Goal: Task Accomplishment & Management: Manage account settings

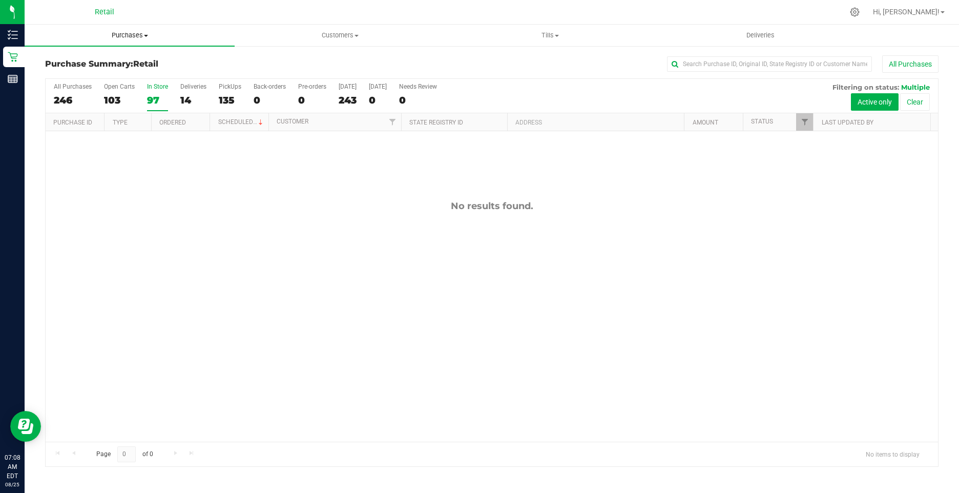
click at [129, 33] on span "Purchases" at bounding box center [130, 35] width 210 height 9
click at [86, 60] on span "Summary of purchases" at bounding box center [77, 61] width 105 height 9
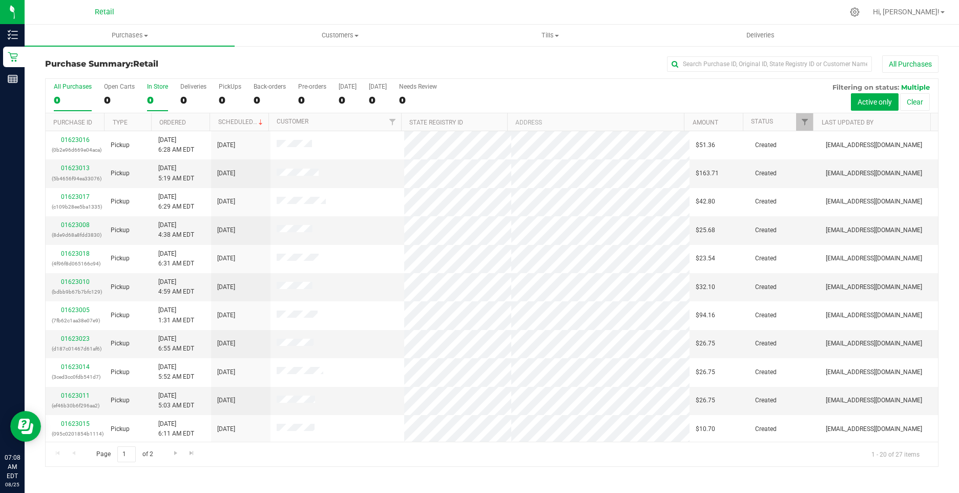
click at [149, 99] on div "0" at bounding box center [157, 100] width 21 height 12
click at [0, 0] on input "In Store 0" at bounding box center [0, 0] width 0 height 0
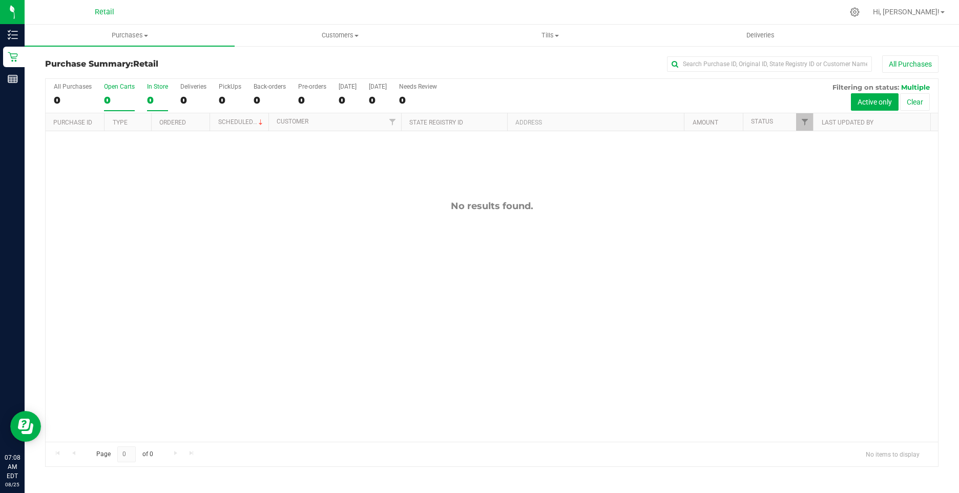
click at [118, 100] on div "0" at bounding box center [119, 100] width 31 height 12
click at [0, 0] on input "Open Carts 0" at bounding box center [0, 0] width 0 height 0
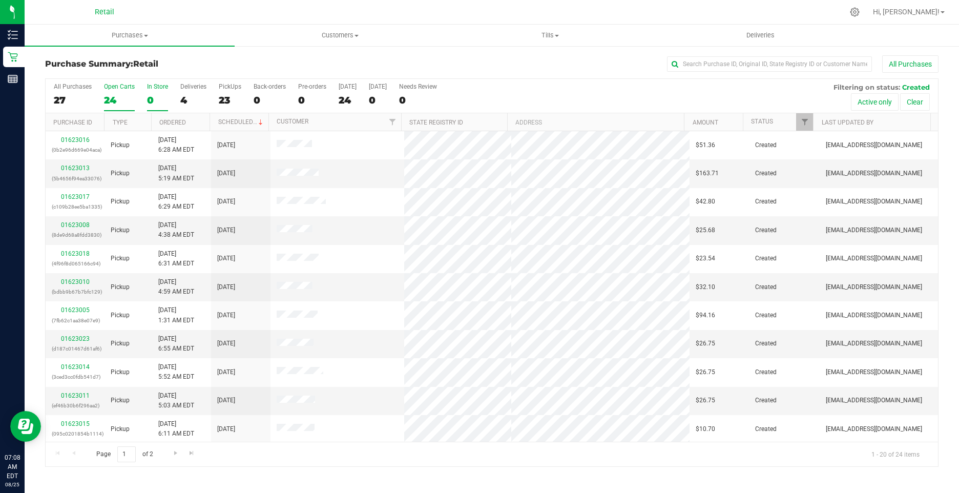
click at [155, 89] on div "In Store" at bounding box center [157, 86] width 21 height 7
click at [0, 0] on input "In Store 0" at bounding box center [0, 0] width 0 height 0
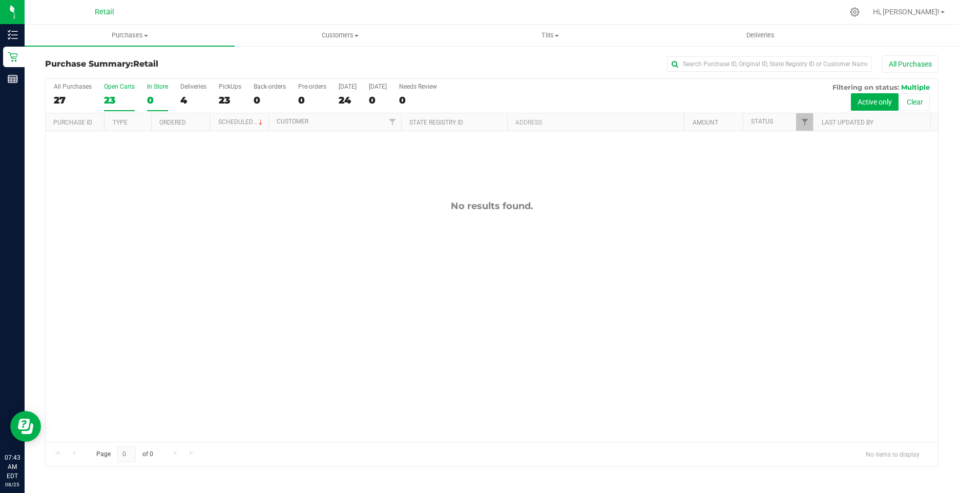
click at [109, 94] on div "23" at bounding box center [119, 100] width 31 height 12
click at [0, 0] on input "Open Carts 23" at bounding box center [0, 0] width 0 height 0
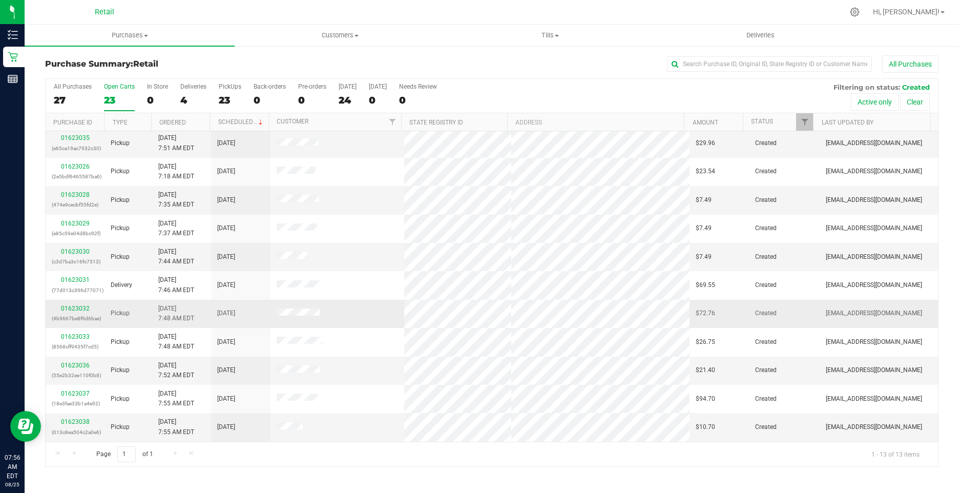
scroll to position [58, 0]
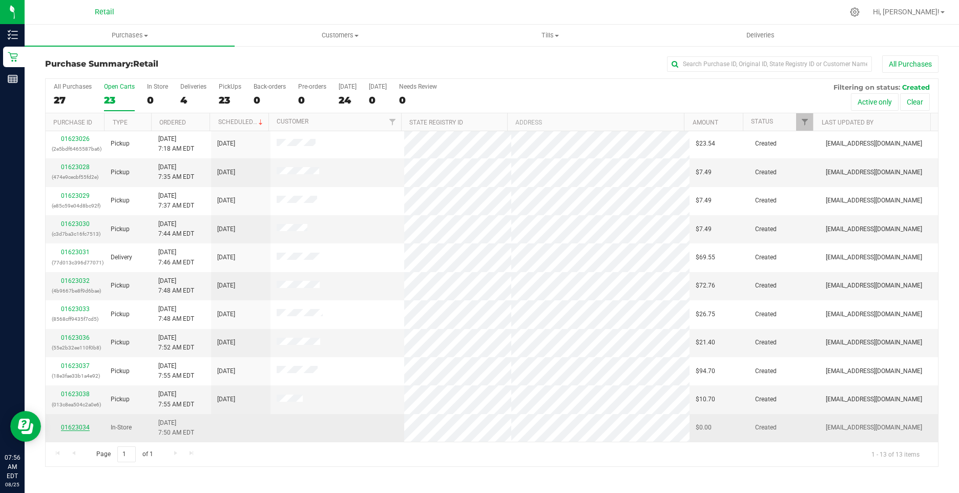
click at [75, 427] on link "01623034" at bounding box center [75, 427] width 29 height 7
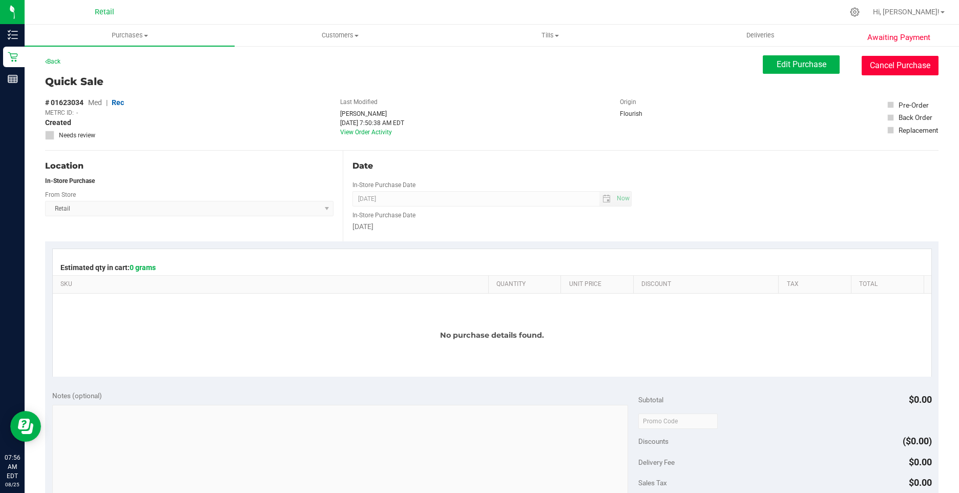
click at [885, 59] on button "Cancel Purchase" at bounding box center [900, 65] width 77 height 19
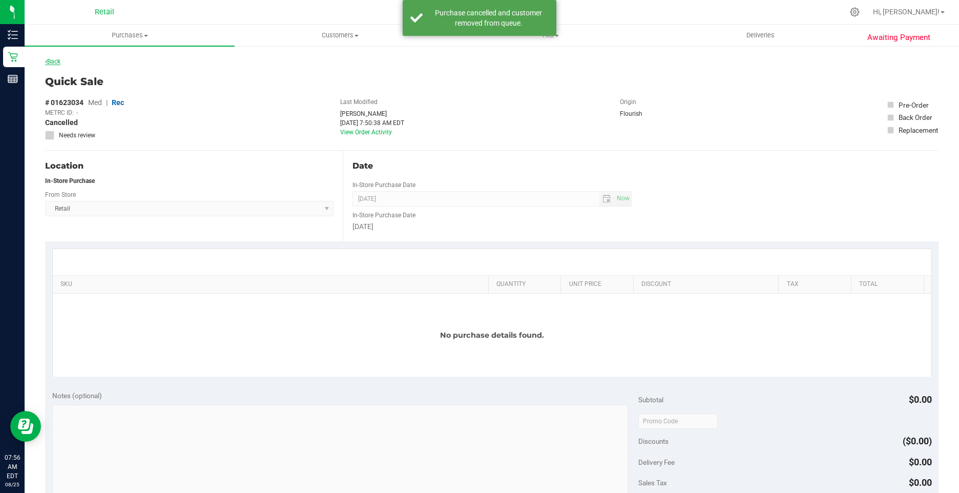
click at [50, 63] on link "Back" at bounding box center [52, 61] width 15 height 7
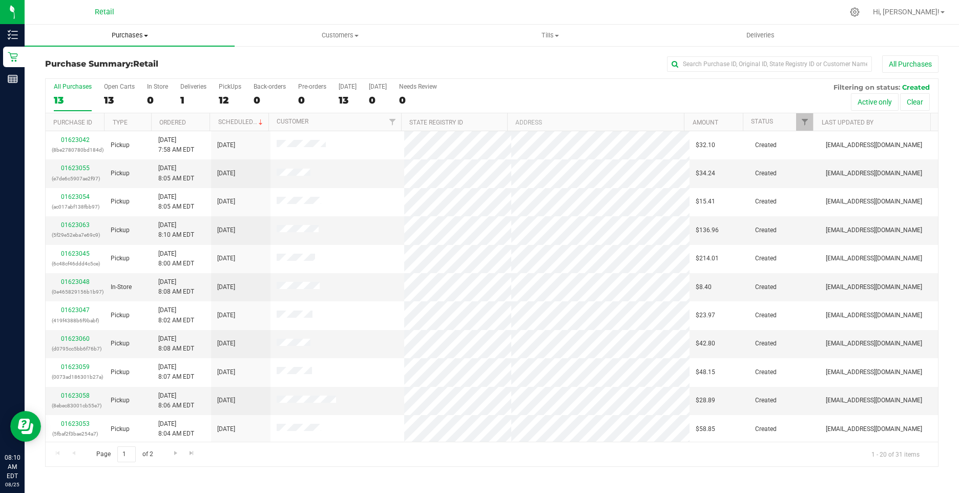
click at [132, 33] on span "Purchases" at bounding box center [130, 35] width 210 height 9
click at [127, 57] on span "Summary of purchases" at bounding box center [77, 61] width 105 height 9
paste input "01613380"
type input "01613380"
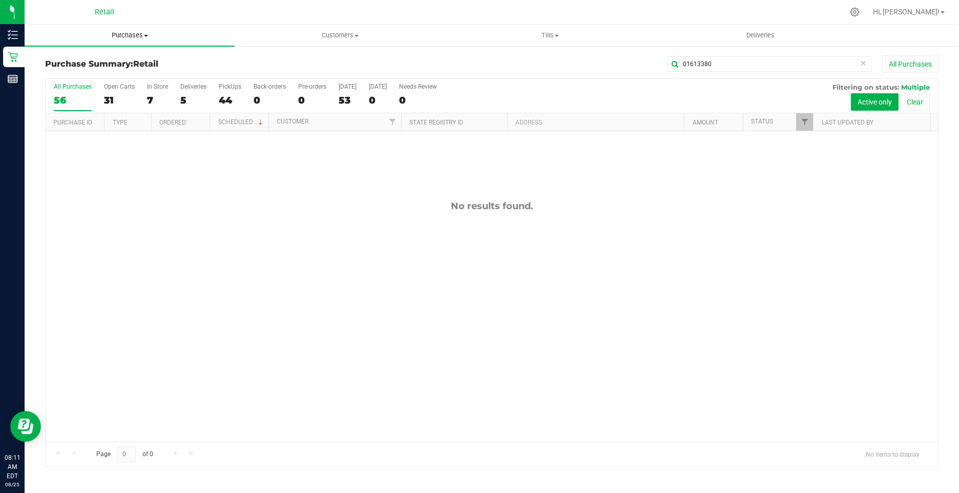
click at [125, 37] on span "Purchases" at bounding box center [130, 35] width 210 height 9
click at [92, 86] on span "All purchases" at bounding box center [61, 86] width 73 height 9
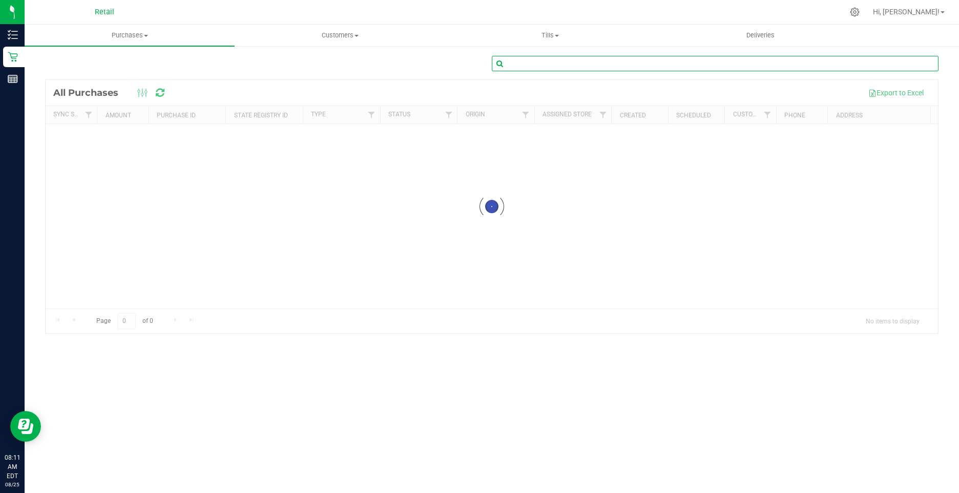
paste input "01613380"
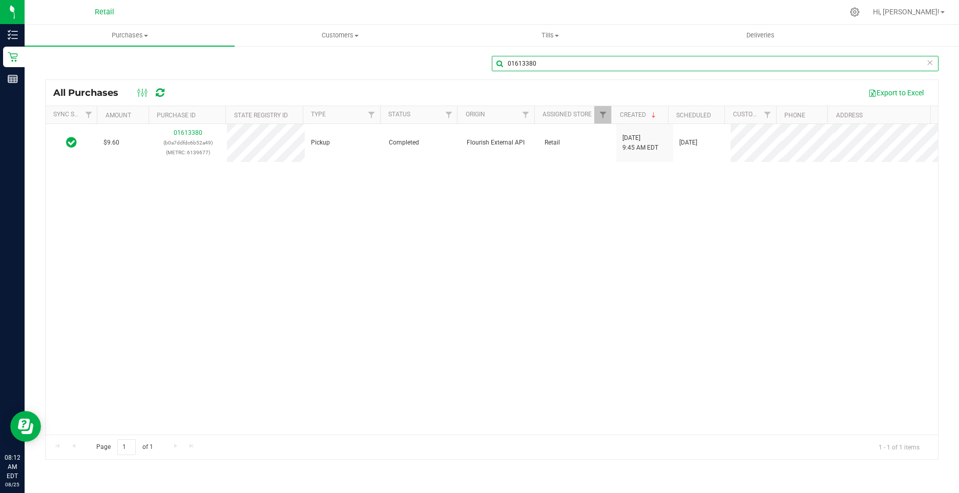
drag, startPoint x: 511, startPoint y: 61, endPoint x: 475, endPoint y: 61, distance: 36.4
click at [479, 61] on div "01613380" at bounding box center [492, 68] width 894 height 24
paste input "6465"
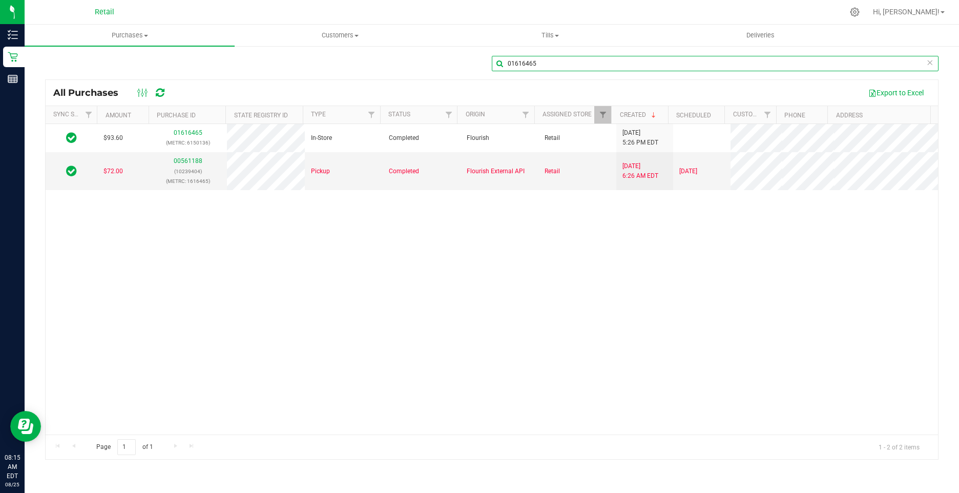
drag, startPoint x: 552, startPoint y: 58, endPoint x: 511, endPoint y: 64, distance: 41.4
click at [499, 64] on input "01616465" at bounding box center [715, 63] width 447 height 15
paste input "319"
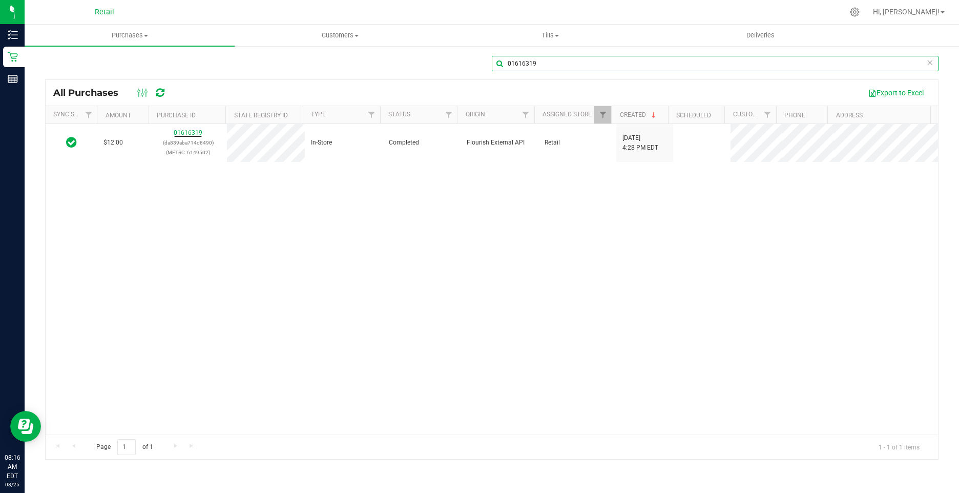
drag, startPoint x: 533, startPoint y: 62, endPoint x: 503, endPoint y: 60, distance: 30.3
click at [503, 60] on input "01616319" at bounding box center [715, 63] width 447 height 15
paste input "52"
drag, startPoint x: 543, startPoint y: 59, endPoint x: 507, endPoint y: 54, distance: 36.7
click at [507, 54] on div "01615219 All Purchases Export to Excel Sync Status Amount Purchase ID State Reg…" at bounding box center [492, 257] width 935 height 425
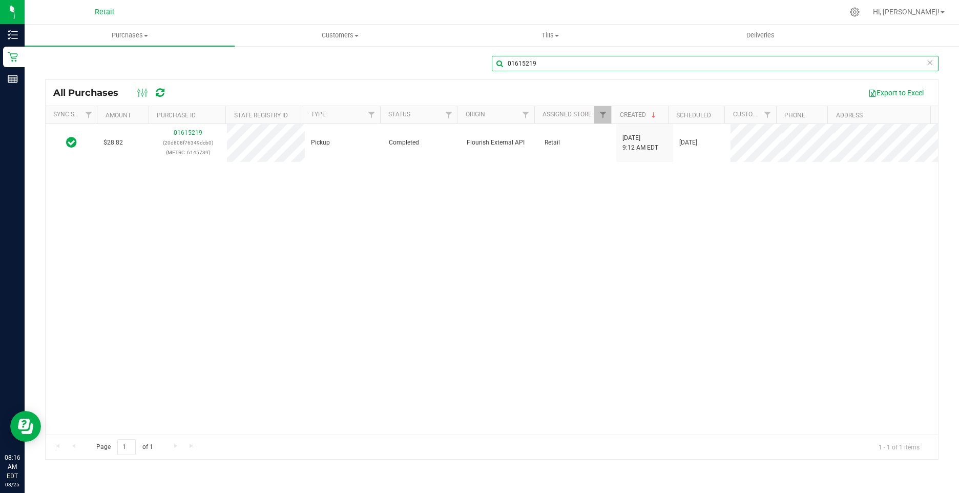
paste input "433"
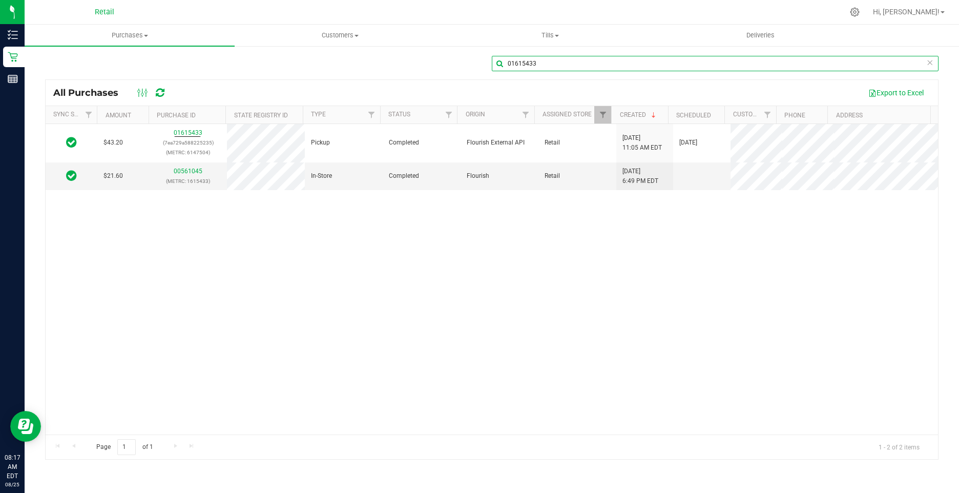
drag, startPoint x: 551, startPoint y: 66, endPoint x: 500, endPoint y: 66, distance: 51.2
click at [500, 66] on input "01615433" at bounding box center [715, 63] width 447 height 15
paste input "918"
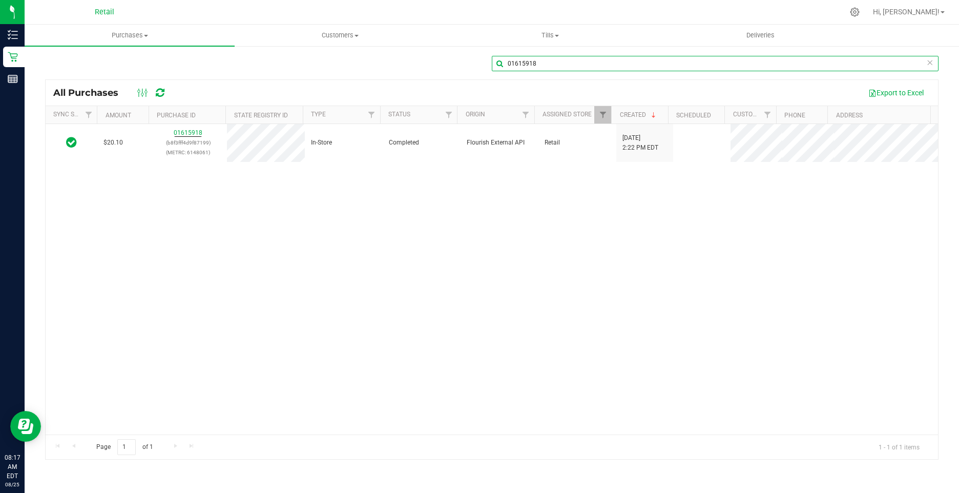
drag, startPoint x: 550, startPoint y: 65, endPoint x: 507, endPoint y: 58, distance: 43.5
click at [507, 58] on input "01615918" at bounding box center [715, 63] width 447 height 15
drag, startPoint x: 514, startPoint y: 62, endPoint x: 490, endPoint y: 81, distance: 30.6
click at [490, 81] on div "All Purchases Export to Excel" at bounding box center [492, 93] width 893 height 26
click at [505, 49] on div "01615918 All Purchases Export to Excel Sync Status Amount Purchase ID State Reg…" at bounding box center [492, 257] width 935 height 425
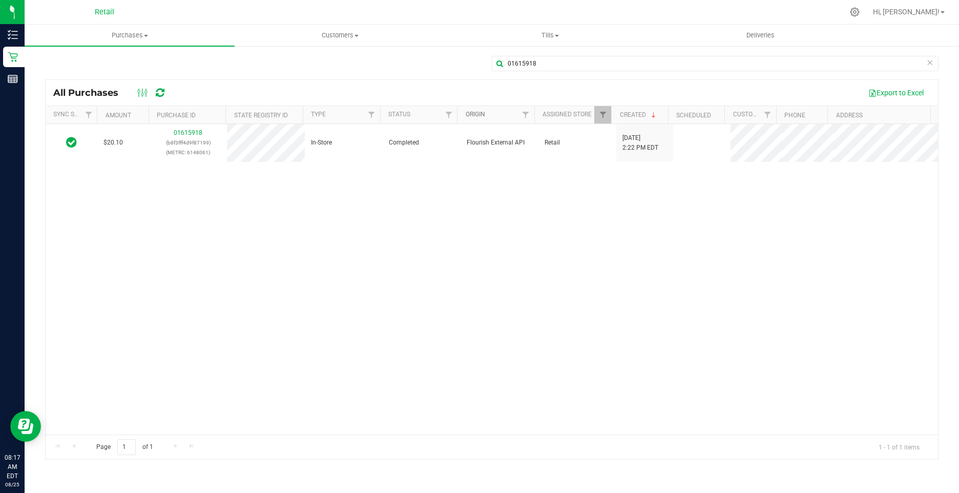
drag, startPoint x: 528, startPoint y: 59, endPoint x: 481, endPoint y: 117, distance: 74.4
click at [481, 117] on link "Origin" at bounding box center [475, 114] width 19 height 7
paste input "603"
drag, startPoint x: 560, startPoint y: 62, endPoint x: 498, endPoint y: 48, distance: 63.5
click at [498, 48] on div "01615603 All Purchases Export to Excel Sync Status Amount Purchase ID State Reg…" at bounding box center [492, 257] width 935 height 425
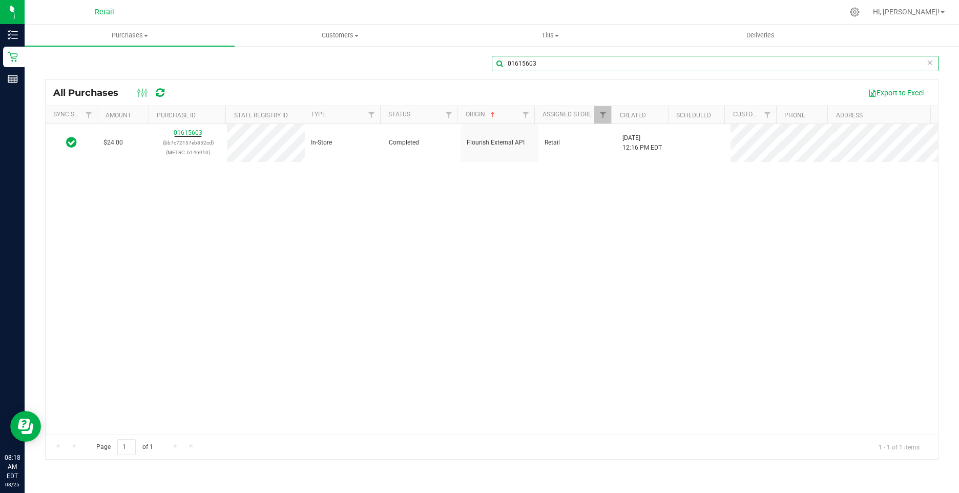
paste input "6704"
drag, startPoint x: 544, startPoint y: 62, endPoint x: 505, endPoint y: 57, distance: 39.7
click at [505, 57] on input "01616704" at bounding box center [715, 63] width 447 height 15
paste input "5840"
drag, startPoint x: 525, startPoint y: 59, endPoint x: 503, endPoint y: 59, distance: 22.0
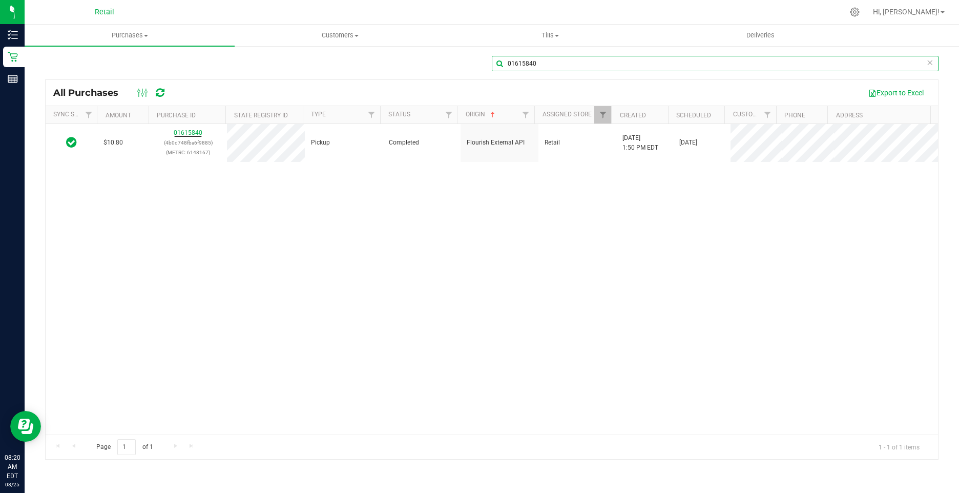
click at [503, 59] on input "01615840" at bounding box center [715, 63] width 447 height 15
paste input "6198"
drag, startPoint x: 560, startPoint y: 64, endPoint x: 449, endPoint y: 54, distance: 111.1
click at [449, 54] on div "01616198 All Purchases Export to Excel Sync Status Amount Purchase ID State Reg…" at bounding box center [492, 257] width 935 height 425
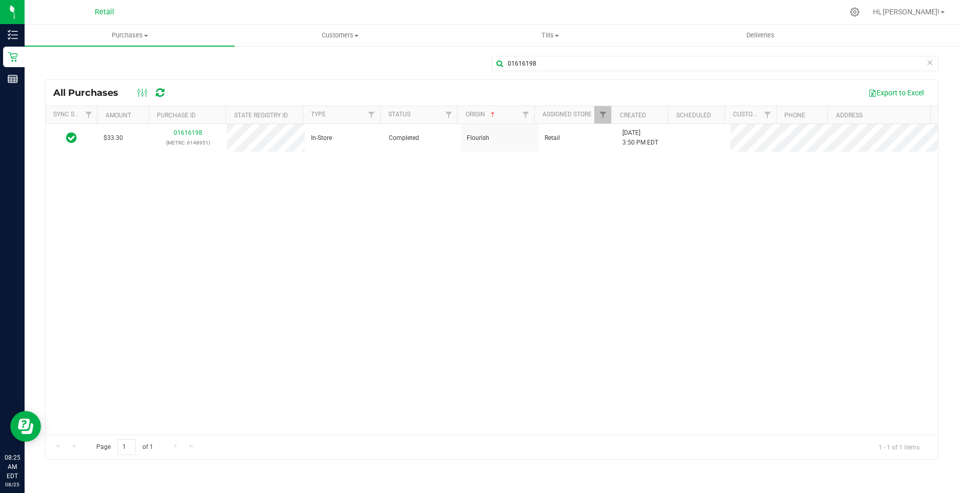
drag, startPoint x: 517, startPoint y: 54, endPoint x: 451, endPoint y: 71, distance: 67.6
click at [451, 71] on div "01616198" at bounding box center [492, 68] width 894 height 24
drag, startPoint x: 540, startPoint y: 66, endPoint x: 498, endPoint y: 71, distance: 42.8
click at [498, 71] on input "01616198" at bounding box center [715, 63] width 447 height 15
paste input "7580"
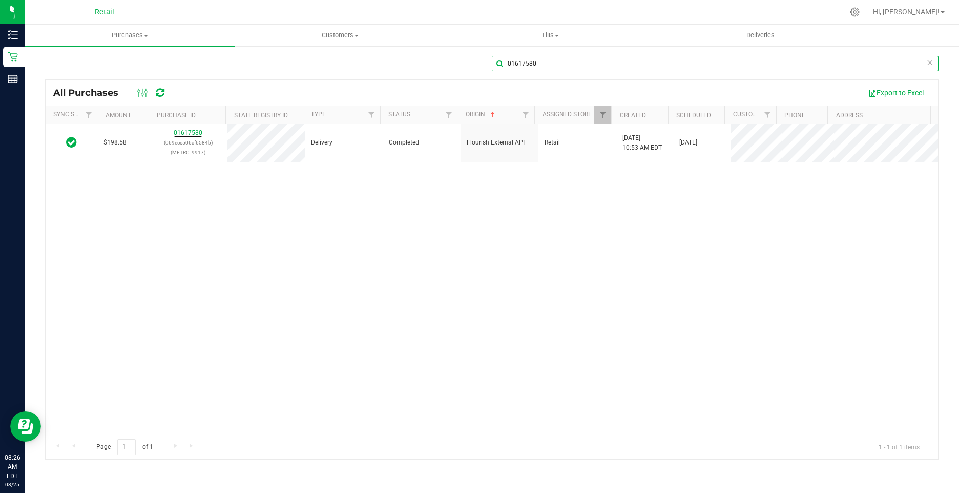
drag, startPoint x: 536, startPoint y: 67, endPoint x: 480, endPoint y: 68, distance: 56.4
click at [480, 68] on div "01617580" at bounding box center [492, 68] width 894 height 24
paste input "8632"
drag, startPoint x: 548, startPoint y: 65, endPoint x: 470, endPoint y: 74, distance: 77.9
click at [470, 74] on div "01618632" at bounding box center [492, 68] width 894 height 24
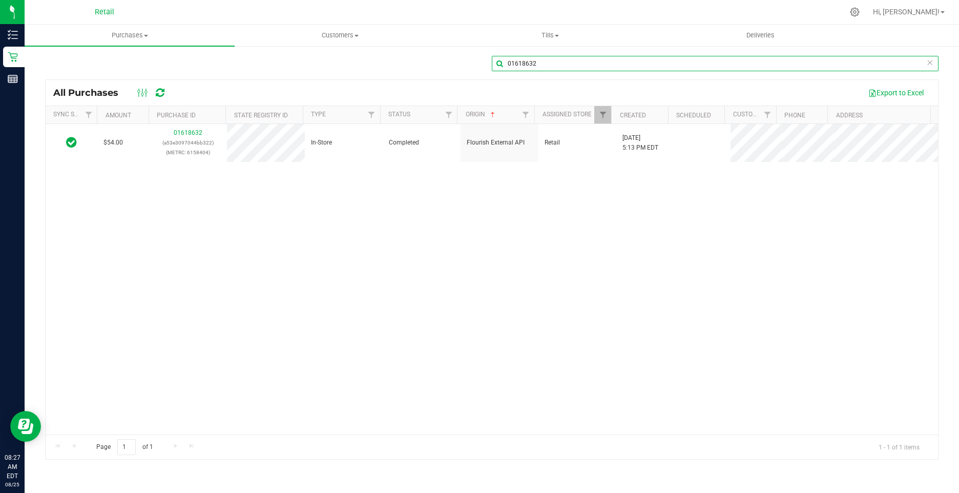
paste input "880"
drag, startPoint x: 552, startPoint y: 58, endPoint x: 509, endPoint y: 64, distance: 43.9
click at [509, 64] on input "01618880" at bounding box center [715, 63] width 447 height 15
paste input "309"
drag, startPoint x: 556, startPoint y: 62, endPoint x: 487, endPoint y: 62, distance: 68.7
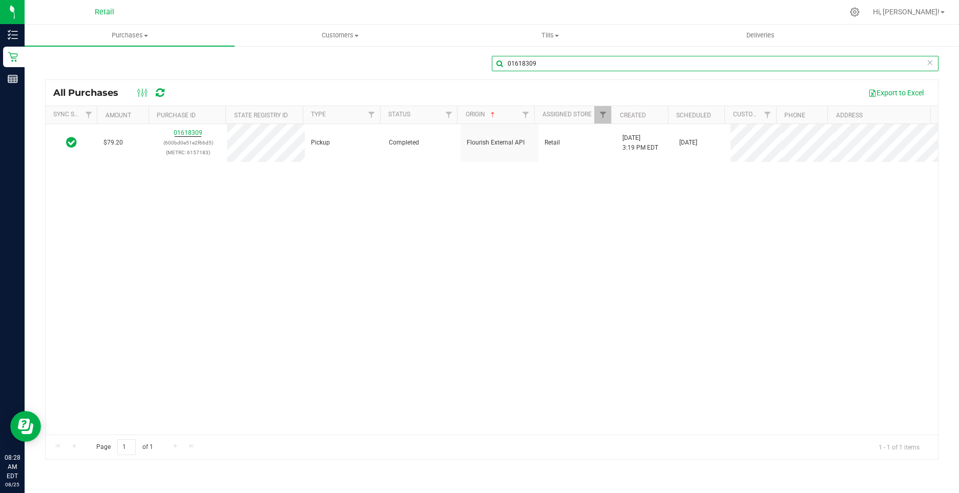
click at [487, 62] on div "01618309" at bounding box center [492, 68] width 894 height 24
paste input "9047"
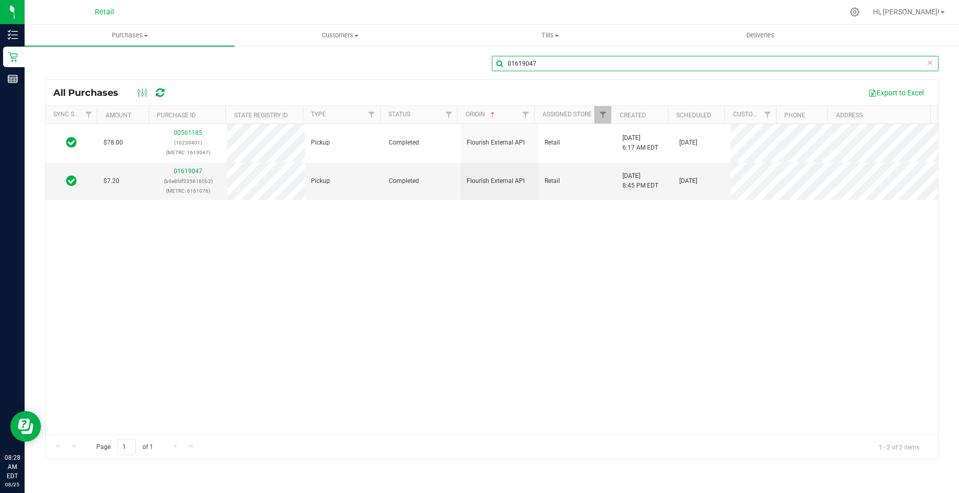
drag, startPoint x: 549, startPoint y: 68, endPoint x: 497, endPoint y: 58, distance: 53.7
click at [497, 58] on input "01619047" at bounding box center [715, 63] width 447 height 15
paste input "8425"
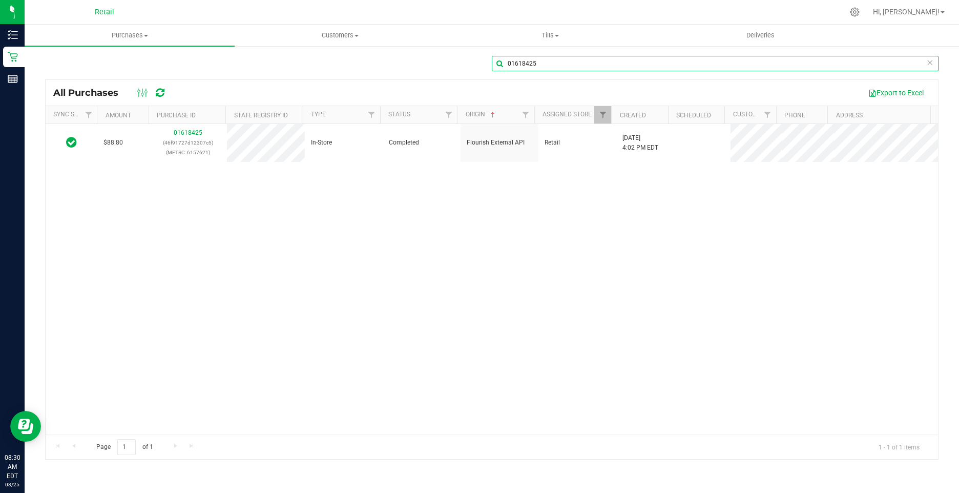
drag, startPoint x: 564, startPoint y: 67, endPoint x: 494, endPoint y: 64, distance: 70.3
click at [494, 64] on input "01618425" at bounding box center [715, 63] width 447 height 15
paste input "798"
drag, startPoint x: 510, startPoint y: 69, endPoint x: 493, endPoint y: 69, distance: 17.4
click at [493, 69] on input "01618798" at bounding box center [715, 63] width 447 height 15
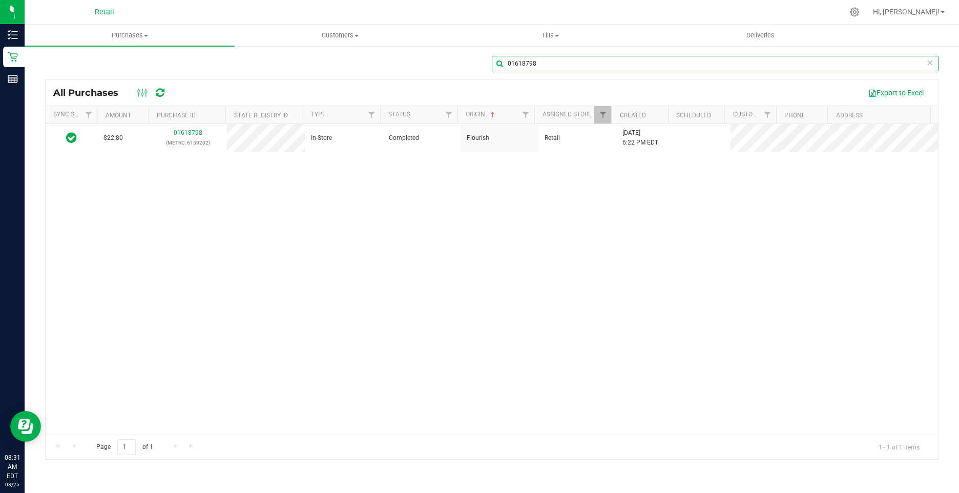
paste input "7947"
drag, startPoint x: 521, startPoint y: 66, endPoint x: 499, endPoint y: 66, distance: 22.0
click at [499, 66] on input "01617947" at bounding box center [715, 63] width 447 height 15
paste input "339"
drag, startPoint x: 557, startPoint y: 63, endPoint x: 474, endPoint y: 65, distance: 83.5
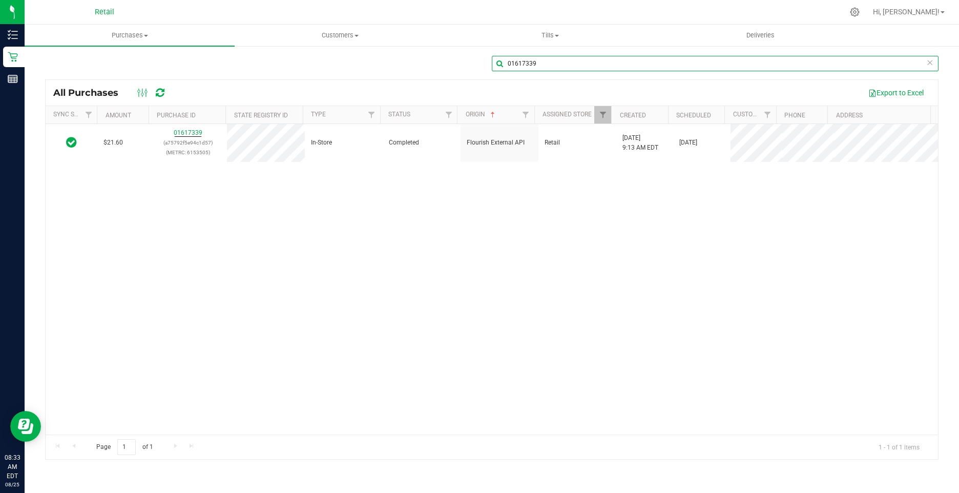
click at [474, 65] on div "01617339" at bounding box center [492, 68] width 894 height 24
paste input "9066"
drag, startPoint x: 176, startPoint y: 128, endPoint x: 175, endPoint y: 180, distance: 52.8
click at [153, 224] on div "$60.00 01619066 (1f82892ab5338b9d) (METRC: 6160878) In-Store Completed Flourish…" at bounding box center [492, 279] width 893 height 311
drag, startPoint x: 558, startPoint y: 62, endPoint x: 501, endPoint y: 64, distance: 56.4
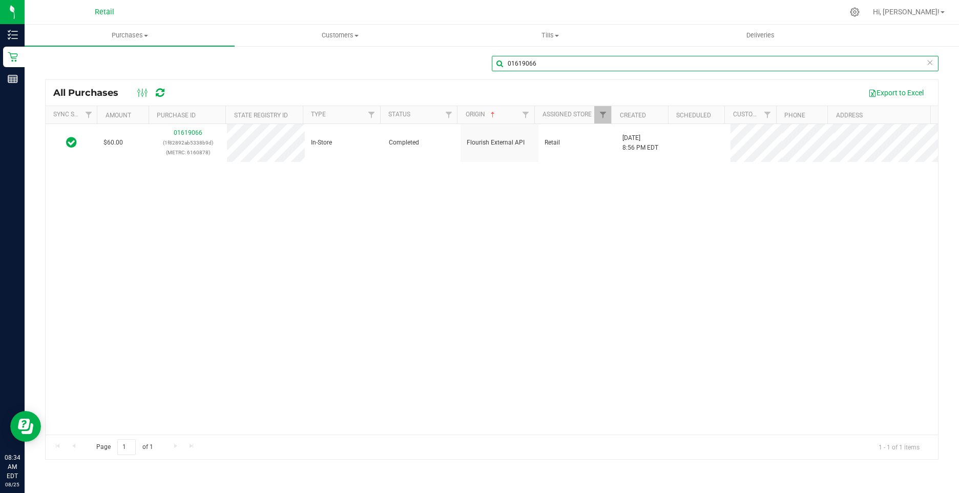
click at [498, 60] on input "01619066" at bounding box center [715, 63] width 447 height 15
paste input "7720"
drag, startPoint x: 549, startPoint y: 63, endPoint x: 489, endPoint y: 59, distance: 59.6
click at [489, 59] on div "01617720" at bounding box center [492, 68] width 894 height 24
paste input "843"
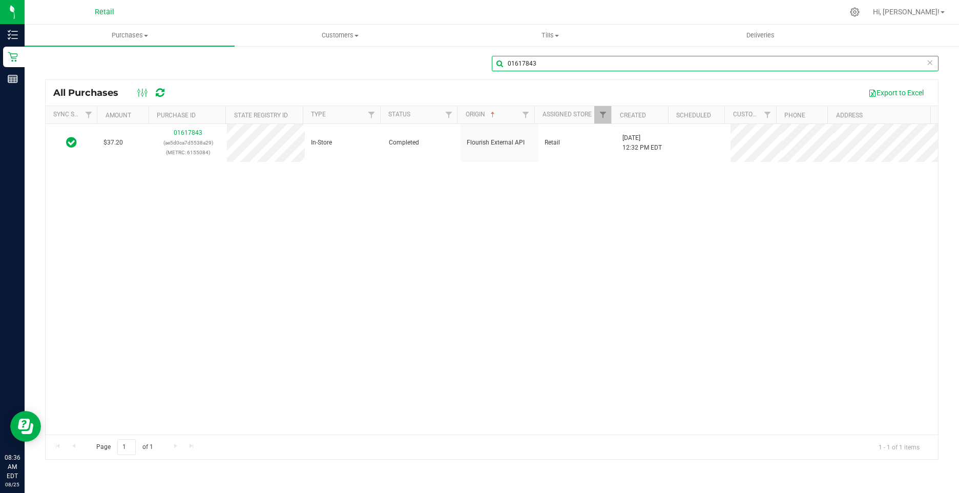
drag, startPoint x: 546, startPoint y: 62, endPoint x: 506, endPoint y: 64, distance: 40.5
click at [504, 64] on input "01617843" at bounding box center [715, 63] width 447 height 15
paste input "8390"
drag, startPoint x: 570, startPoint y: 72, endPoint x: 530, endPoint y: 67, distance: 40.4
click at [530, 67] on div "01618390" at bounding box center [715, 68] width 447 height 24
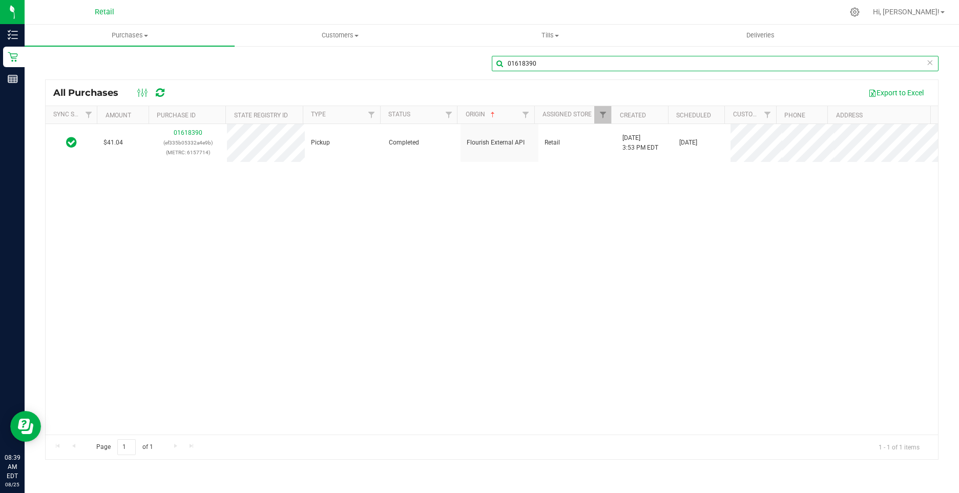
click at [529, 67] on input "01618390" at bounding box center [715, 63] width 447 height 15
drag, startPoint x: 546, startPoint y: 69, endPoint x: 498, endPoint y: 61, distance: 48.7
click at [498, 61] on input "01618390" at bounding box center [715, 63] width 447 height 15
paste input "20899"
drag, startPoint x: 557, startPoint y: 63, endPoint x: 506, endPoint y: 60, distance: 50.3
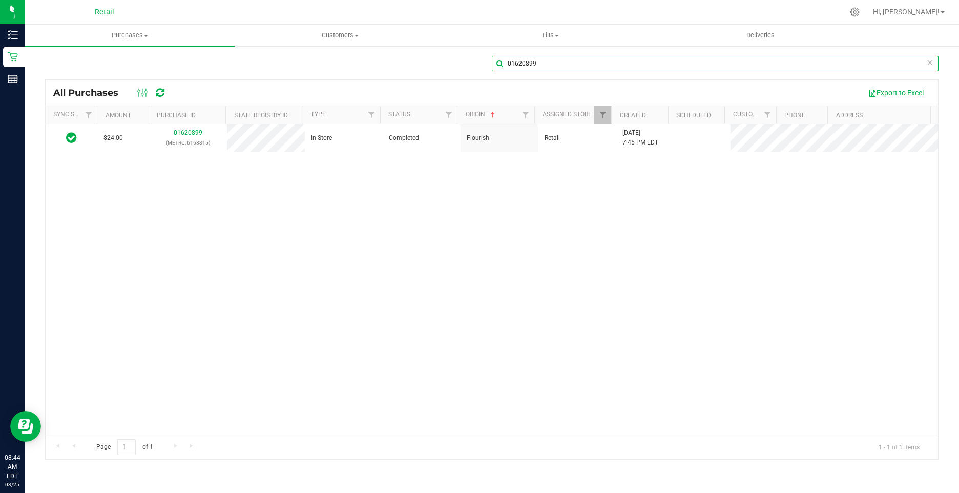
click at [506, 60] on input "01620899" at bounding box center [715, 63] width 447 height 15
paste input "213"
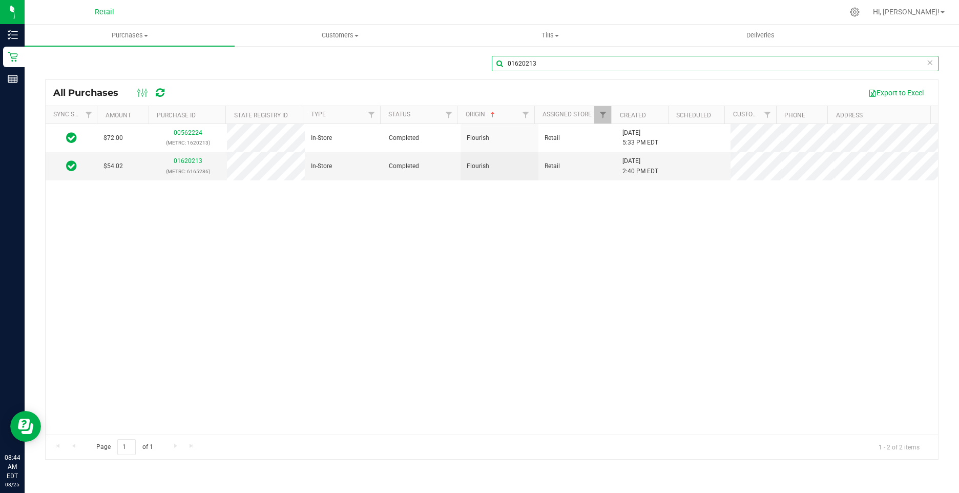
drag, startPoint x: 545, startPoint y: 62, endPoint x: 495, endPoint y: 61, distance: 50.2
click at [495, 61] on input "01620213" at bounding box center [715, 63] width 447 height 15
paste input "087"
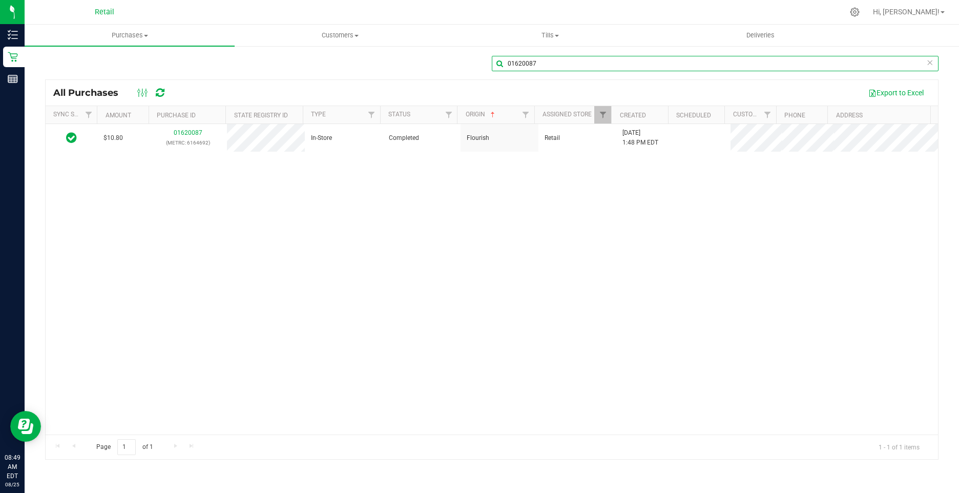
drag, startPoint x: 544, startPoint y: 66, endPoint x: 504, endPoint y: 63, distance: 39.6
click at [504, 63] on input "01620087" at bounding box center [715, 63] width 447 height 15
paste input "576"
drag, startPoint x: 494, startPoint y: 69, endPoint x: 522, endPoint y: 65, distance: 28.1
click at [488, 66] on div "01620576" at bounding box center [492, 68] width 894 height 24
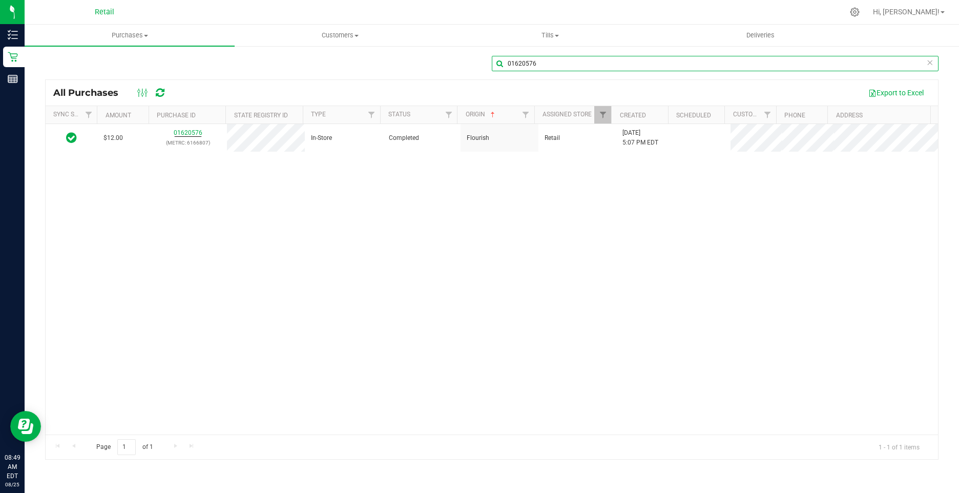
paste input "19891"
click at [498, 61] on input "01619891" at bounding box center [715, 63] width 447 height 15
paste input "20564"
drag, startPoint x: 541, startPoint y: 61, endPoint x: 500, endPoint y: 61, distance: 41.5
click at [500, 61] on input "01620564" at bounding box center [715, 63] width 447 height 15
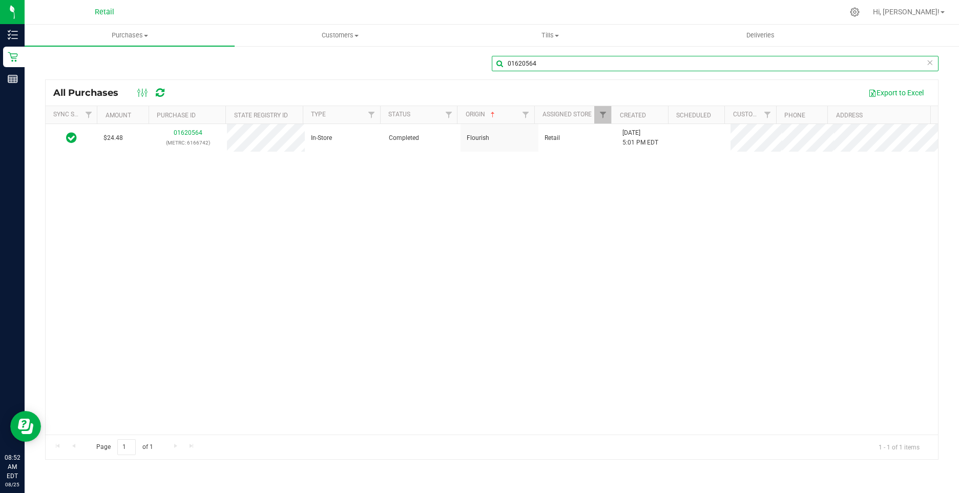
paste input "753"
drag, startPoint x: 505, startPoint y: 64, endPoint x: 484, endPoint y: 57, distance: 22.0
click at [484, 57] on div "01620753" at bounding box center [492, 68] width 894 height 24
paste input "1116"
drag, startPoint x: 545, startPoint y: 64, endPoint x: 508, endPoint y: 58, distance: 37.8
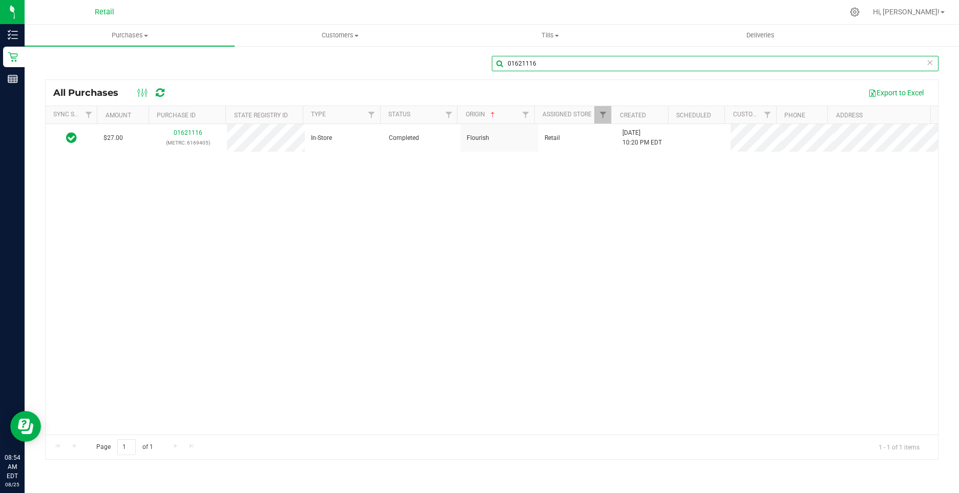
click at [508, 58] on input "01621116" at bounding box center [715, 63] width 447 height 15
paste input "19982"
drag, startPoint x: 508, startPoint y: 55, endPoint x: 492, endPoint y: 51, distance: 16.4
click at [492, 51] on div "01619982 All Purchases Export to Excel Sync Status Amount Purchase ID State Reg…" at bounding box center [492, 257] width 935 height 425
paste input "20414"
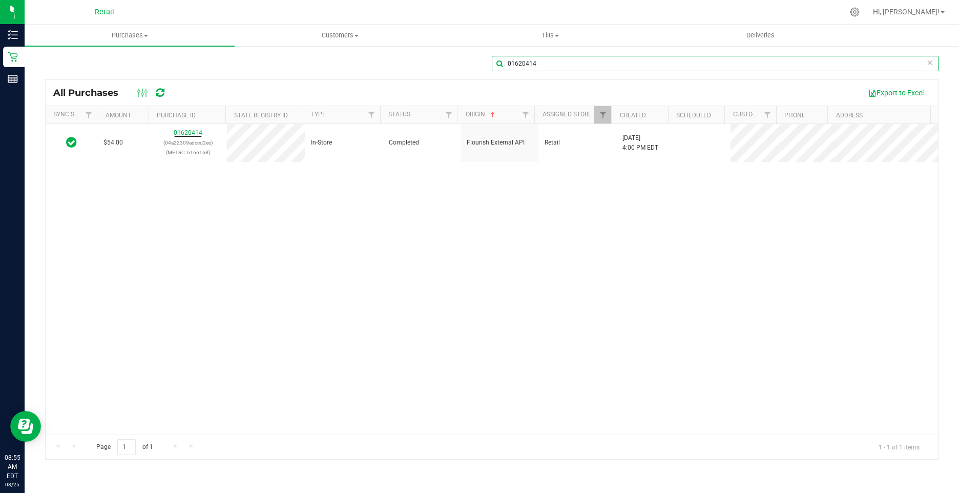
drag, startPoint x: 517, startPoint y: 56, endPoint x: 497, endPoint y: 53, distance: 20.2
click at [497, 53] on div "01620414 All Purchases Export to Excel Sync Status Amount Purchase ID State Reg…" at bounding box center [492, 257] width 935 height 425
paste input "159"
drag, startPoint x: 566, startPoint y: 64, endPoint x: 475, endPoint y: 62, distance: 90.7
click at [475, 62] on div "01620159" at bounding box center [492, 68] width 894 height 24
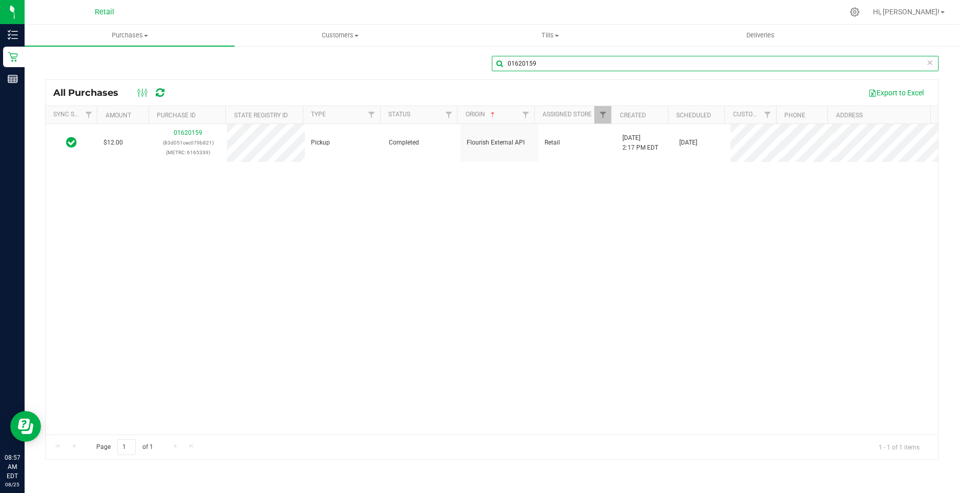
paste input "19686"
drag, startPoint x: 548, startPoint y: 66, endPoint x: 502, endPoint y: 67, distance: 46.1
click at [502, 67] on input "01619686" at bounding box center [715, 63] width 447 height 15
paste input "47"
drag, startPoint x: 533, startPoint y: 59, endPoint x: 547, endPoint y: 66, distance: 14.9
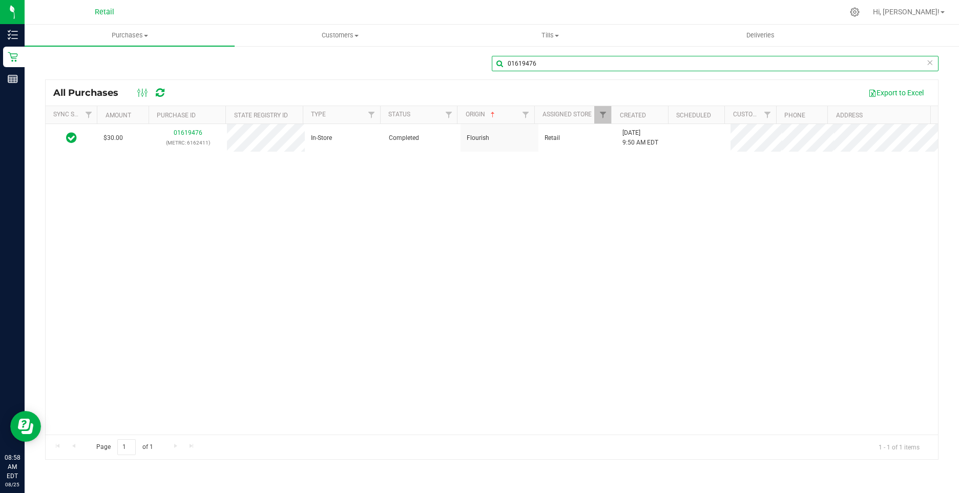
click at [496, 59] on input "01619476" at bounding box center [715, 63] width 447 height 15
drag, startPoint x: 547, startPoint y: 66, endPoint x: 482, endPoint y: 62, distance: 65.2
click at [482, 62] on div "01619476" at bounding box center [492, 68] width 894 height 24
paste input "20899"
drag, startPoint x: 568, startPoint y: 59, endPoint x: 491, endPoint y: 64, distance: 77.0
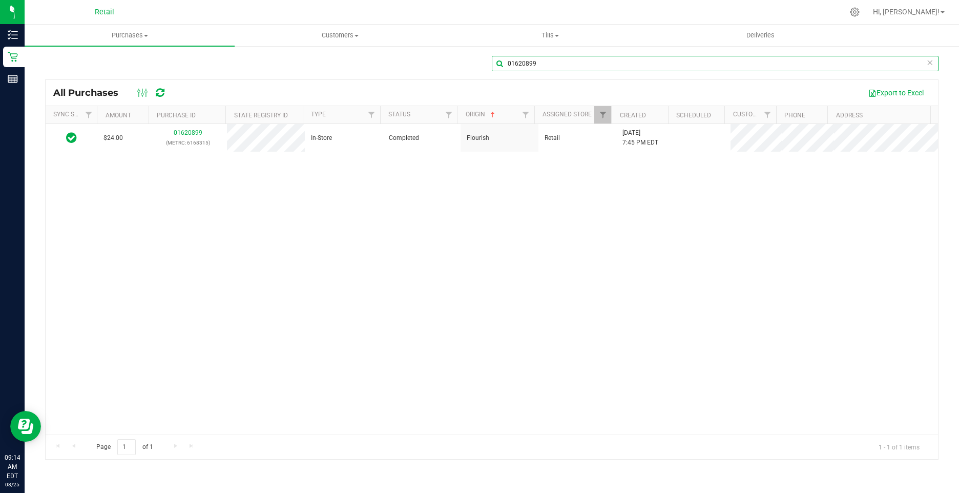
click at [488, 64] on div "01620899" at bounding box center [492, 68] width 894 height 24
paste input "2927"
click at [504, 52] on div "01622927 All Purchases Export to Excel Sync Status Amount Purchase ID State Reg…" at bounding box center [492, 257] width 935 height 425
paste input "036"
drag, startPoint x: 551, startPoint y: 61, endPoint x: 484, endPoint y: 55, distance: 67.4
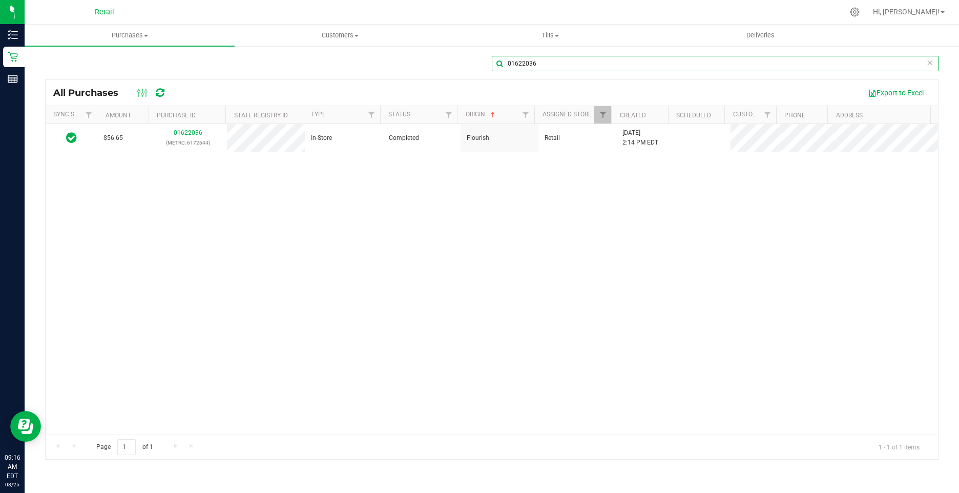
click at [484, 56] on div "01622036" at bounding box center [492, 68] width 894 height 24
paste input "480"
drag, startPoint x: 548, startPoint y: 65, endPoint x: 496, endPoint y: 65, distance: 52.8
click at [496, 65] on input "01622480" at bounding box center [715, 63] width 447 height 15
paste input "552"
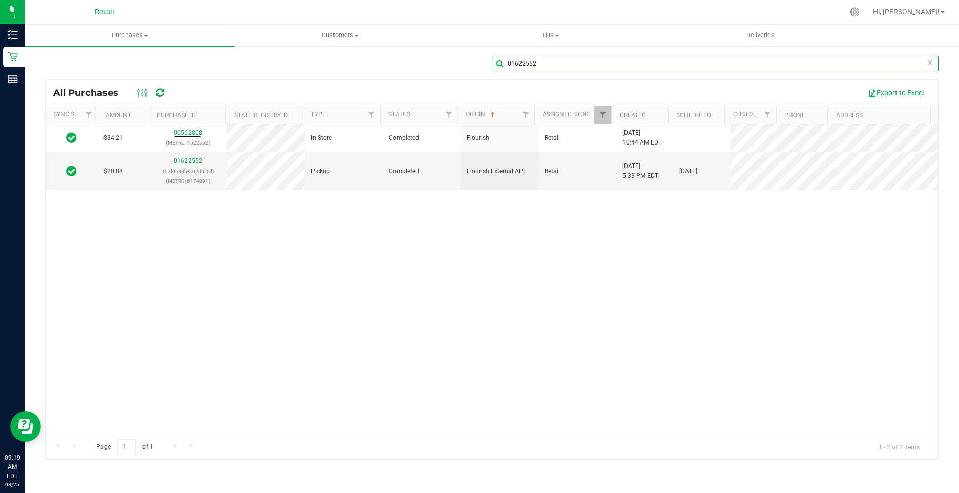
drag, startPoint x: 535, startPoint y: 66, endPoint x: 504, endPoint y: 65, distance: 30.8
click at [504, 65] on input "01622552" at bounding box center [715, 63] width 447 height 15
paste input "7"
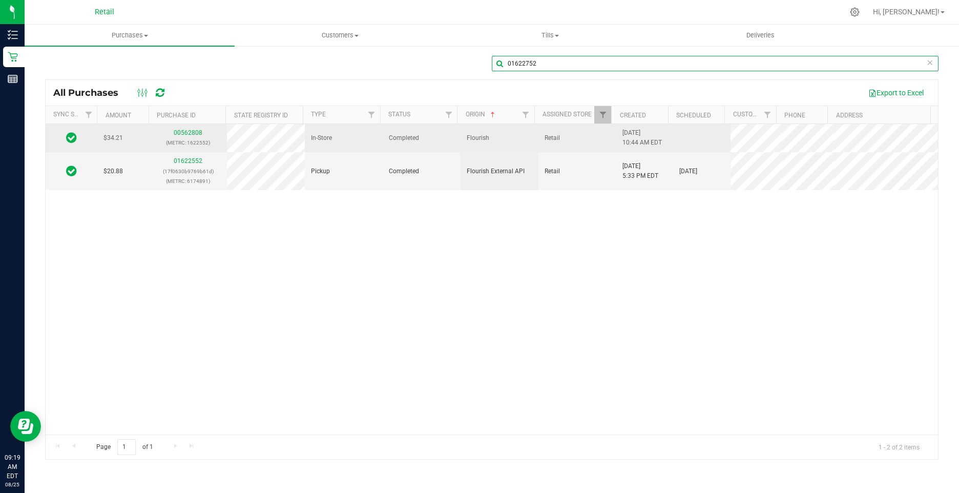
type input "01622752"
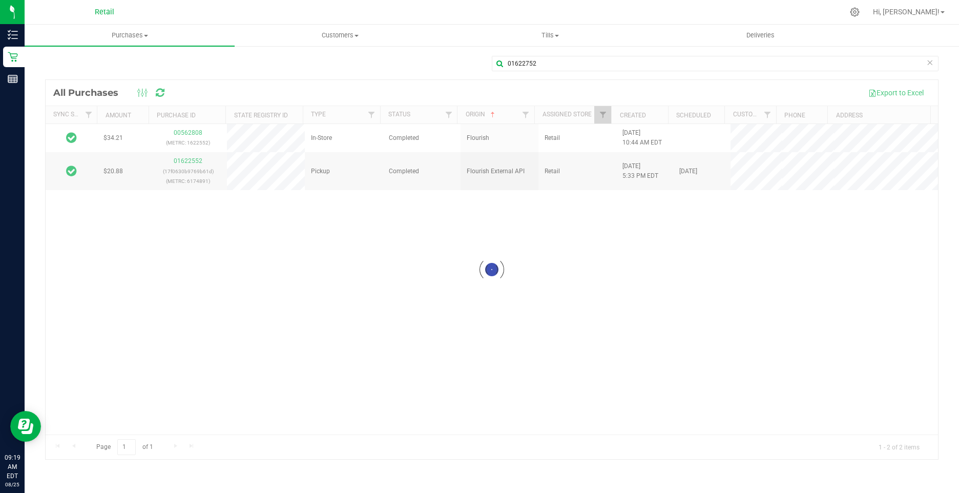
click at [332, 338] on div at bounding box center [492, 269] width 893 height 379
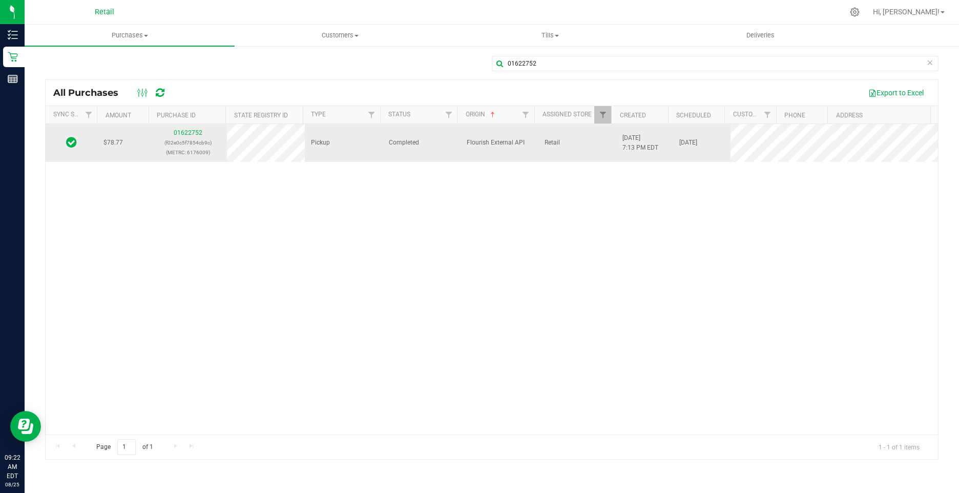
drag, startPoint x: 191, startPoint y: 129, endPoint x: 182, endPoint y: 129, distance: 8.7
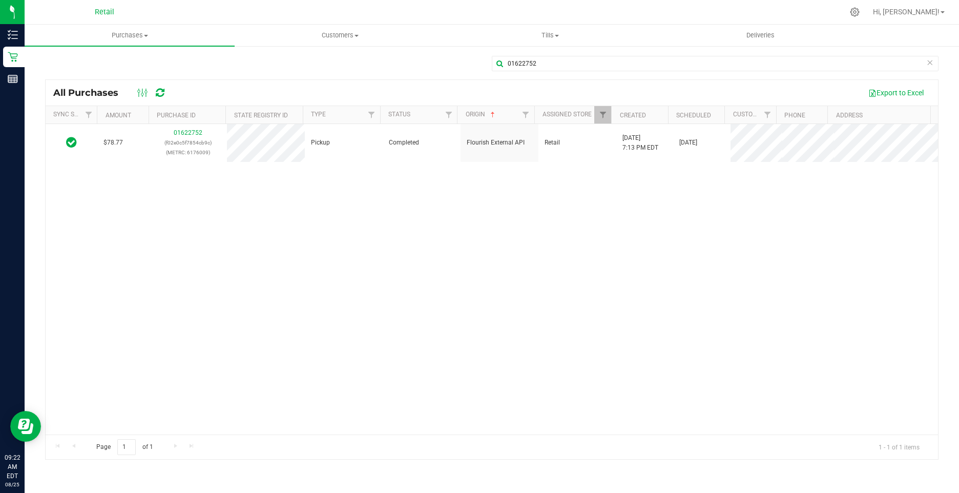
drag, startPoint x: 182, startPoint y: 129, endPoint x: 197, endPoint y: 169, distance: 42.6
click at [157, 272] on div "$78.77 01622752 (f02e0c5f7854cb9c) (METRC: 6176009) Pickup Completed Flourish E…" at bounding box center [492, 279] width 893 height 311
click at [321, 37] on span "Customers" at bounding box center [339, 35] width 209 height 9
click at [301, 59] on span "All customers" at bounding box center [272, 61] width 74 height 9
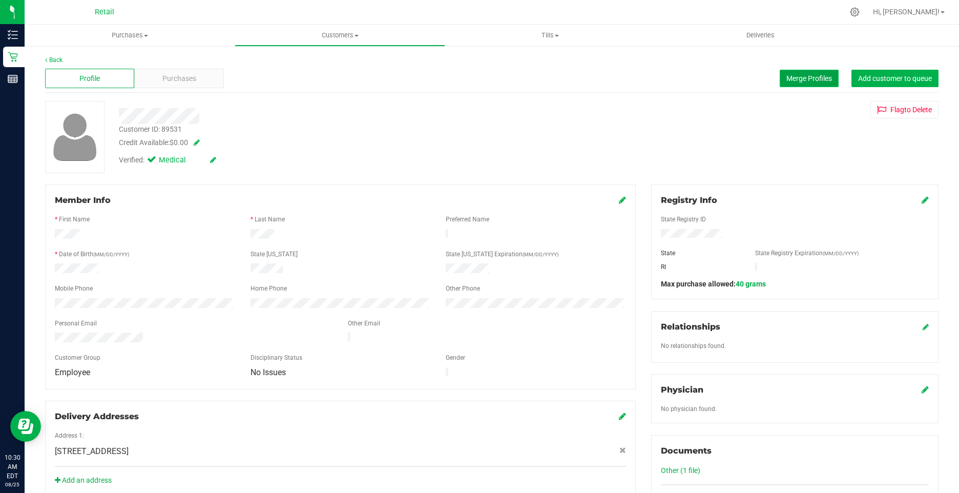
click at [790, 76] on span "Merge Profiles" at bounding box center [810, 78] width 46 height 8
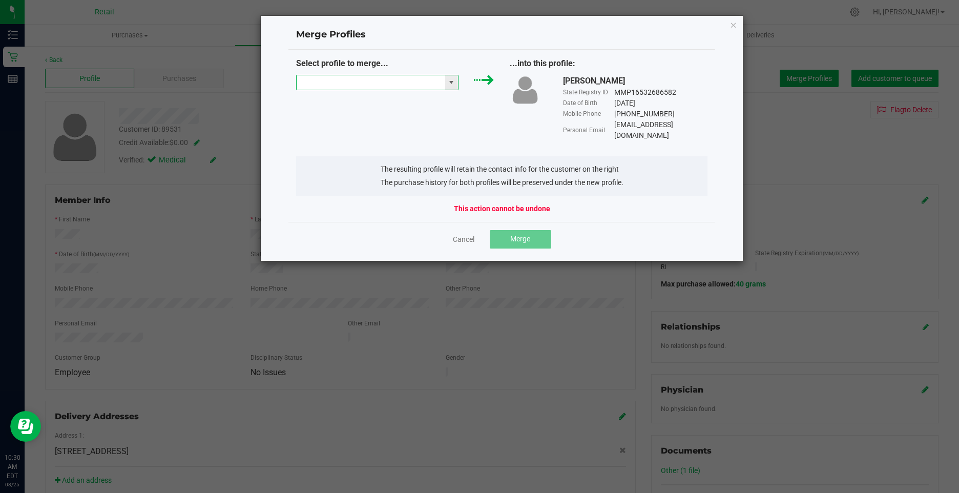
click at [387, 86] on input "NO DATA FOUND" at bounding box center [371, 82] width 149 height 14
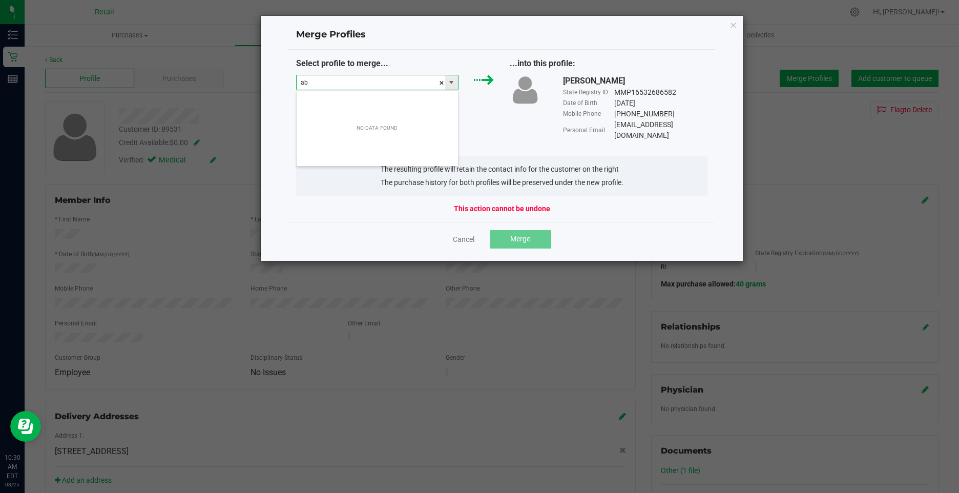
scroll to position [15, 163]
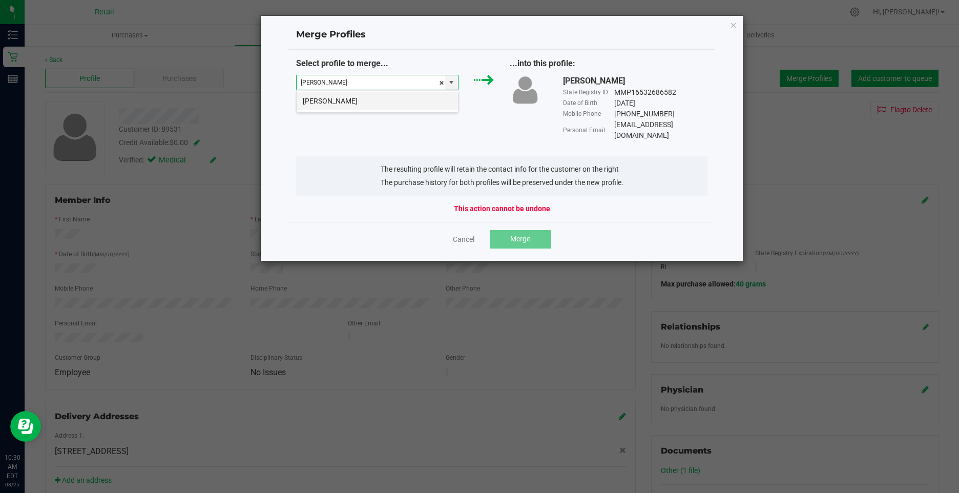
click at [353, 102] on li "Abigail Nappa" at bounding box center [377, 100] width 161 height 17
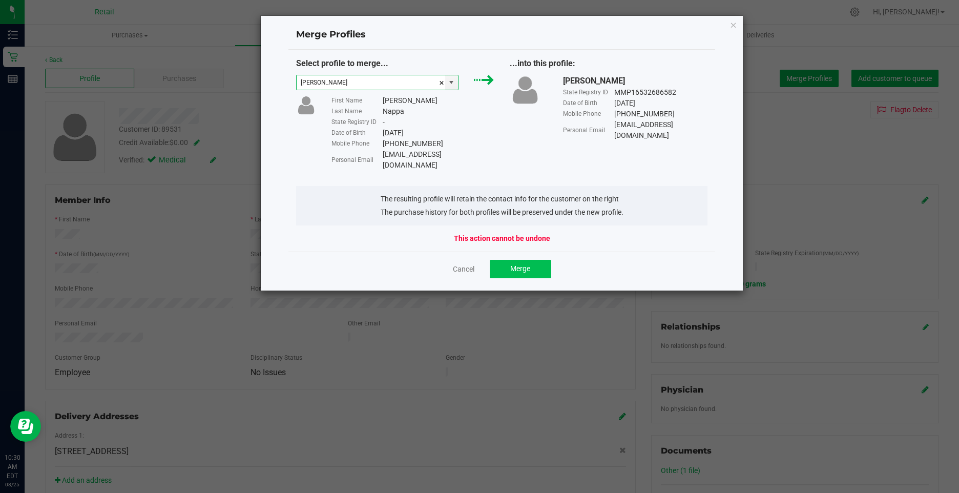
type input "Abigail Nappa"
click at [520, 260] on button "Merge" at bounding box center [520, 269] width 61 height 18
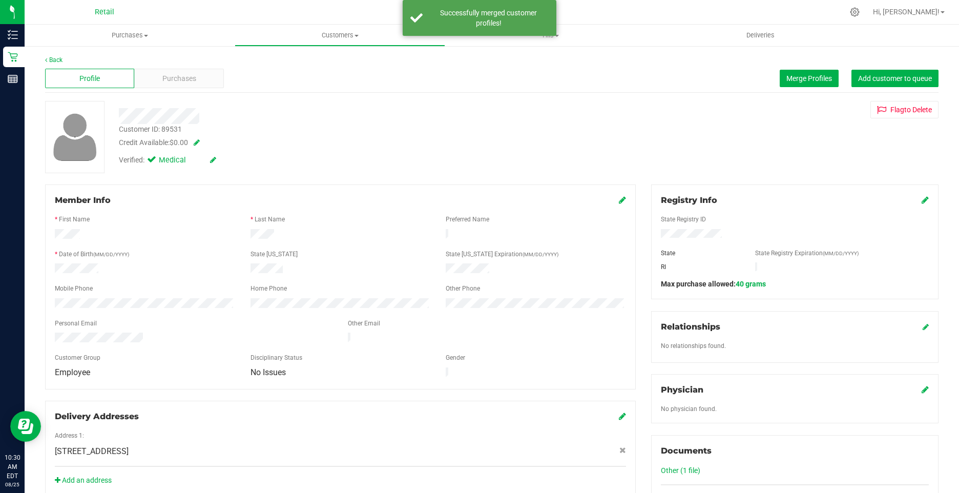
click at [619, 198] on icon at bounding box center [622, 200] width 7 height 8
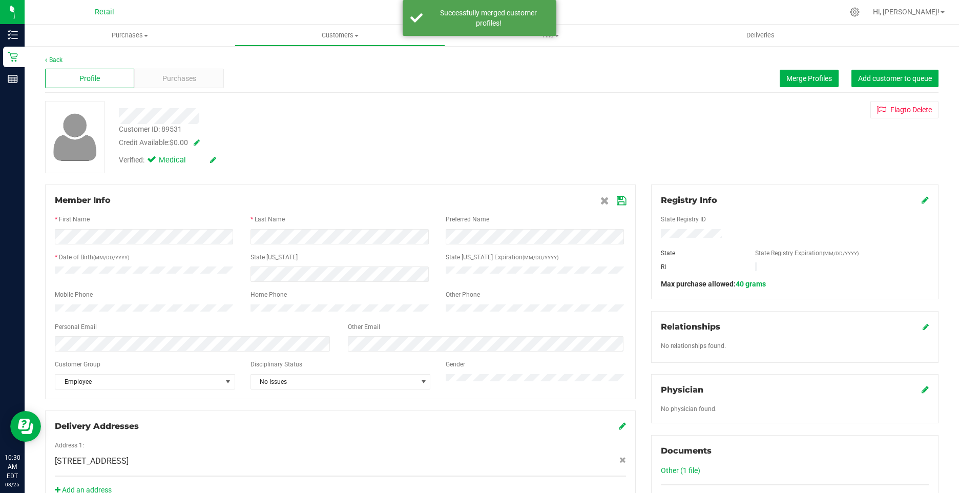
click at [619, 199] on icon at bounding box center [621, 201] width 9 height 8
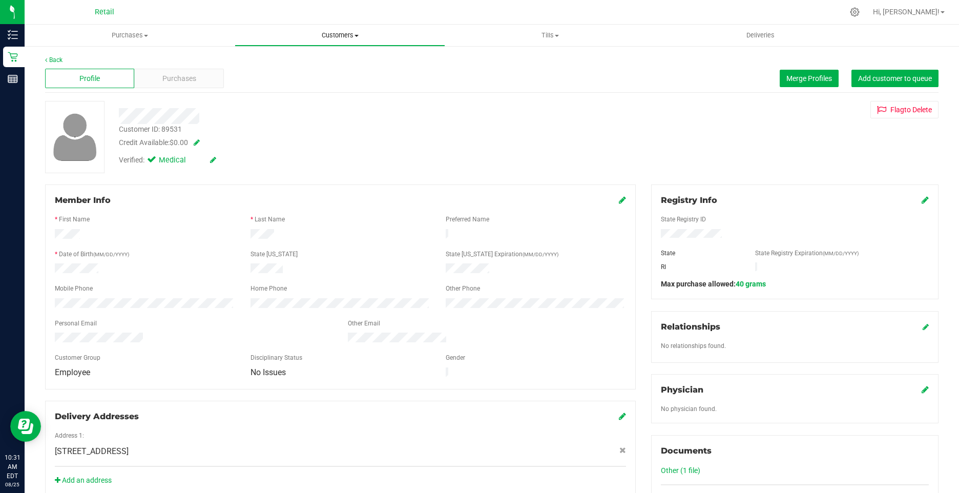
click at [333, 33] on span "Customers" at bounding box center [339, 35] width 209 height 9
click at [323, 58] on li "All customers" at bounding box center [340, 62] width 210 height 12
click at [790, 75] on span "Merge Profiles" at bounding box center [810, 78] width 46 height 8
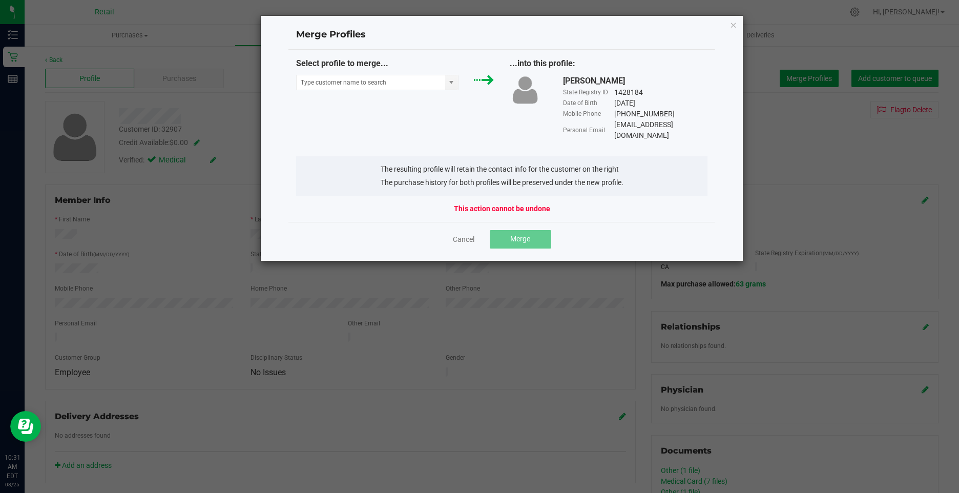
click at [351, 72] on div "Select profile to merge..." at bounding box center [396, 76] width 214 height 38
click at [352, 78] on input "NO DATA FOUND" at bounding box center [371, 82] width 149 height 14
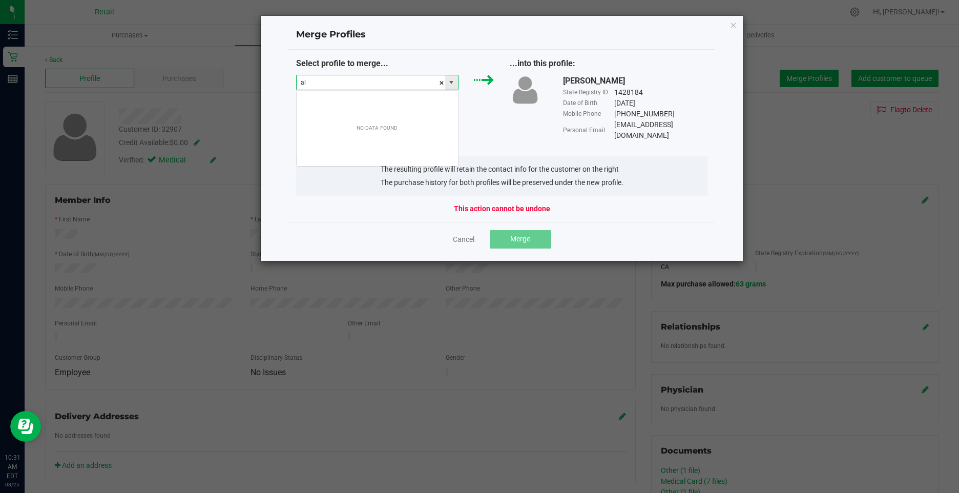
scroll to position [15, 163]
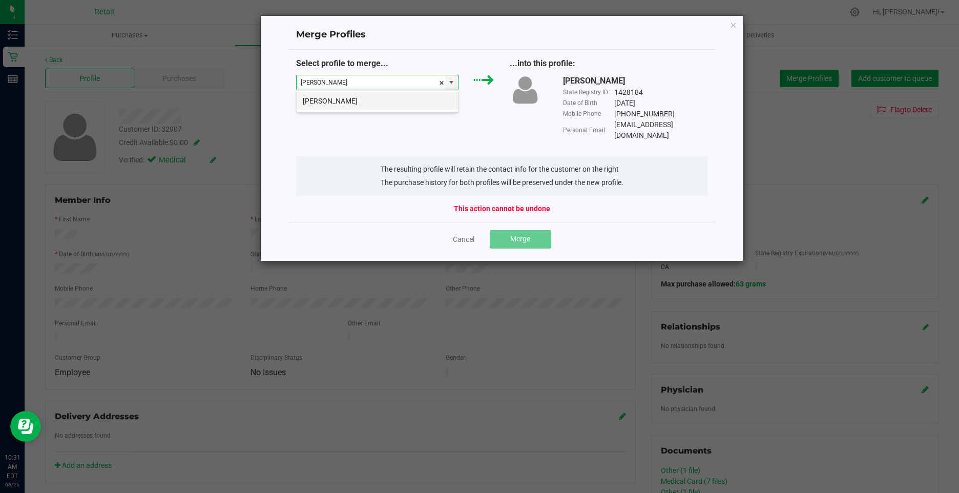
click at [348, 105] on li "Albert Bull" at bounding box center [377, 100] width 161 height 17
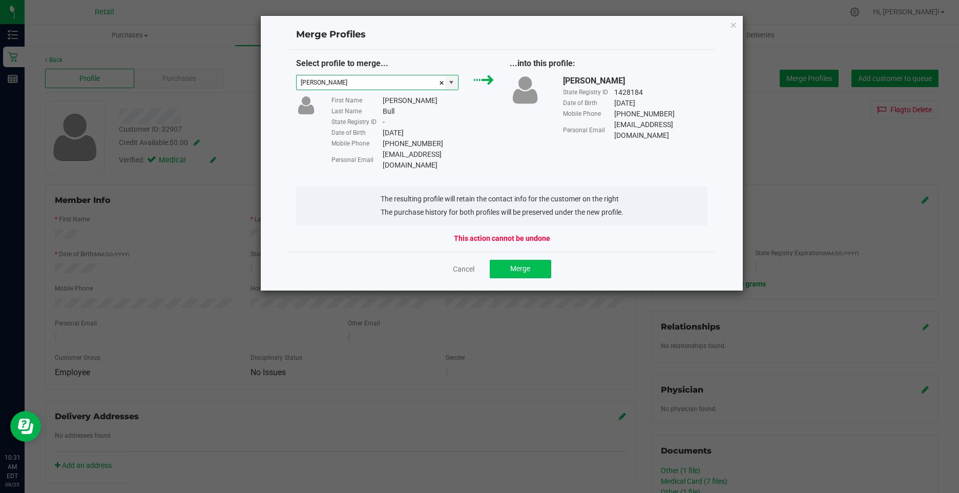
type input "Albert Bull"
click at [518, 264] on span "Merge" at bounding box center [520, 268] width 20 height 8
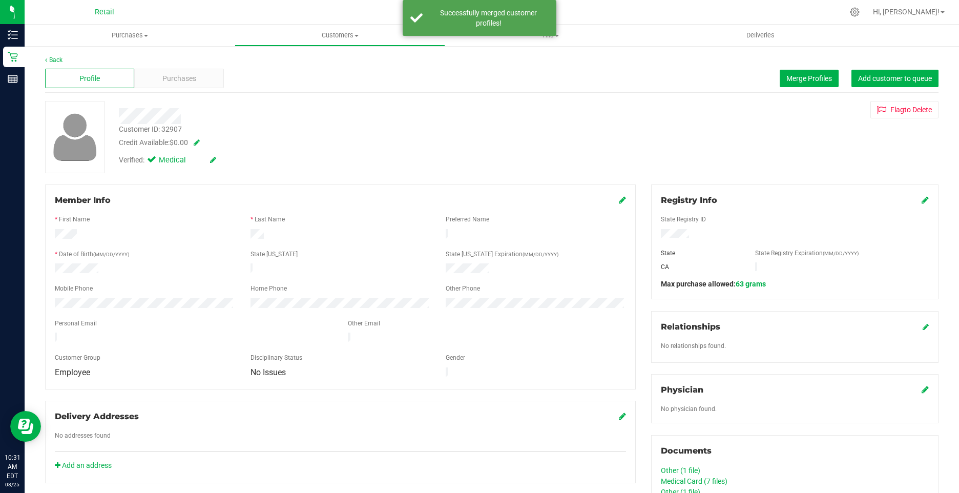
click at [619, 198] on icon at bounding box center [622, 200] width 7 height 8
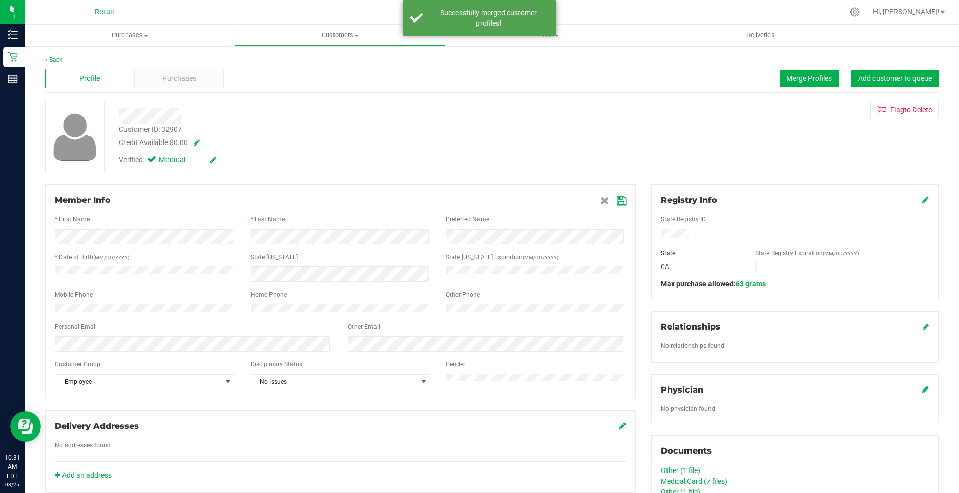
click at [611, 200] on span at bounding box center [614, 200] width 26 height 12
click at [618, 202] on icon at bounding box center [621, 201] width 9 height 8
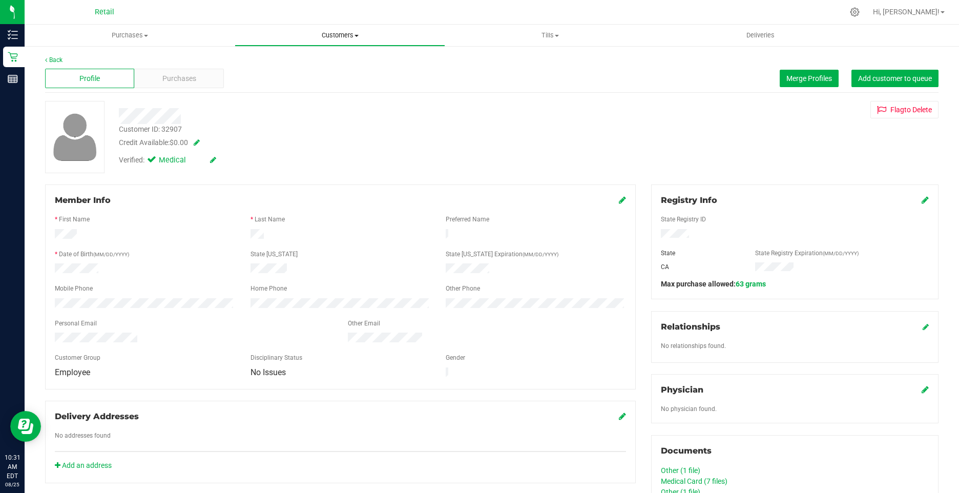
click at [329, 37] on span "Customers" at bounding box center [339, 35] width 209 height 9
click at [298, 60] on span "All customers" at bounding box center [272, 61] width 74 height 9
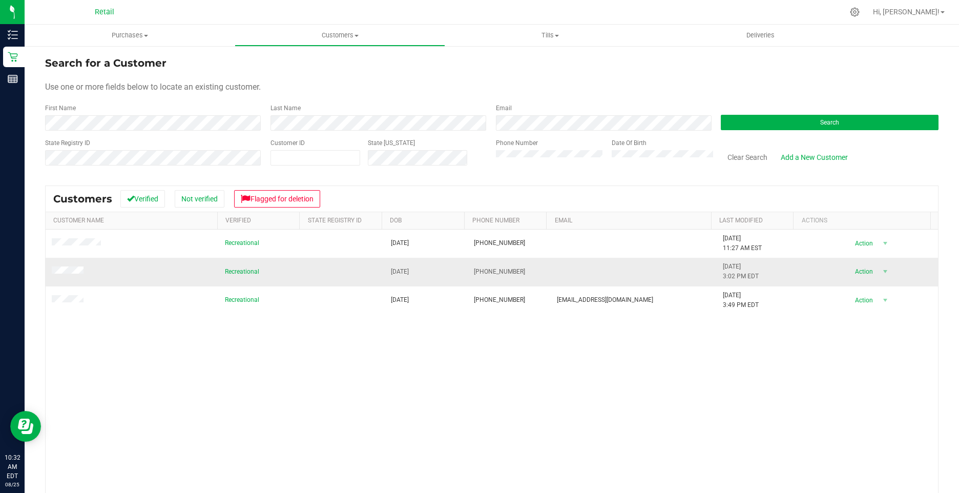
click at [72, 276] on span at bounding box center [69, 271] width 35 height 10
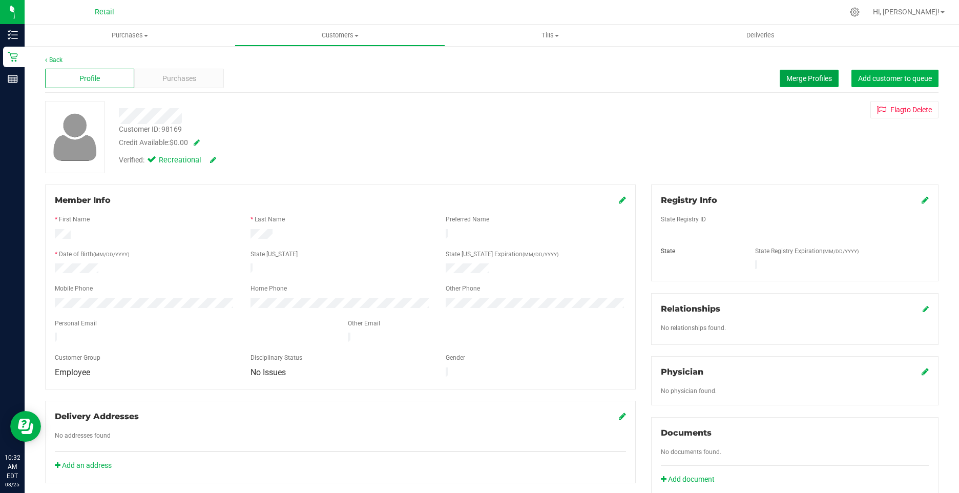
click at [787, 78] on span "Merge Profiles" at bounding box center [810, 78] width 46 height 8
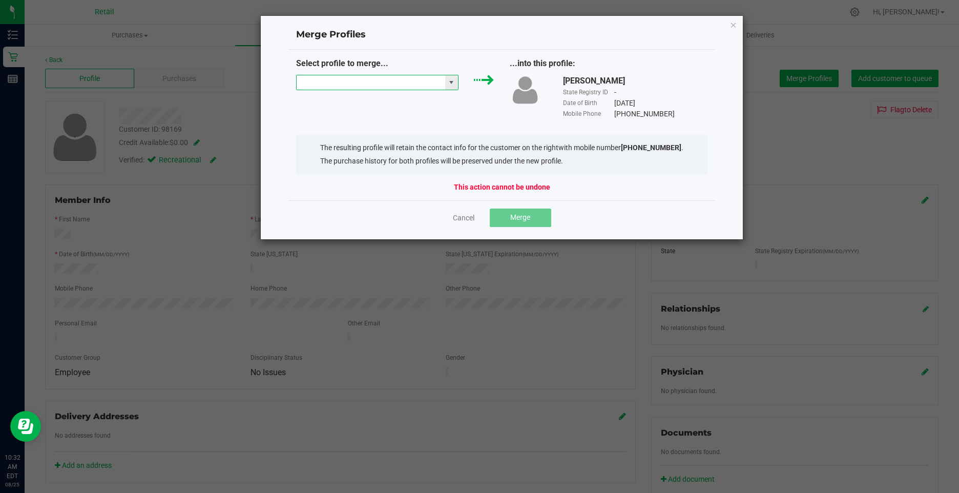
click at [382, 84] on input "NO DATA FOUND" at bounding box center [371, 82] width 149 height 14
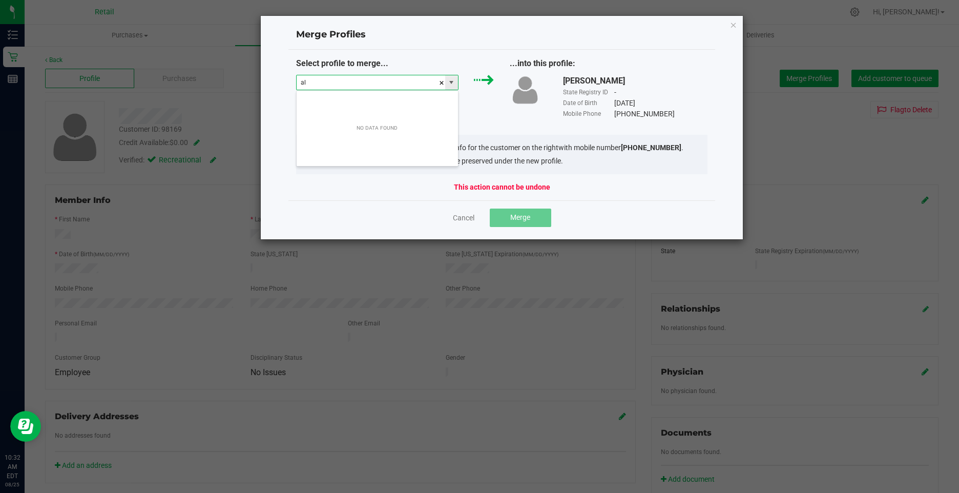
scroll to position [15, 163]
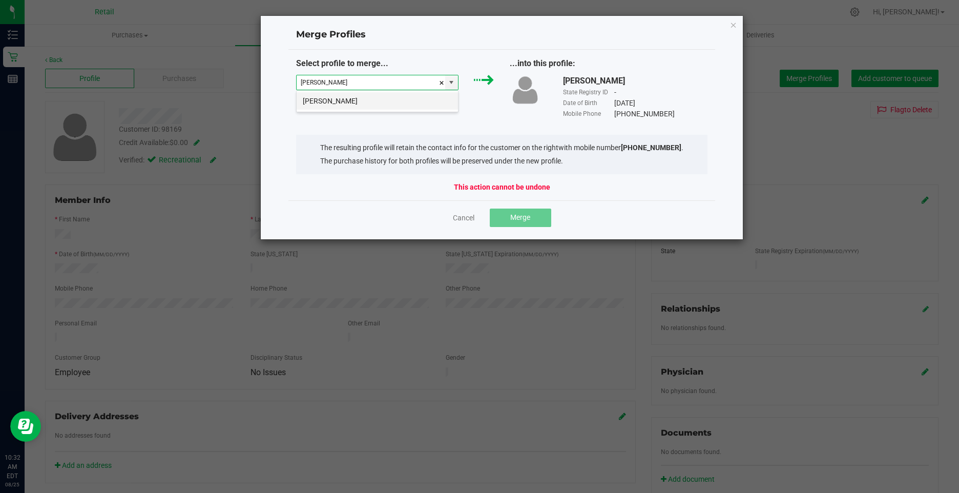
click at [360, 101] on li "Alex Lopes" at bounding box center [377, 100] width 161 height 17
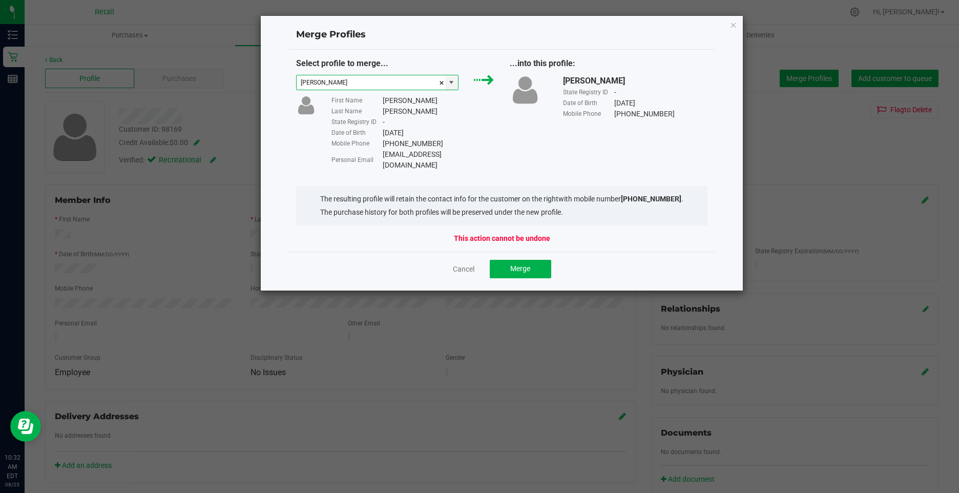
type input "Alex Lopes"
drag, startPoint x: 470, startPoint y: 151, endPoint x: 382, endPoint y: 157, distance: 88.4
click at [382, 157] on div "Personal Email Alopes4224@gmail.com" at bounding box center [413, 160] width 162 height 22
copy div "Alopes4224@gmail.com"
click at [516, 264] on button "Merge" at bounding box center [520, 269] width 61 height 18
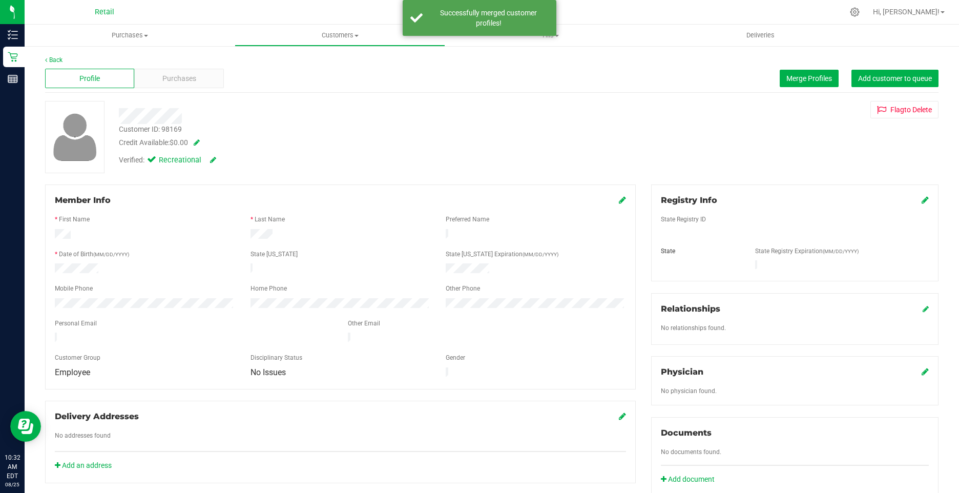
click at [619, 203] on icon at bounding box center [622, 200] width 7 height 8
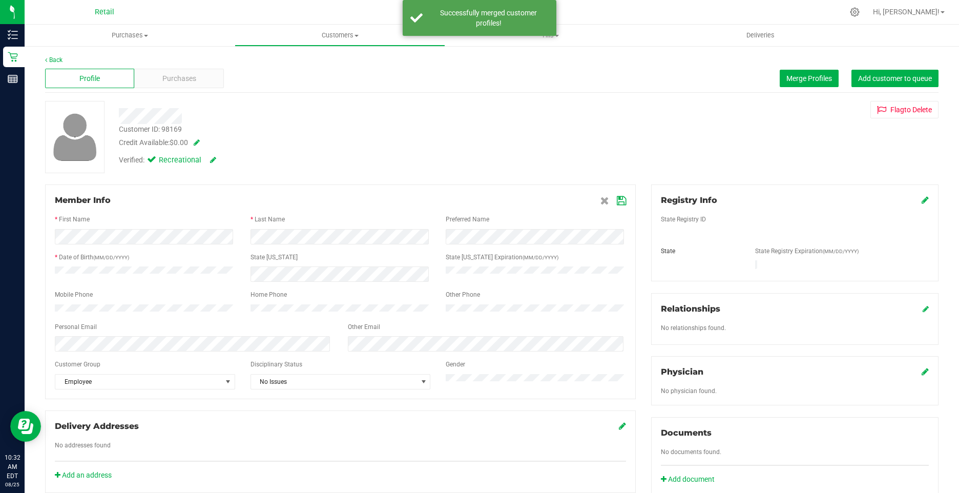
click at [617, 201] on icon at bounding box center [621, 201] width 9 height 8
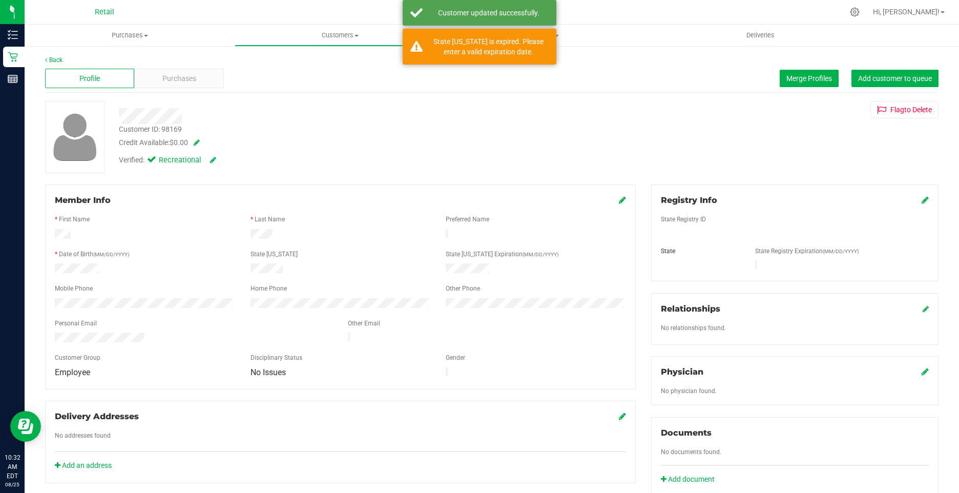
click at [503, 143] on div "Credit Available: $0.00" at bounding box center [338, 142] width 439 height 11
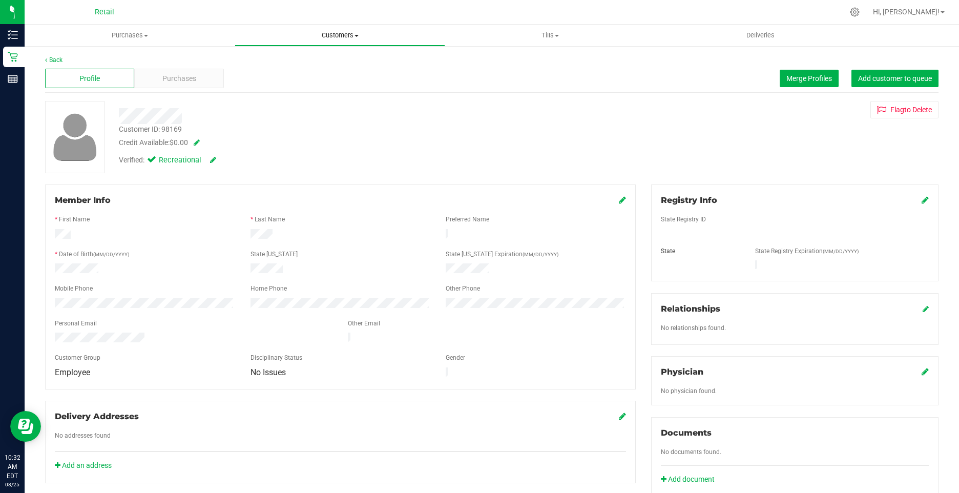
drag, startPoint x: 348, startPoint y: 35, endPoint x: 339, endPoint y: 37, distance: 10.0
click at [348, 35] on span "Customers" at bounding box center [339, 35] width 209 height 9
click at [295, 61] on span "All customers" at bounding box center [272, 61] width 74 height 9
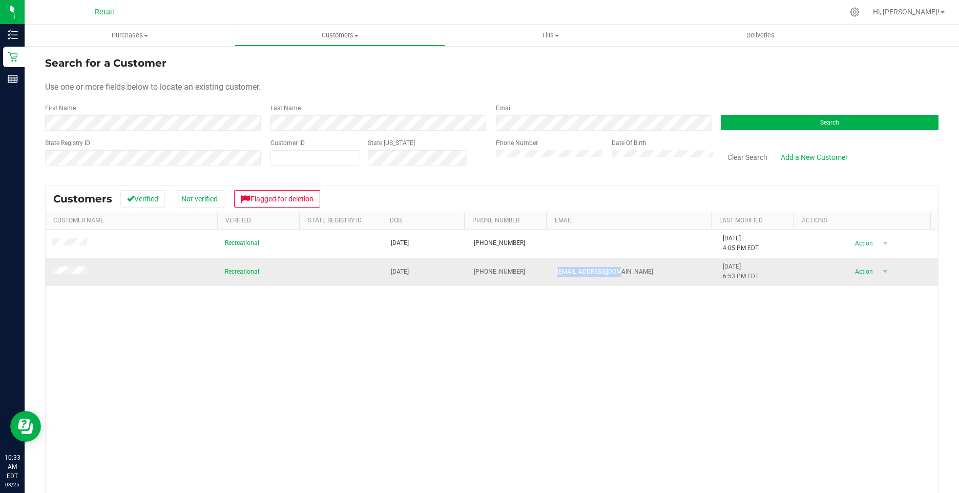
drag, startPoint x: 576, startPoint y: 274, endPoint x: 549, endPoint y: 266, distance: 27.2
click at [551, 266] on td "Dn6718435@gmail.com" at bounding box center [634, 272] width 166 height 28
drag, startPoint x: 549, startPoint y: 266, endPoint x: 554, endPoint y: 272, distance: 7.3
copy span "Dn6718435@gmail.com"
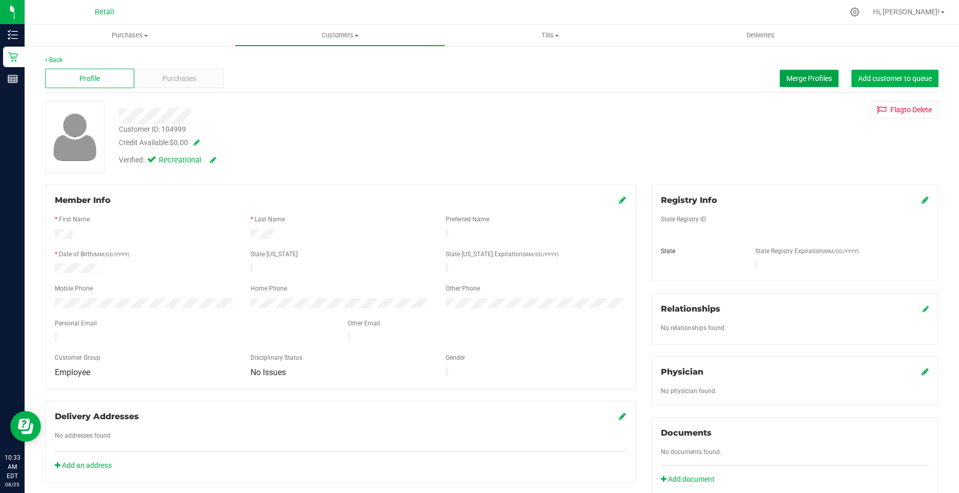
click at [791, 75] on span "Merge Profiles" at bounding box center [810, 78] width 46 height 8
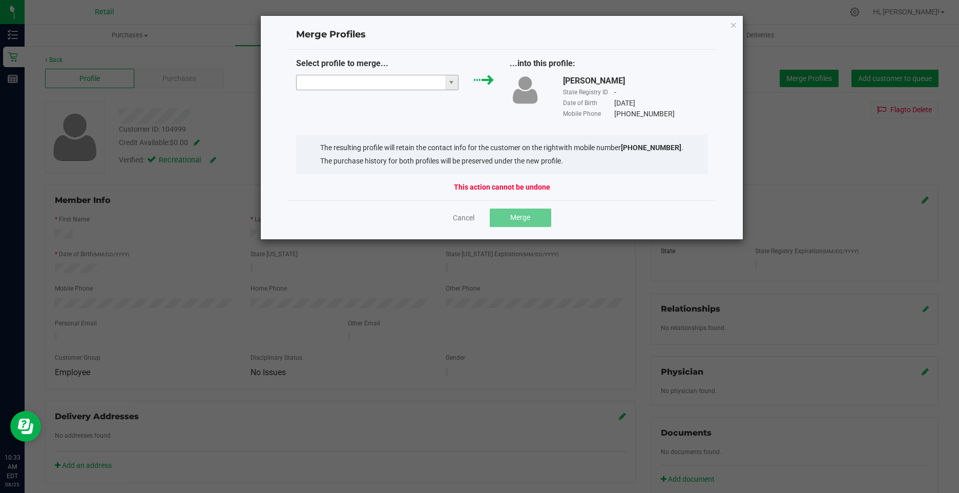
click at [380, 84] on input "NO DATA FOUND" at bounding box center [371, 82] width 149 height 14
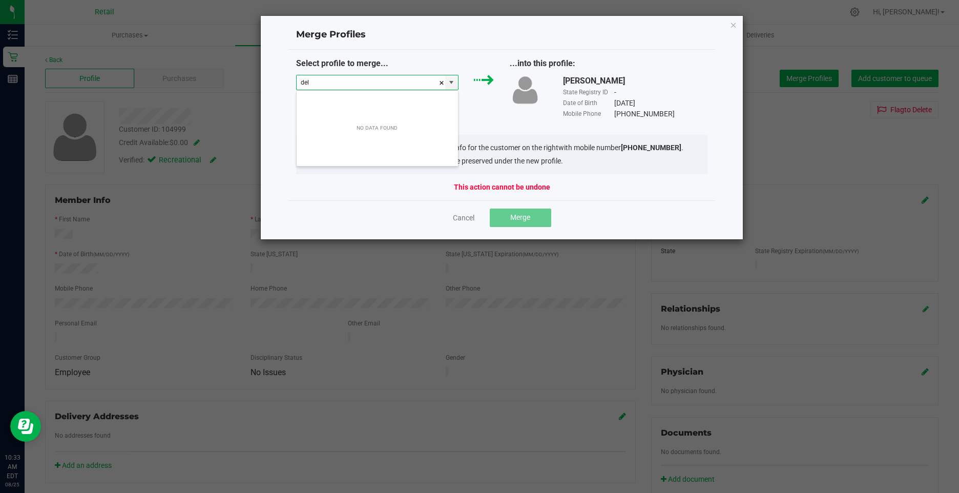
scroll to position [15, 163]
type input "della"
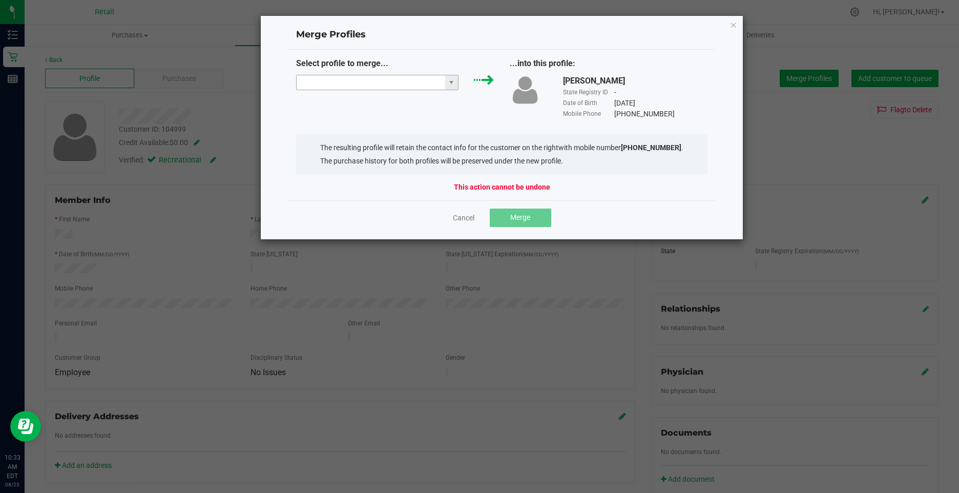
click at [374, 86] on input at bounding box center [371, 82] width 149 height 14
click at [366, 100] on li "Della Newell" at bounding box center [377, 100] width 161 height 17
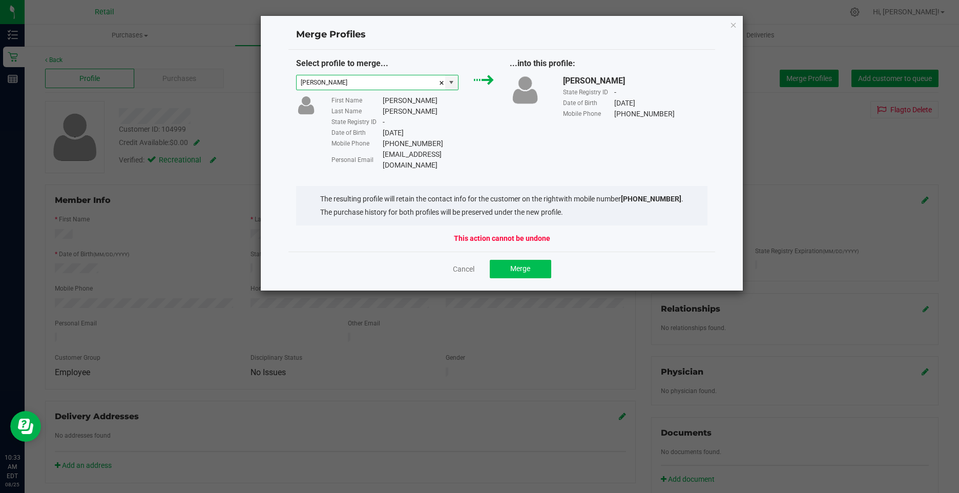
type input "Della Newell"
click at [527, 260] on button "Merge" at bounding box center [520, 269] width 61 height 18
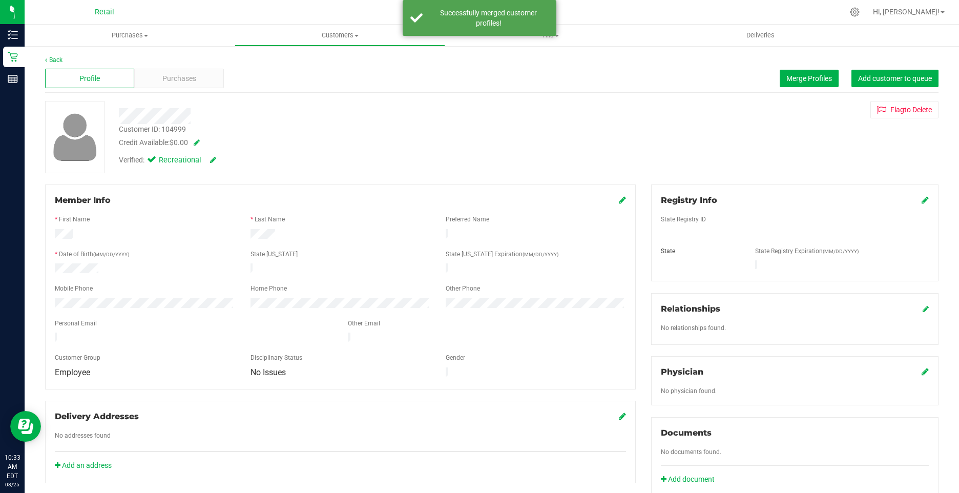
click at [619, 200] on icon at bounding box center [622, 200] width 7 height 8
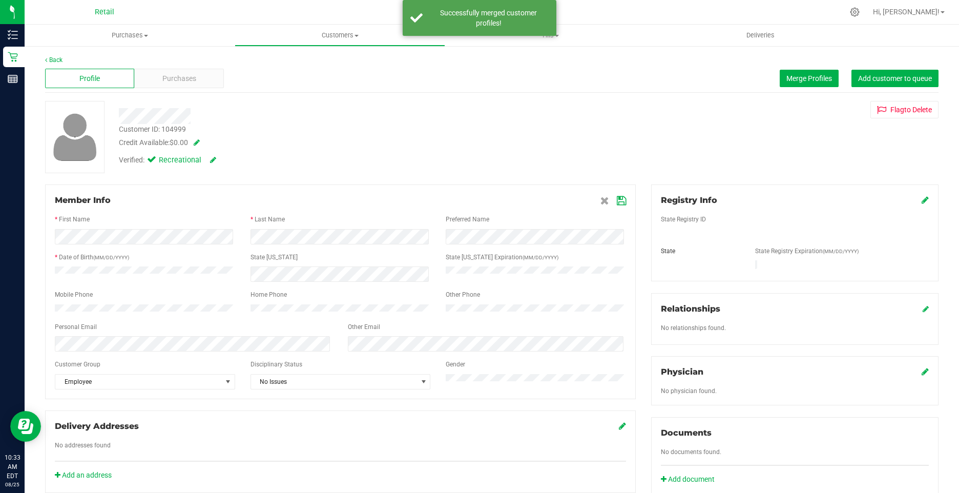
click at [617, 201] on icon at bounding box center [621, 201] width 9 height 8
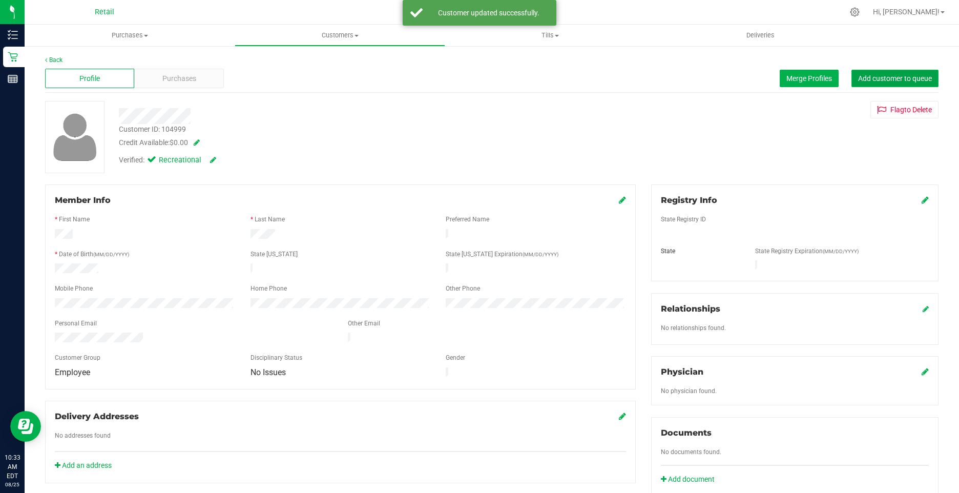
click at [873, 76] on span "Add customer to queue" at bounding box center [895, 78] width 74 height 8
click at [319, 32] on span "Customers" at bounding box center [339, 35] width 209 height 9
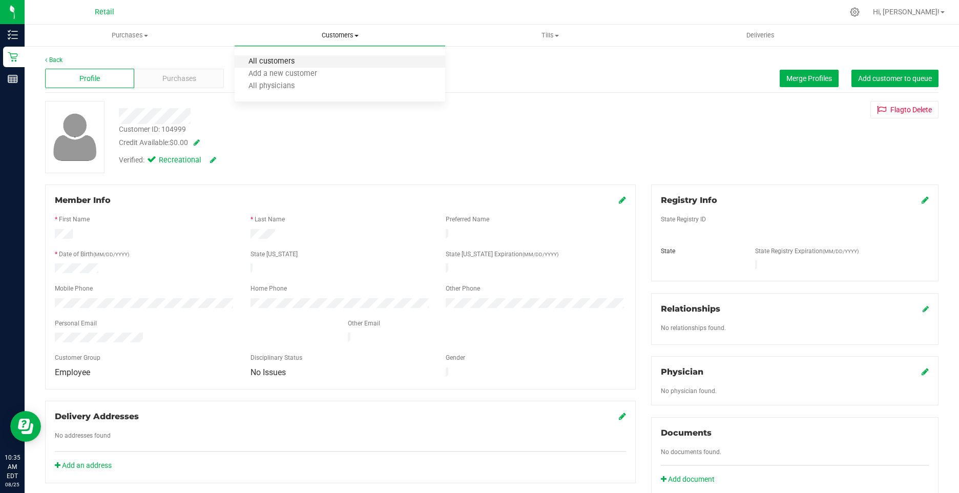
click at [292, 57] on span "All customers" at bounding box center [272, 61] width 74 height 9
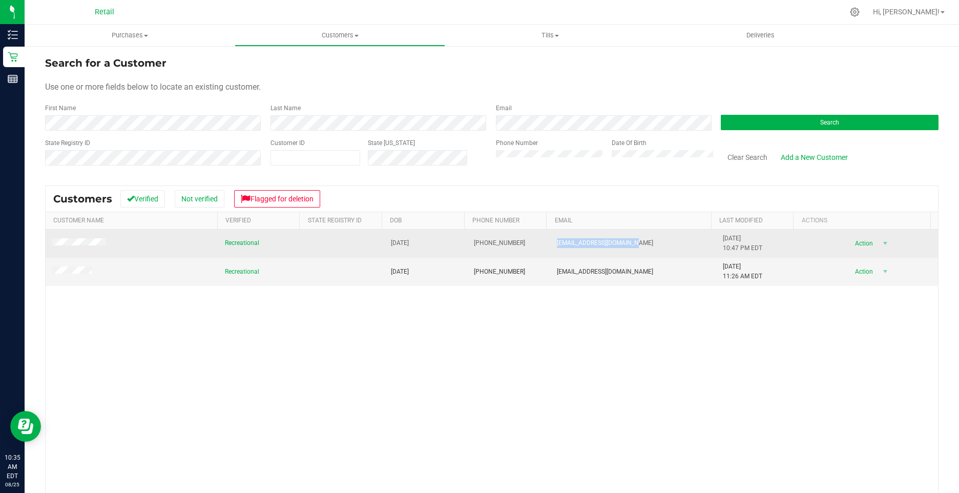
drag, startPoint x: 638, startPoint y: 244, endPoint x: 546, endPoint y: 241, distance: 91.3
click at [551, 241] on td "Nelsonnunes420@gmail.com" at bounding box center [634, 244] width 166 height 28
drag, startPoint x: 546, startPoint y: 241, endPoint x: 557, endPoint y: 241, distance: 10.3
copy span "Nelsonnunes420@gmail.com"
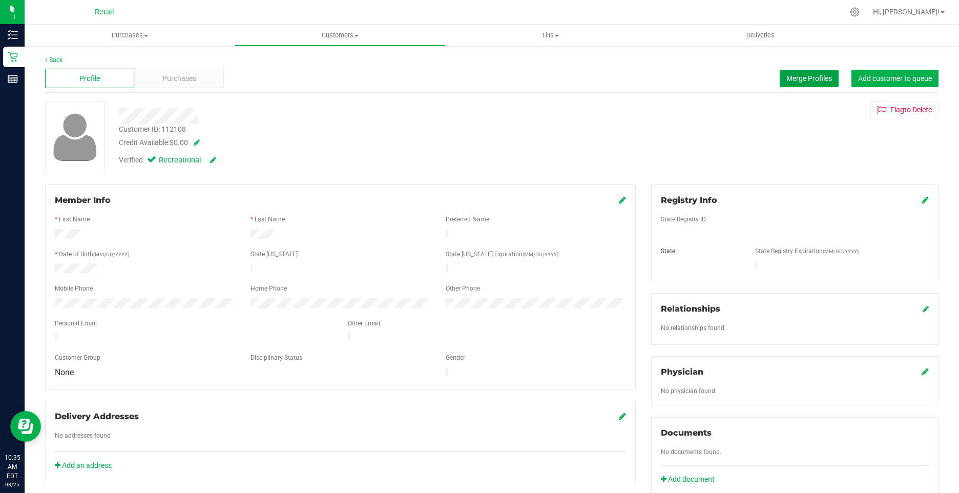
click at [813, 78] on span "Merge Profiles" at bounding box center [810, 78] width 46 height 8
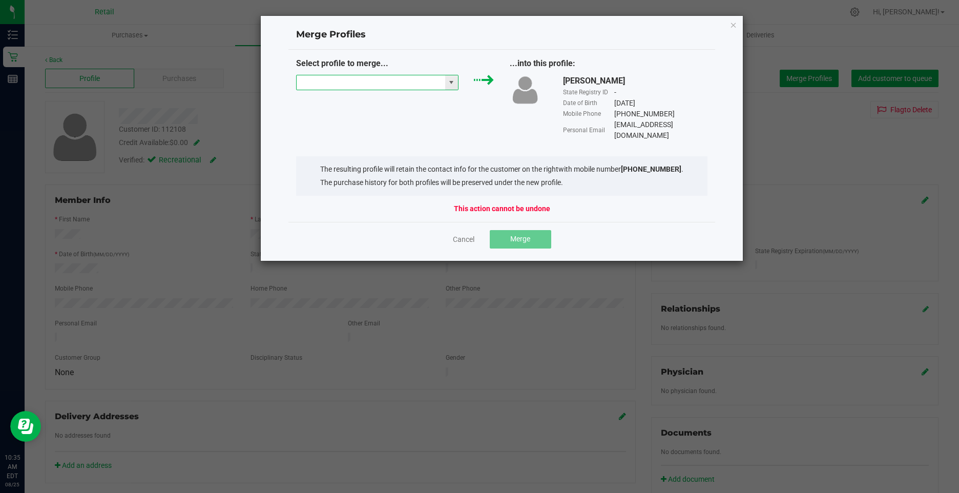
click at [383, 82] on input "NO DATA FOUND" at bounding box center [371, 82] width 149 height 14
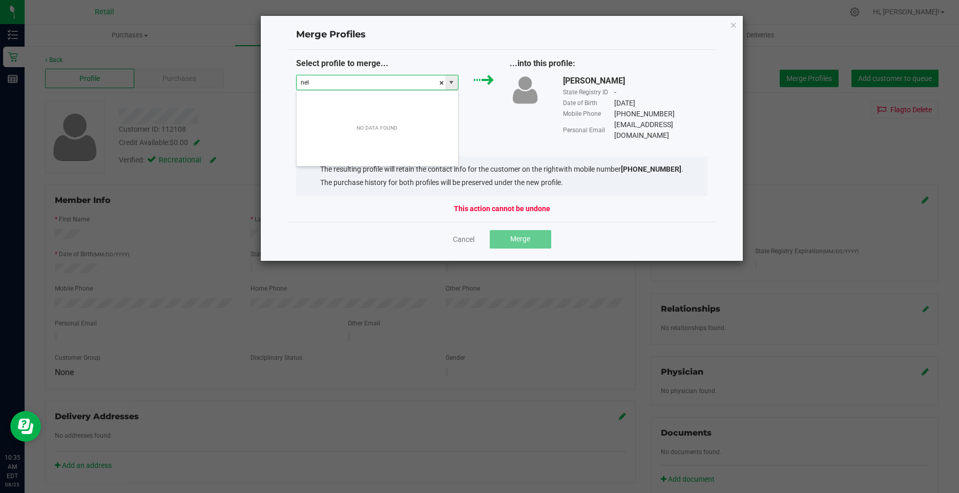
scroll to position [15, 163]
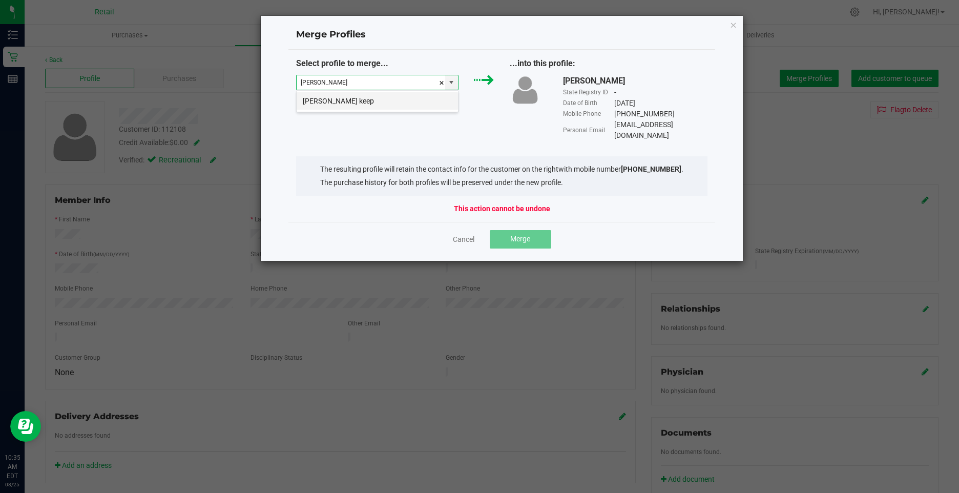
click at [385, 98] on li "Nelson Nunes keep" at bounding box center [377, 100] width 161 height 17
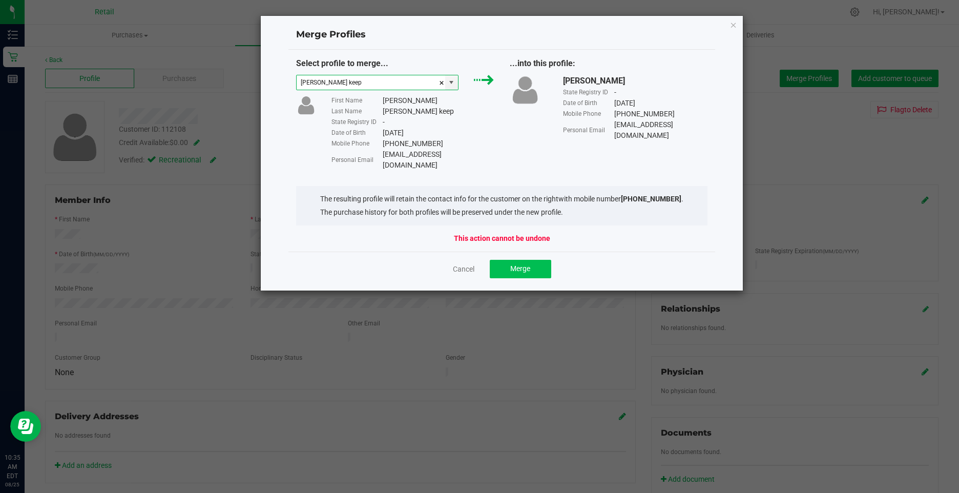
type input "Nelson Nunes keep"
click at [516, 264] on span "Merge" at bounding box center [520, 268] width 20 height 8
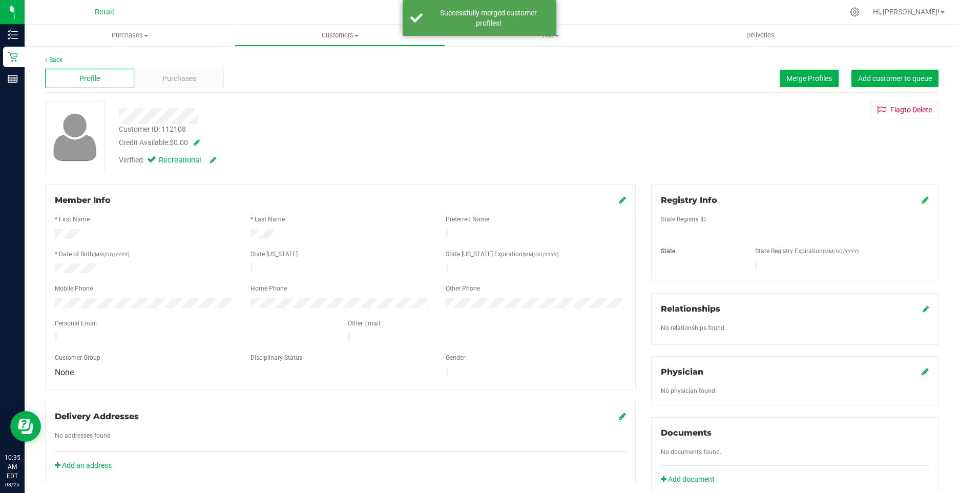
click at [619, 202] on icon at bounding box center [622, 200] width 7 height 8
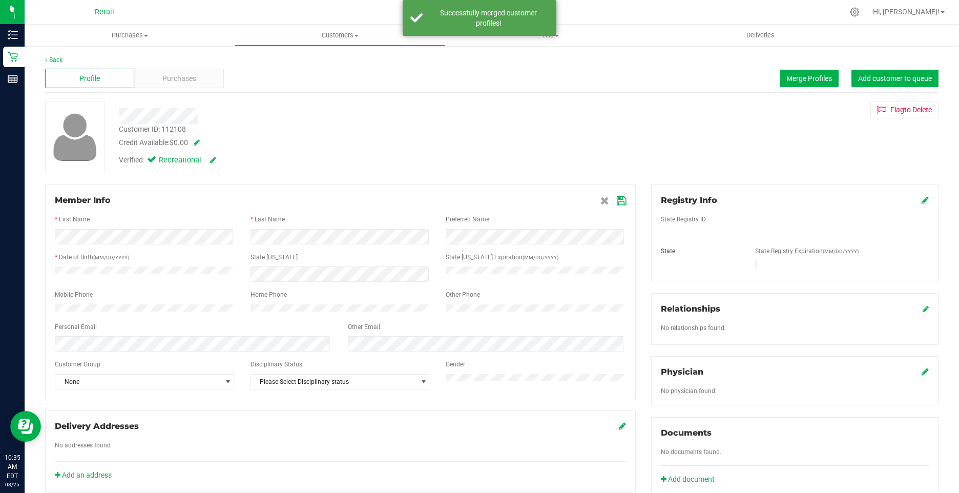
click at [617, 199] on icon at bounding box center [621, 201] width 9 height 8
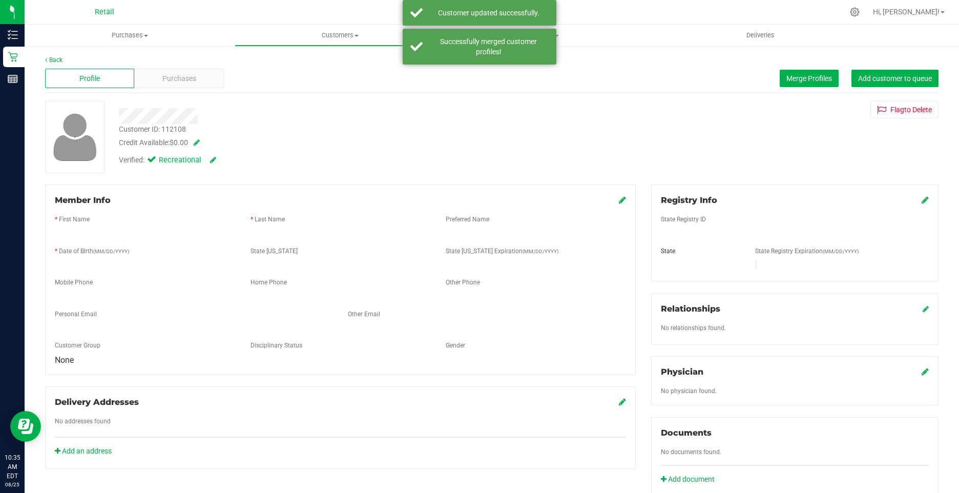
click at [501, 131] on div "Customer ID: 112108 Credit Available: $0.00" at bounding box center [338, 136] width 455 height 24
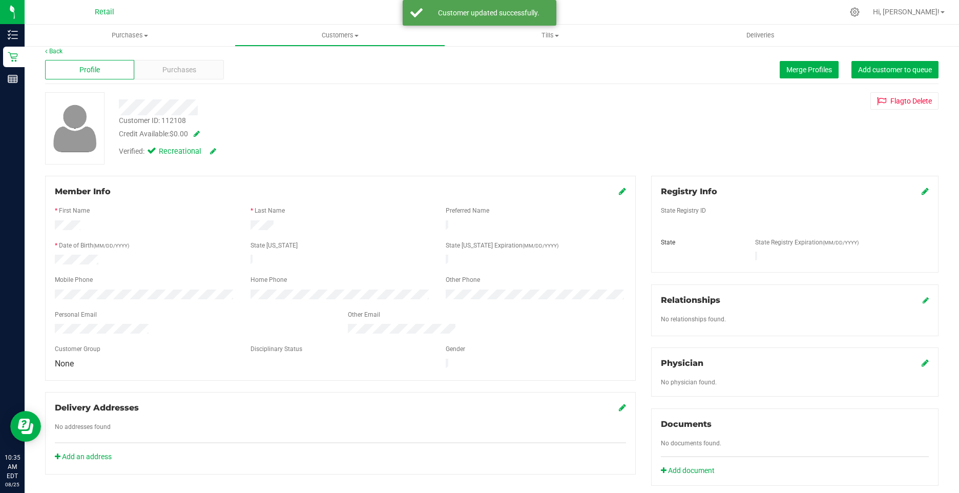
scroll to position [0, 0]
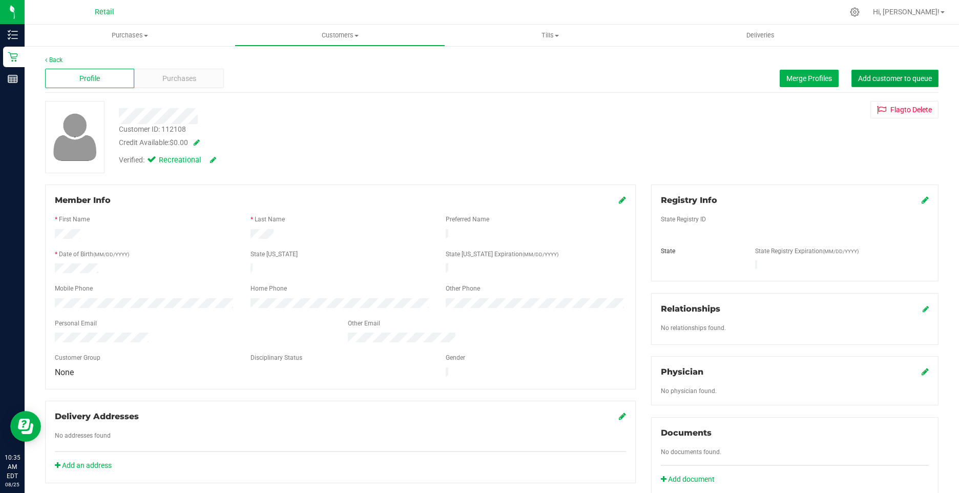
click at [896, 79] on span "Add customer to queue" at bounding box center [895, 78] width 74 height 8
click at [329, 34] on span "Customers" at bounding box center [339, 35] width 209 height 9
click at [305, 65] on span "All customers" at bounding box center [272, 61] width 74 height 9
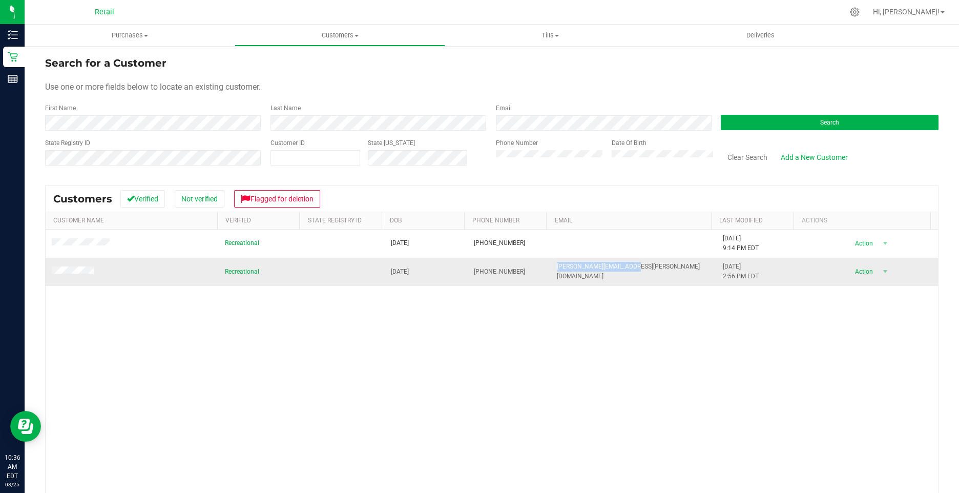
drag, startPoint x: 560, startPoint y: 274, endPoint x: 549, endPoint y: 273, distance: 10.3
click at [551, 273] on td "Yesenia.ozuna@icloud.com" at bounding box center [634, 272] width 166 height 28
copy span "Yesenia.ozuna@icloud.com"
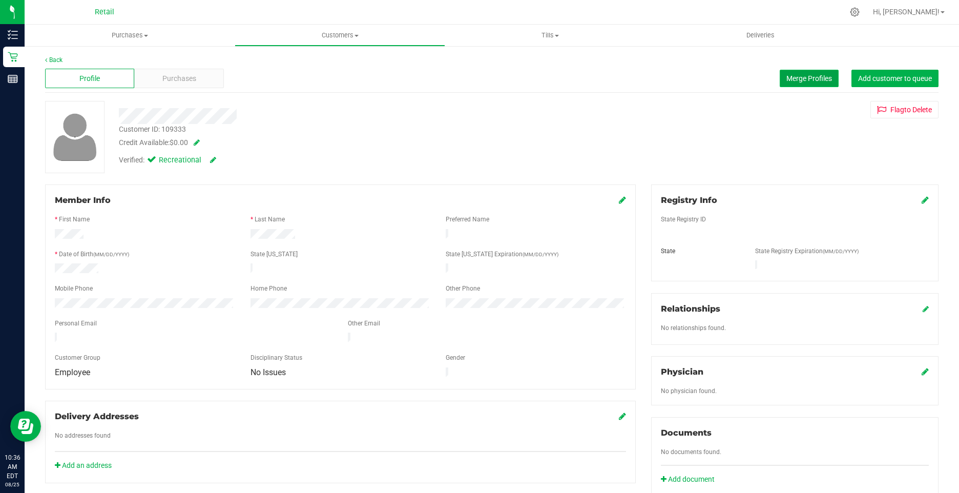
click at [804, 77] on span "Merge Profiles" at bounding box center [810, 78] width 46 height 8
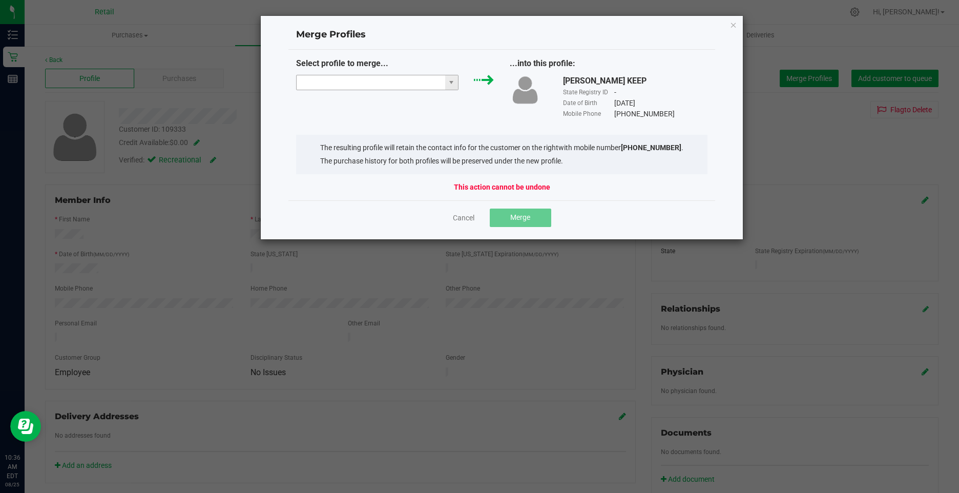
click at [360, 83] on input "NO DATA FOUND" at bounding box center [371, 82] width 149 height 14
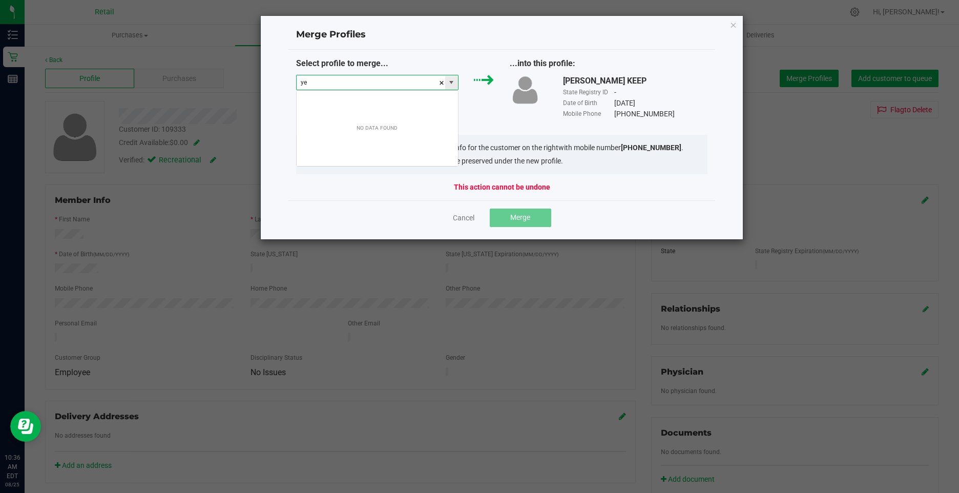
scroll to position [15, 163]
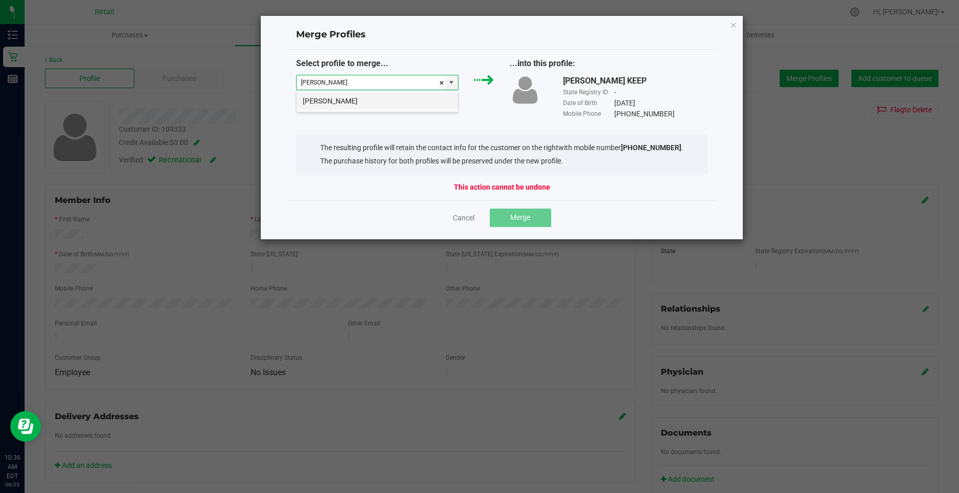
click at [345, 103] on li "Yesenia Ozuna" at bounding box center [377, 100] width 161 height 17
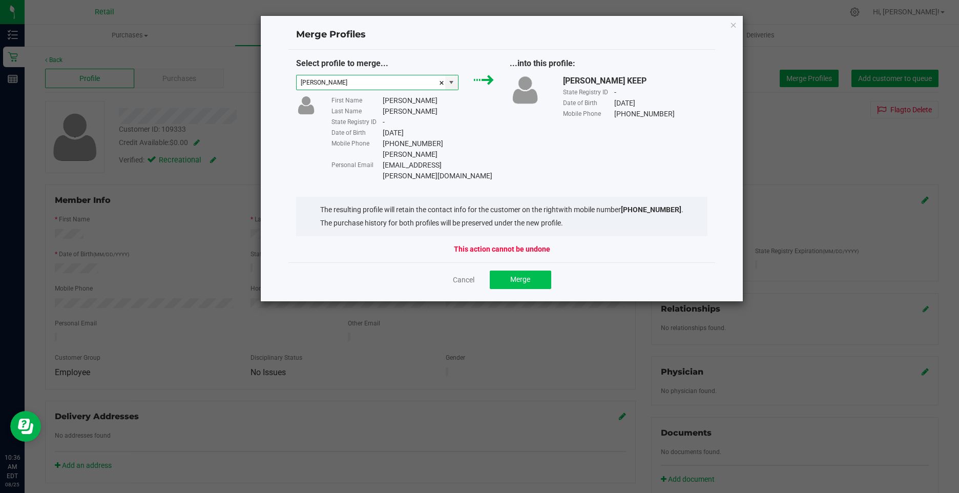
type input "Yesenia Ozuna"
click at [507, 271] on button "Merge" at bounding box center [520, 280] width 61 height 18
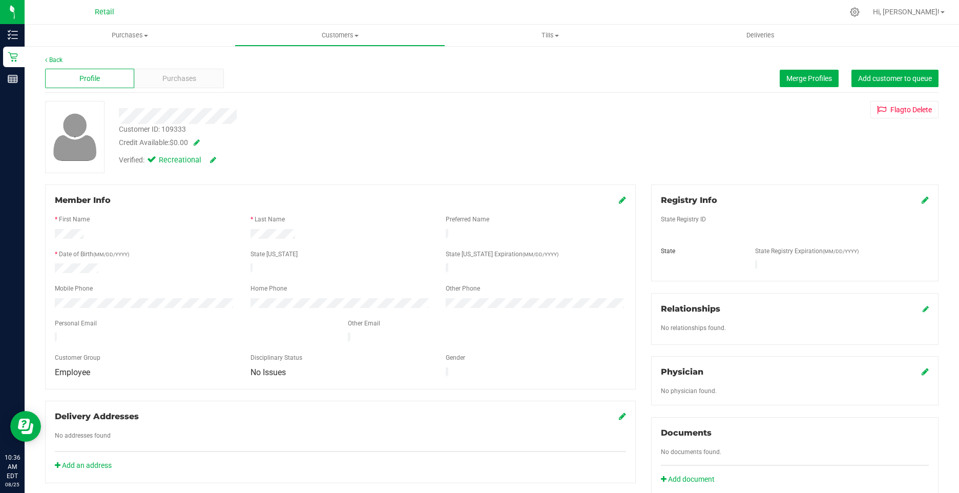
click at [611, 202] on div "Member Info" at bounding box center [340, 200] width 571 height 12
click at [619, 202] on icon at bounding box center [622, 200] width 7 height 8
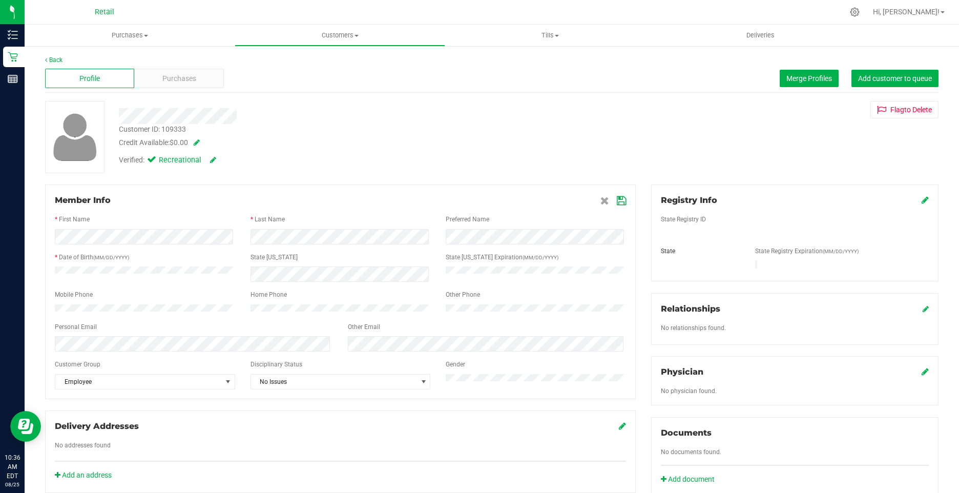
click at [617, 201] on icon at bounding box center [621, 201] width 9 height 8
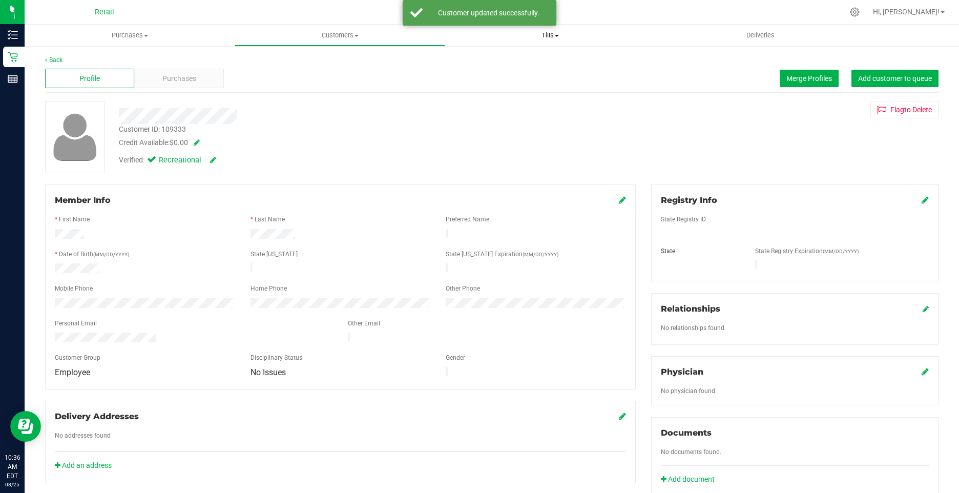
click at [486, 158] on div "Verified: Recreational" at bounding box center [338, 159] width 455 height 23
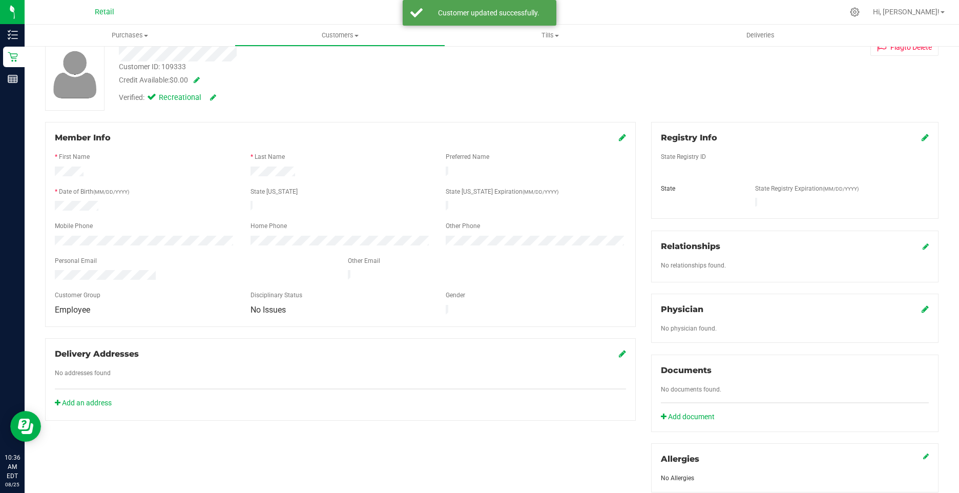
scroll to position [0, 0]
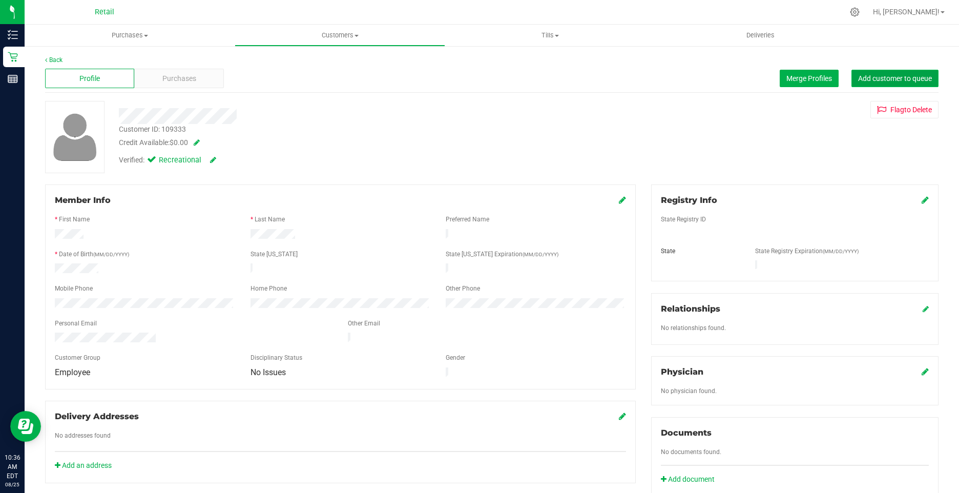
click at [876, 81] on span "Add customer to queue" at bounding box center [895, 78] width 74 height 8
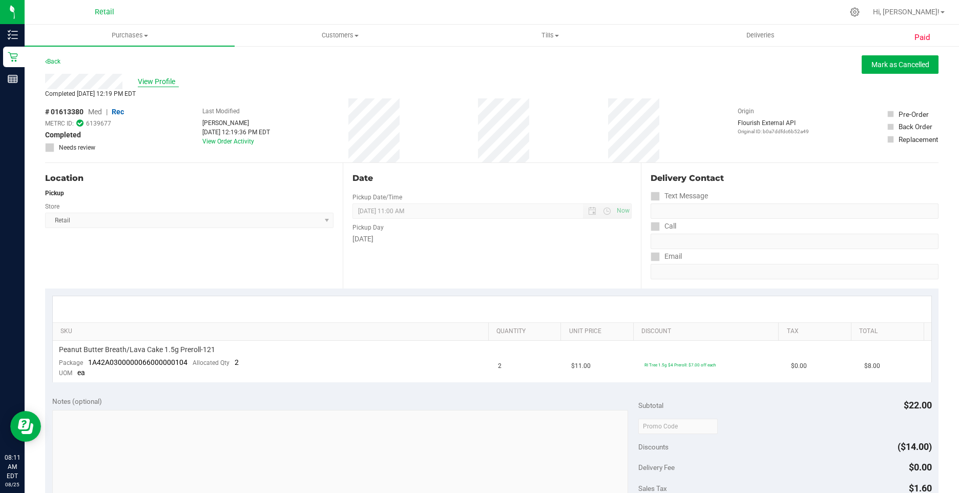
click at [155, 77] on span "View Profile" at bounding box center [158, 81] width 41 height 11
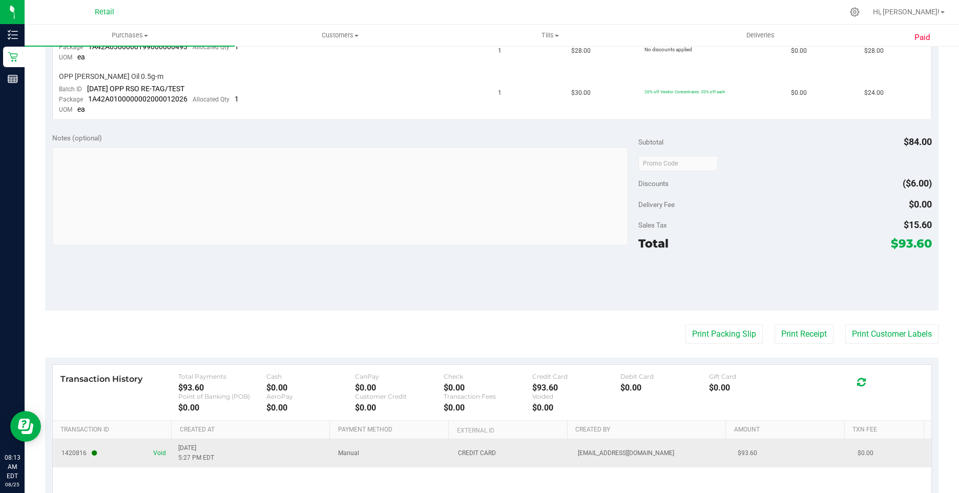
scroll to position [434, 0]
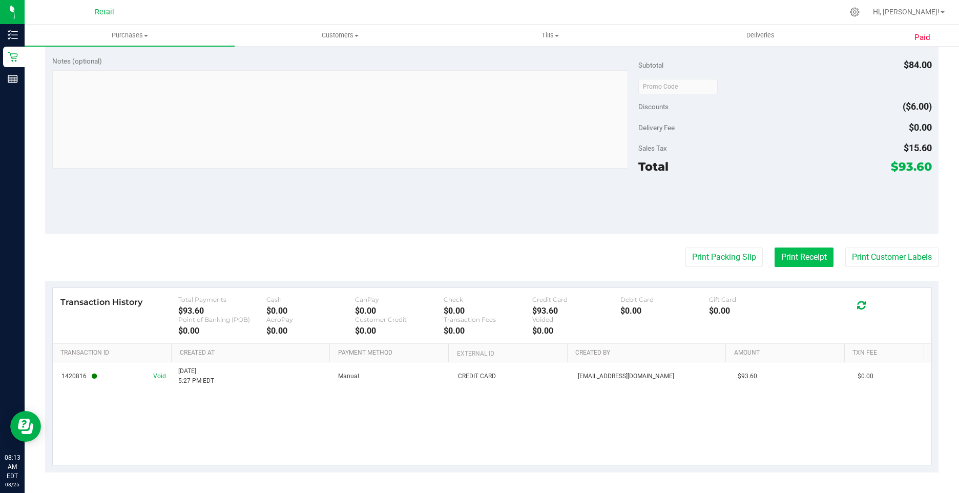
click at [796, 253] on button "Print Receipt" at bounding box center [804, 257] width 59 height 19
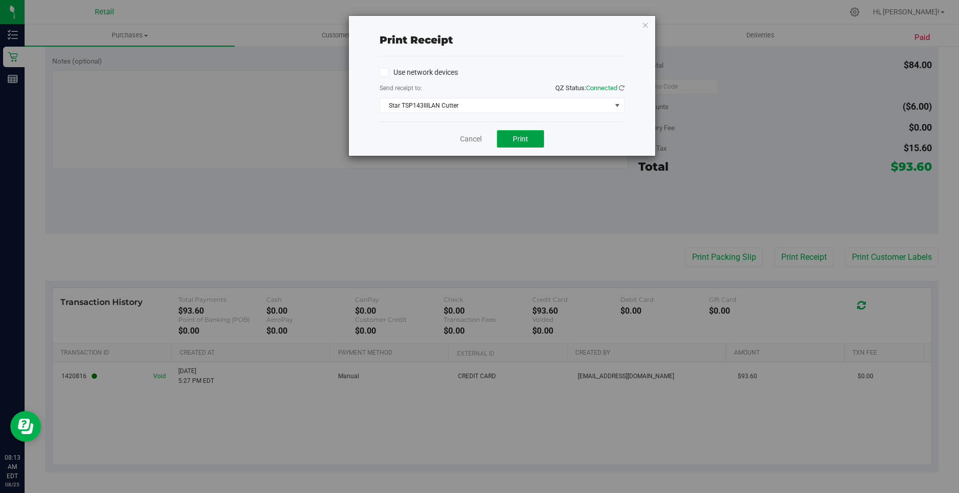
click at [523, 133] on button "Print" at bounding box center [520, 138] width 47 height 17
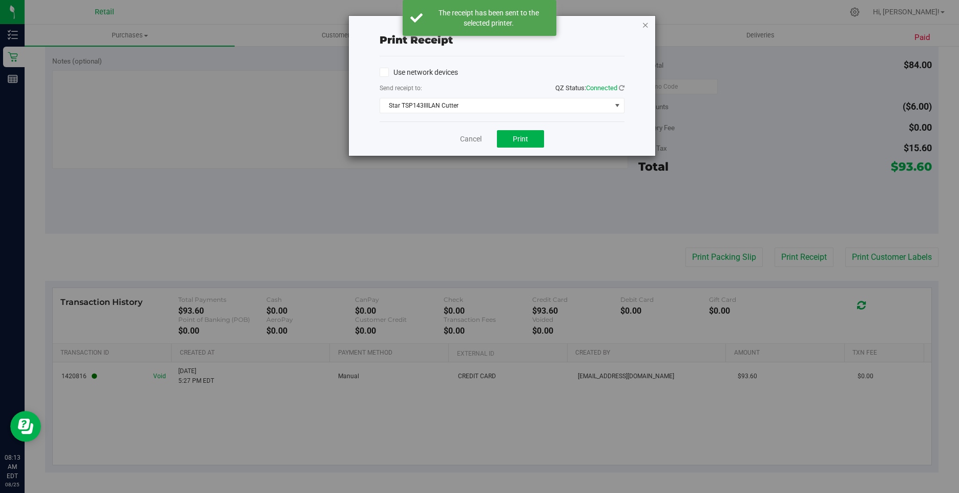
click at [647, 25] on icon "button" at bounding box center [645, 24] width 7 height 12
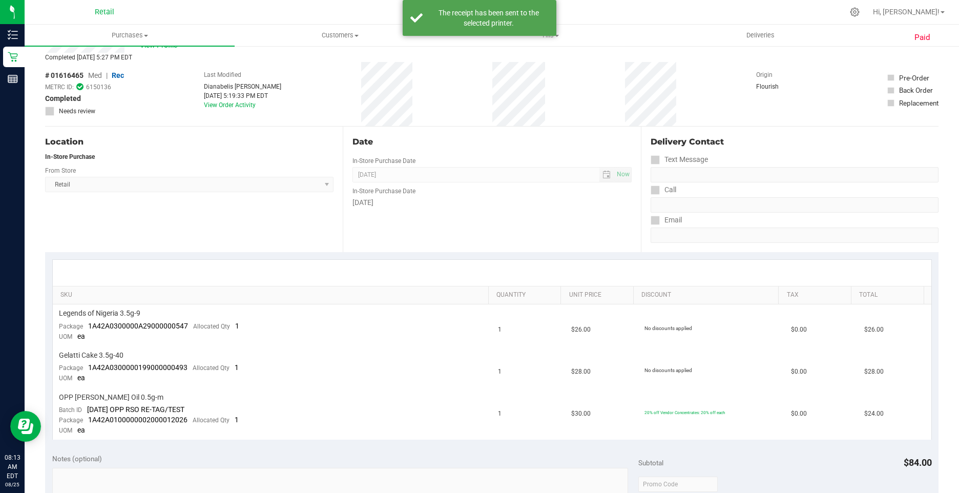
scroll to position [0, 0]
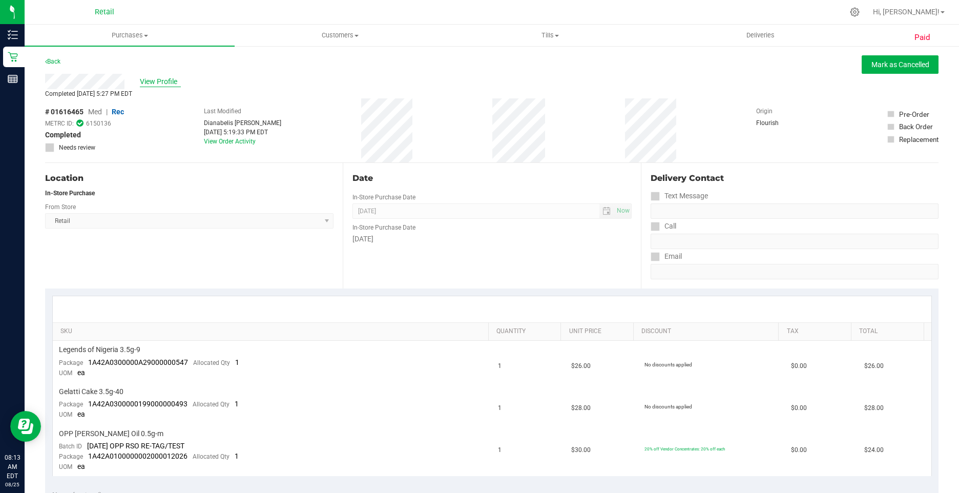
click at [165, 84] on span "View Profile" at bounding box center [160, 81] width 41 height 11
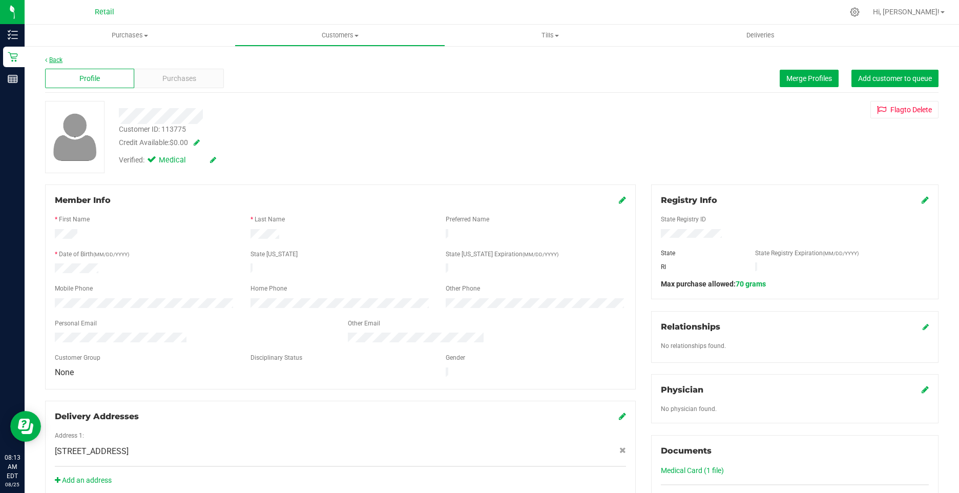
click at [53, 57] on link "Back" at bounding box center [53, 59] width 17 height 7
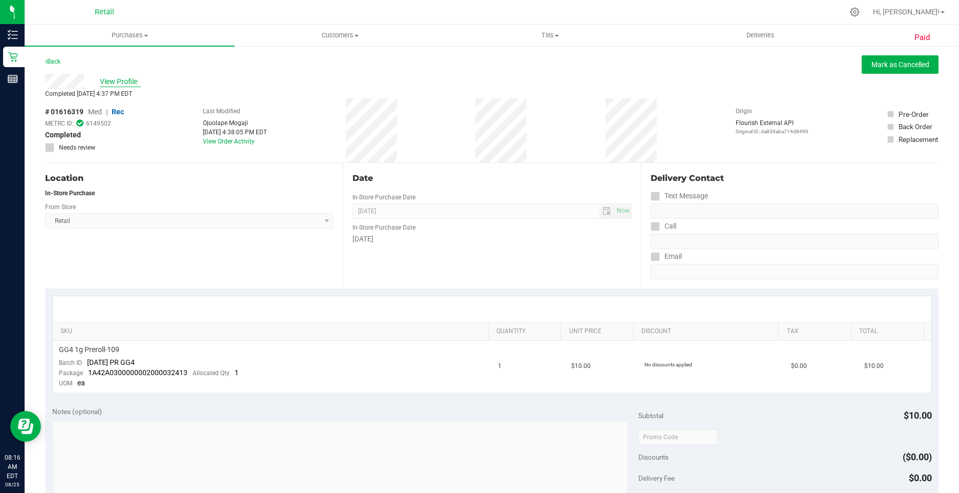
click at [129, 83] on span "View Profile" at bounding box center [120, 81] width 41 height 11
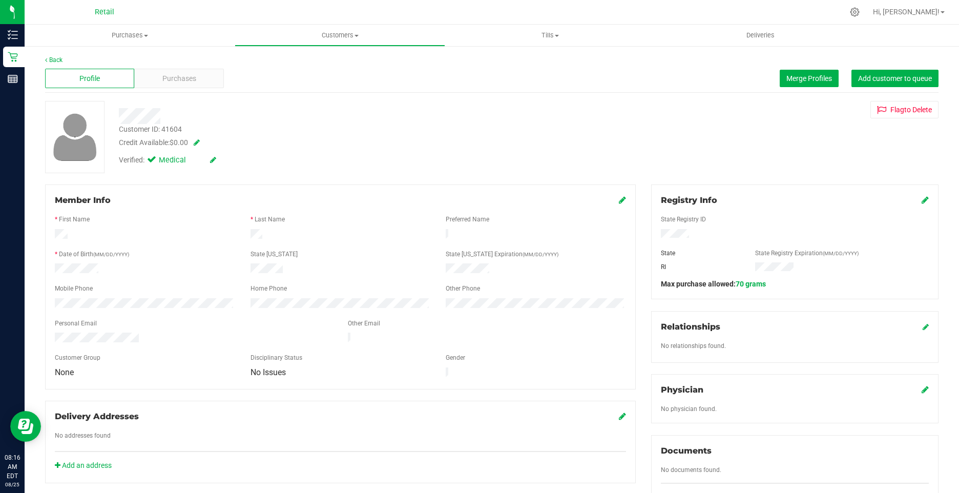
click at [216, 158] on icon at bounding box center [213, 159] width 6 height 7
click at [151, 165] on span at bounding box center [153, 161] width 9 height 9
click at [0, 0] on input "Medical" at bounding box center [0, 0] width 0 height 0
click at [227, 168] on div "Verified: Medical" at bounding box center [174, 161] width 110 height 13
click at [229, 160] on icon at bounding box center [225, 160] width 8 height 7
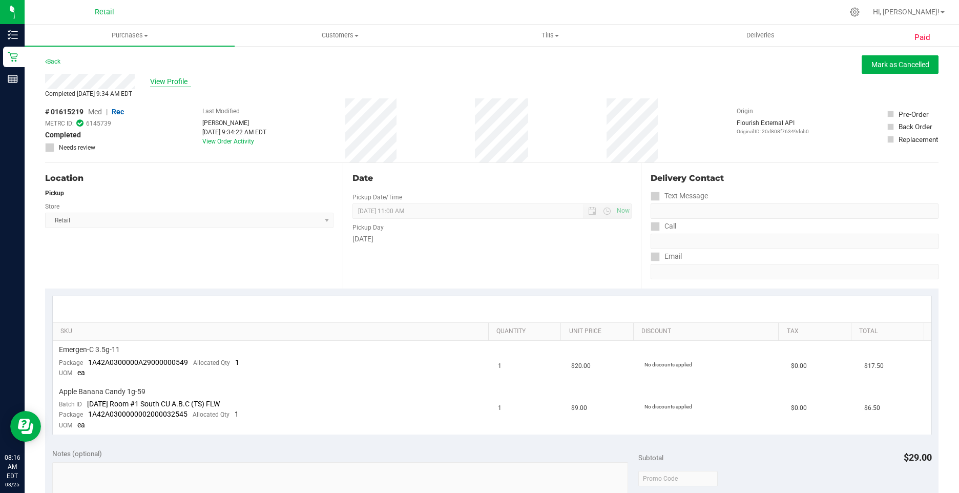
click at [169, 79] on span "View Profile" at bounding box center [170, 81] width 41 height 11
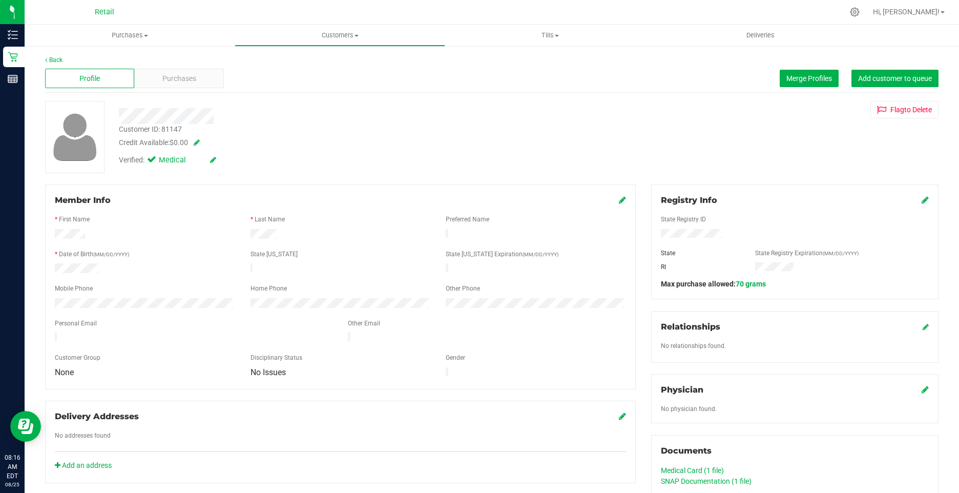
click at [212, 160] on icon at bounding box center [213, 159] width 6 height 7
click at [153, 161] on icon at bounding box center [154, 161] width 7 height 0
click at [0, 0] on input "Medical" at bounding box center [0, 0] width 0 height 0
click at [225, 163] on icon at bounding box center [225, 160] width 8 height 7
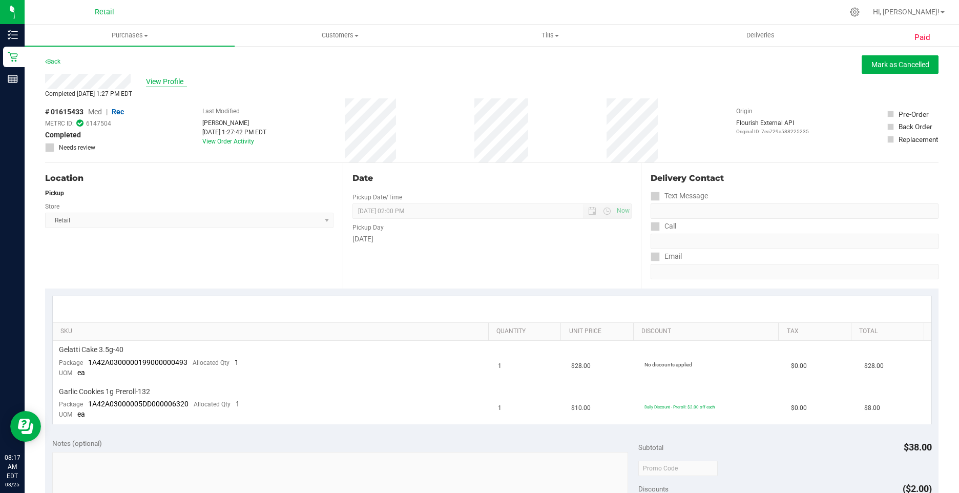
click at [164, 81] on span "View Profile" at bounding box center [166, 81] width 41 height 11
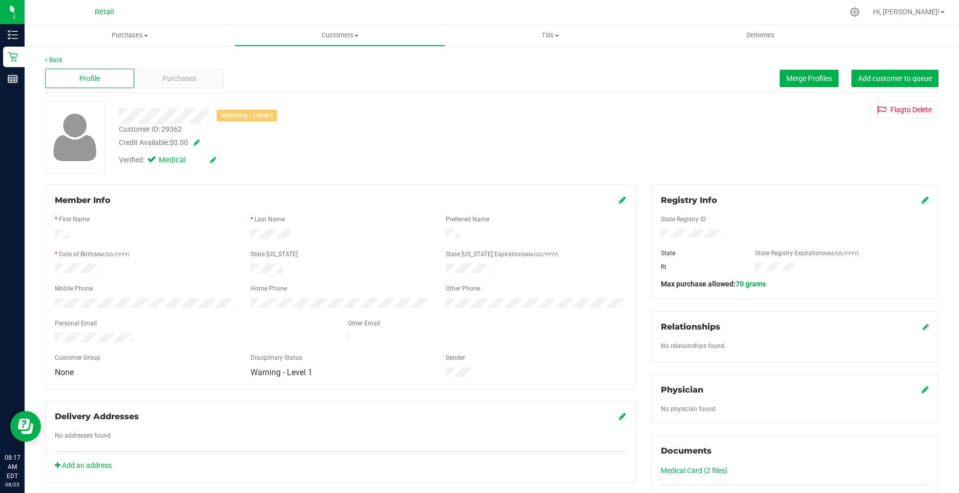
click at [211, 162] on icon at bounding box center [213, 159] width 6 height 7
click at [151, 166] on span at bounding box center [153, 161] width 9 height 9
click at [0, 0] on input "Medical" at bounding box center [0, 0] width 0 height 0
click at [229, 162] on icon at bounding box center [225, 160] width 8 height 7
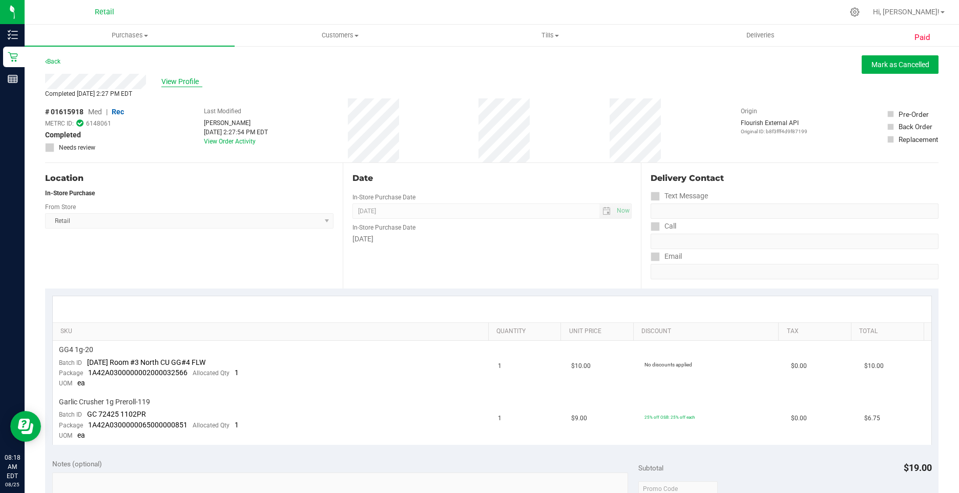
click at [182, 87] on span "View Profile" at bounding box center [181, 81] width 41 height 11
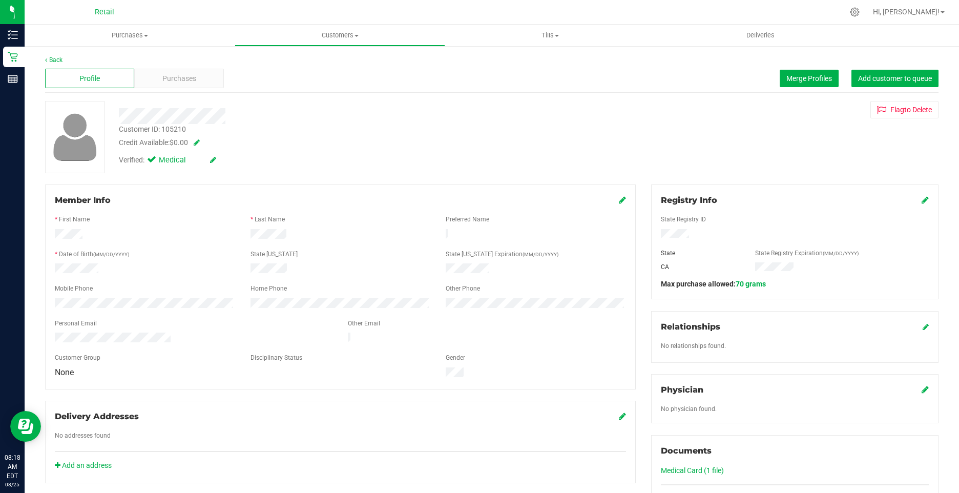
click at [212, 161] on icon at bounding box center [213, 159] width 6 height 7
click at [153, 161] on icon at bounding box center [154, 161] width 7 height 0
click at [0, 0] on input "Medical" at bounding box center [0, 0] width 0 height 0
click at [223, 159] on icon at bounding box center [225, 160] width 8 height 7
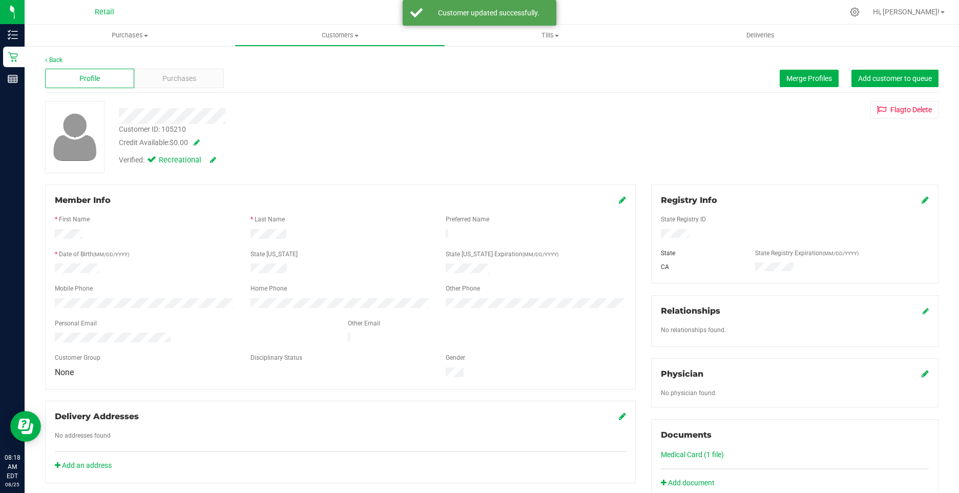
click at [398, 150] on div "Verified: Recreational" at bounding box center [338, 159] width 455 height 23
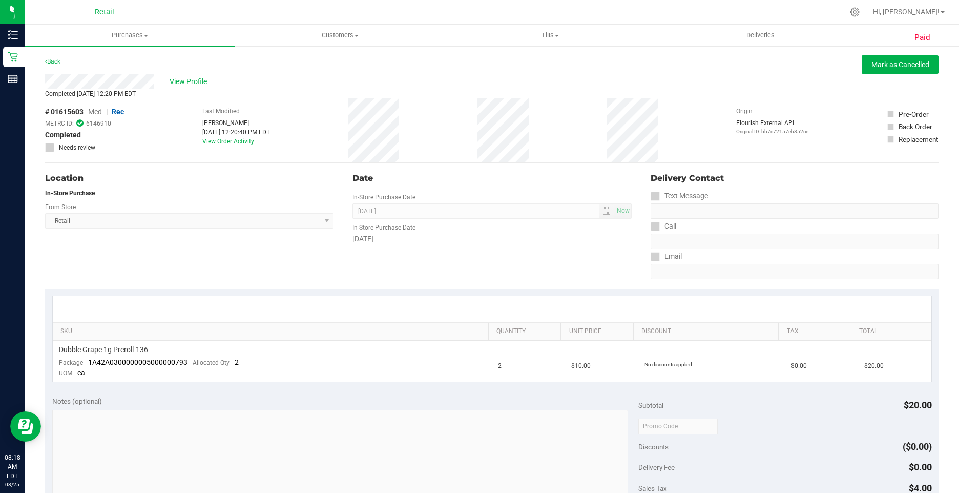
click at [184, 83] on span "View Profile" at bounding box center [190, 81] width 41 height 11
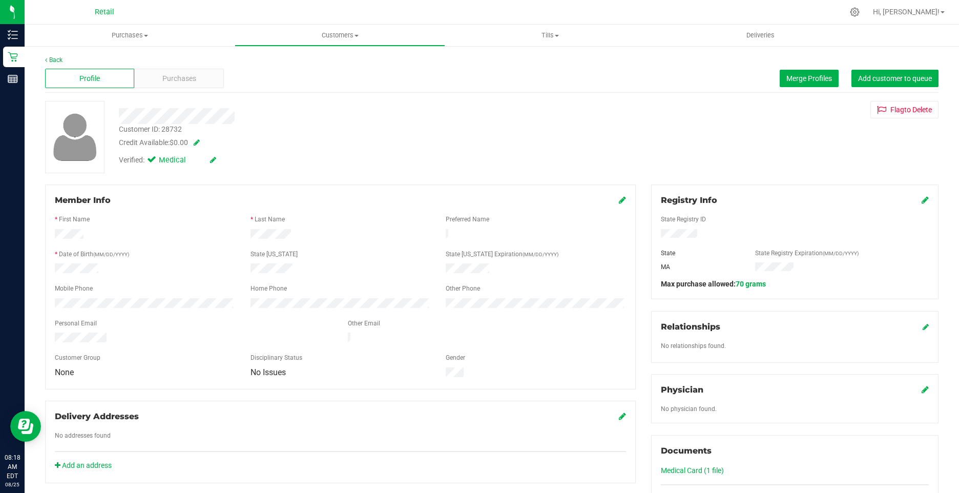
click at [211, 157] on icon at bounding box center [213, 159] width 6 height 7
drag, startPoint x: 151, startPoint y: 160, endPoint x: 190, endPoint y: 161, distance: 39.0
click at [151, 161] on icon at bounding box center [154, 161] width 7 height 0
click at [0, 0] on input "Medical" at bounding box center [0, 0] width 0 height 0
click at [225, 161] on icon at bounding box center [225, 160] width 8 height 7
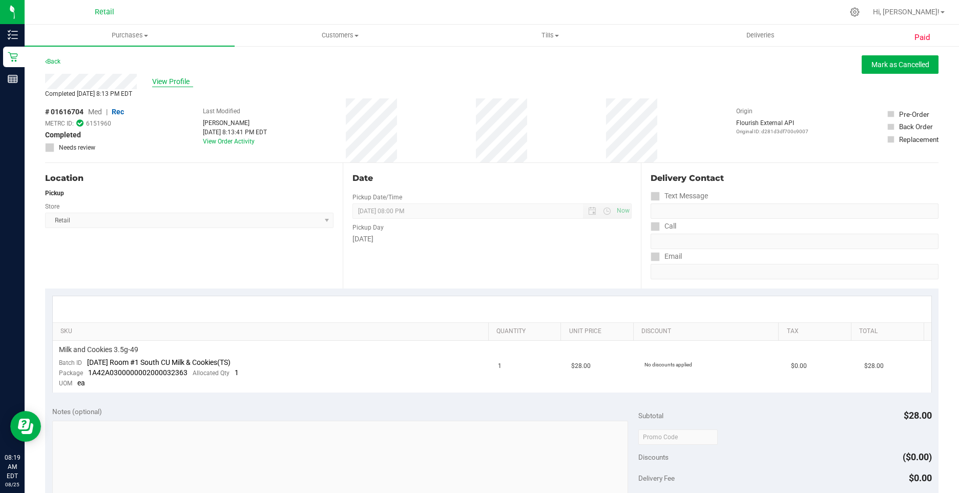
click at [166, 84] on span "View Profile" at bounding box center [172, 81] width 41 height 11
click at [161, 79] on span "View Profile" at bounding box center [152, 81] width 41 height 11
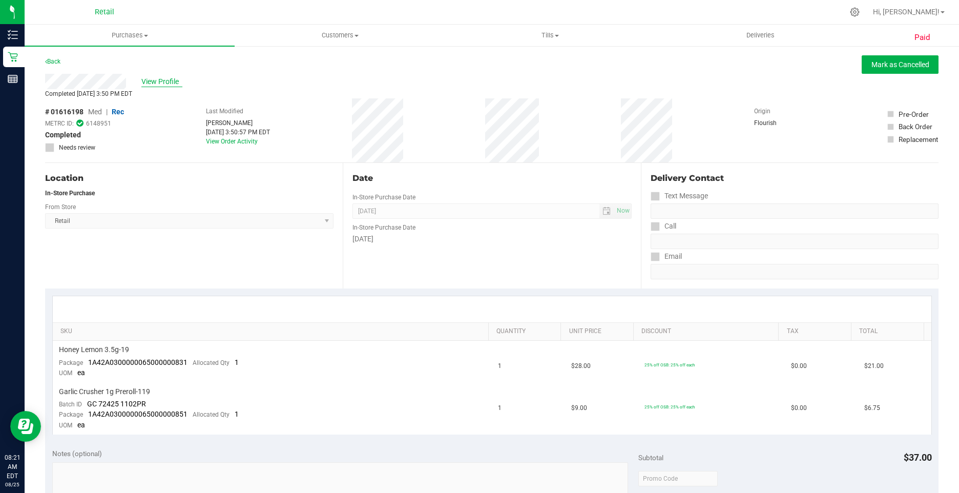
click at [148, 79] on span "View Profile" at bounding box center [161, 81] width 41 height 11
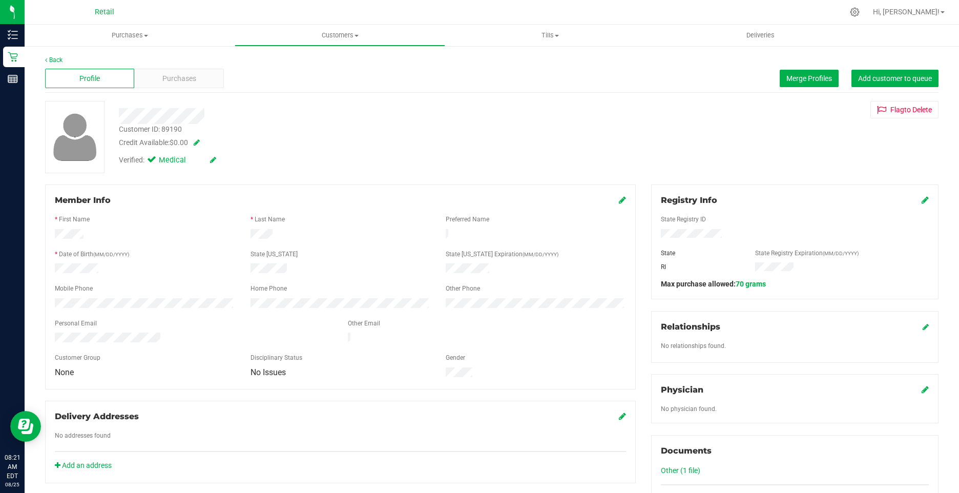
click at [213, 158] on icon at bounding box center [213, 159] width 6 height 7
click at [151, 161] on icon at bounding box center [154, 161] width 7 height 0
click at [0, 0] on input "Medical" at bounding box center [0, 0] width 0 height 0
click at [222, 162] on icon at bounding box center [225, 160] width 8 height 7
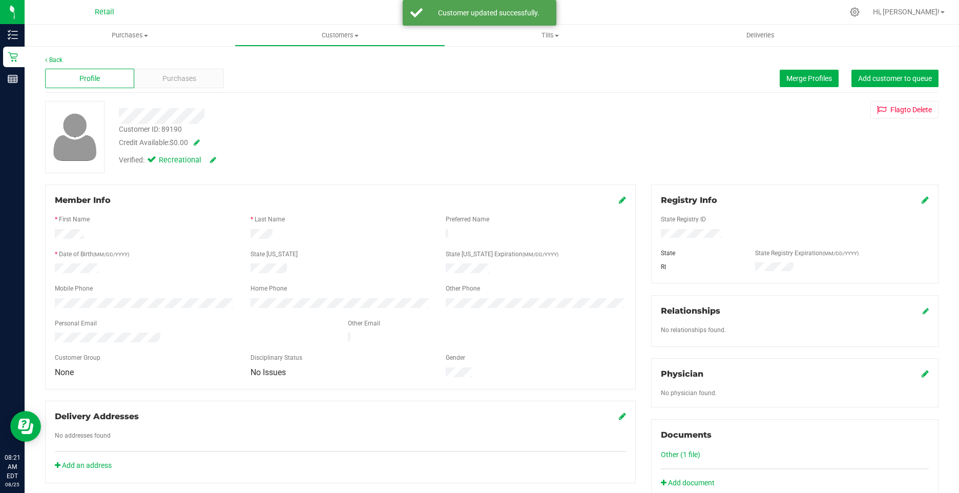
click at [281, 140] on div "Credit Available: $0.00" at bounding box center [338, 142] width 439 height 11
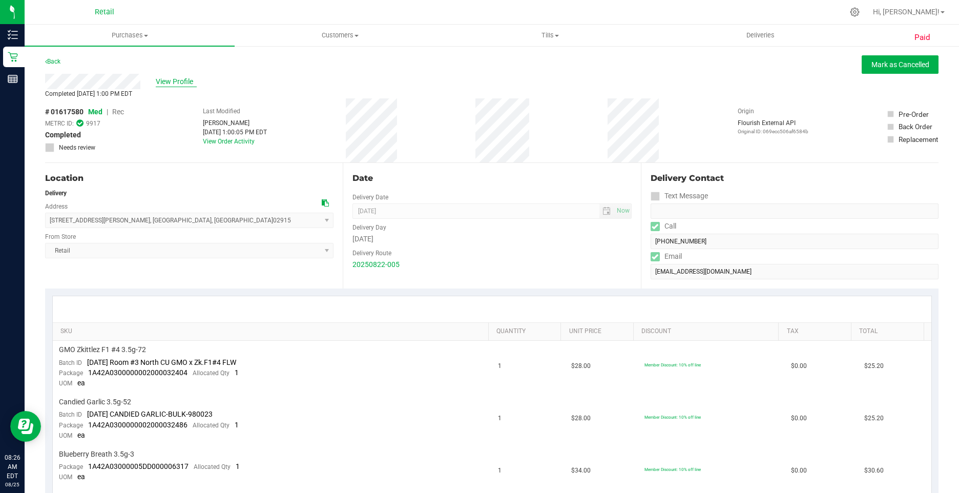
click at [173, 80] on span "View Profile" at bounding box center [176, 81] width 41 height 11
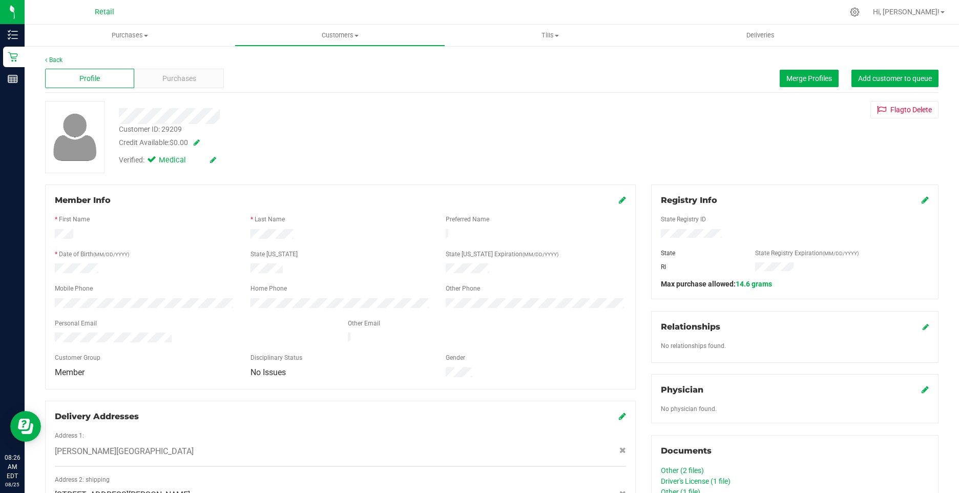
click at [213, 160] on icon at bounding box center [213, 159] width 6 height 7
click at [152, 161] on icon at bounding box center [154, 161] width 7 height 0
click at [0, 0] on input "Medical" at bounding box center [0, 0] width 0 height 0
click at [222, 159] on icon at bounding box center [225, 160] width 8 height 7
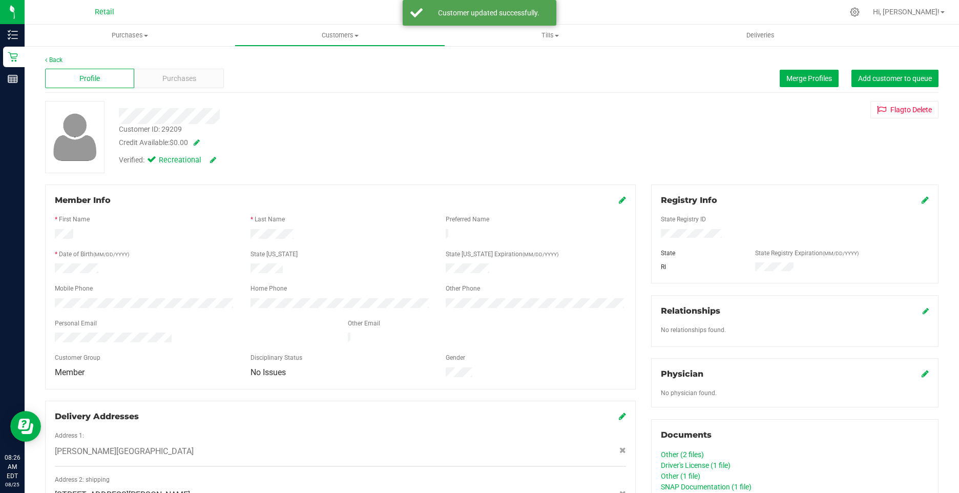
click at [619, 196] on link at bounding box center [622, 200] width 7 height 10
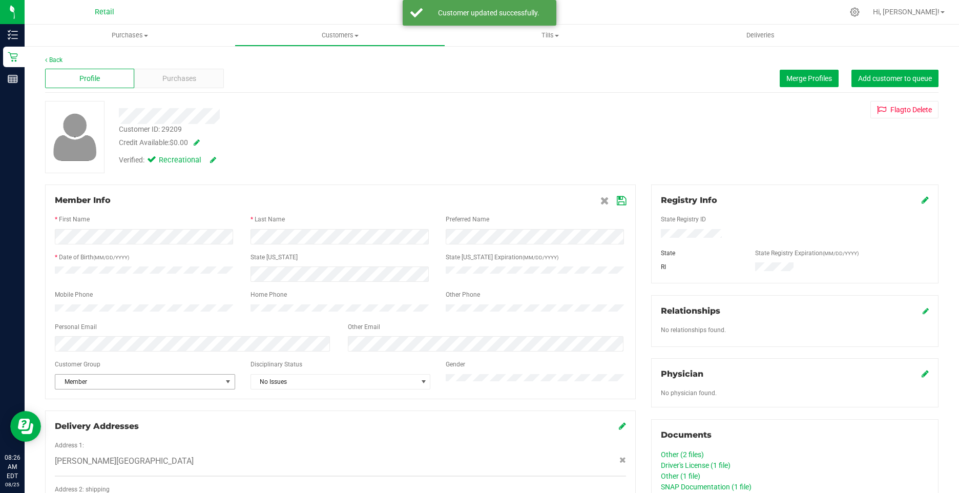
click at [114, 389] on span "Member" at bounding box center [138, 382] width 167 height 14
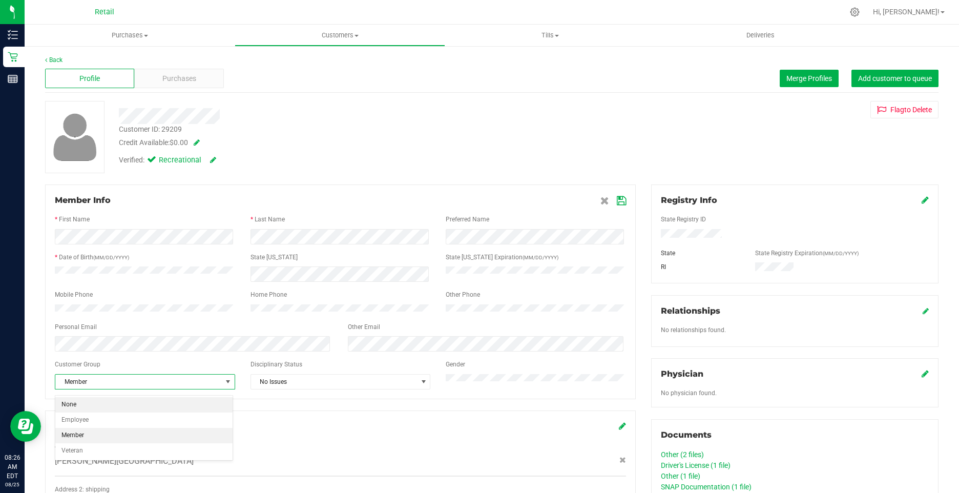
click at [79, 401] on li "None" at bounding box center [143, 404] width 177 height 15
click at [617, 198] on icon at bounding box center [621, 201] width 9 height 8
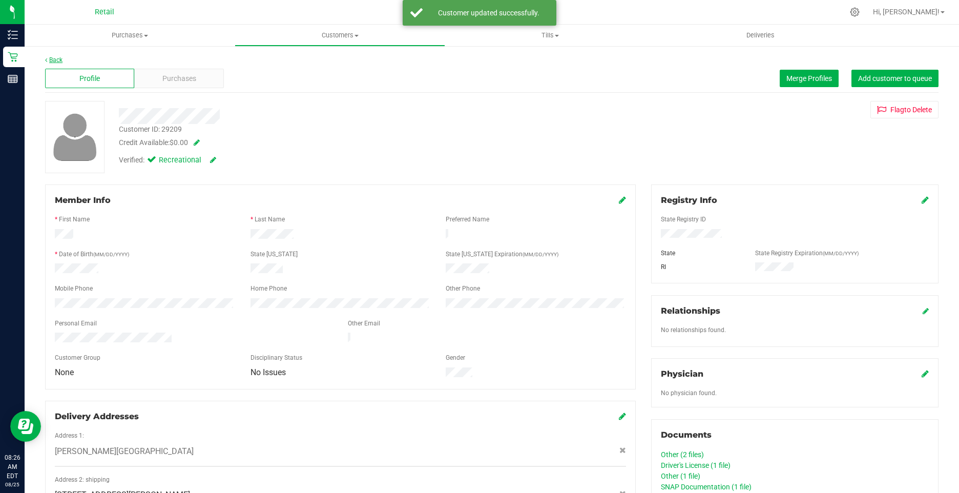
click at [50, 59] on link "Back" at bounding box center [53, 59] width 17 height 7
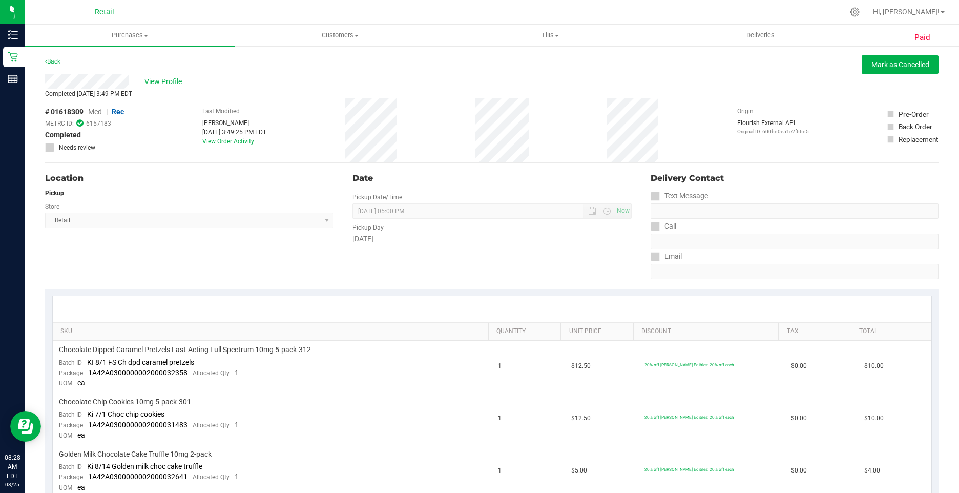
click at [169, 78] on span "View Profile" at bounding box center [165, 81] width 41 height 11
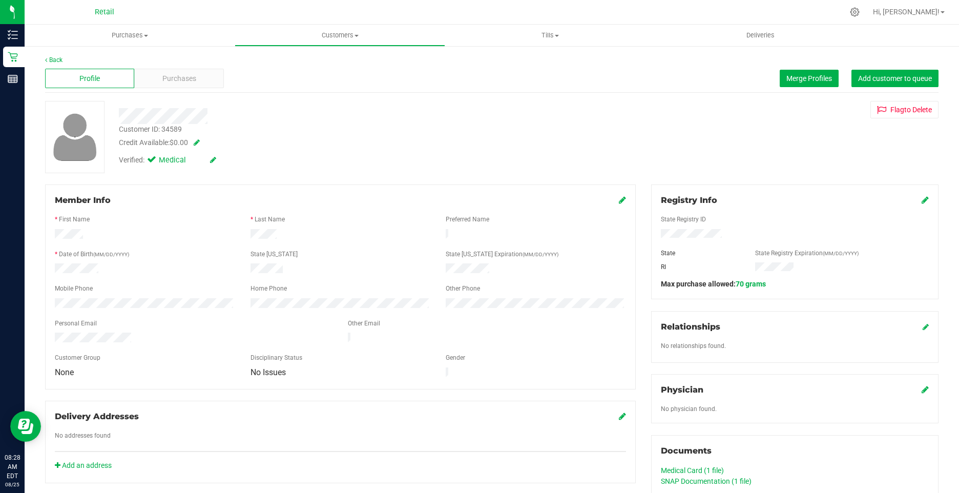
click at [211, 161] on icon at bounding box center [213, 159] width 6 height 7
click at [157, 161] on icon at bounding box center [154, 161] width 7 height 0
click at [0, 0] on input "Medical" at bounding box center [0, 0] width 0 height 0
click at [221, 157] on icon at bounding box center [225, 160] width 8 height 7
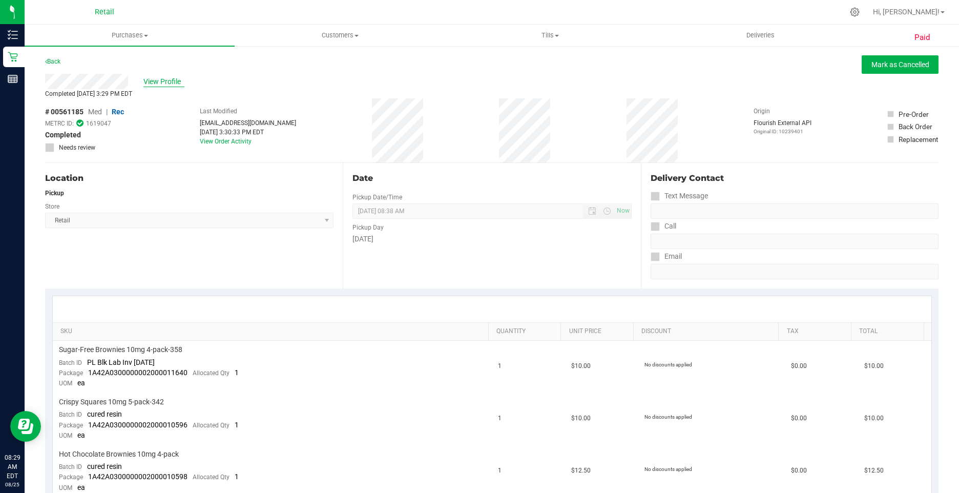
click at [172, 81] on span "View Profile" at bounding box center [163, 81] width 41 height 11
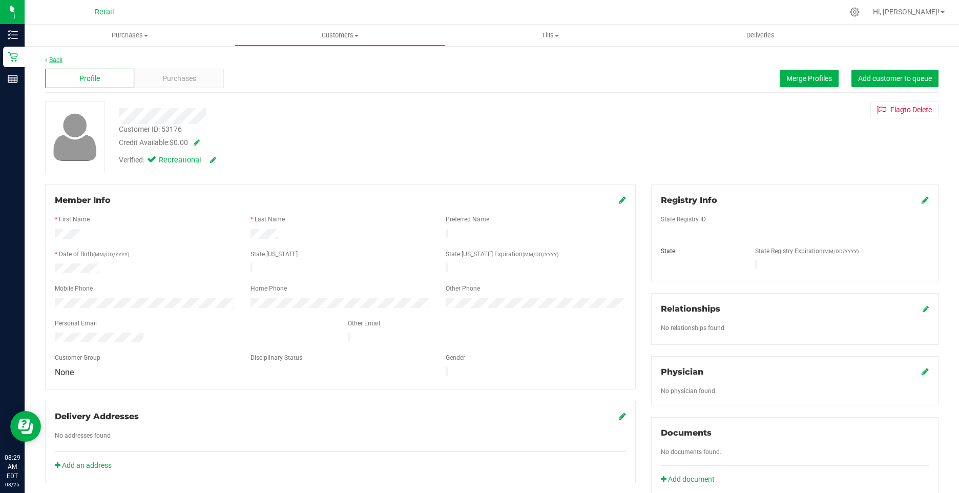
click at [54, 57] on link "Back" at bounding box center [53, 59] width 17 height 7
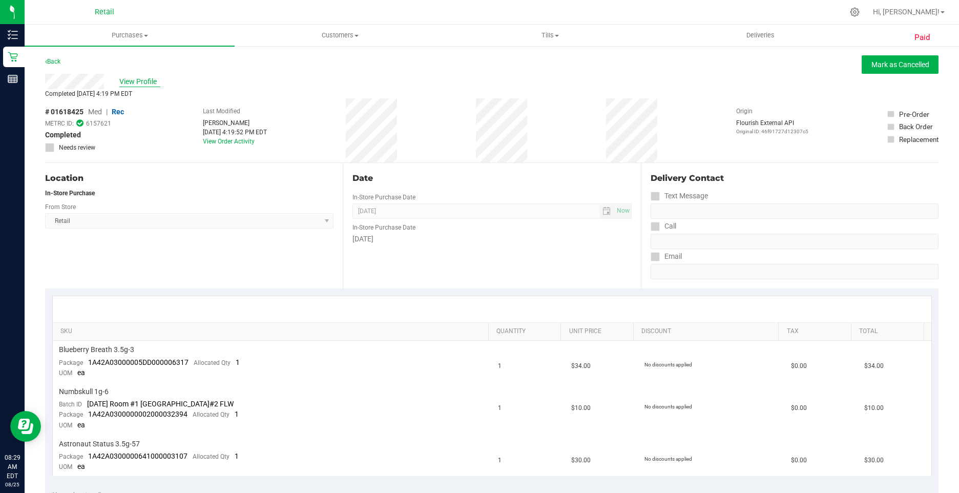
click at [145, 81] on span "View Profile" at bounding box center [139, 81] width 41 height 11
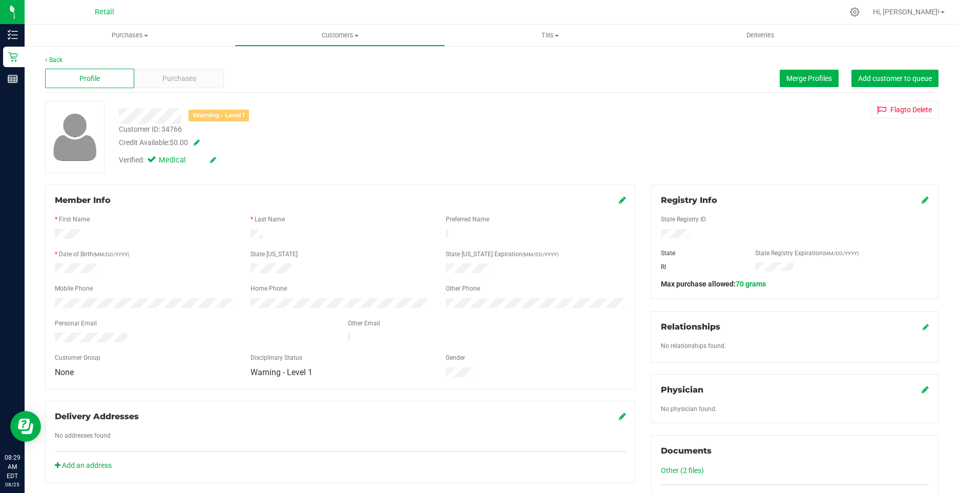
click at [212, 158] on icon at bounding box center [213, 159] width 6 height 7
click at [150, 162] on span at bounding box center [153, 161] width 9 height 9
click at [0, 0] on input "Medical" at bounding box center [0, 0] width 0 height 0
click at [223, 162] on icon at bounding box center [225, 160] width 8 height 7
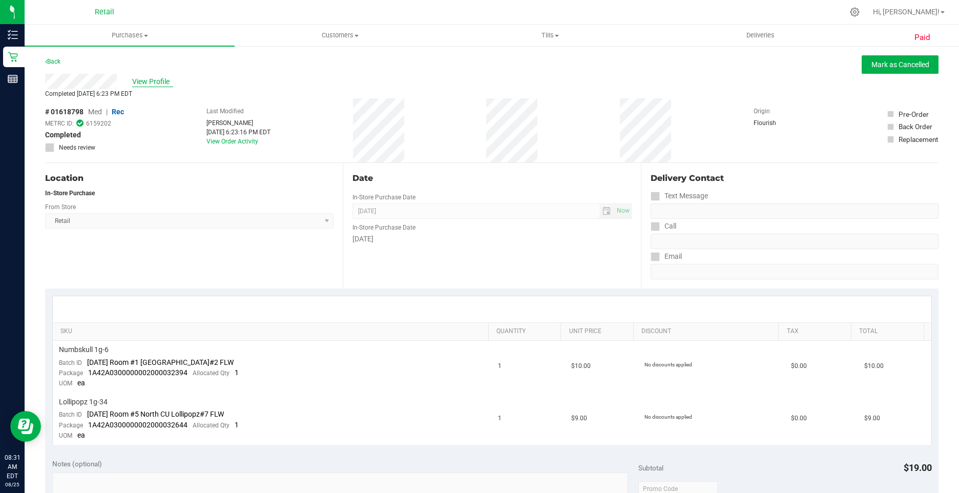
click at [142, 77] on span "View Profile" at bounding box center [152, 81] width 41 height 11
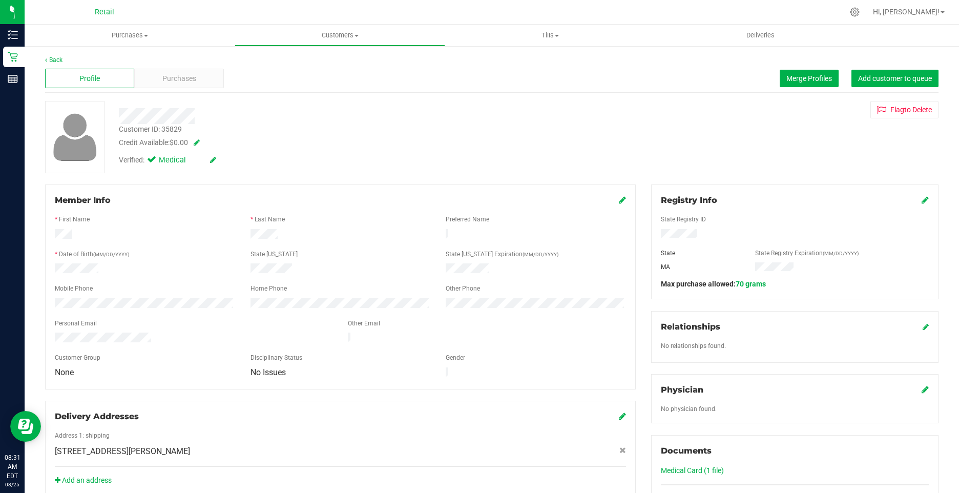
click at [213, 160] on icon at bounding box center [213, 159] width 6 height 7
click at [158, 160] on span at bounding box center [153, 161] width 9 height 9
click at [0, 0] on input "Medical" at bounding box center [0, 0] width 0 height 0
click at [227, 161] on icon at bounding box center [225, 160] width 8 height 7
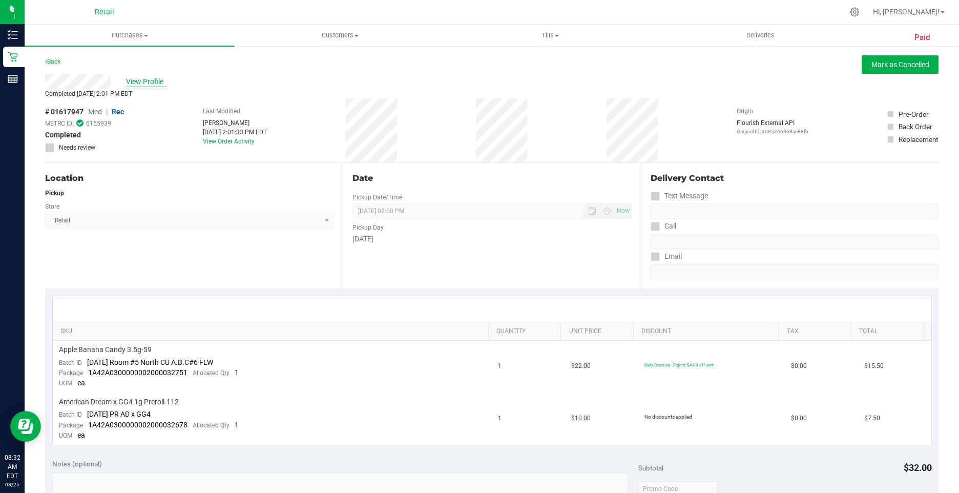
click at [156, 83] on span "View Profile" at bounding box center [146, 81] width 41 height 11
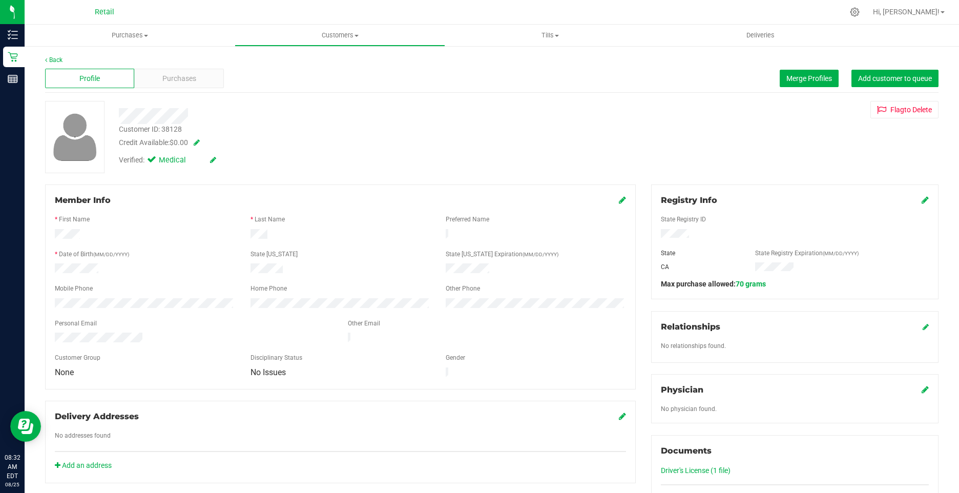
click at [211, 161] on icon at bounding box center [213, 159] width 6 height 7
click at [151, 166] on span at bounding box center [153, 161] width 9 height 9
click at [0, 0] on input "Medical" at bounding box center [0, 0] width 0 height 0
click at [231, 166] on div "Verified: Medical" at bounding box center [187, 161] width 152 height 13
click at [228, 163] on icon at bounding box center [225, 160] width 8 height 7
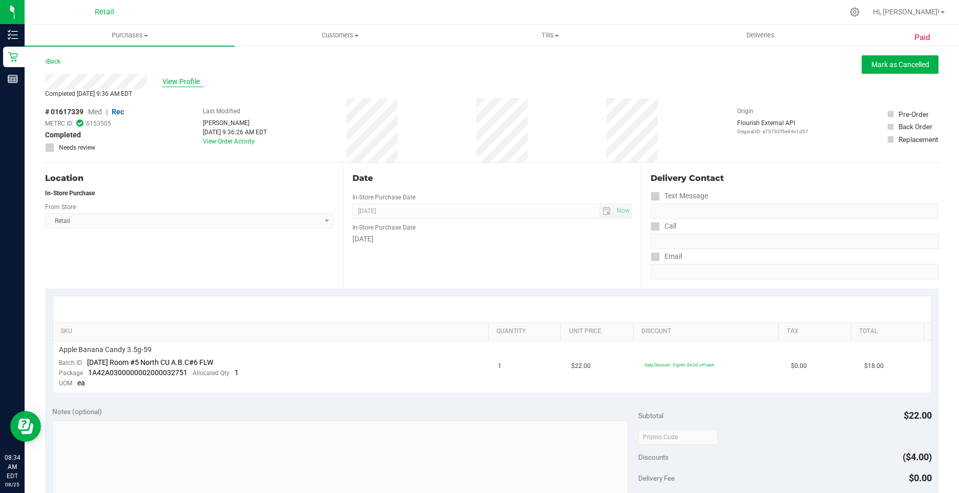
click at [193, 79] on span "View Profile" at bounding box center [182, 81] width 41 height 11
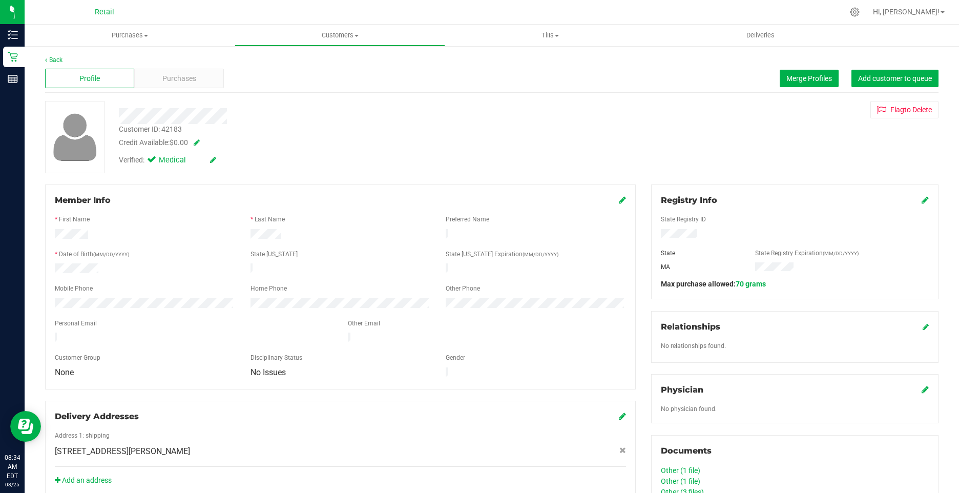
click at [210, 161] on icon at bounding box center [213, 159] width 6 height 7
click at [150, 160] on span at bounding box center [153, 161] width 9 height 9
click at [0, 0] on input "Medical" at bounding box center [0, 0] width 0 height 0
click at [224, 158] on icon at bounding box center [225, 160] width 8 height 7
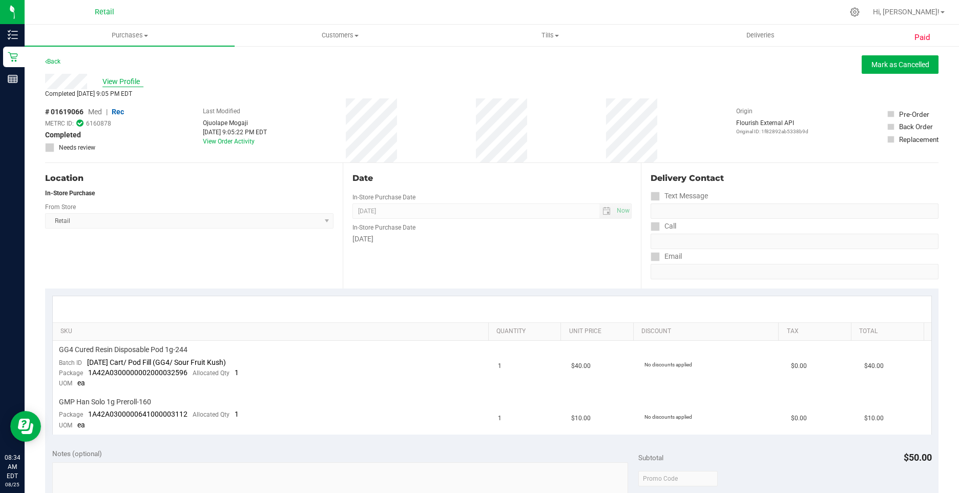
click at [130, 83] on span "View Profile" at bounding box center [122, 81] width 41 height 11
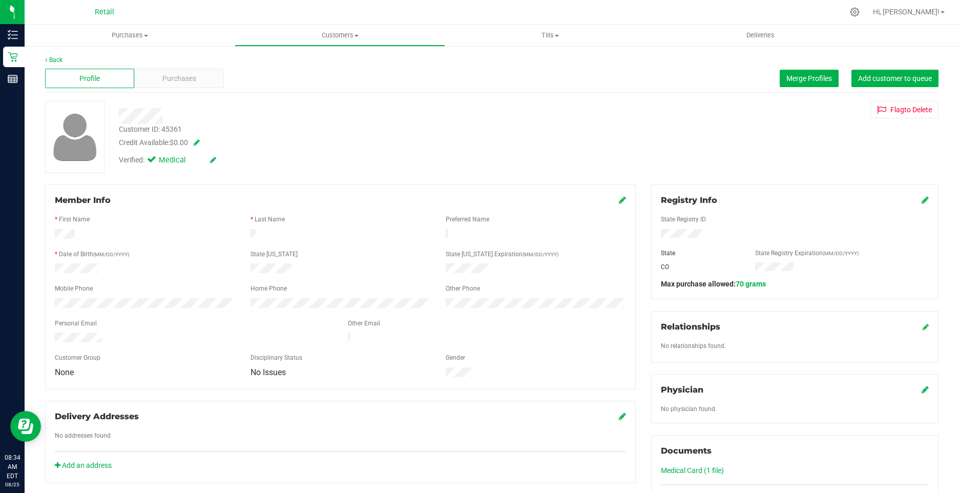
click at [214, 156] on link at bounding box center [213, 160] width 6 height 8
click at [152, 161] on icon at bounding box center [154, 161] width 7 height 0
click at [0, 0] on input "Medical" at bounding box center [0, 0] width 0 height 0
click at [223, 159] on icon at bounding box center [225, 160] width 8 height 7
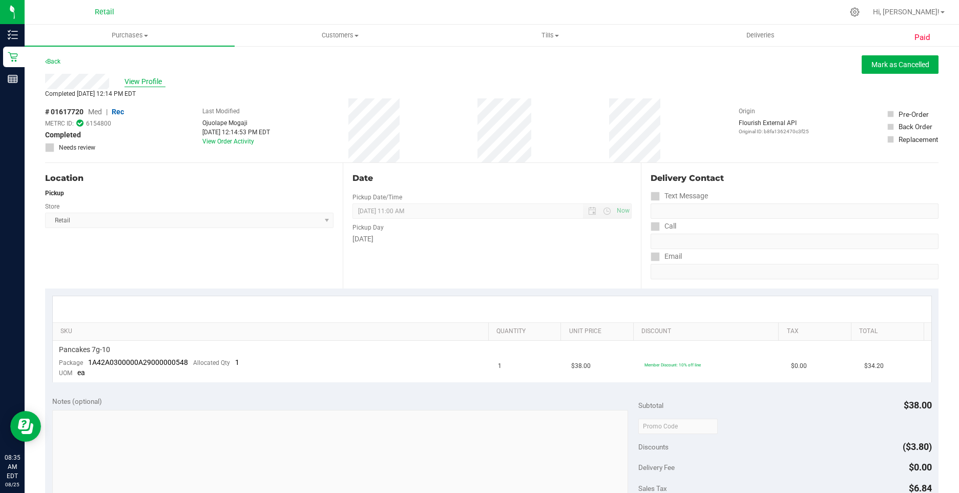
click at [140, 84] on span "View Profile" at bounding box center [145, 81] width 41 height 11
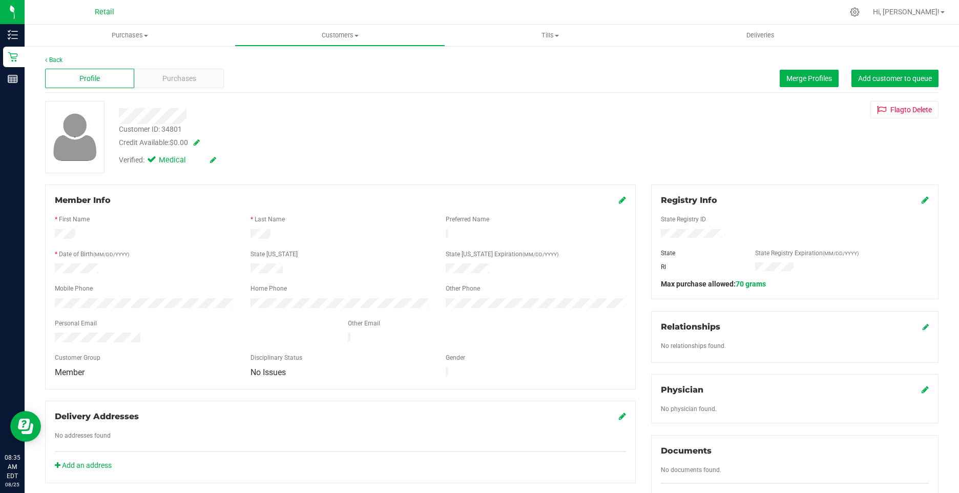
click at [212, 161] on icon at bounding box center [213, 159] width 6 height 7
click at [151, 161] on icon at bounding box center [154, 161] width 7 height 0
click at [0, 0] on input "Medical" at bounding box center [0, 0] width 0 height 0
click at [216, 159] on span at bounding box center [215, 160] width 27 height 11
click at [227, 159] on icon at bounding box center [225, 160] width 8 height 7
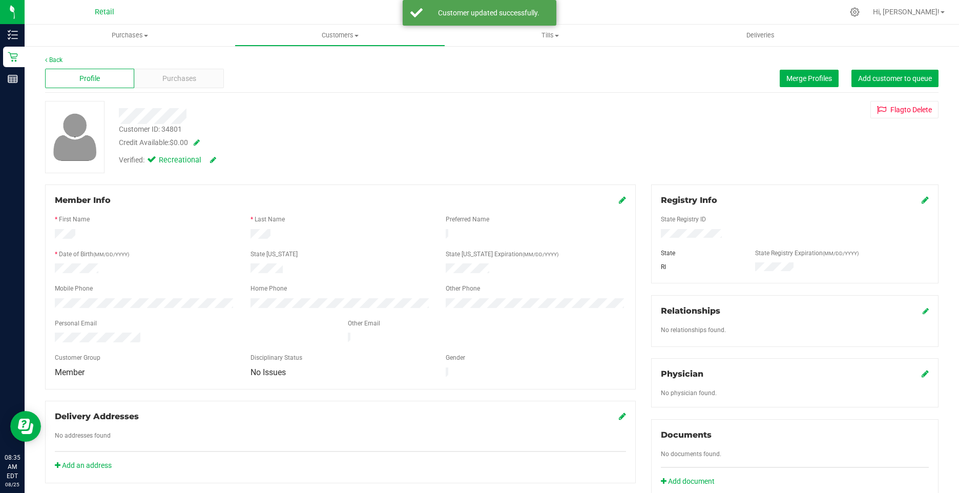
click at [613, 202] on div "Member Info" at bounding box center [340, 200] width 571 height 12
click at [619, 204] on icon at bounding box center [622, 200] width 7 height 8
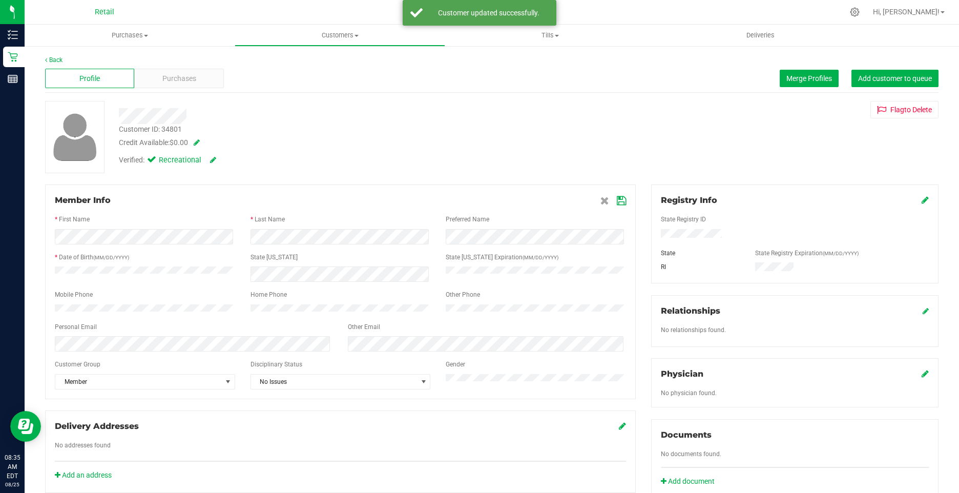
click at [617, 203] on icon at bounding box center [621, 201] width 9 height 8
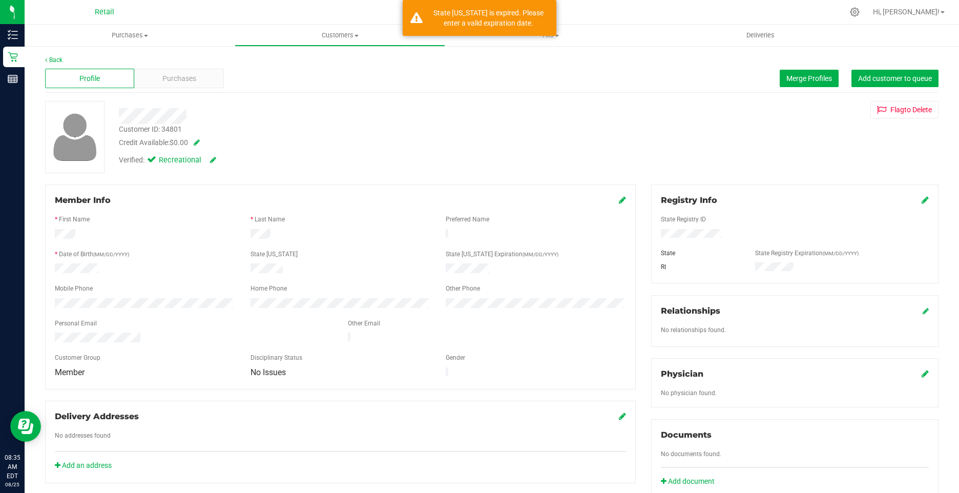
click at [619, 204] on icon at bounding box center [622, 200] width 7 height 8
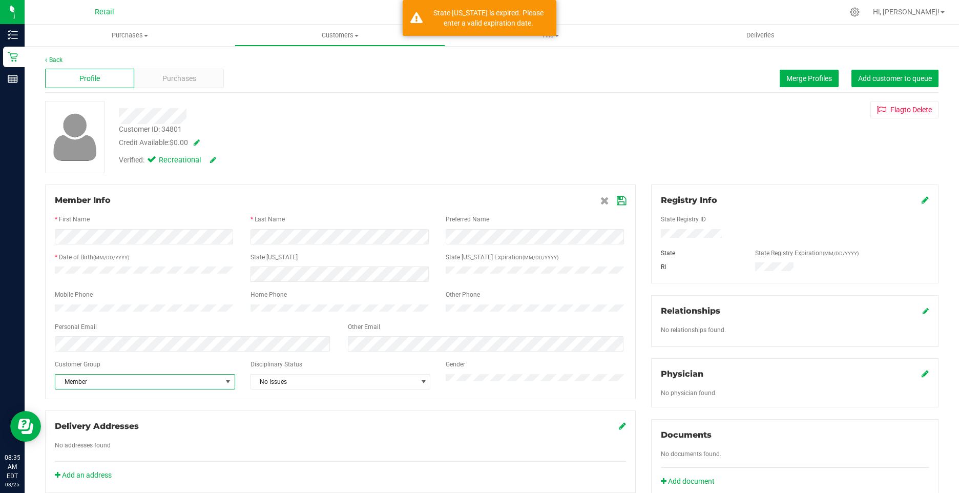
click at [109, 384] on span "Member" at bounding box center [138, 382] width 167 height 14
click at [74, 400] on li "None" at bounding box center [143, 404] width 177 height 15
click at [619, 203] on icon at bounding box center [621, 201] width 9 height 8
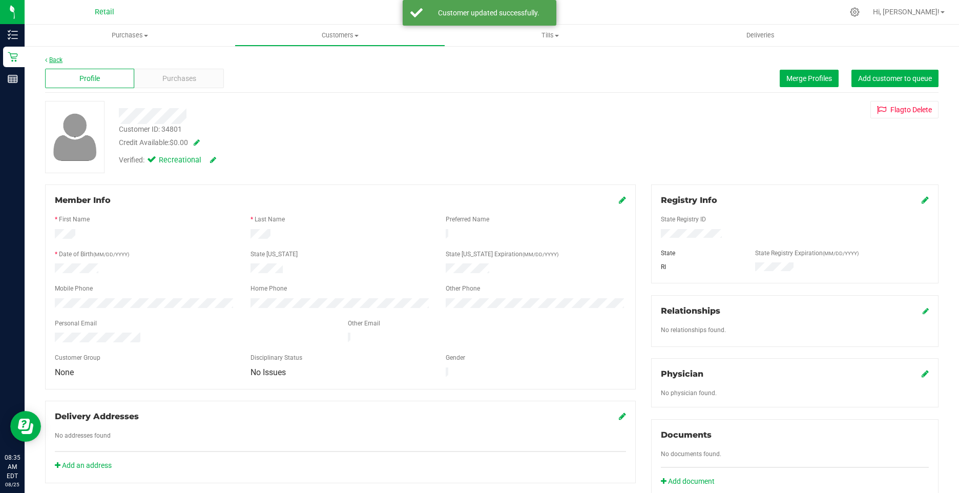
click at [53, 59] on link "Back" at bounding box center [53, 59] width 17 height 7
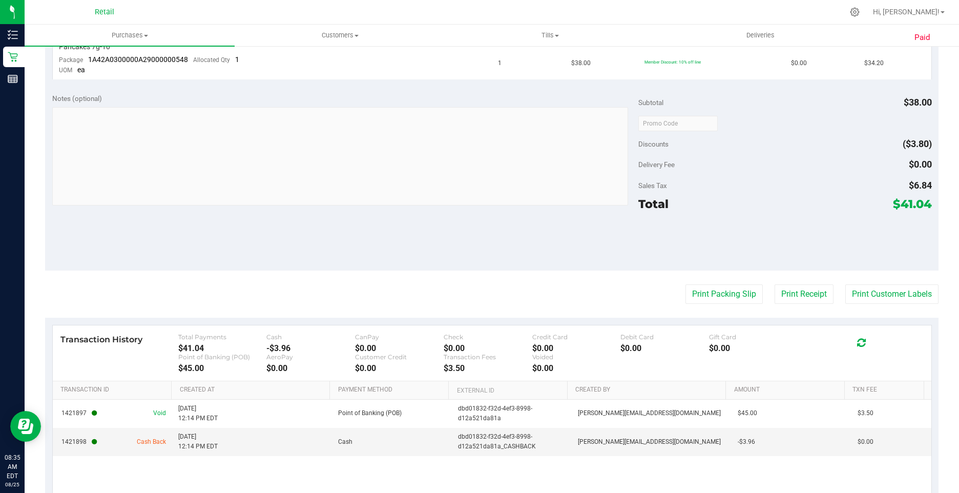
scroll to position [307, 0]
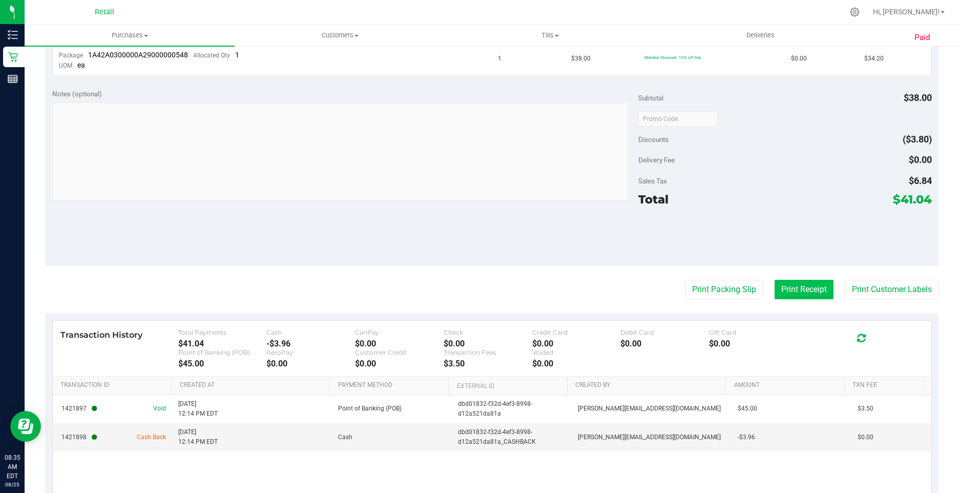
click at [812, 288] on button "Print Receipt" at bounding box center [804, 289] width 59 height 19
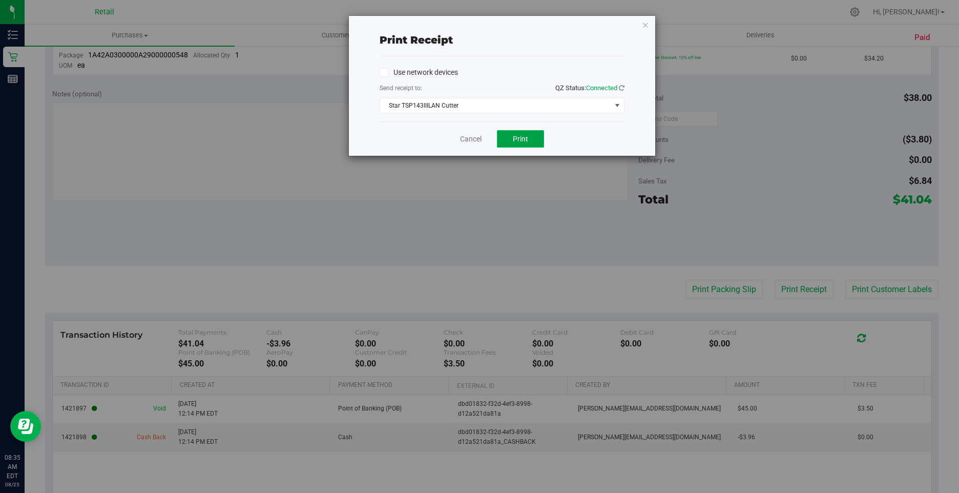
click at [527, 139] on span "Print" at bounding box center [520, 139] width 15 height 8
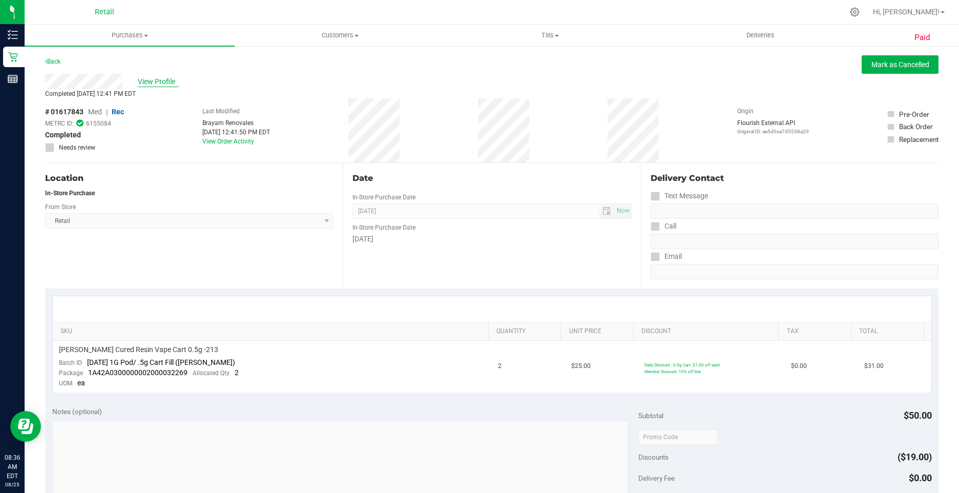
click at [171, 79] on span "View Profile" at bounding box center [158, 81] width 41 height 11
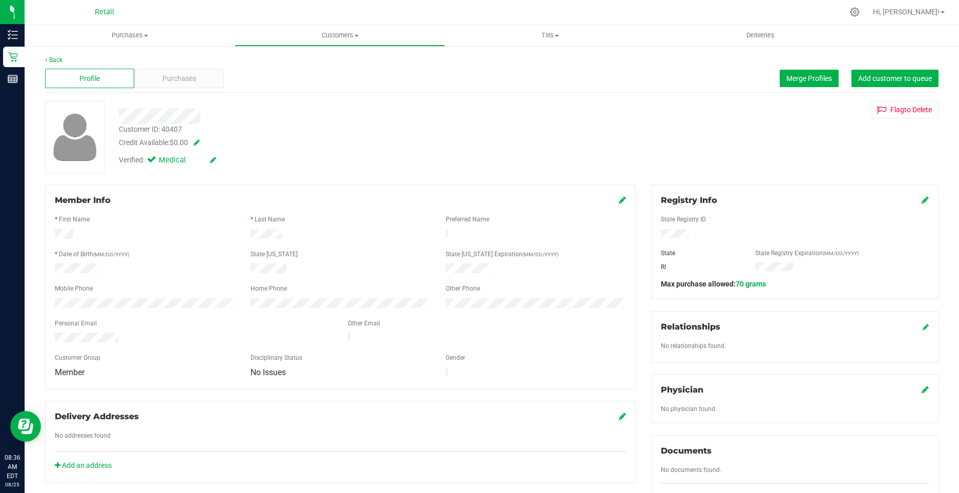
click at [210, 159] on icon at bounding box center [213, 159] width 6 height 7
click at [155, 161] on icon at bounding box center [154, 161] width 7 height 0
click at [0, 0] on input "Medical" at bounding box center [0, 0] width 0 height 0
click at [224, 161] on icon at bounding box center [225, 160] width 8 height 7
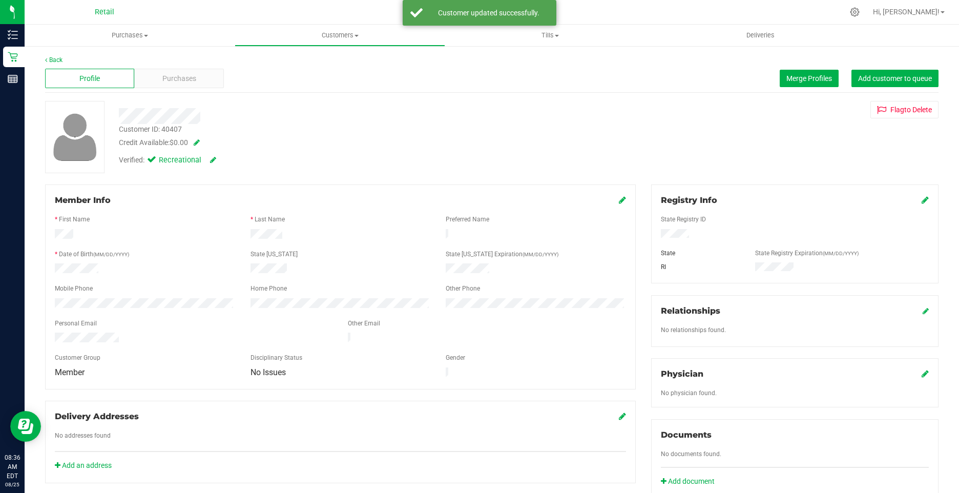
click at [619, 201] on icon at bounding box center [622, 200] width 7 height 8
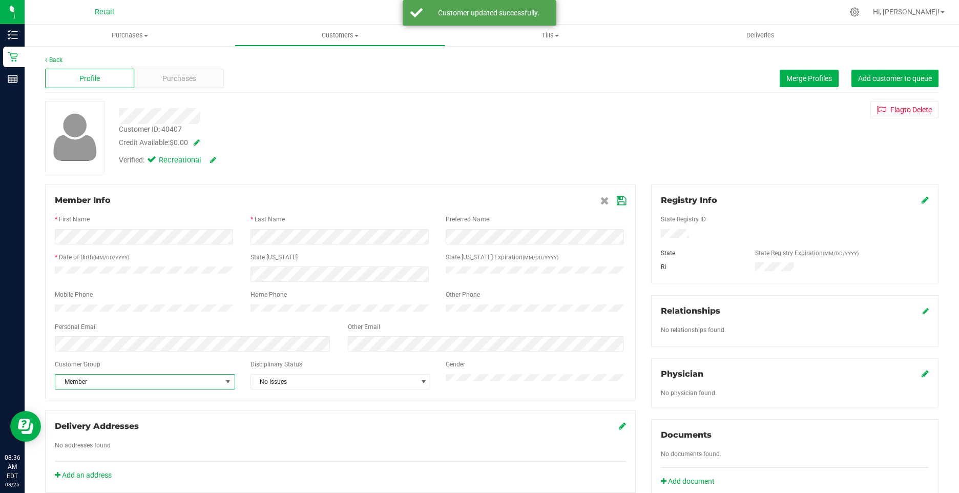
click at [145, 387] on span "Member" at bounding box center [138, 382] width 167 height 14
click at [65, 406] on li "None" at bounding box center [143, 404] width 177 height 15
click at [617, 205] on icon at bounding box center [621, 201] width 9 height 8
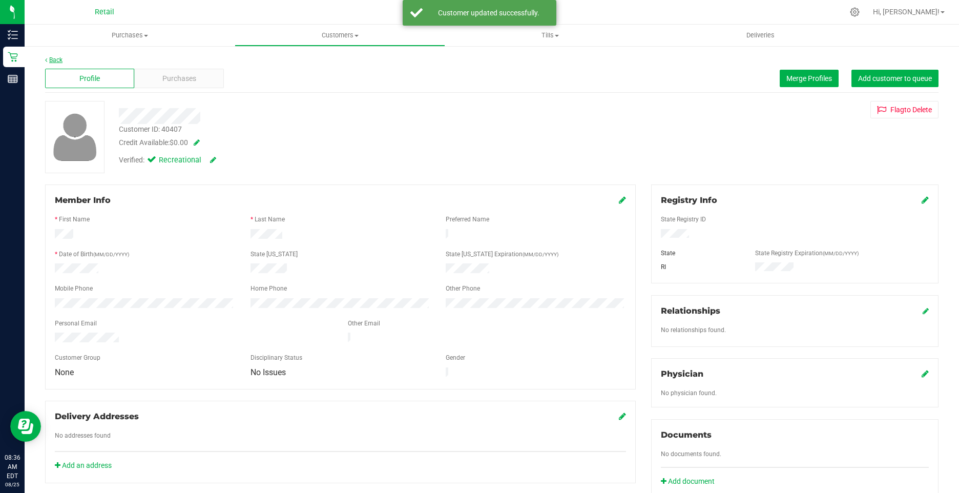
click at [56, 64] on div "Back" at bounding box center [492, 59] width 894 height 9
click at [53, 56] on link "Back" at bounding box center [53, 59] width 17 height 7
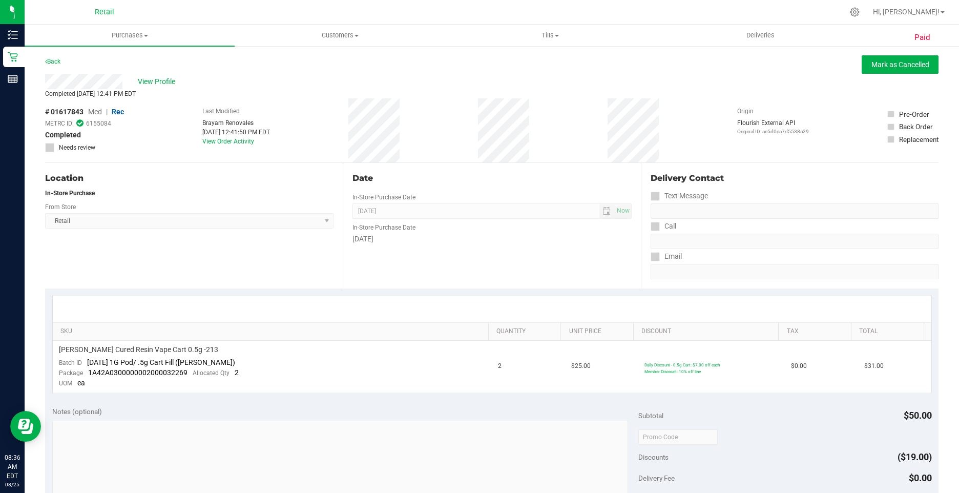
scroll to position [351, 0]
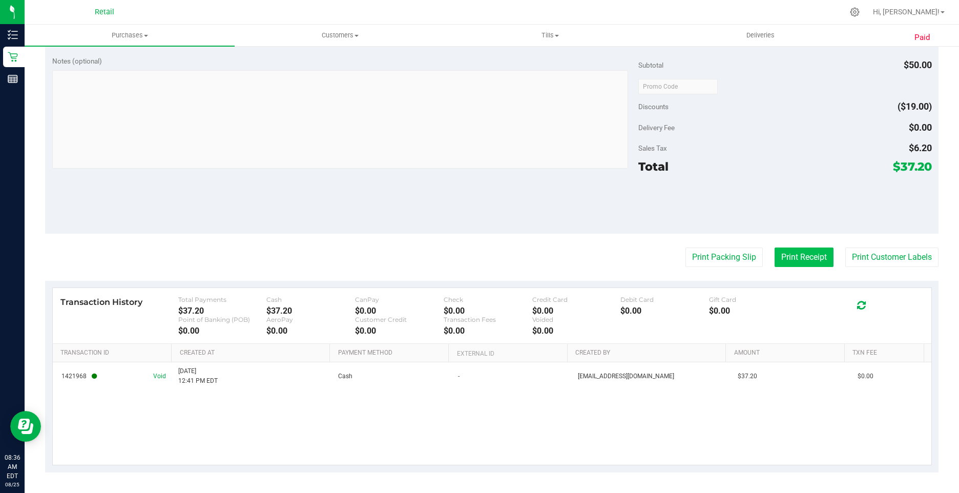
click at [788, 259] on button "Print Receipt" at bounding box center [804, 257] width 59 height 19
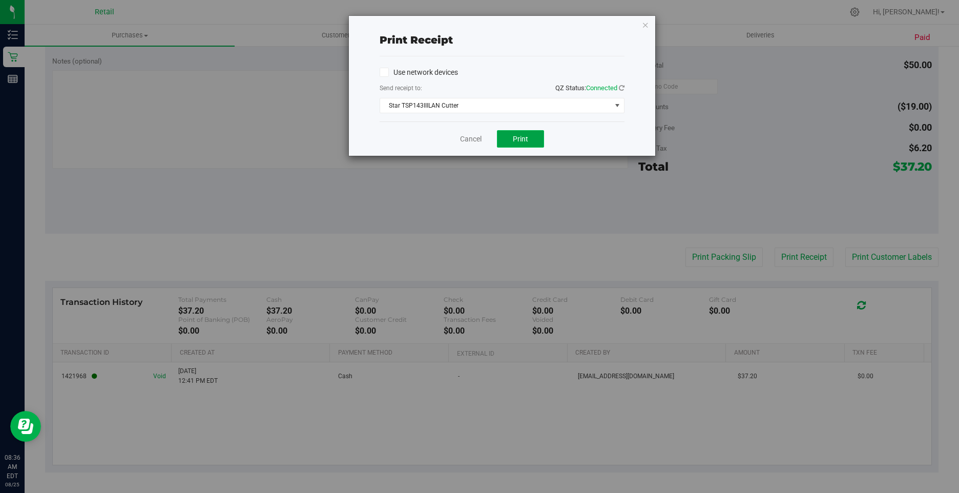
click at [532, 137] on button "Print" at bounding box center [520, 138] width 47 height 17
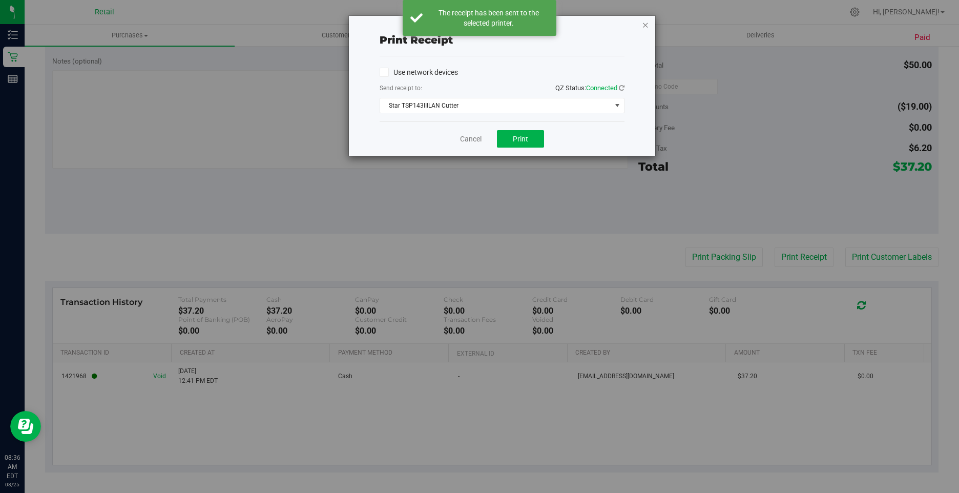
click at [645, 28] on icon "button" at bounding box center [645, 24] width 7 height 12
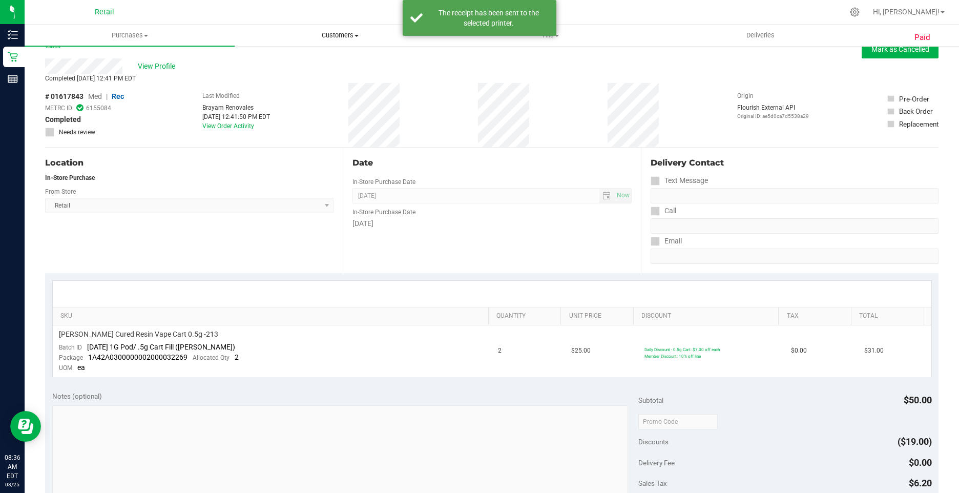
scroll to position [0, 0]
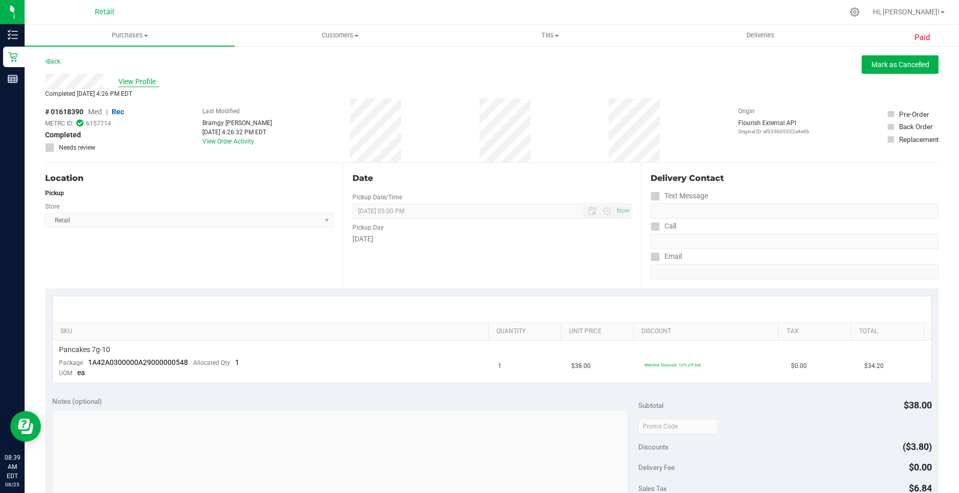
click at [141, 79] on span "View Profile" at bounding box center [138, 81] width 41 height 11
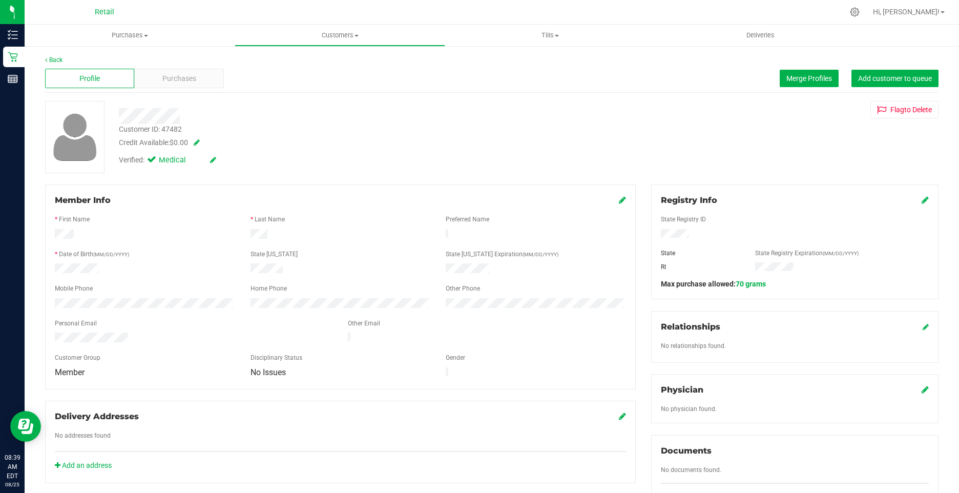
click at [220, 160] on div "Verified: Medical" at bounding box center [187, 160] width 136 height 11
click at [211, 158] on icon at bounding box center [213, 159] width 6 height 7
click at [155, 161] on icon at bounding box center [154, 161] width 7 height 0
click at [0, 0] on input "Medical" at bounding box center [0, 0] width 0 height 0
click at [220, 161] on span at bounding box center [215, 160] width 27 height 11
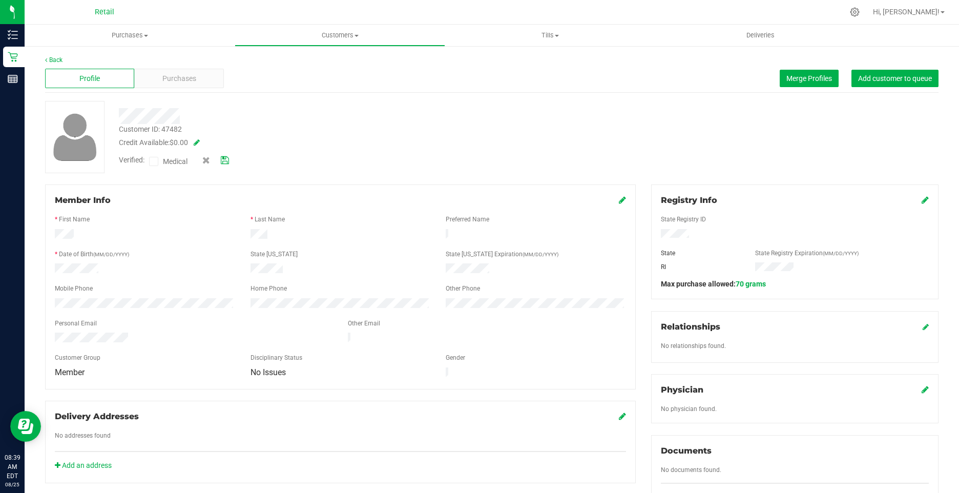
click at [227, 161] on icon at bounding box center [225, 160] width 8 height 7
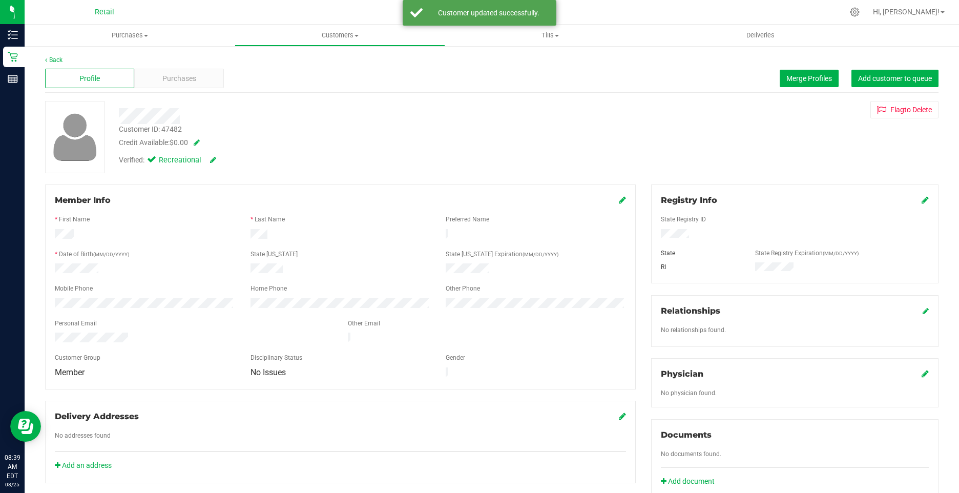
click at [619, 200] on icon at bounding box center [622, 200] width 7 height 8
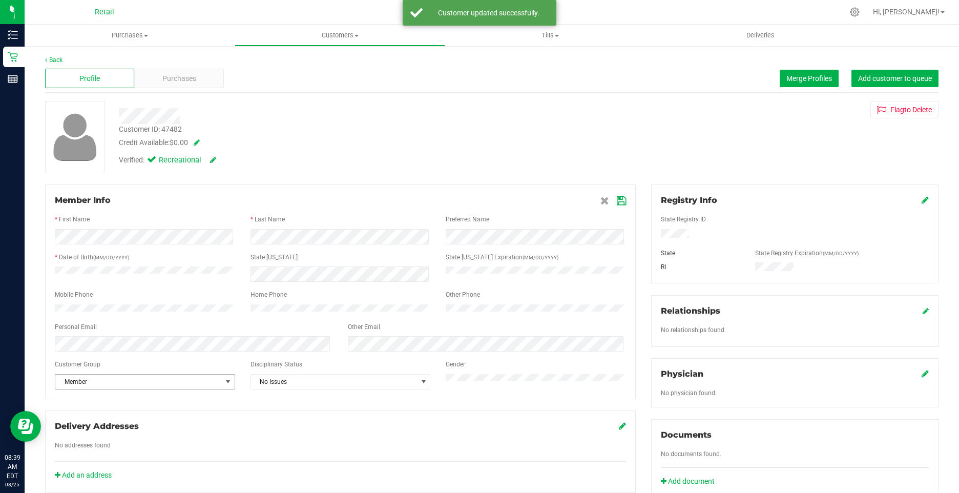
click at [186, 374] on div at bounding box center [340, 373] width 571 height 3
click at [174, 383] on span "Member" at bounding box center [138, 382] width 167 height 14
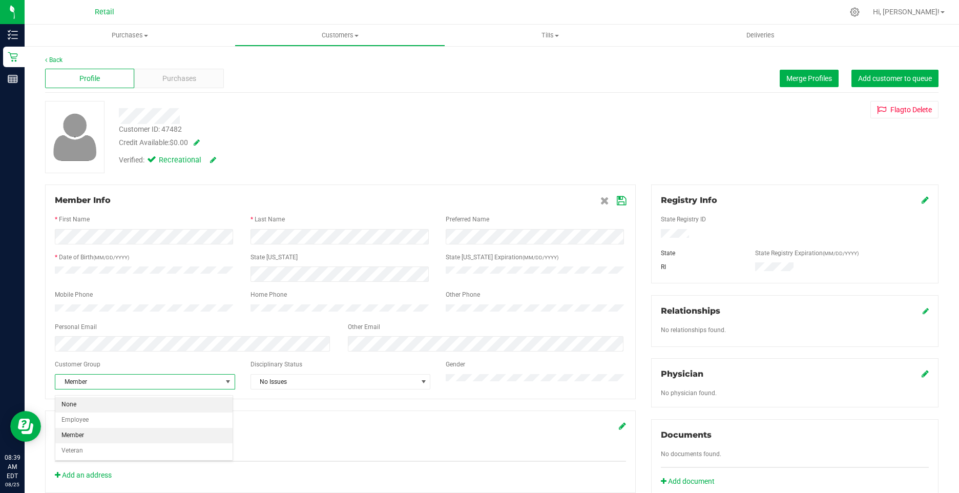
click at [72, 402] on li "None" at bounding box center [143, 404] width 177 height 15
click at [617, 199] on icon at bounding box center [621, 201] width 9 height 8
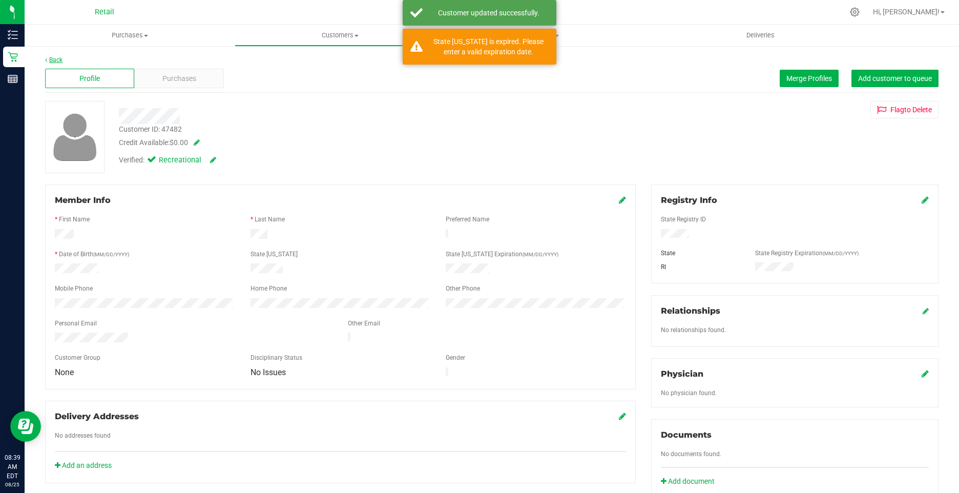
click at [57, 60] on link "Back" at bounding box center [53, 59] width 17 height 7
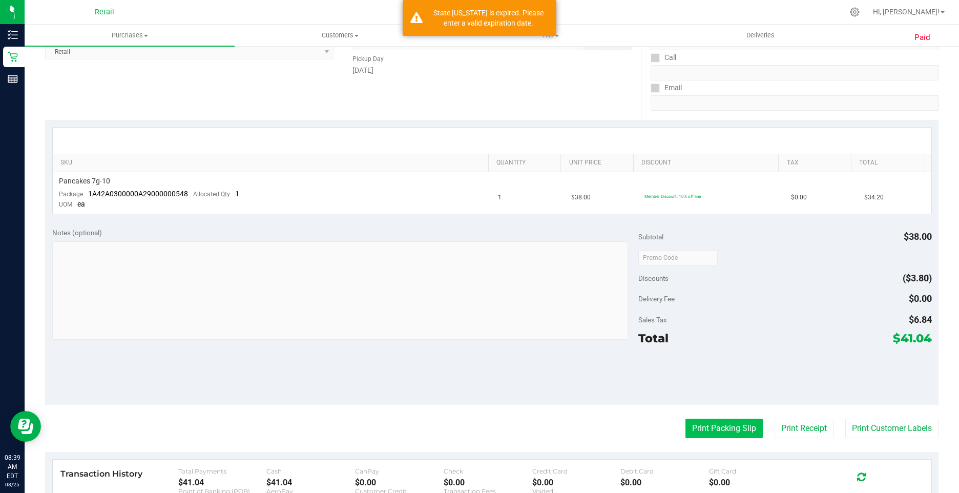
scroll to position [256, 0]
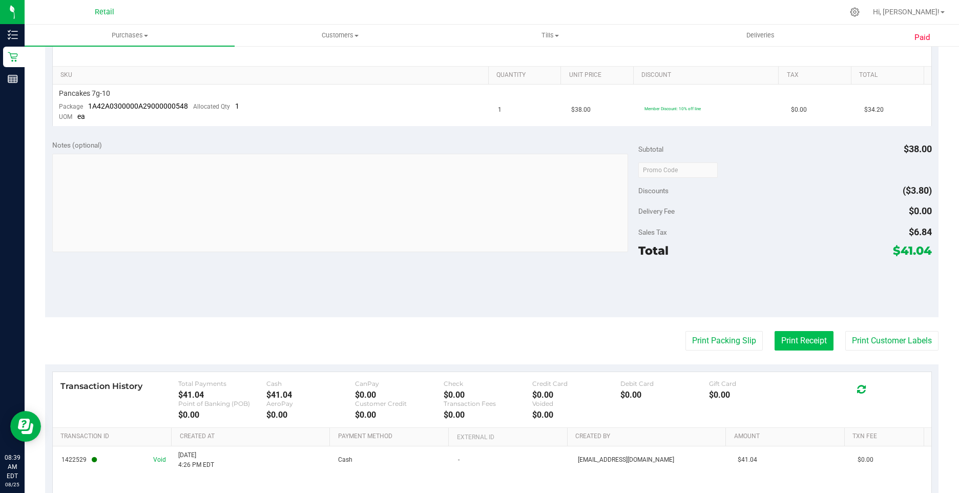
click at [804, 342] on button "Print Receipt" at bounding box center [804, 340] width 59 height 19
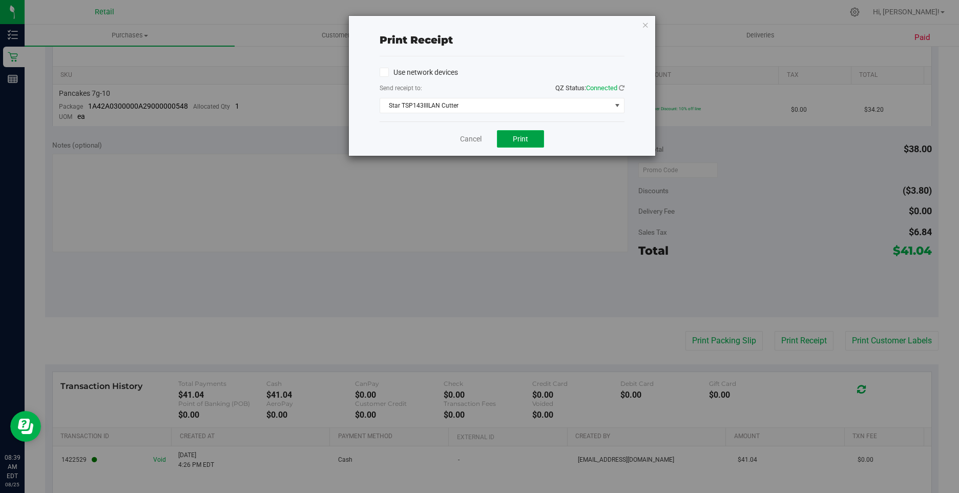
click at [512, 142] on button "Print" at bounding box center [520, 138] width 47 height 17
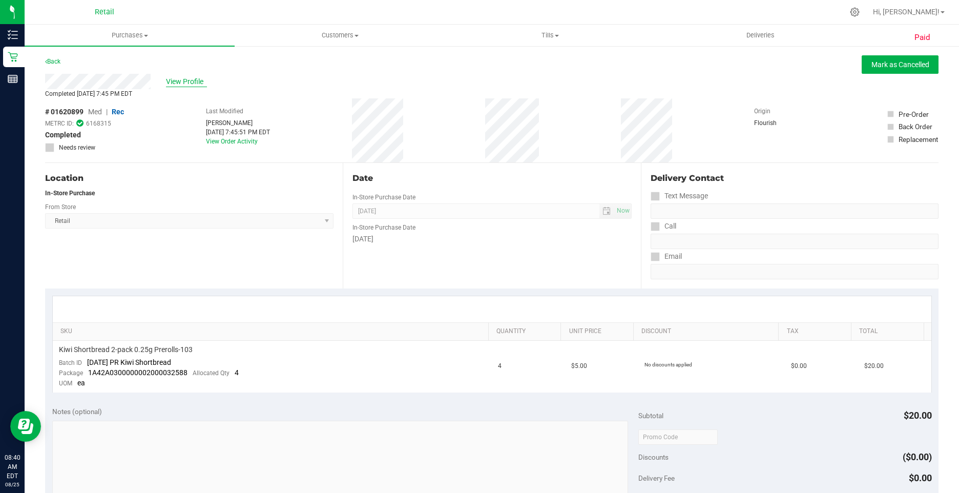
click at [183, 76] on span "View Profile" at bounding box center [186, 81] width 41 height 11
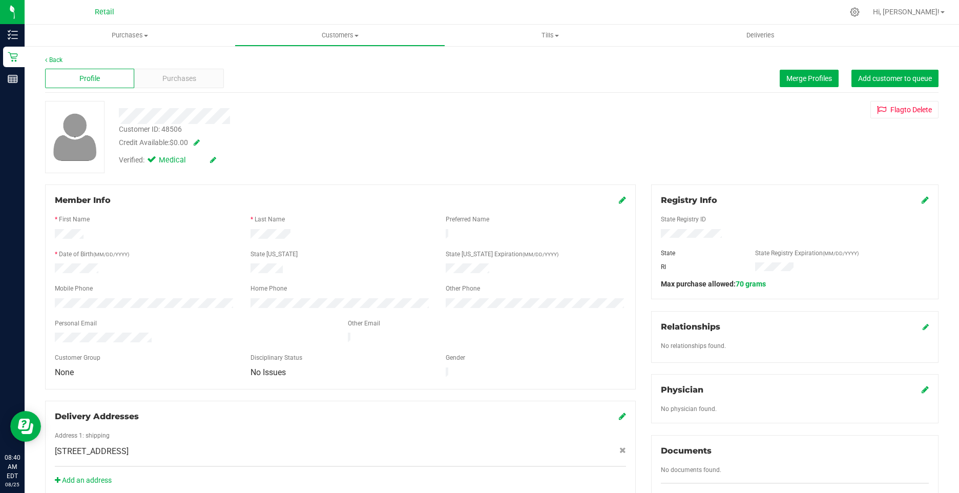
click at [214, 158] on icon at bounding box center [213, 159] width 6 height 7
click at [151, 157] on span at bounding box center [153, 161] width 9 height 9
click at [153, 161] on icon at bounding box center [154, 161] width 7 height 0
click at [0, 0] on input "Medical" at bounding box center [0, 0] width 0 height 0
click at [223, 160] on icon at bounding box center [225, 160] width 8 height 7
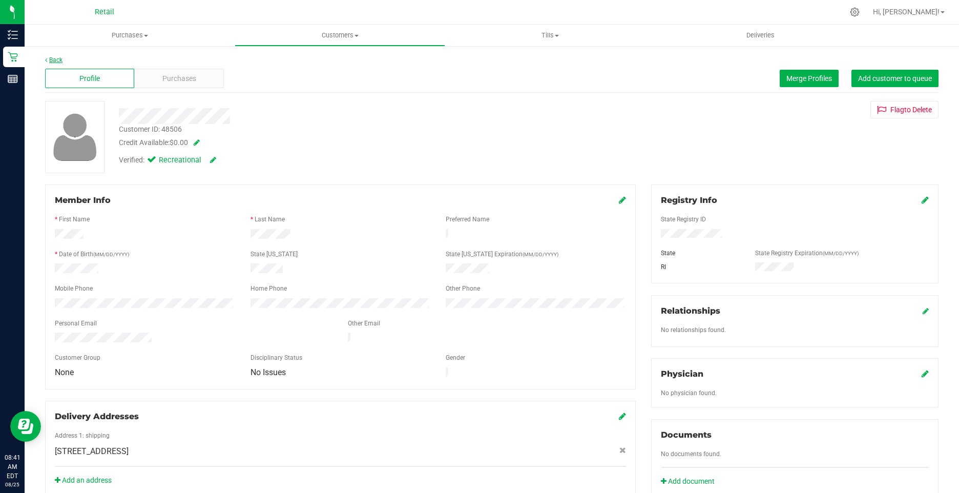
click at [56, 61] on link "Back" at bounding box center [53, 59] width 17 height 7
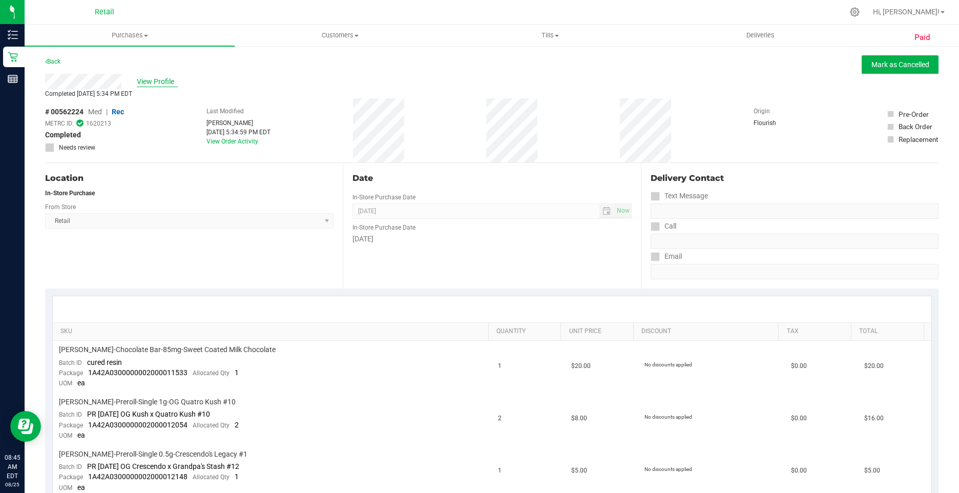
click at [156, 80] on span "View Profile" at bounding box center [157, 81] width 41 height 11
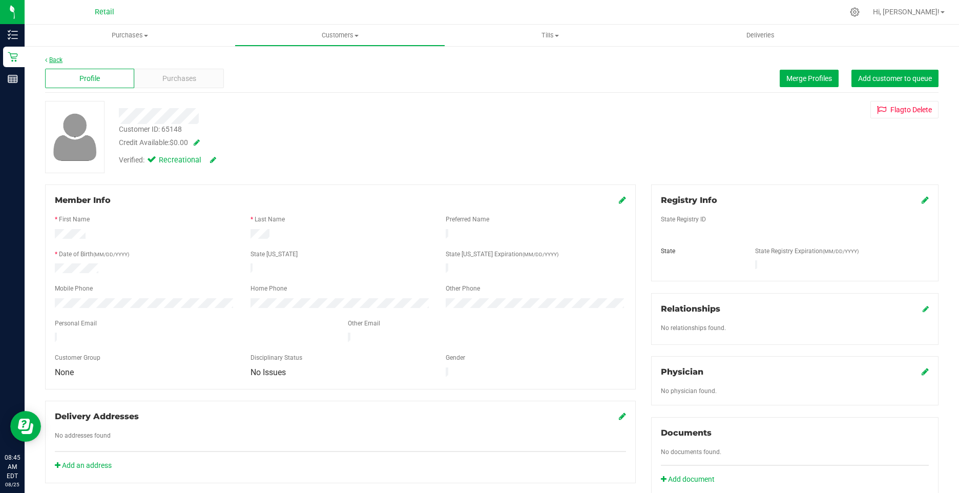
click at [58, 61] on link "Back" at bounding box center [53, 59] width 17 height 7
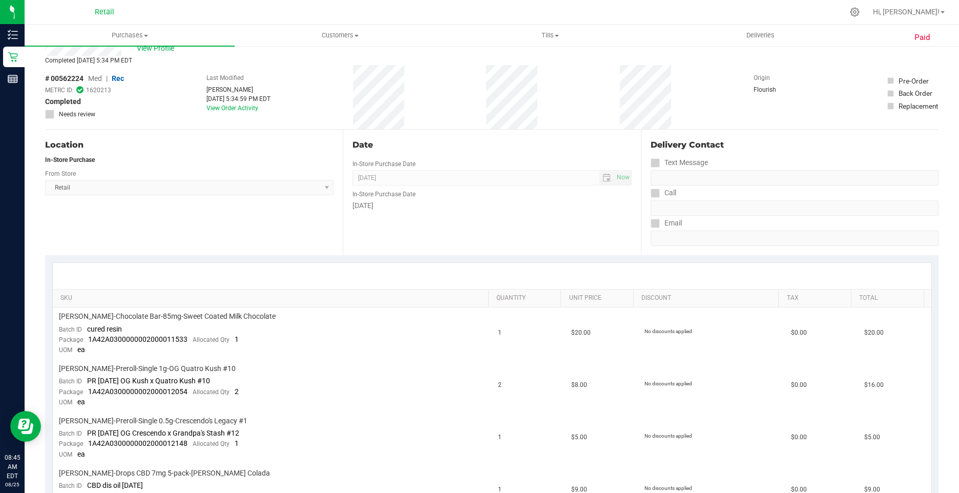
scroll to position [51, 0]
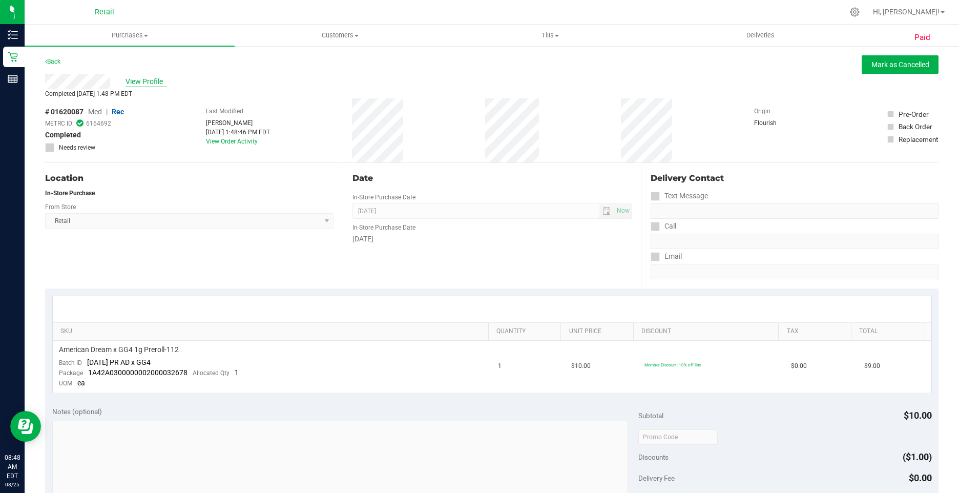
click at [146, 79] on span "View Profile" at bounding box center [146, 81] width 41 height 11
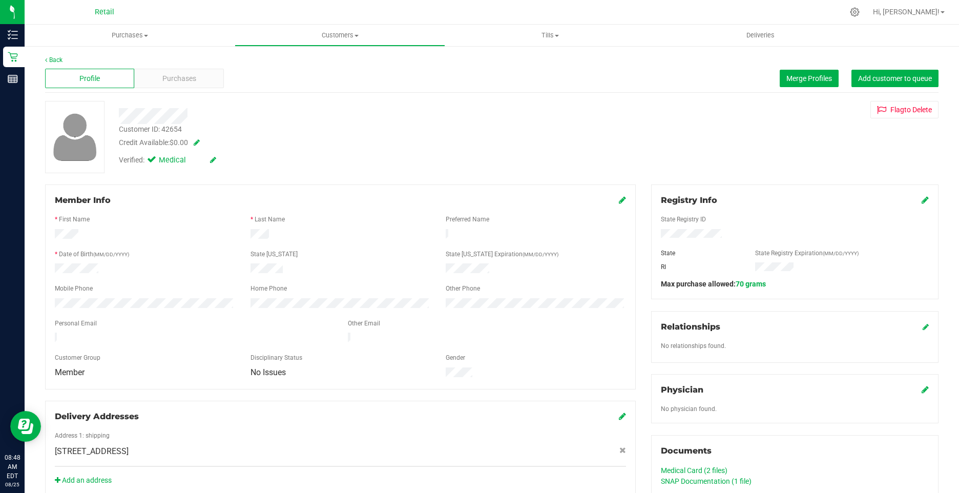
click at [216, 162] on icon at bounding box center [213, 159] width 6 height 7
click at [155, 161] on icon at bounding box center [154, 161] width 7 height 0
click at [0, 0] on input "Medical" at bounding box center [0, 0] width 0 height 0
click at [226, 160] on icon at bounding box center [225, 160] width 8 height 7
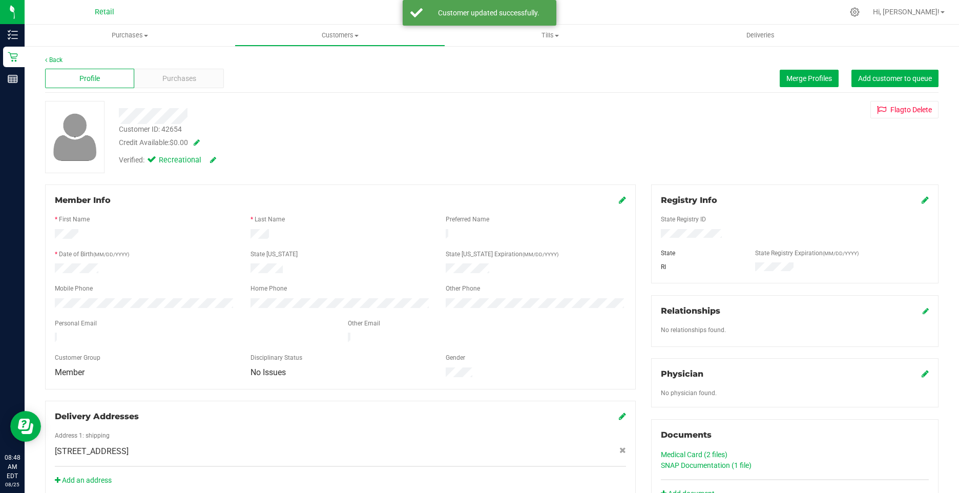
click at [619, 200] on icon at bounding box center [622, 200] width 7 height 8
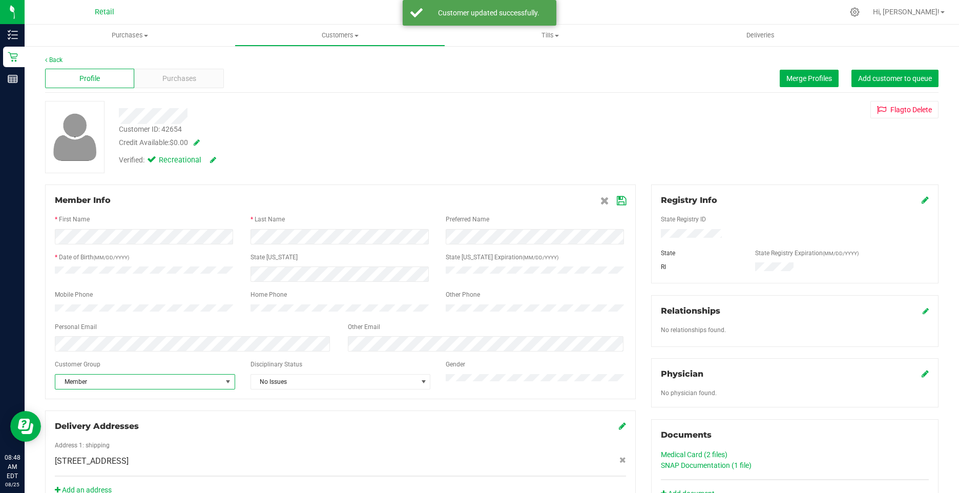
click at [108, 389] on span "Member" at bounding box center [138, 382] width 167 height 14
click at [90, 401] on li "None" at bounding box center [143, 404] width 177 height 15
click at [617, 201] on icon at bounding box center [621, 201] width 9 height 8
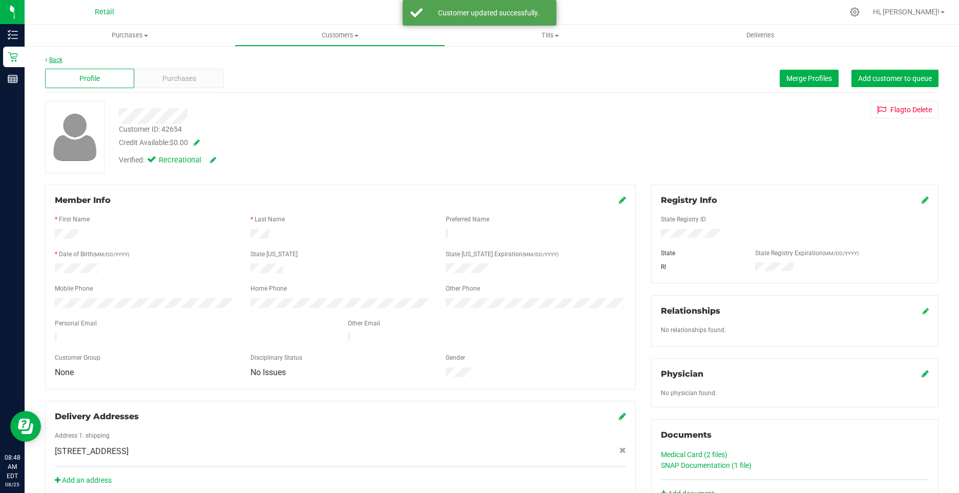
click at [55, 60] on link "Back" at bounding box center [53, 59] width 17 height 7
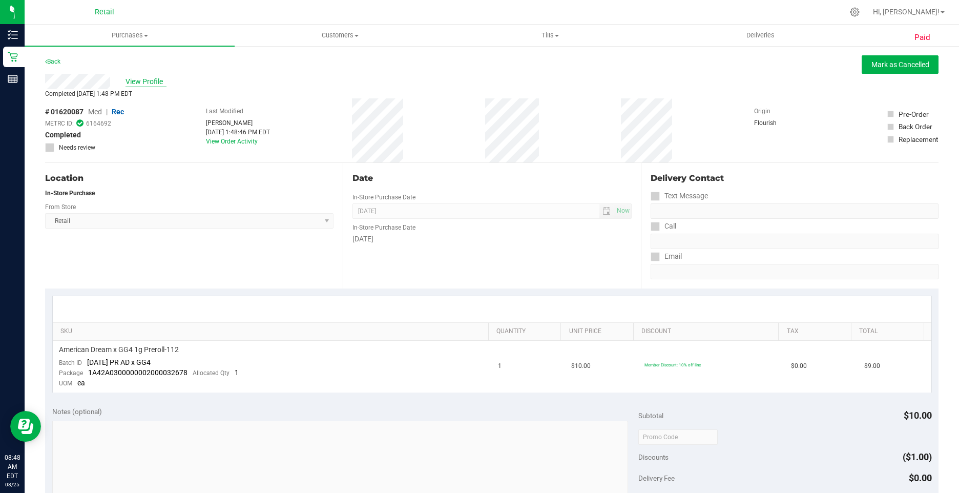
click at [156, 77] on span "View Profile" at bounding box center [146, 81] width 41 height 11
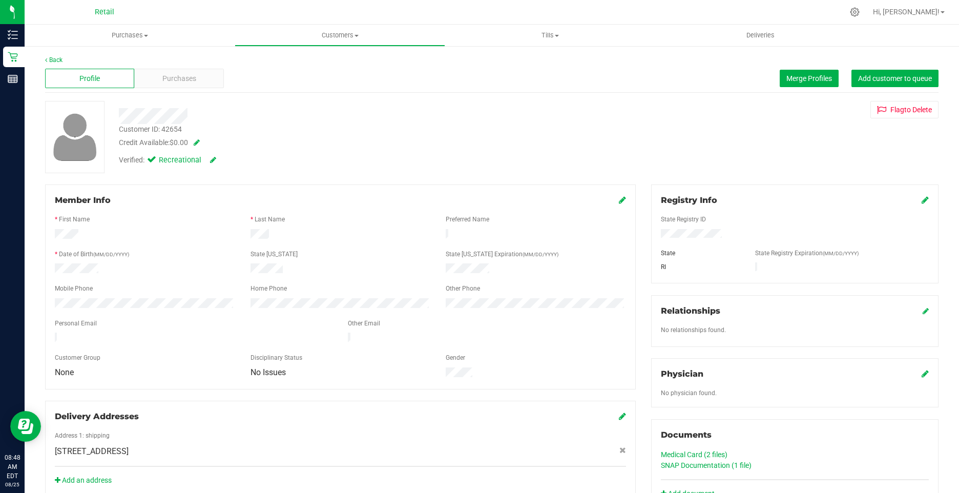
click at [154, 77] on div "Purchases" at bounding box center [178, 78] width 89 height 19
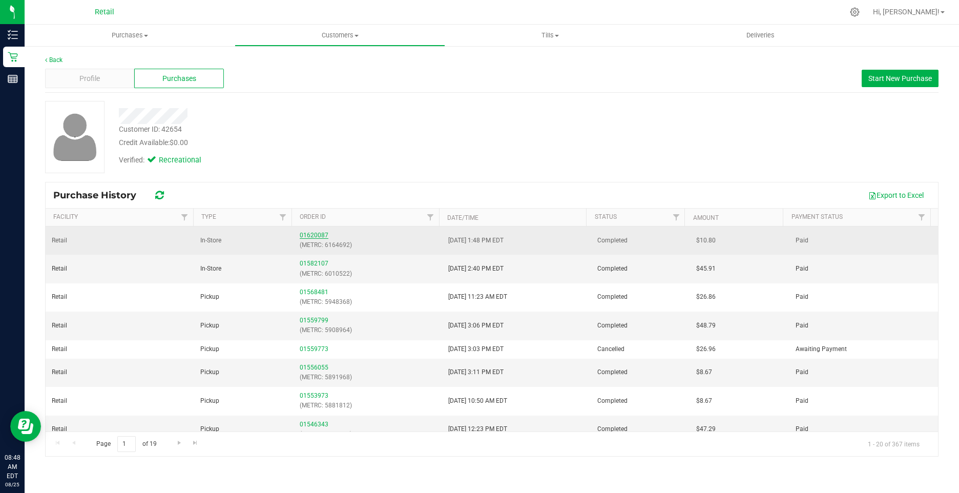
click at [304, 234] on link "01620087" at bounding box center [314, 235] width 29 height 7
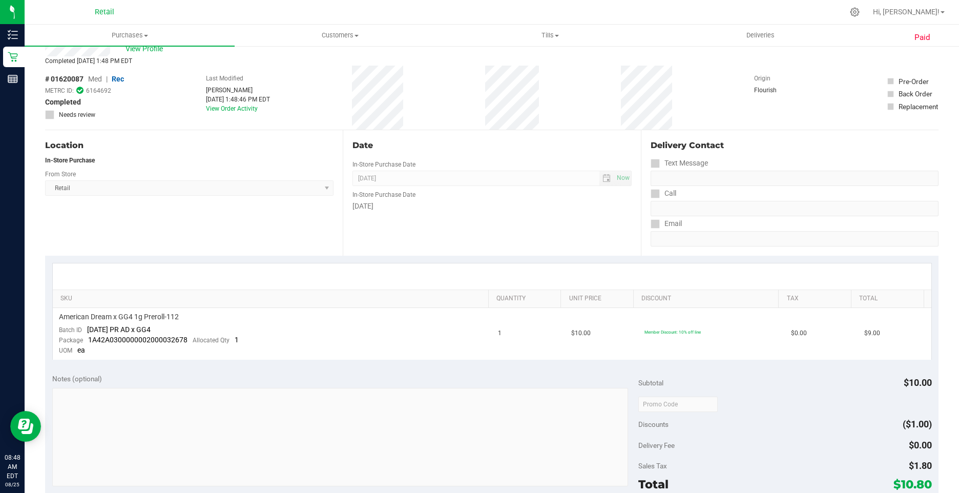
scroll to position [205, 0]
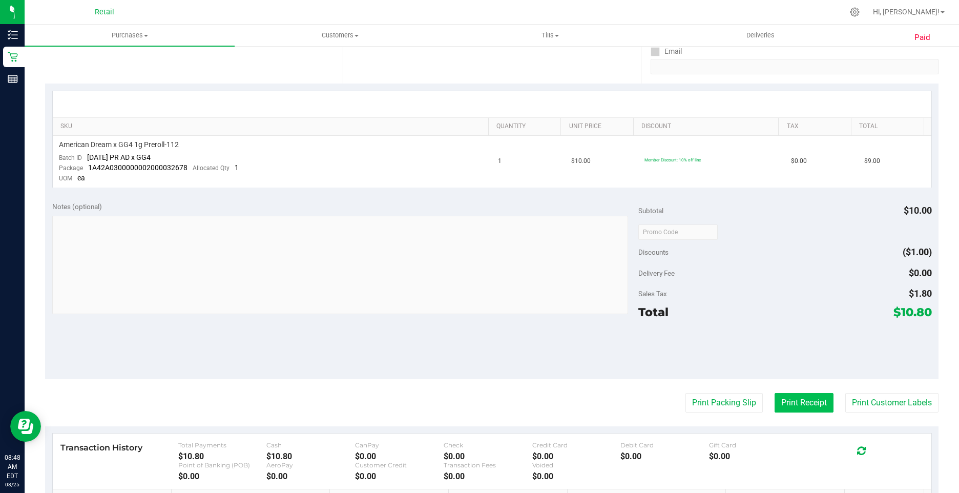
click at [793, 410] on button "Print Receipt" at bounding box center [804, 402] width 59 height 19
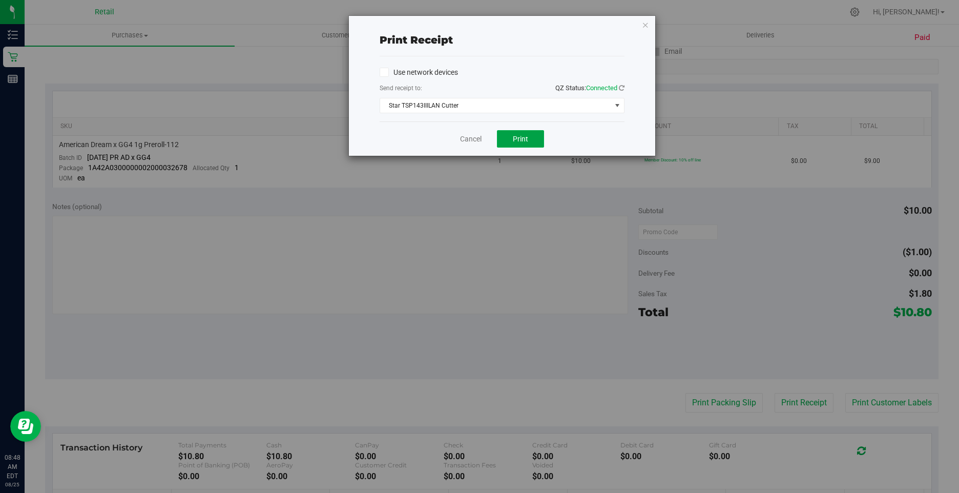
click at [528, 137] on span "Print" at bounding box center [520, 139] width 15 height 8
click at [645, 25] on icon "button" at bounding box center [645, 24] width 7 height 12
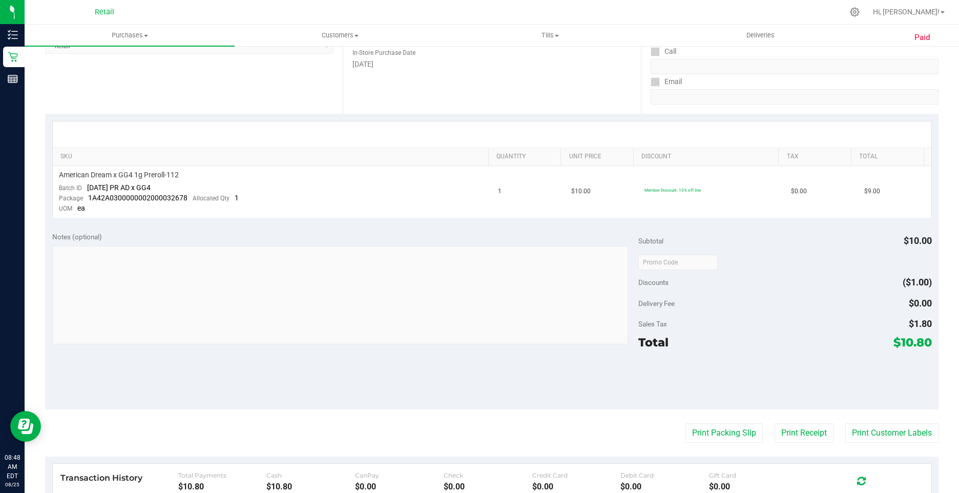
scroll to position [0, 0]
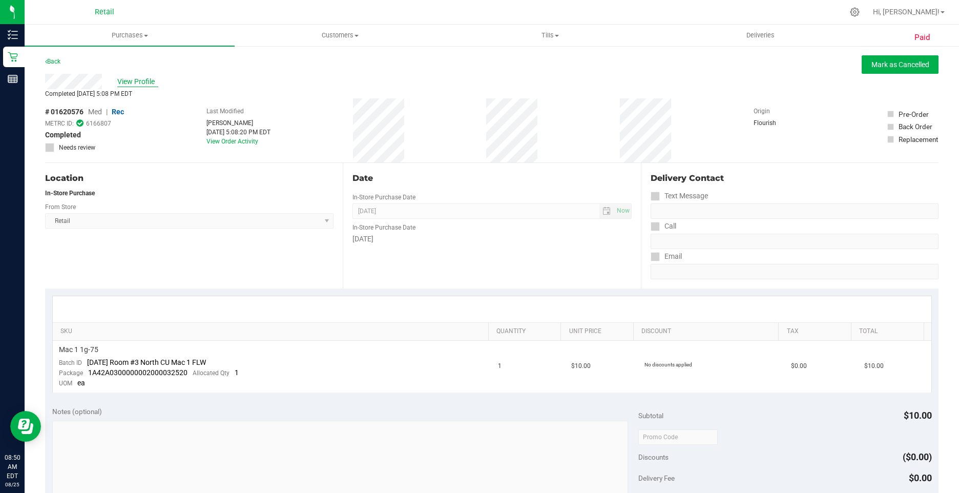
click at [142, 81] on span "View Profile" at bounding box center [137, 81] width 41 height 11
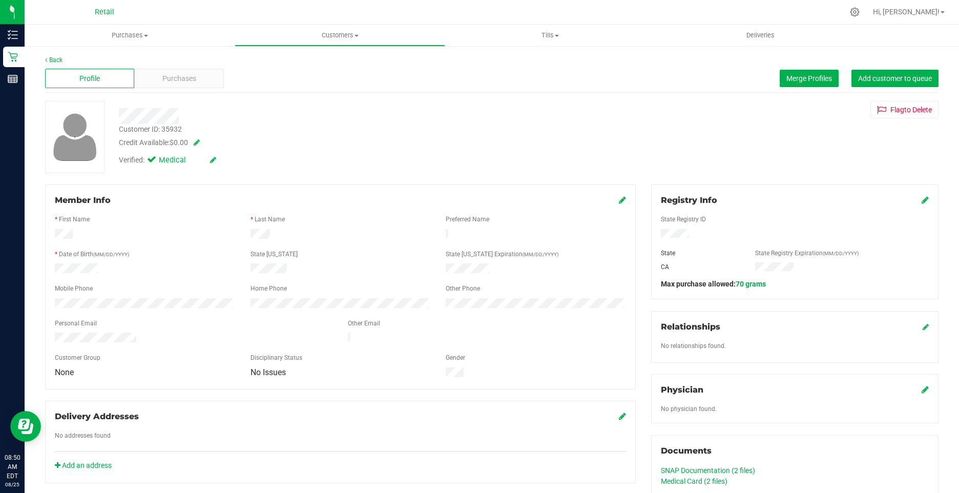
click at [212, 159] on icon at bounding box center [213, 159] width 6 height 7
click at [152, 161] on icon at bounding box center [154, 161] width 7 height 0
click at [0, 0] on input "Medical" at bounding box center [0, 0] width 0 height 0
click at [224, 162] on icon at bounding box center [225, 160] width 8 height 7
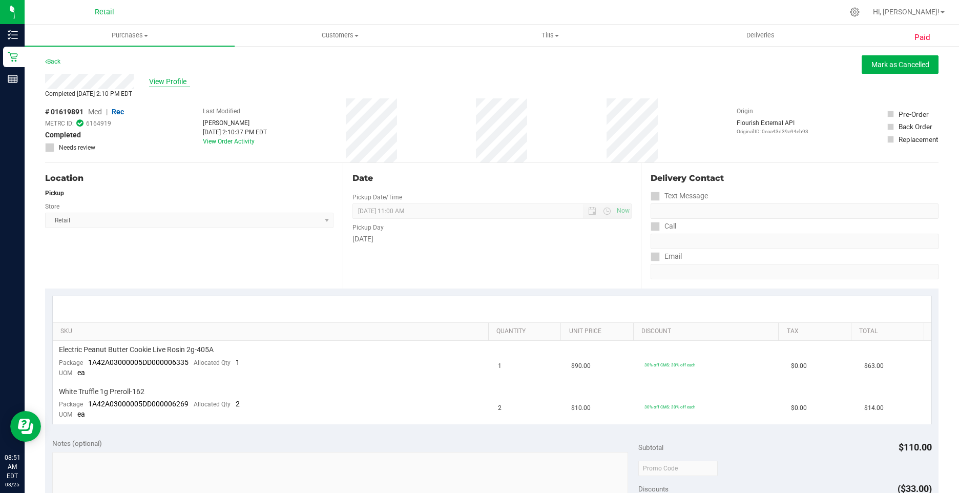
click at [160, 79] on span "View Profile" at bounding box center [169, 81] width 41 height 11
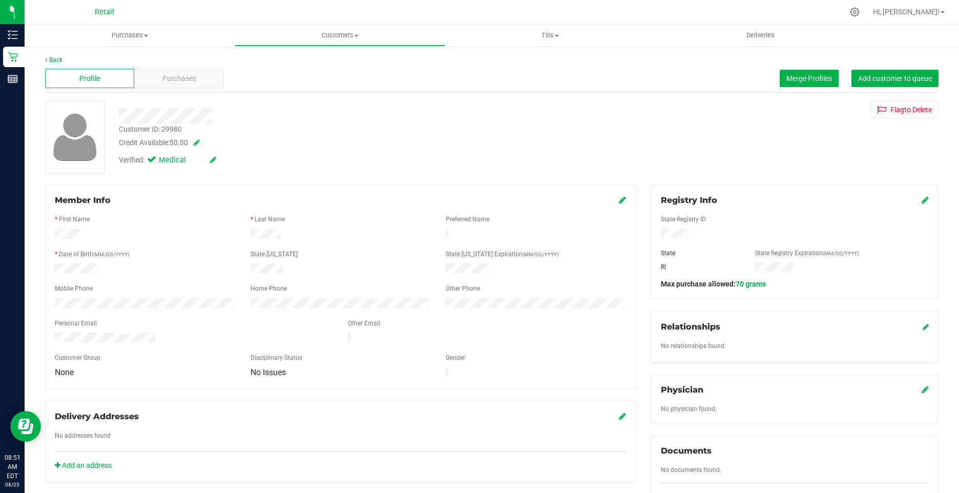
click at [215, 159] on icon at bounding box center [213, 159] width 6 height 7
click at [152, 161] on icon at bounding box center [154, 161] width 7 height 0
click at [0, 0] on input "Medical" at bounding box center [0, 0] width 0 height 0
click at [227, 160] on icon at bounding box center [225, 160] width 8 height 7
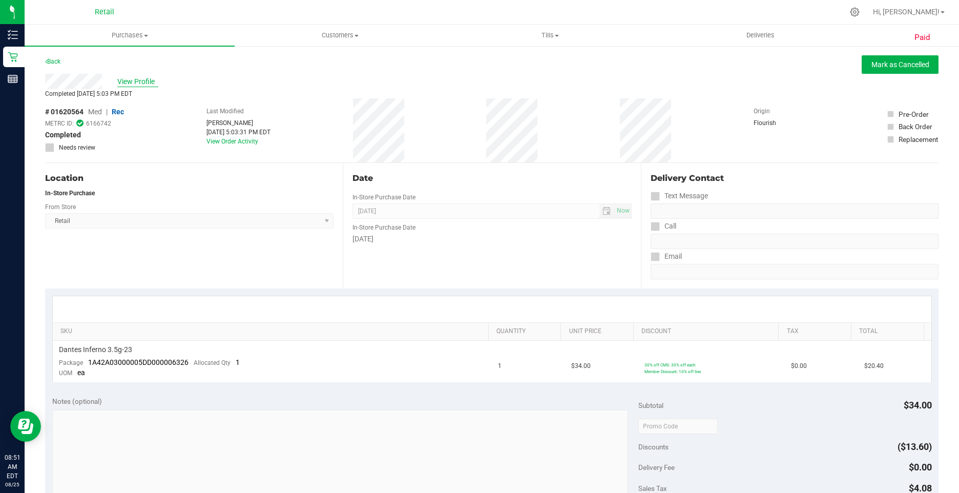
click at [141, 82] on span "View Profile" at bounding box center [137, 81] width 41 height 11
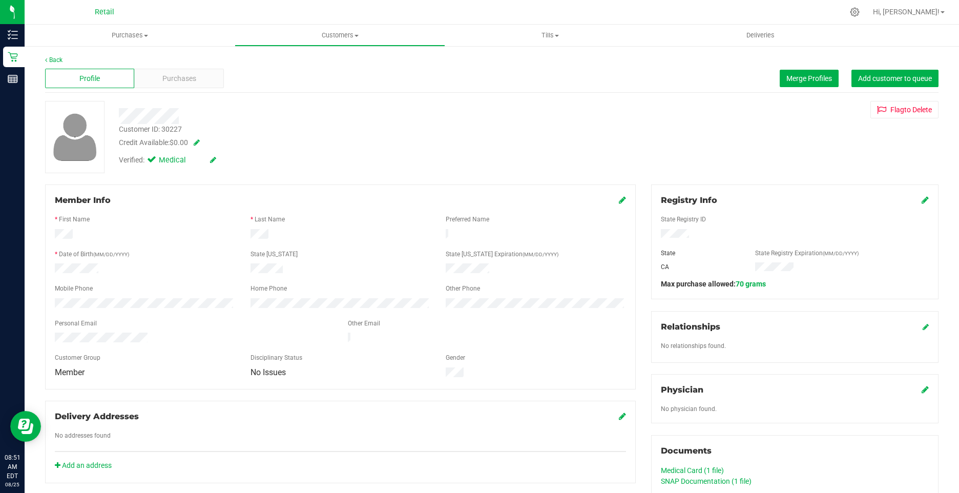
drag, startPoint x: 141, startPoint y: 82, endPoint x: 215, endPoint y: 161, distance: 107.7
click at [215, 161] on icon at bounding box center [213, 159] width 6 height 7
click at [151, 161] on icon at bounding box center [154, 161] width 7 height 0
click at [0, 0] on input "Medical" at bounding box center [0, 0] width 0 height 0
click at [222, 159] on icon at bounding box center [225, 160] width 8 height 7
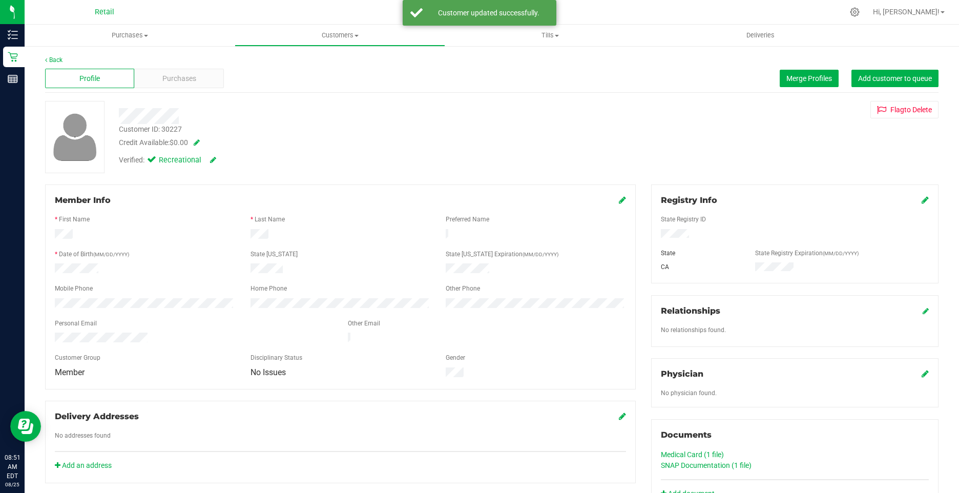
click at [619, 201] on icon at bounding box center [622, 200] width 7 height 8
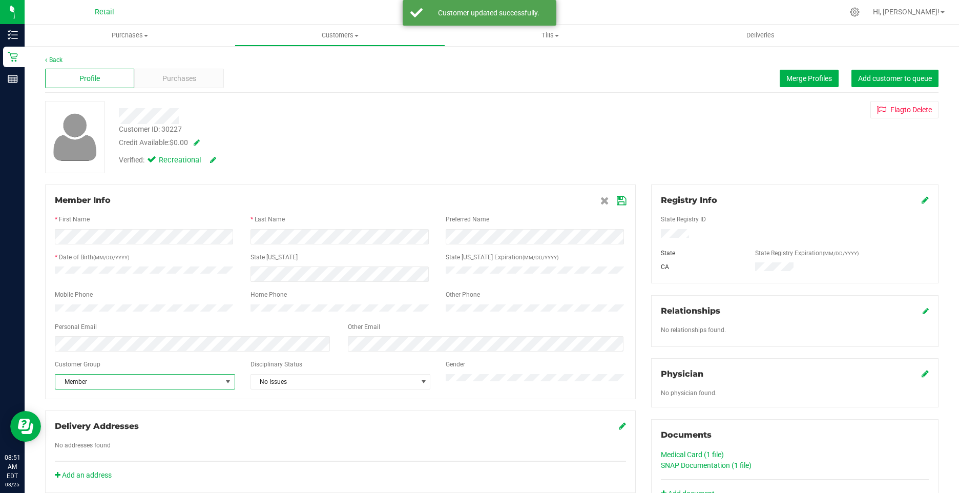
click at [110, 389] on span "Member" at bounding box center [138, 382] width 167 height 14
click at [88, 400] on li "None" at bounding box center [143, 404] width 177 height 15
click at [617, 202] on icon at bounding box center [621, 201] width 9 height 8
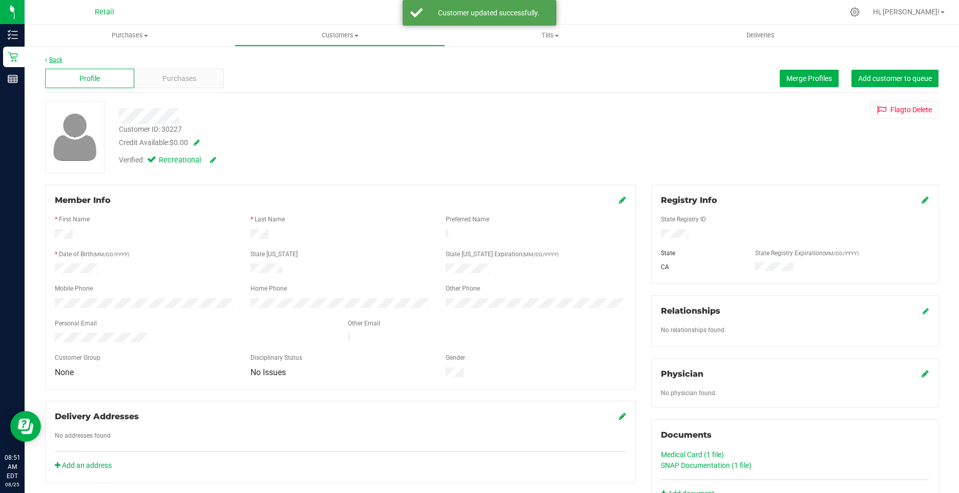
click at [49, 61] on link "Back" at bounding box center [53, 59] width 17 height 7
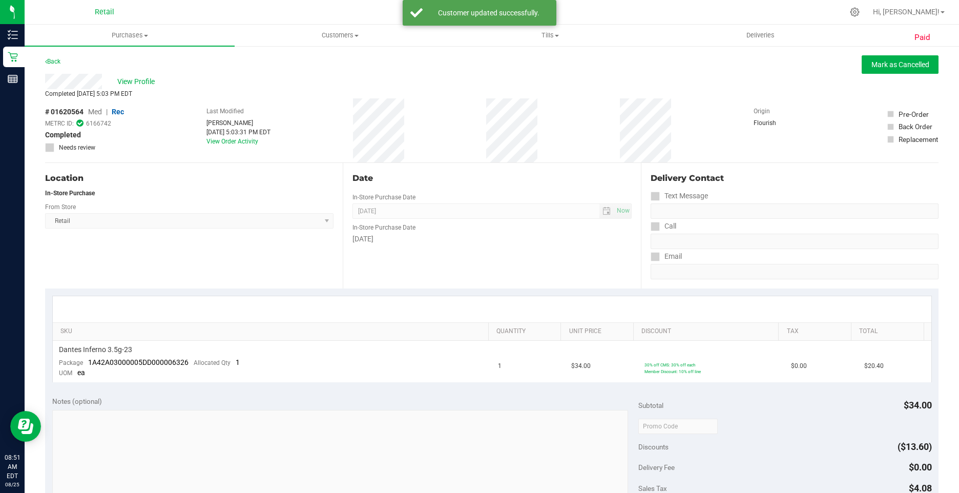
scroll to position [307, 0]
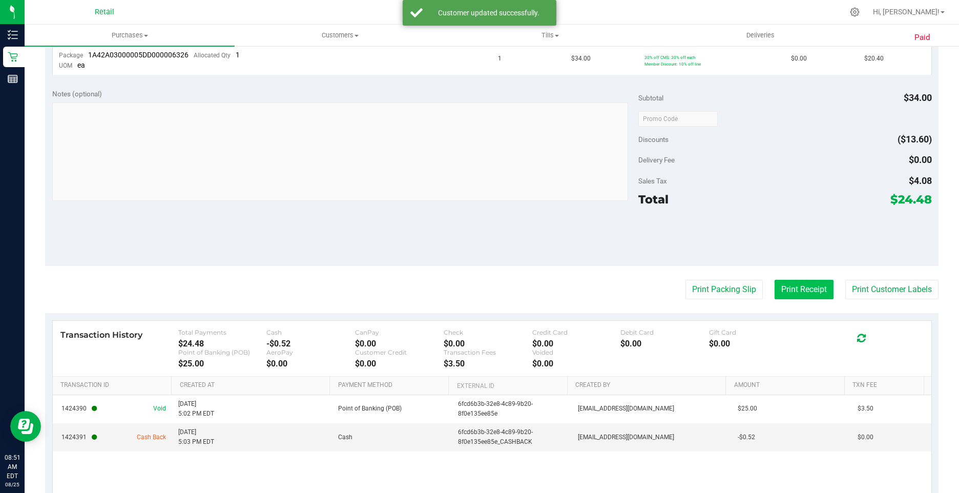
click at [786, 286] on button "Print Receipt" at bounding box center [804, 289] width 59 height 19
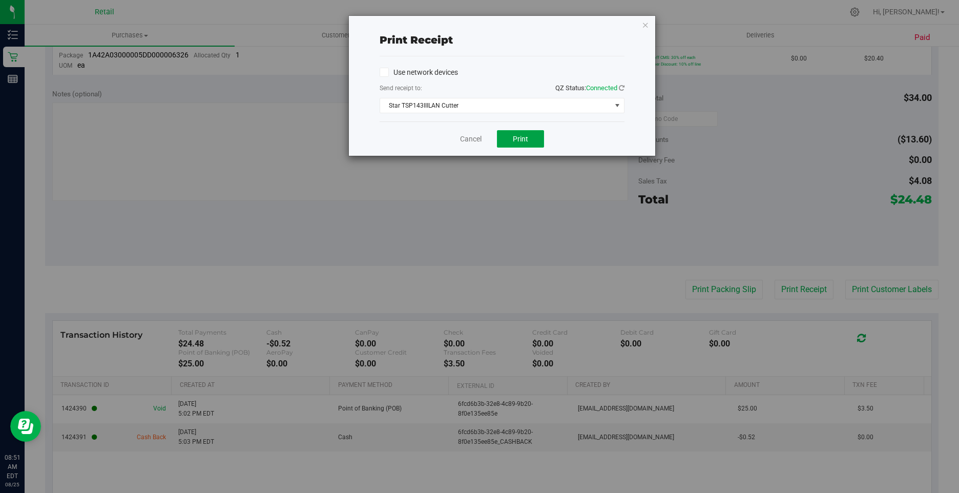
click at [538, 148] on div "Cancel Print" at bounding box center [502, 138] width 245 height 34
click at [533, 142] on button "Print" at bounding box center [520, 138] width 47 height 17
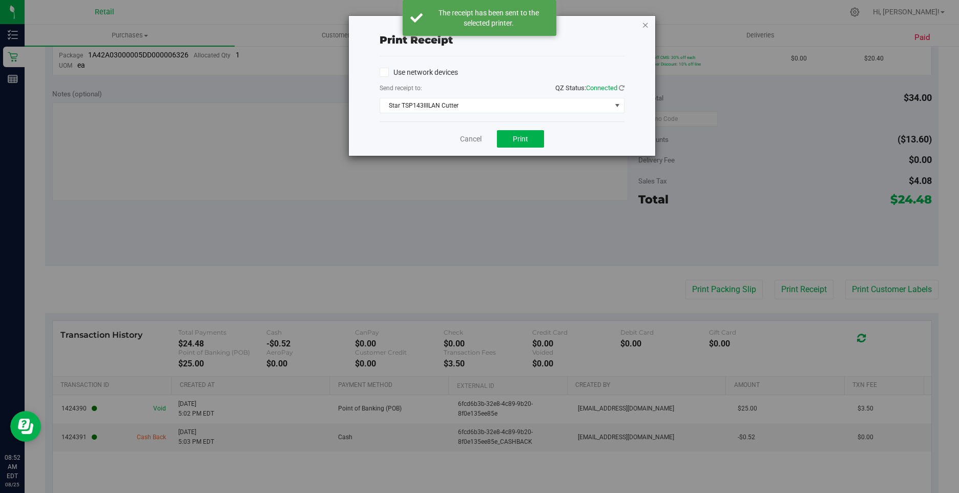
click at [646, 21] on icon "button" at bounding box center [645, 24] width 7 height 12
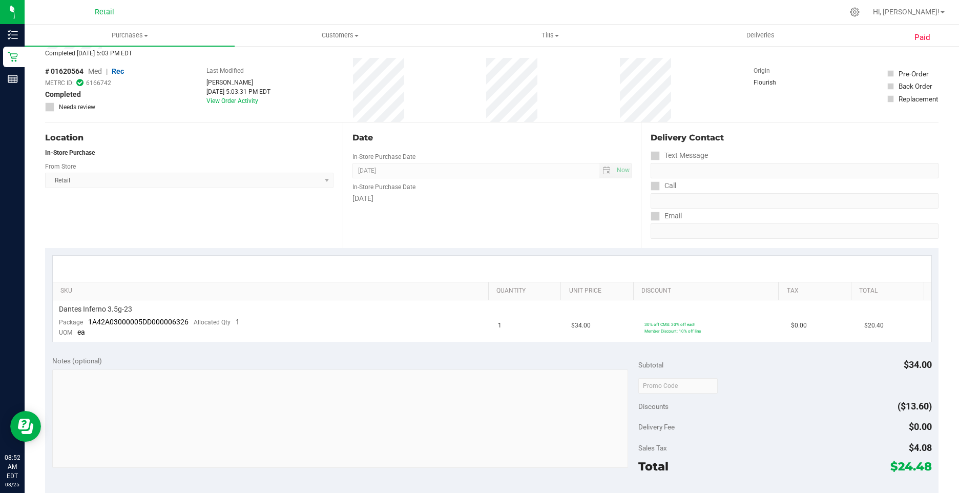
scroll to position [0, 0]
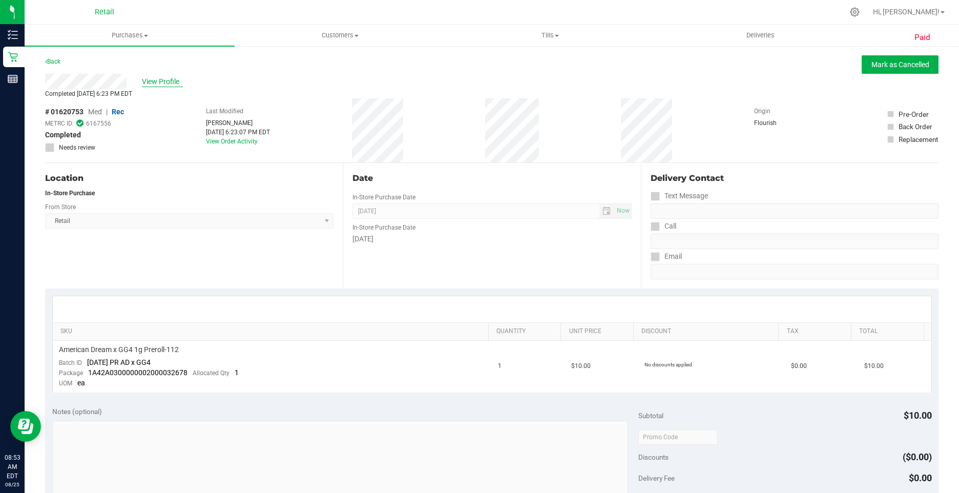
click at [170, 81] on span "View Profile" at bounding box center [162, 81] width 41 height 11
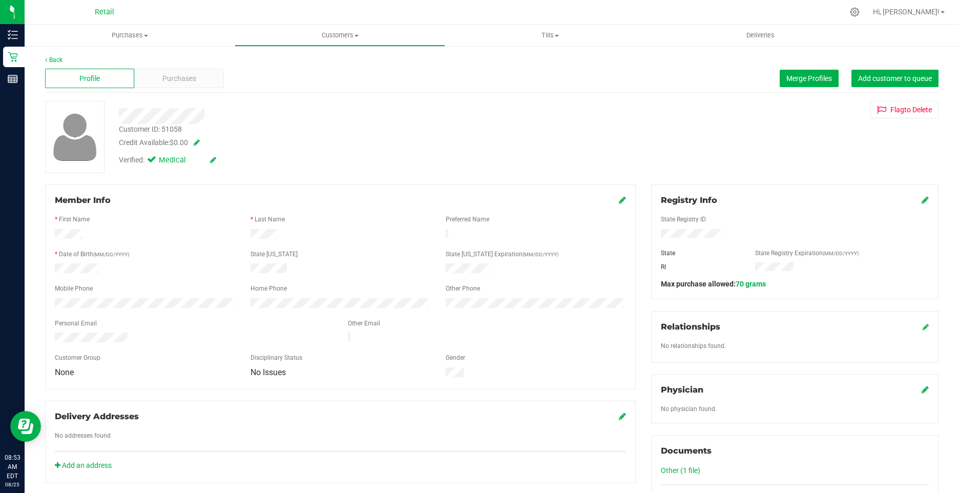
click at [214, 159] on icon at bounding box center [213, 159] width 6 height 7
click at [153, 161] on icon at bounding box center [154, 161] width 7 height 0
click at [0, 0] on input "Medical" at bounding box center [0, 0] width 0 height 0
click at [224, 159] on icon at bounding box center [225, 160] width 8 height 7
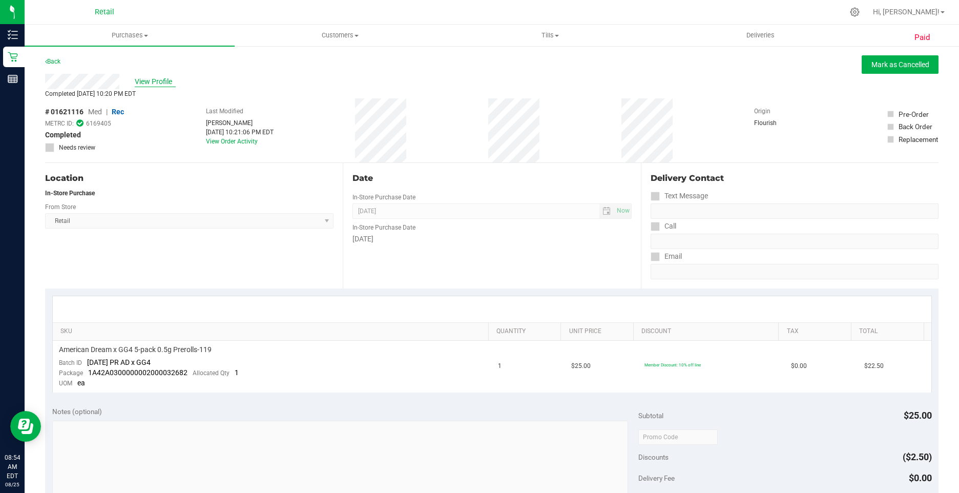
click at [167, 87] on span "View Profile" at bounding box center [155, 81] width 41 height 11
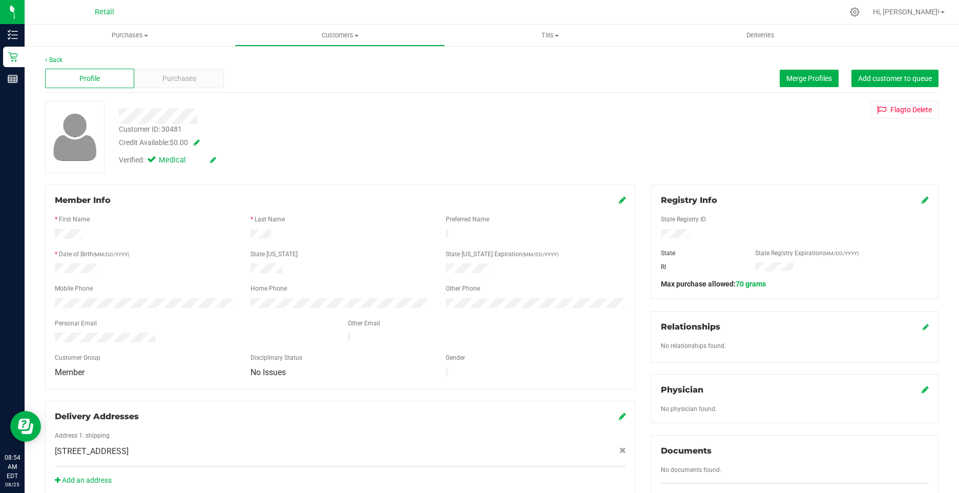
click at [209, 163] on div "Verified: Medical" at bounding box center [167, 160] width 97 height 11
click at [215, 159] on icon at bounding box center [213, 159] width 6 height 7
click at [153, 161] on icon at bounding box center [154, 161] width 7 height 0
click at [0, 0] on input "Medical" at bounding box center [0, 0] width 0 height 0
click at [229, 157] on icon at bounding box center [225, 160] width 8 height 7
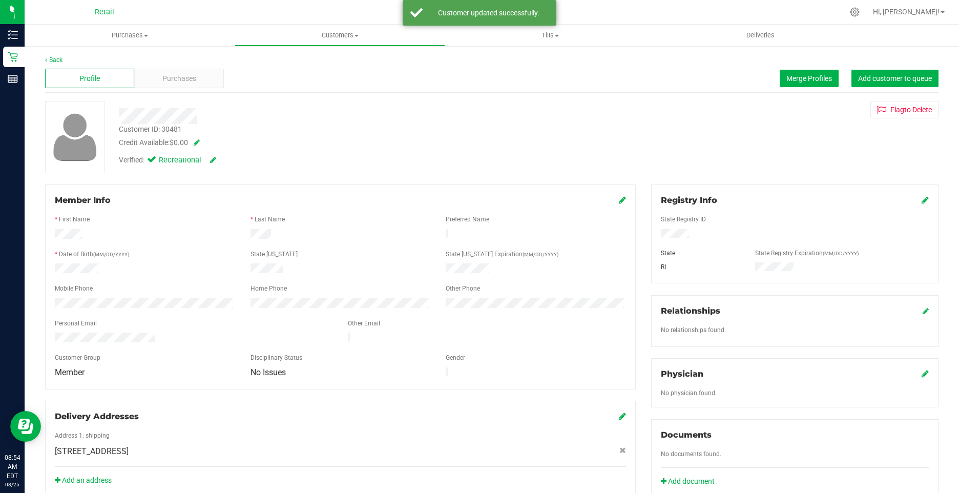
click at [619, 195] on span at bounding box center [622, 200] width 7 height 12
click at [619, 201] on icon at bounding box center [622, 200] width 7 height 8
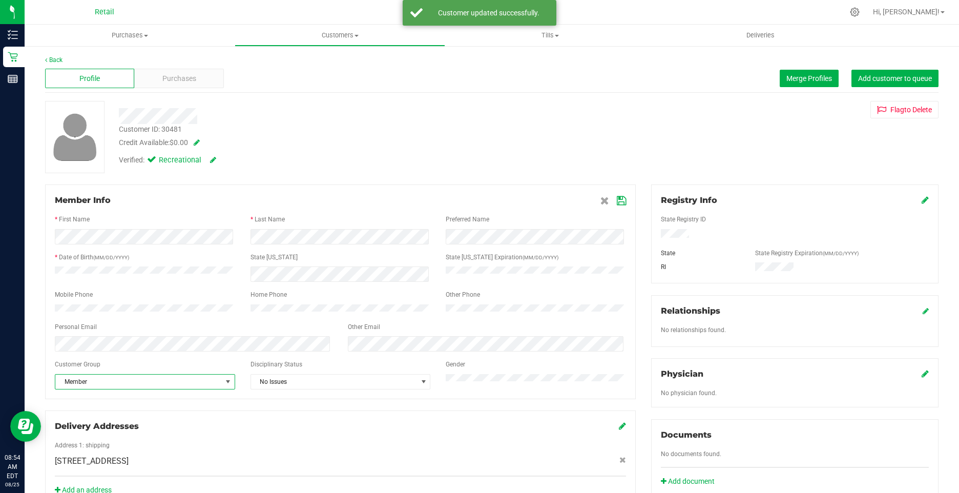
click at [127, 389] on span "Member" at bounding box center [138, 382] width 167 height 14
click at [85, 408] on li "None" at bounding box center [143, 404] width 177 height 15
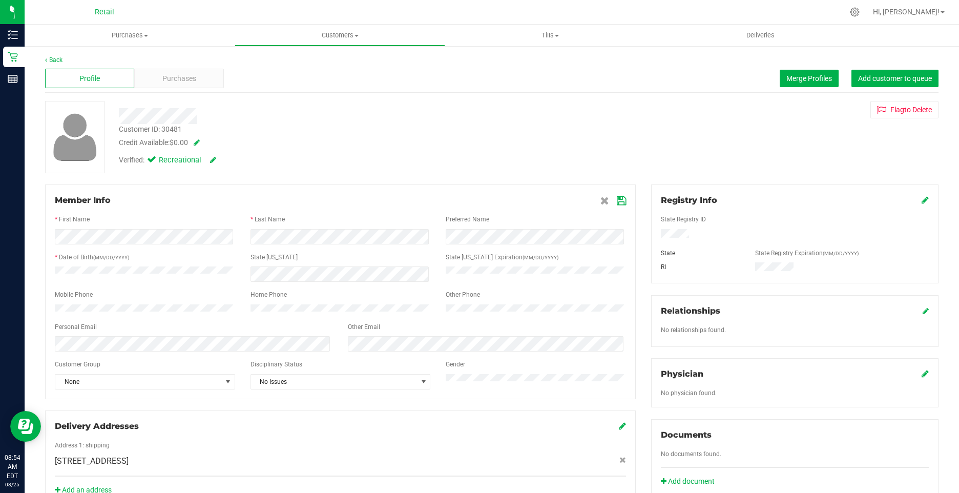
click at [617, 203] on icon at bounding box center [621, 201] width 9 height 8
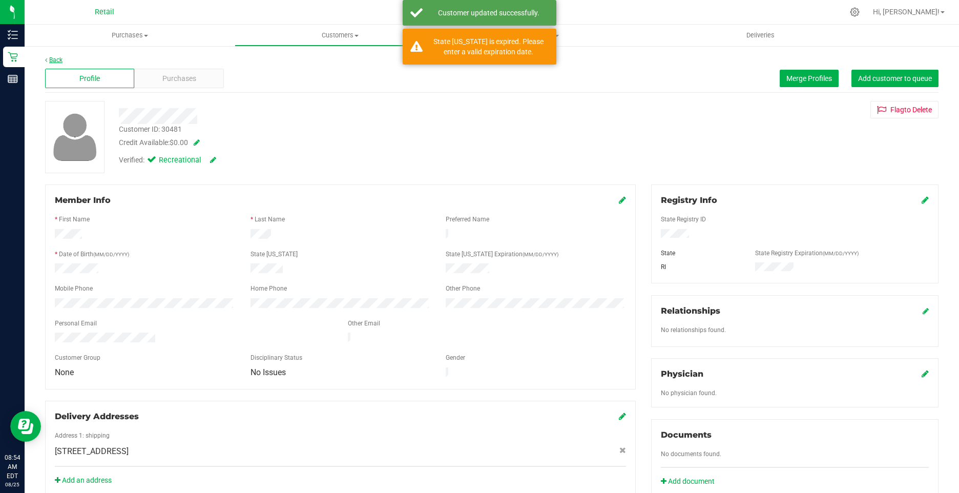
click at [50, 60] on link "Back" at bounding box center [53, 59] width 17 height 7
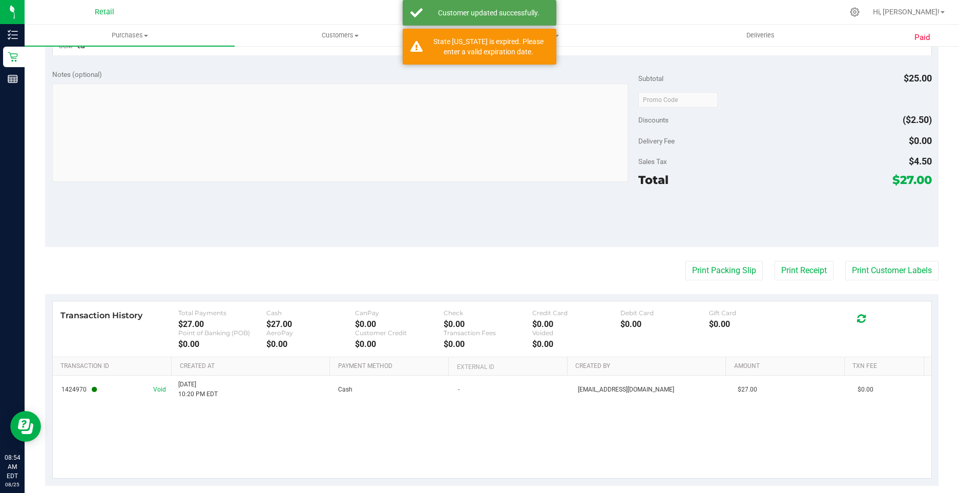
scroll to position [351, 0]
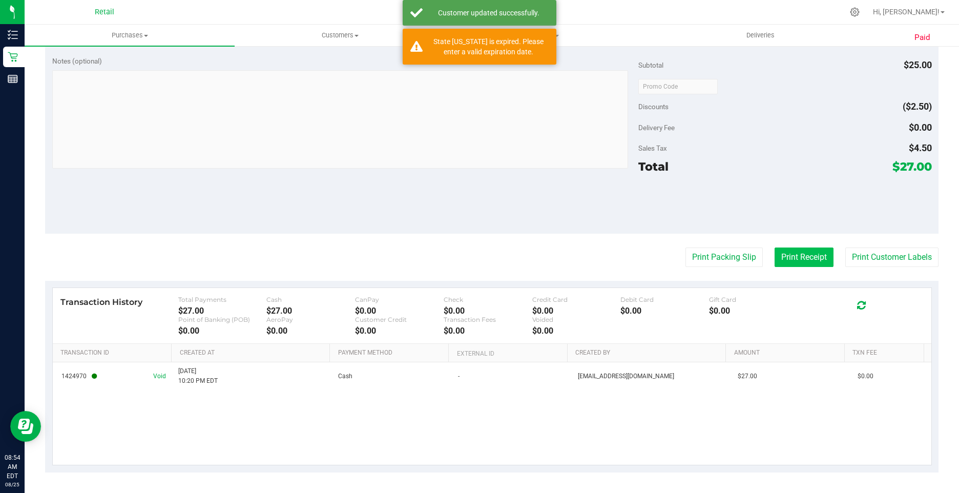
click at [796, 253] on button "Print Receipt" at bounding box center [804, 257] width 59 height 19
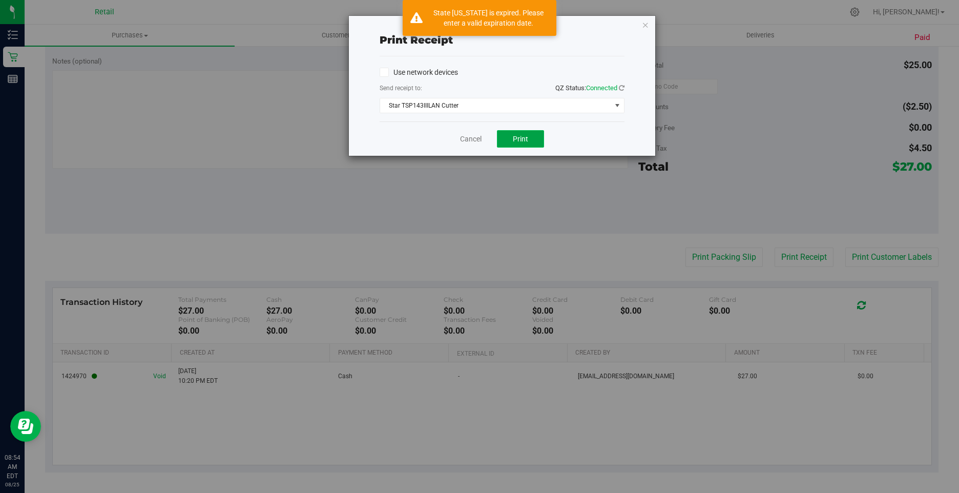
click at [519, 141] on span "Print" at bounding box center [520, 139] width 15 height 8
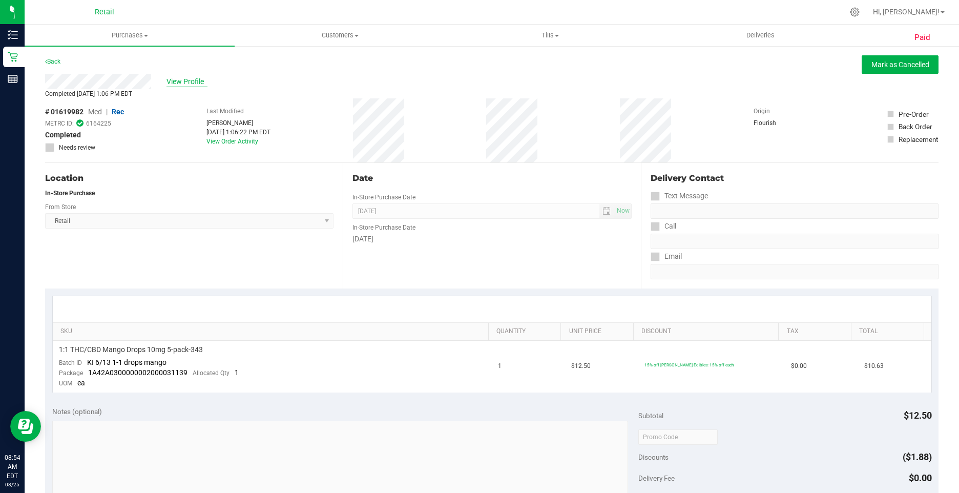
click at [174, 83] on span "View Profile" at bounding box center [187, 81] width 41 height 11
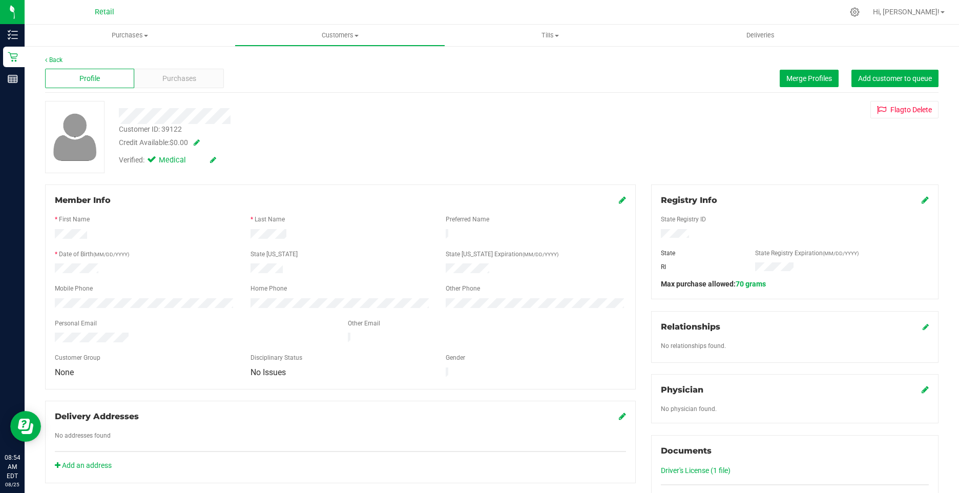
click at [211, 160] on icon at bounding box center [213, 159] width 6 height 7
click at [152, 161] on icon at bounding box center [154, 161] width 7 height 0
click at [0, 0] on input "Medical" at bounding box center [0, 0] width 0 height 0
click at [224, 163] on icon at bounding box center [225, 160] width 8 height 7
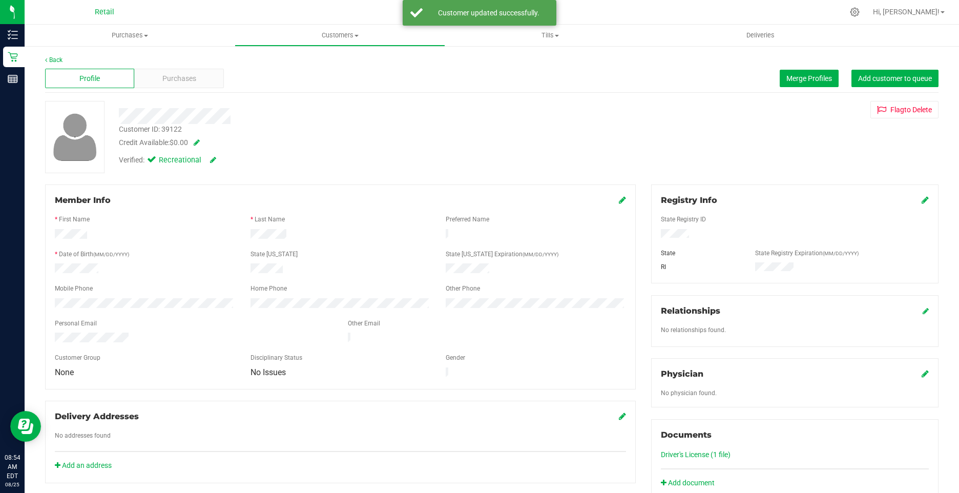
click at [358, 102] on div at bounding box center [338, 112] width 455 height 23
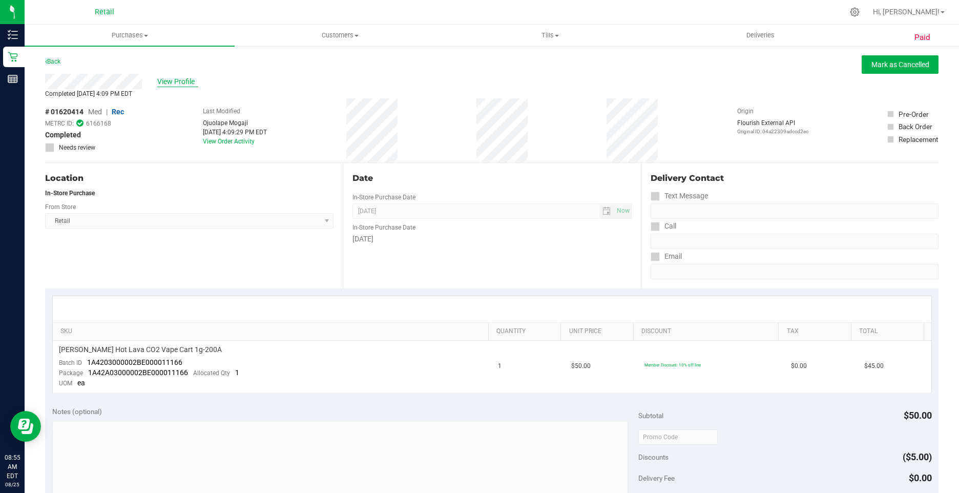
click at [162, 85] on span "View Profile" at bounding box center [177, 81] width 41 height 11
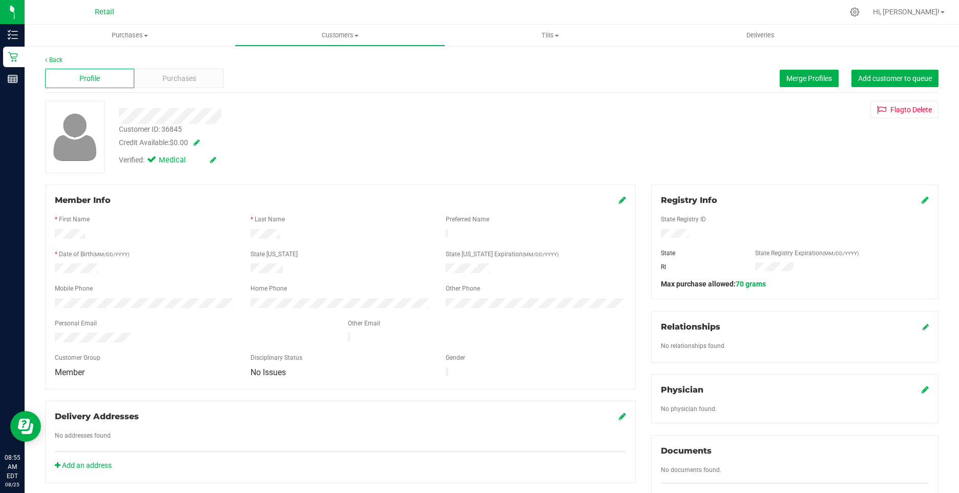
click at [214, 156] on icon at bounding box center [213, 159] width 6 height 7
click at [152, 161] on icon at bounding box center [154, 161] width 7 height 0
click at [0, 0] on input "Medical" at bounding box center [0, 0] width 0 height 0
click at [225, 166] on div "Verified: Medical" at bounding box center [174, 161] width 110 height 13
click at [228, 161] on icon at bounding box center [225, 160] width 8 height 7
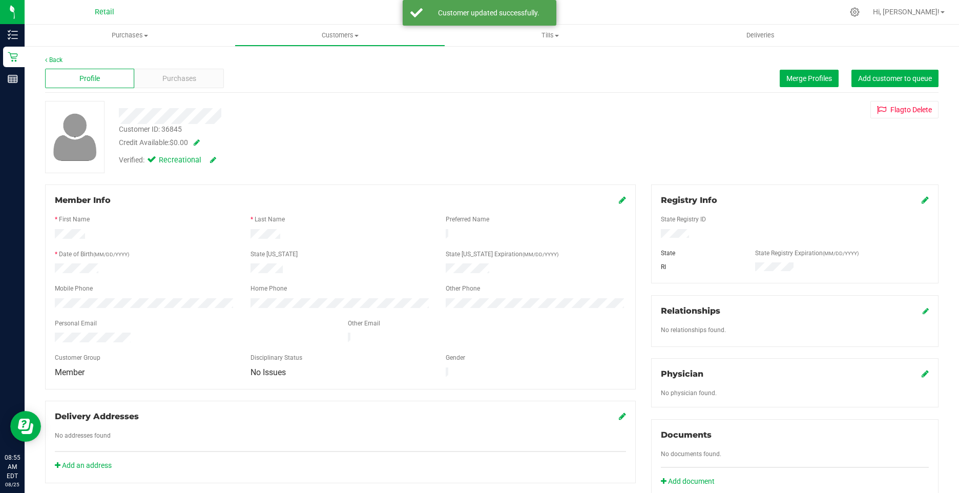
click at [619, 200] on icon at bounding box center [622, 200] width 7 height 8
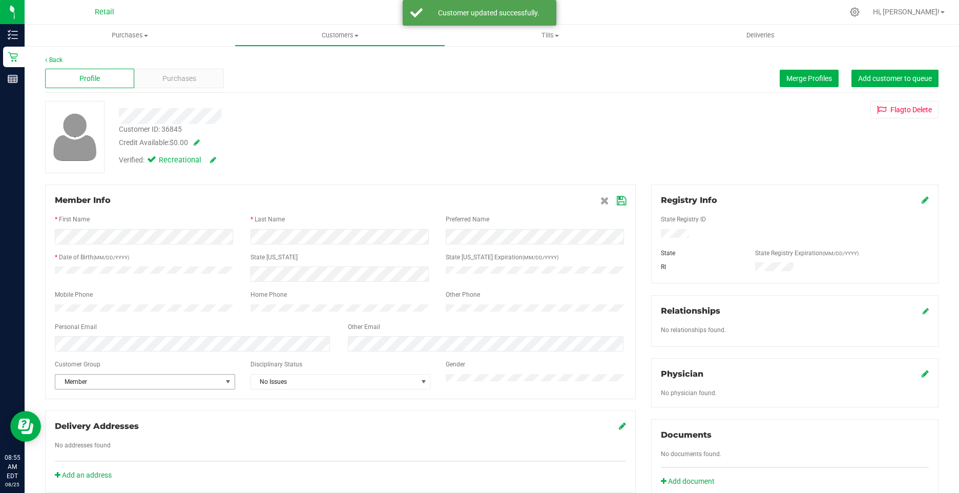
click at [76, 372] on div "Customer Group" at bounding box center [145, 366] width 196 height 12
click at [76, 388] on span "Member" at bounding box center [138, 382] width 167 height 14
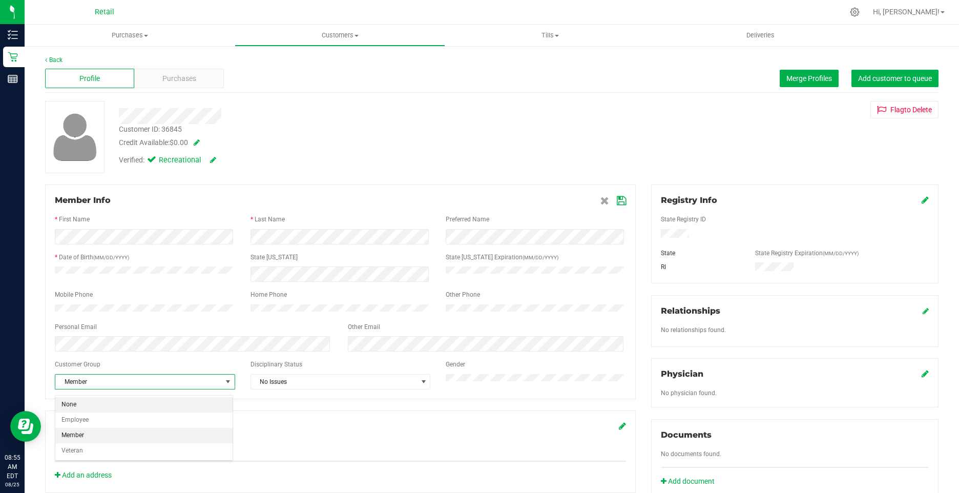
click at [80, 407] on li "None" at bounding box center [143, 404] width 177 height 15
click at [617, 203] on icon at bounding box center [621, 201] width 9 height 8
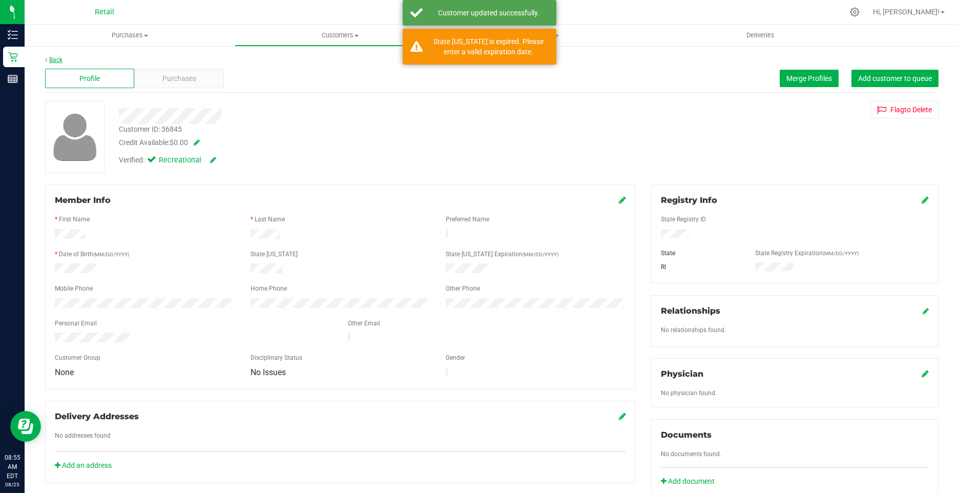
click at [54, 60] on link "Back" at bounding box center [53, 59] width 17 height 7
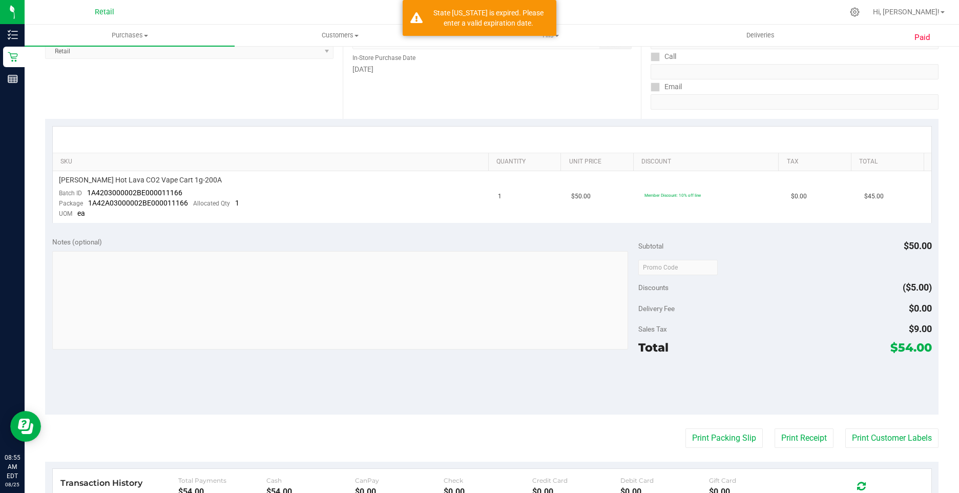
scroll to position [205, 0]
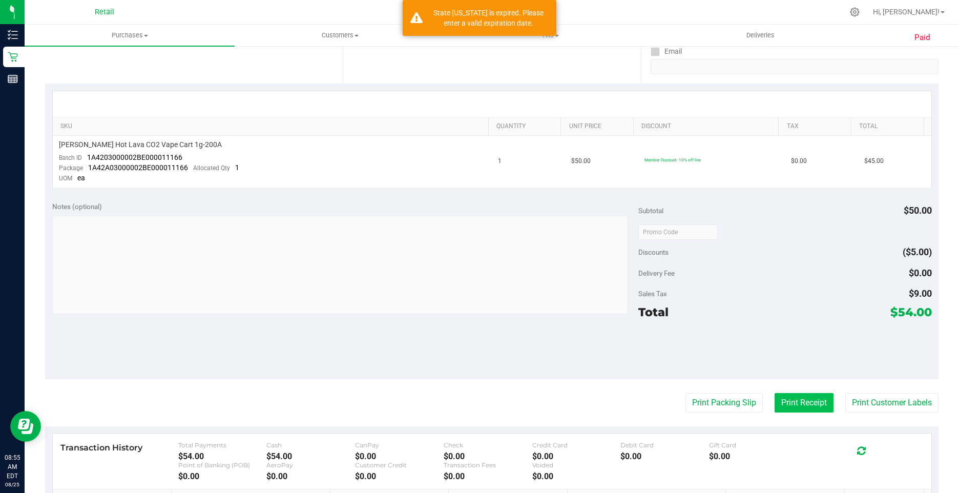
click at [797, 400] on button "Print Receipt" at bounding box center [804, 402] width 59 height 19
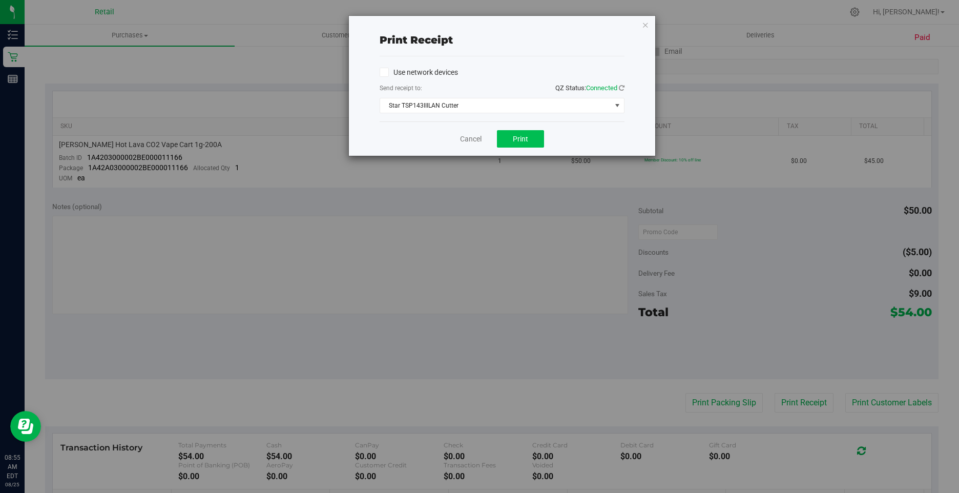
click at [519, 128] on div "Cancel Print" at bounding box center [502, 138] width 245 height 34
click at [525, 131] on button "Print" at bounding box center [520, 138] width 47 height 17
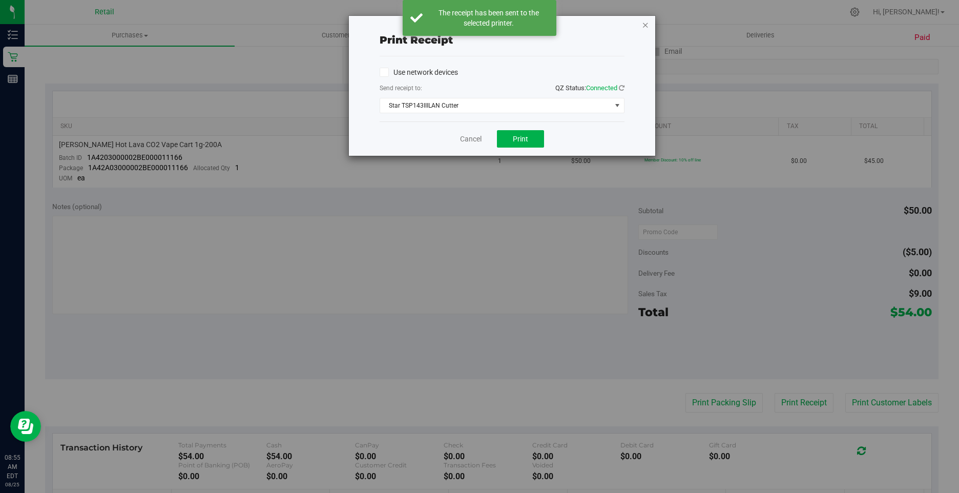
click at [646, 22] on icon "button" at bounding box center [645, 24] width 7 height 12
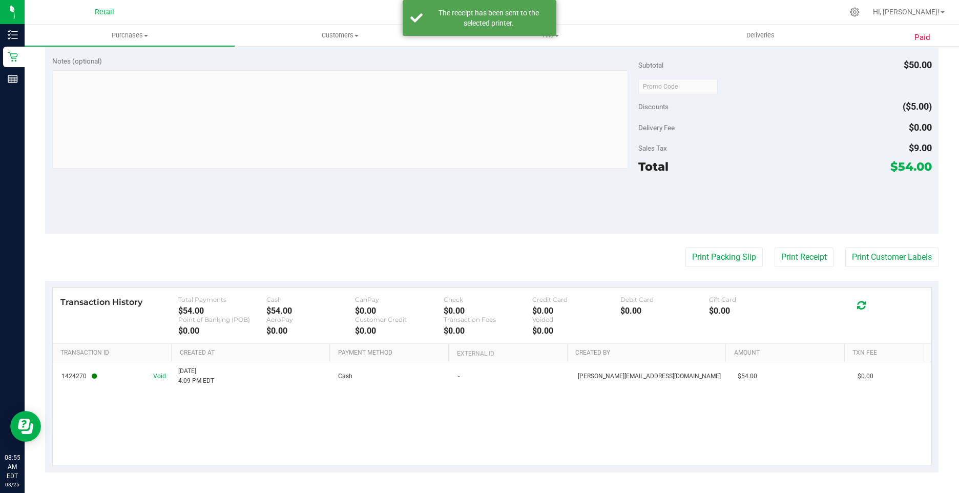
scroll to position [0, 0]
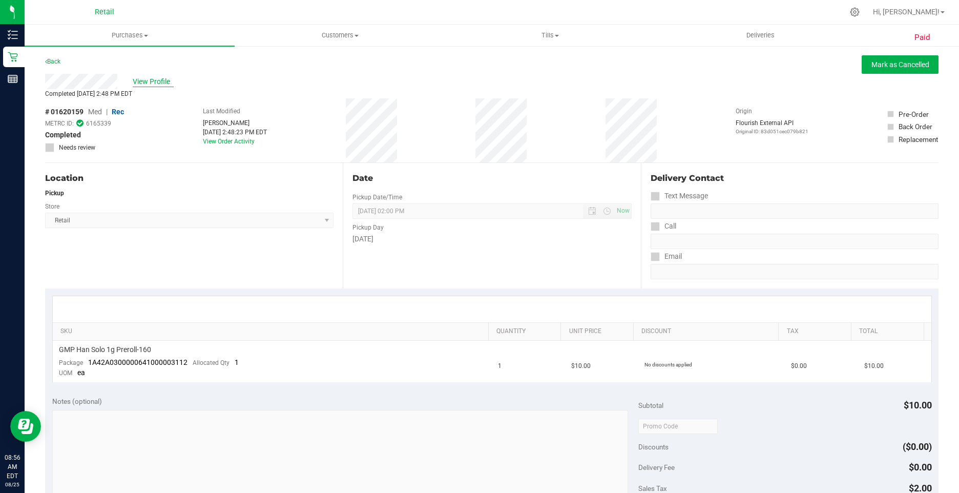
click at [155, 84] on span "View Profile" at bounding box center [153, 81] width 41 height 11
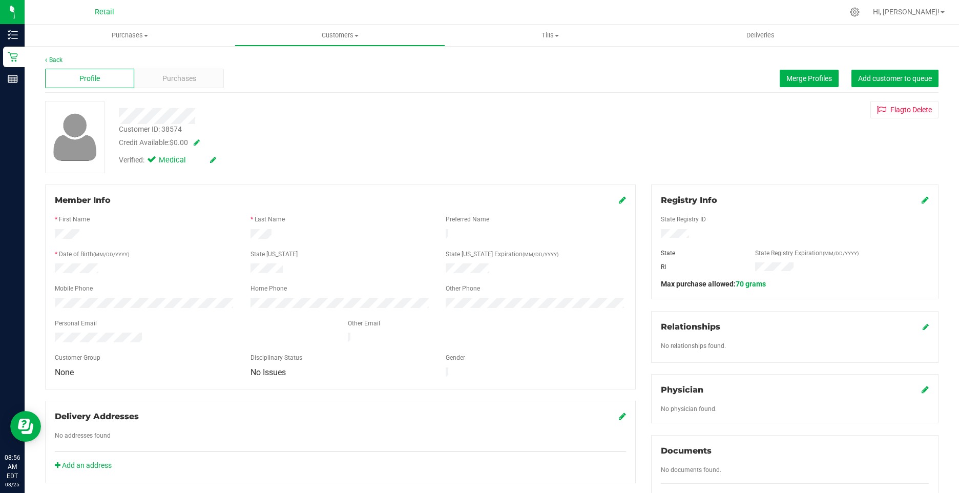
drag, startPoint x: 155, startPoint y: 84, endPoint x: 212, endPoint y: 161, distance: 96.0
click at [212, 161] on icon at bounding box center [213, 159] width 6 height 7
click at [159, 161] on label "Medical" at bounding box center [170, 161] width 43 height 13
click at [0, 0] on input "Medical" at bounding box center [0, 0] width 0 height 0
click at [221, 160] on span at bounding box center [215, 160] width 27 height 11
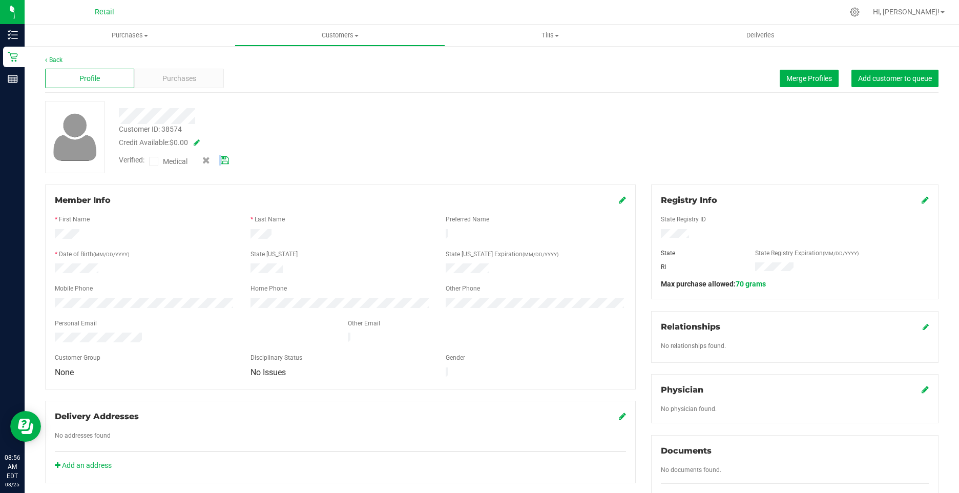
click at [226, 160] on icon at bounding box center [225, 160] width 8 height 7
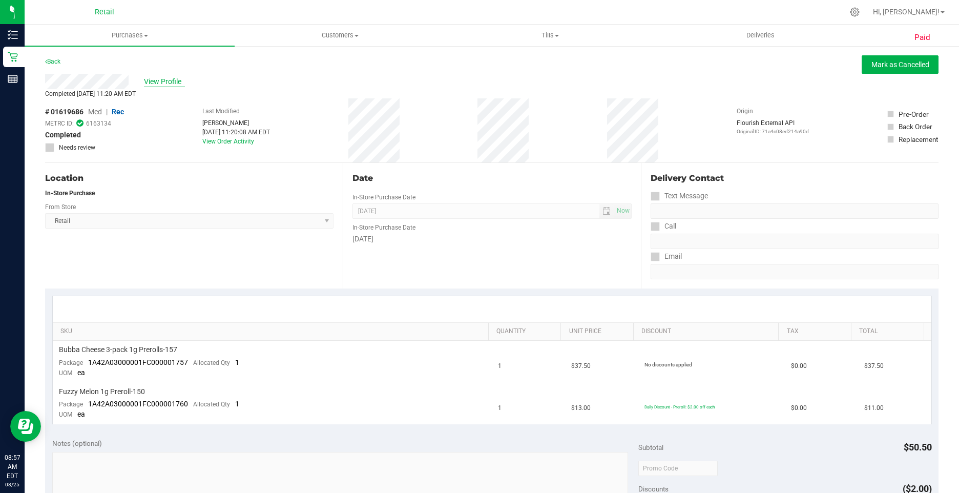
click at [157, 85] on span "View Profile" at bounding box center [164, 81] width 41 height 11
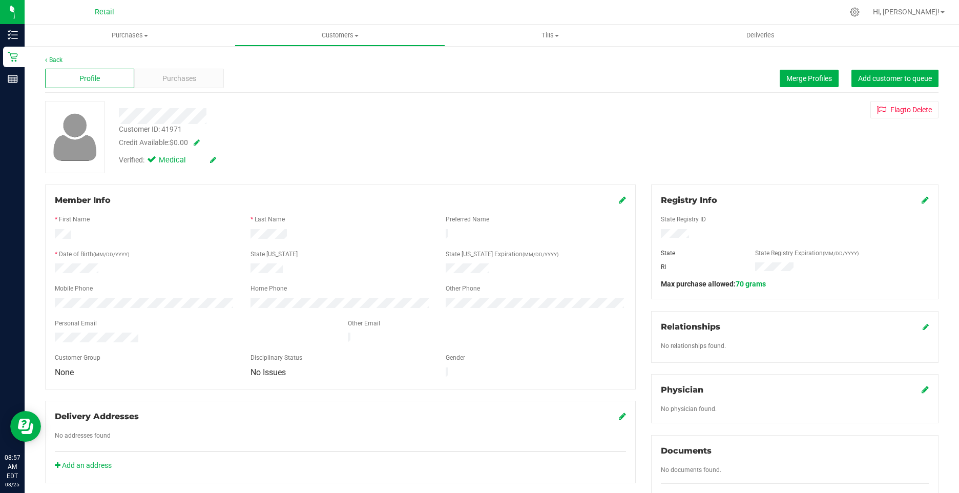
click at [216, 159] on icon at bounding box center [213, 159] width 6 height 7
click at [150, 161] on span at bounding box center [153, 161] width 9 height 9
click at [0, 0] on input "Medical" at bounding box center [0, 0] width 0 height 0
click at [226, 157] on icon at bounding box center [225, 160] width 8 height 7
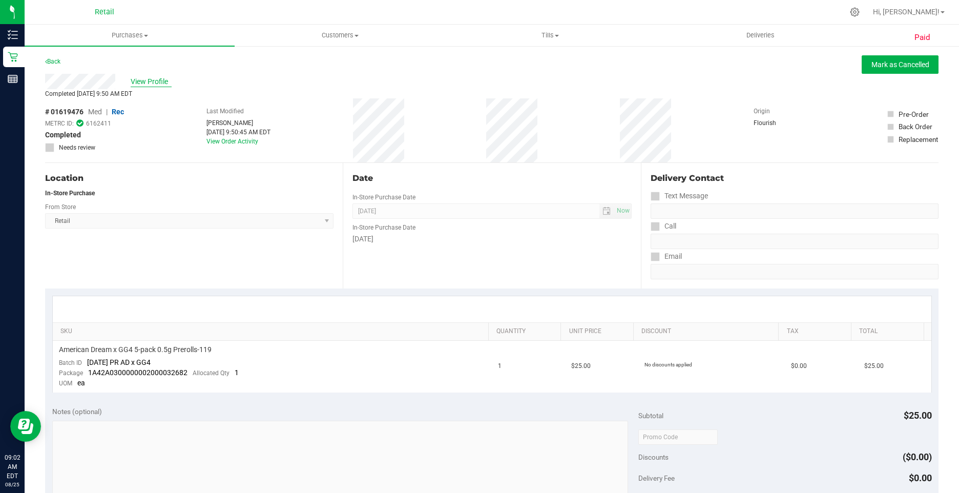
click at [149, 83] on span "View Profile" at bounding box center [151, 81] width 41 height 11
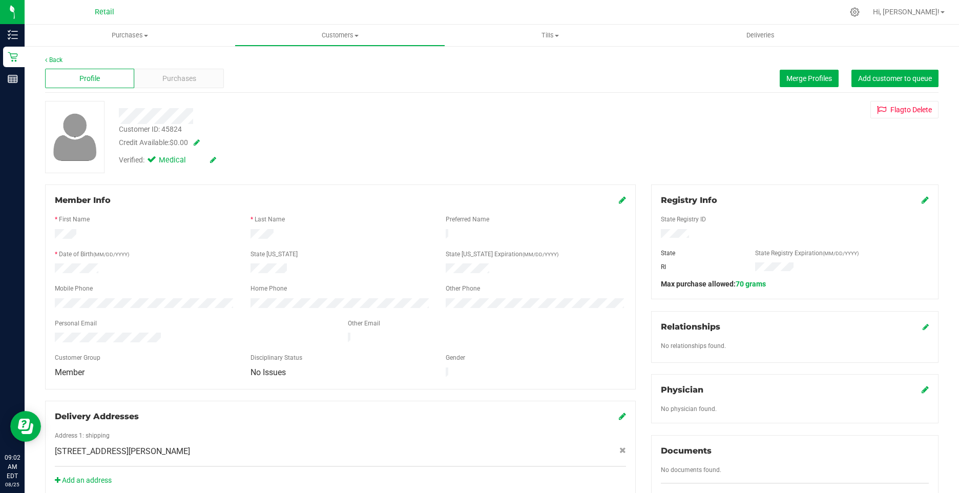
click at [215, 157] on icon at bounding box center [213, 159] width 6 height 7
click at [152, 161] on icon at bounding box center [154, 161] width 7 height 0
click at [0, 0] on input "Medical" at bounding box center [0, 0] width 0 height 0
click at [222, 161] on icon at bounding box center [225, 160] width 8 height 7
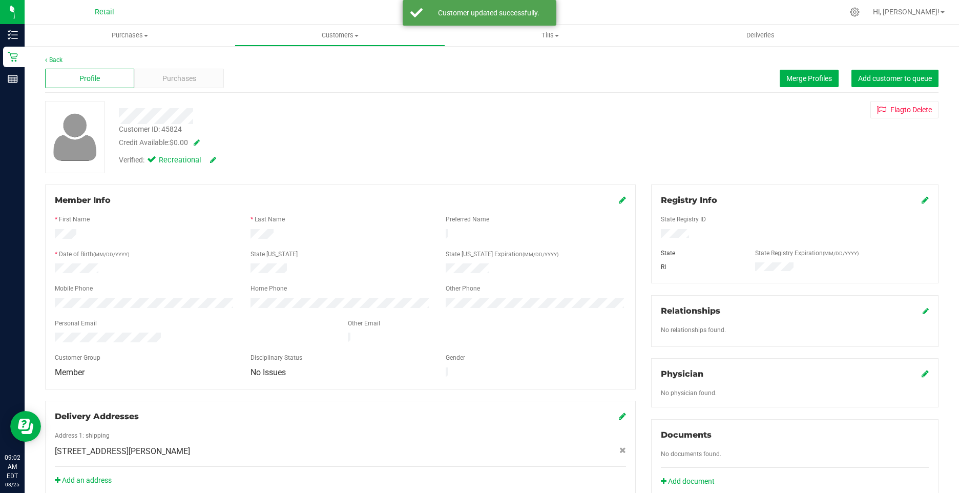
click at [619, 197] on icon at bounding box center [622, 200] width 7 height 8
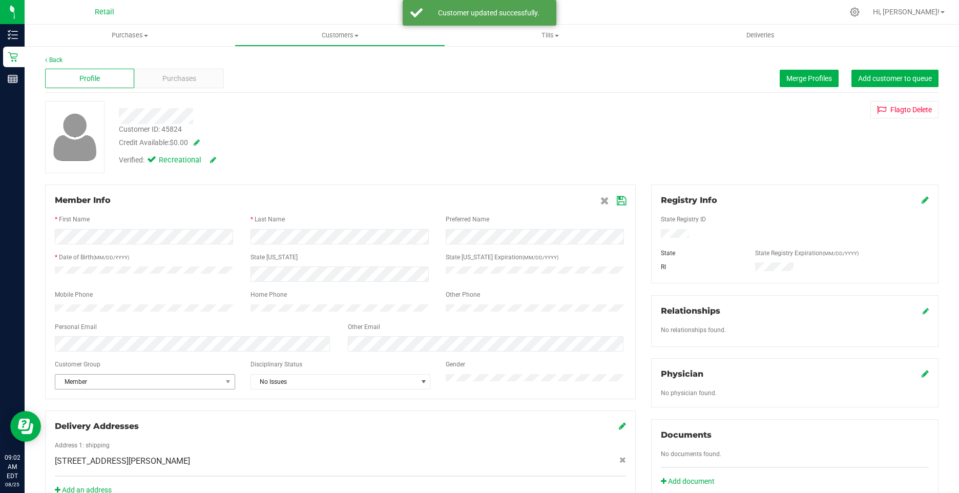
click at [109, 384] on span "Member" at bounding box center [138, 382] width 167 height 14
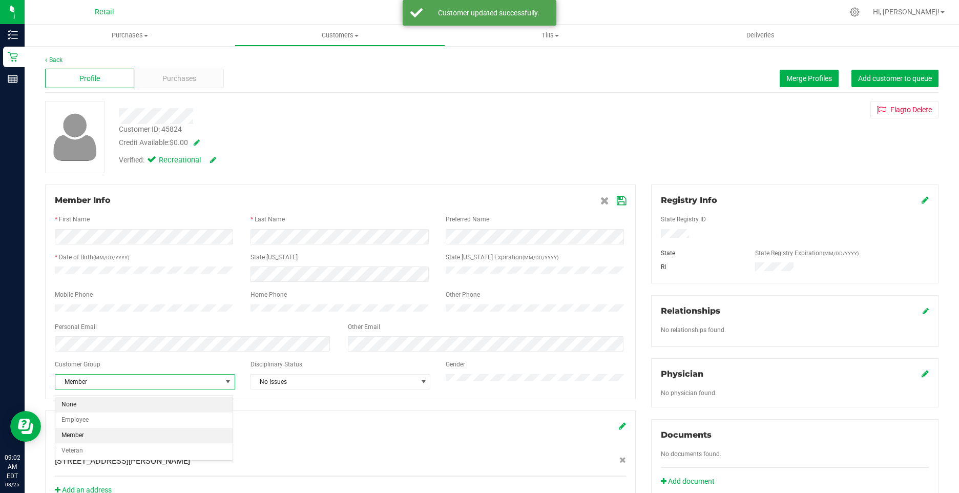
click at [81, 397] on li "None" at bounding box center [143, 404] width 177 height 15
click at [617, 202] on icon at bounding box center [621, 201] width 9 height 8
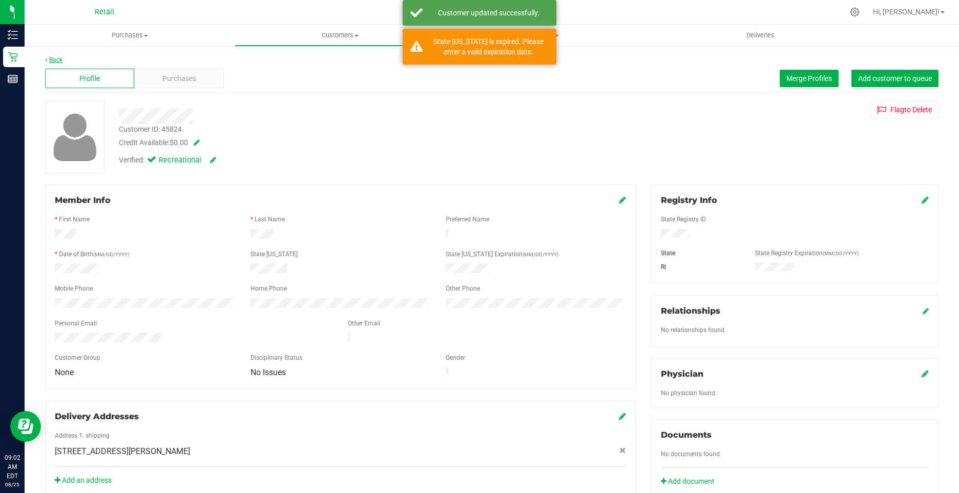
click at [49, 60] on link "Back" at bounding box center [53, 59] width 17 height 7
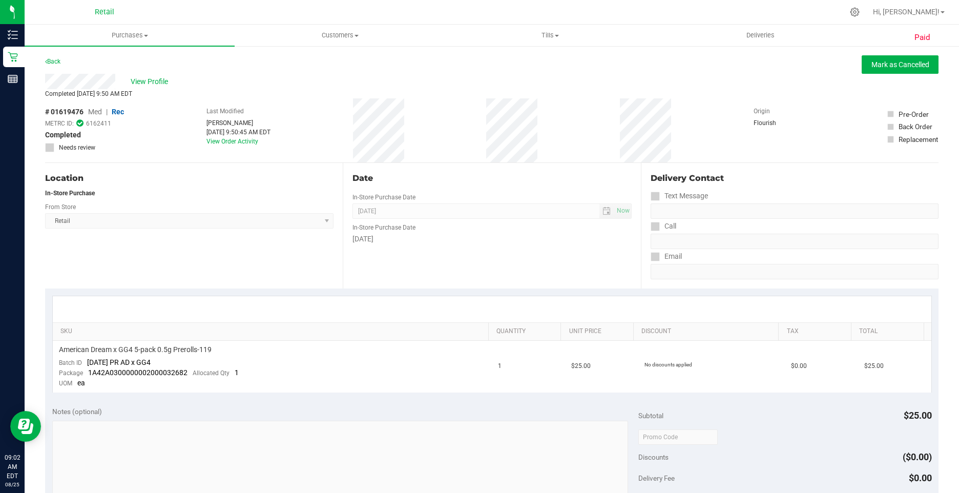
scroll to position [351, 0]
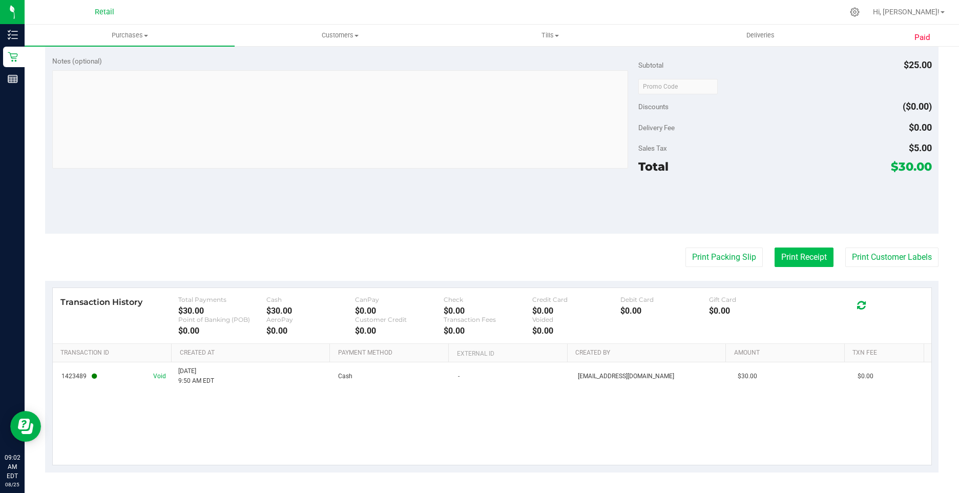
click at [803, 263] on button "Print Receipt" at bounding box center [804, 257] width 59 height 19
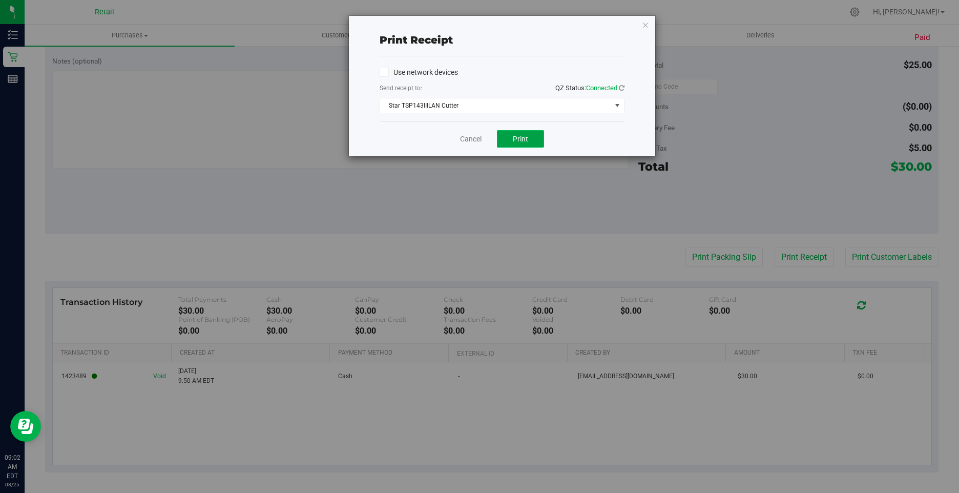
click at [510, 132] on button "Print" at bounding box center [520, 138] width 47 height 17
click at [644, 32] on div "Print receipt Use network devices Send receipt to: QZ Status: Connected Star TS…" at bounding box center [502, 86] width 306 height 140
click at [648, 25] on icon "button" at bounding box center [645, 24] width 7 height 12
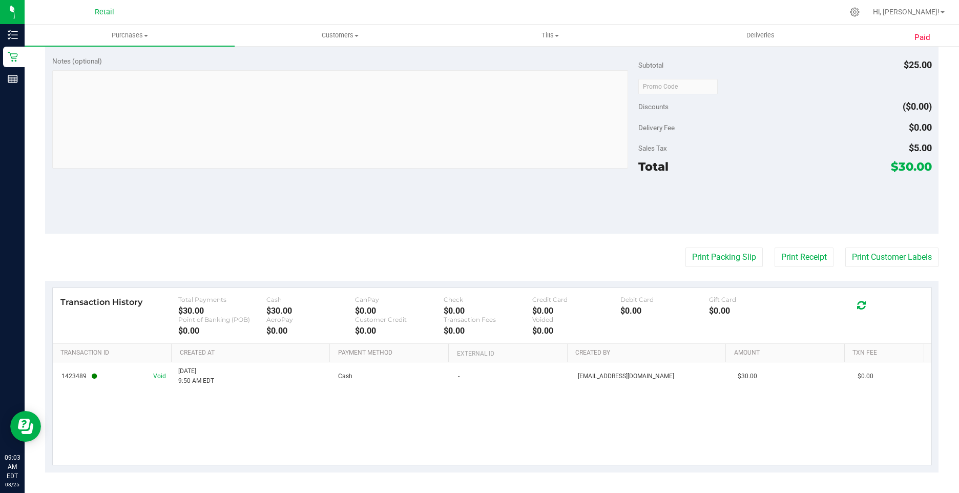
scroll to position [0, 0]
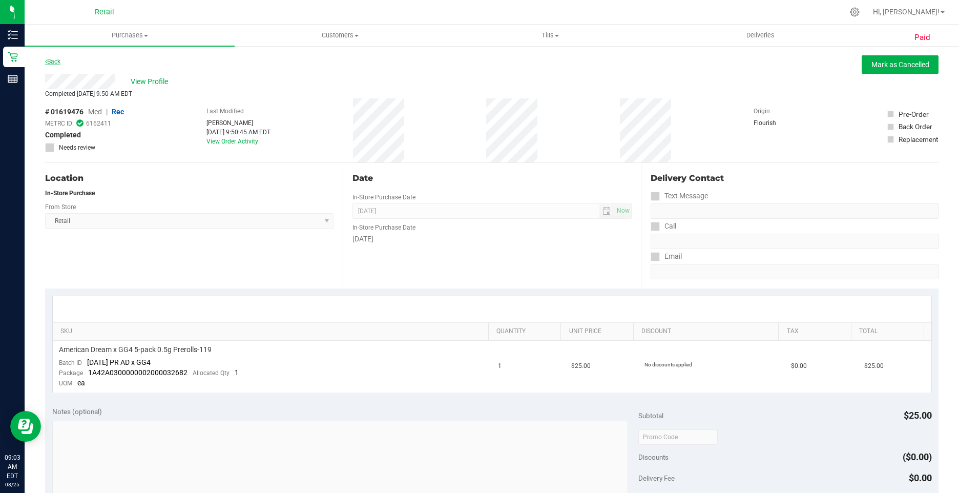
click at [59, 65] on link "Back" at bounding box center [52, 61] width 15 height 7
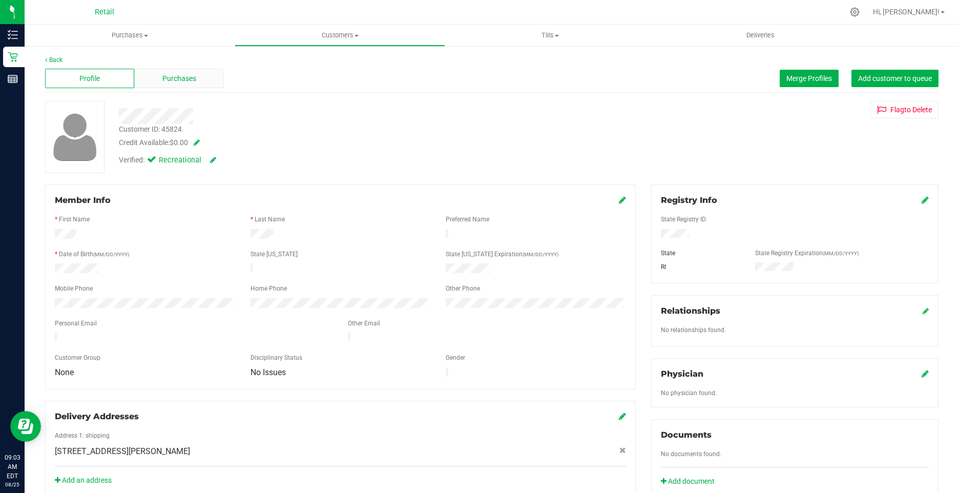
click at [159, 81] on div "Purchases" at bounding box center [178, 78] width 89 height 19
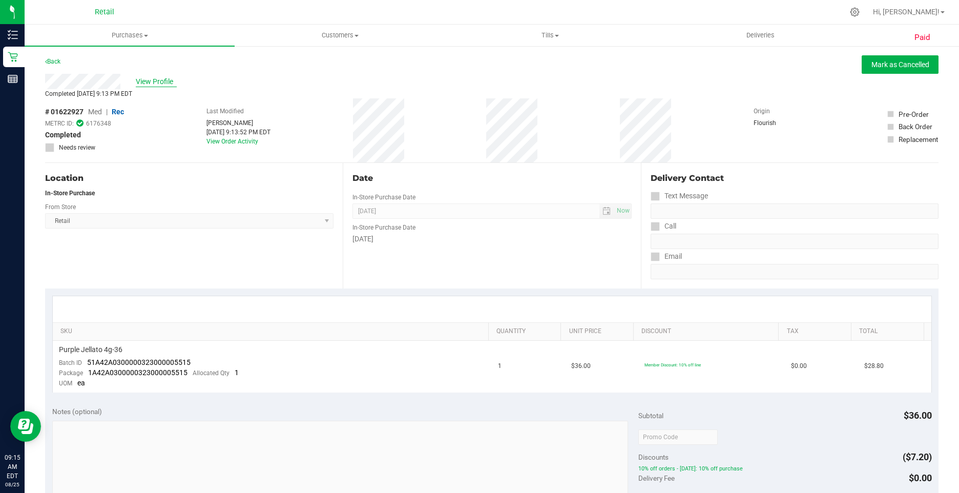
click at [157, 79] on span "View Profile" at bounding box center [156, 81] width 41 height 11
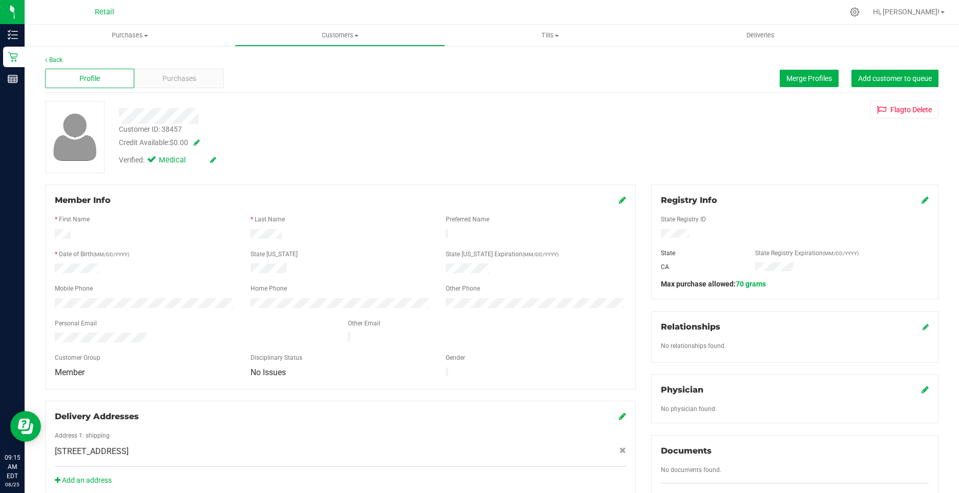
click at [209, 160] on div "Verified: Medical" at bounding box center [167, 160] width 97 height 11
click at [216, 157] on icon at bounding box center [213, 159] width 6 height 7
drag, startPoint x: 157, startPoint y: 156, endPoint x: 172, endPoint y: 168, distance: 18.9
click at [157, 156] on label "Medical" at bounding box center [170, 161] width 43 height 13
click at [0, 0] on input "Medical" at bounding box center [0, 0] width 0 height 0
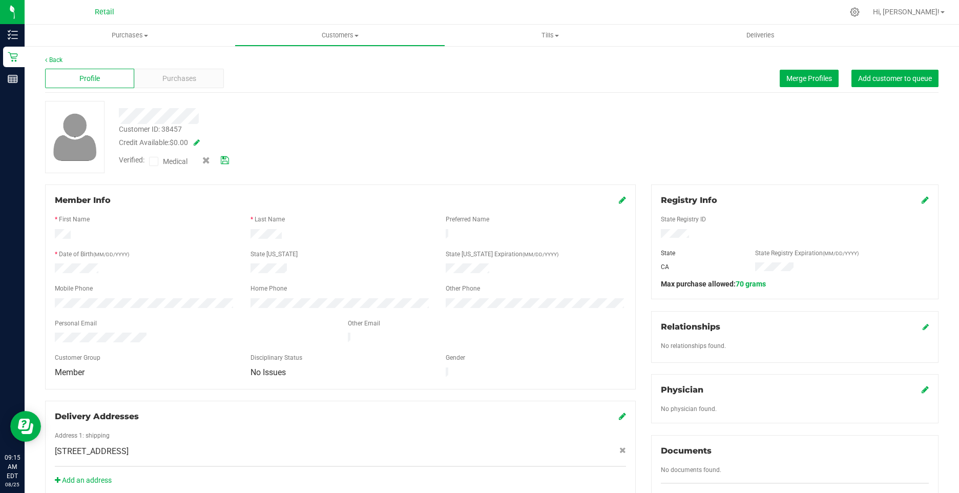
click at [227, 161] on icon at bounding box center [225, 160] width 8 height 7
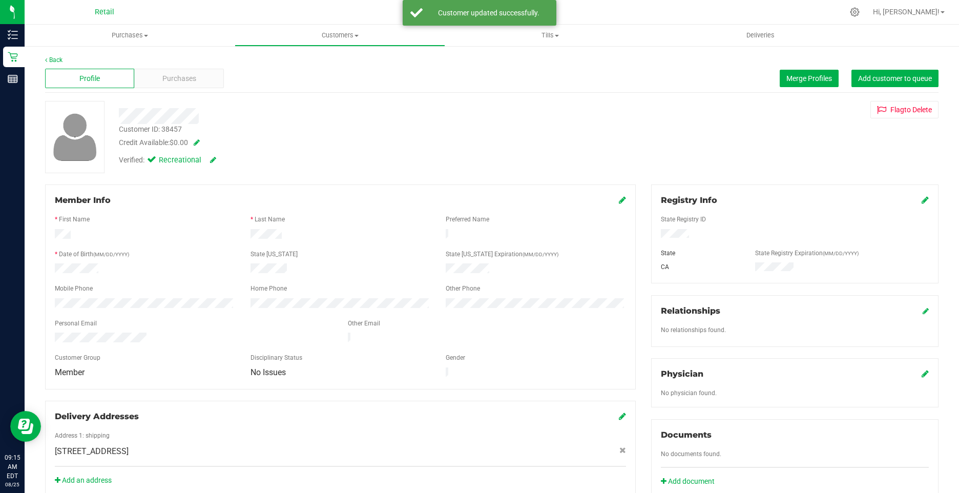
click at [620, 202] on icon at bounding box center [622, 200] width 7 height 8
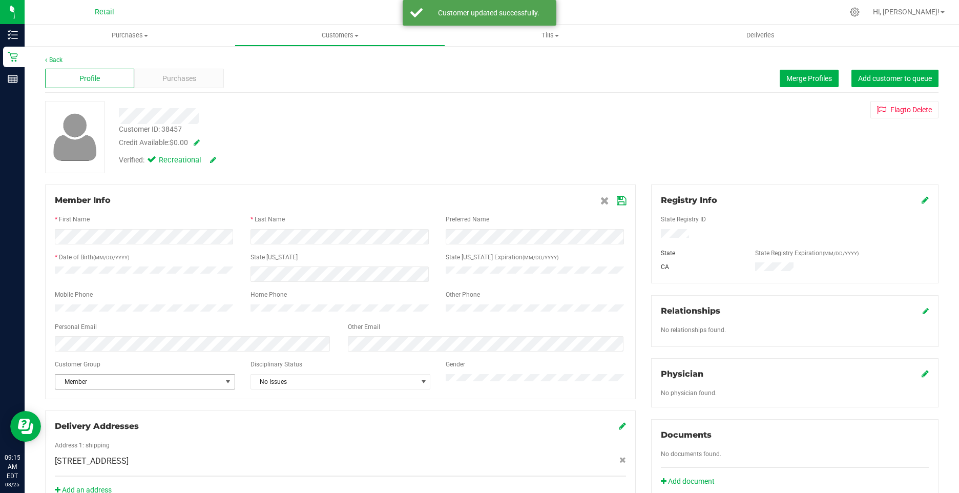
click at [120, 385] on span "Member" at bounding box center [138, 382] width 167 height 14
click at [115, 401] on li "None" at bounding box center [143, 404] width 177 height 15
click at [620, 197] on icon at bounding box center [621, 201] width 9 height 8
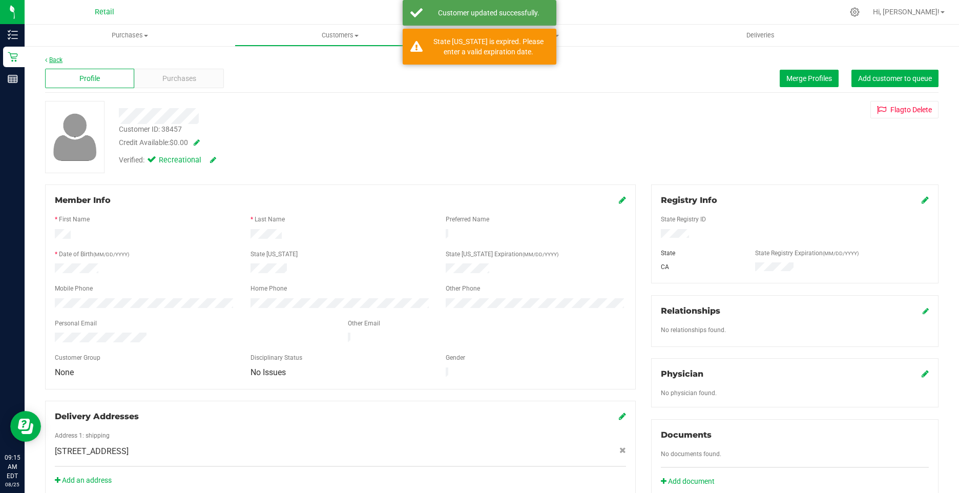
click at [63, 62] on link "Back" at bounding box center [53, 59] width 17 height 7
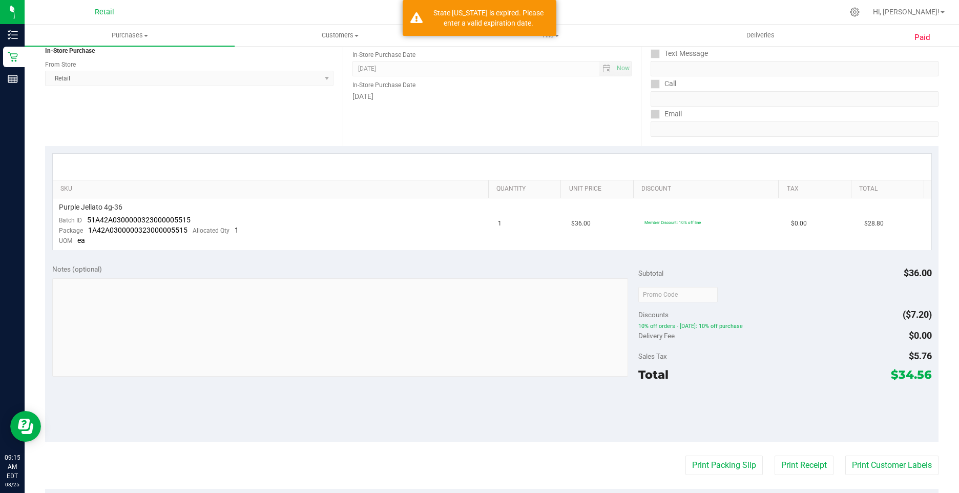
scroll to position [351, 0]
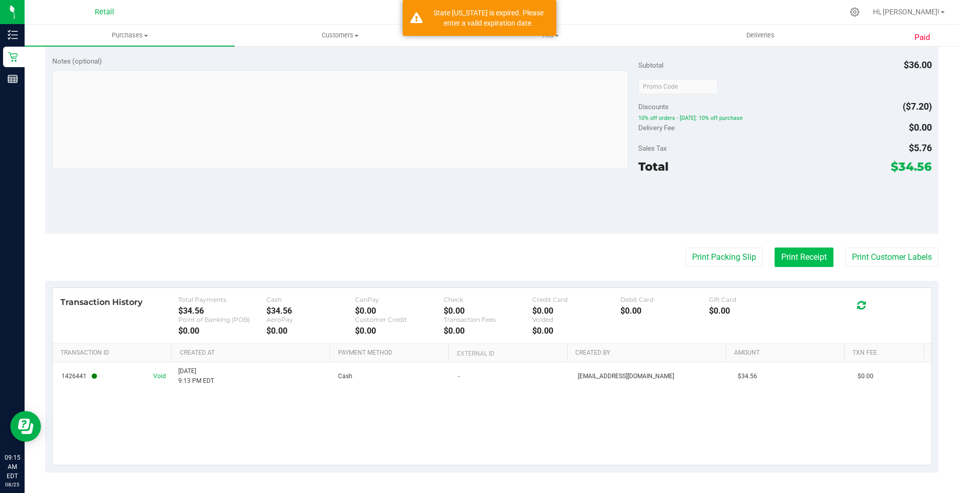
click at [783, 253] on button "Print Receipt" at bounding box center [804, 257] width 59 height 19
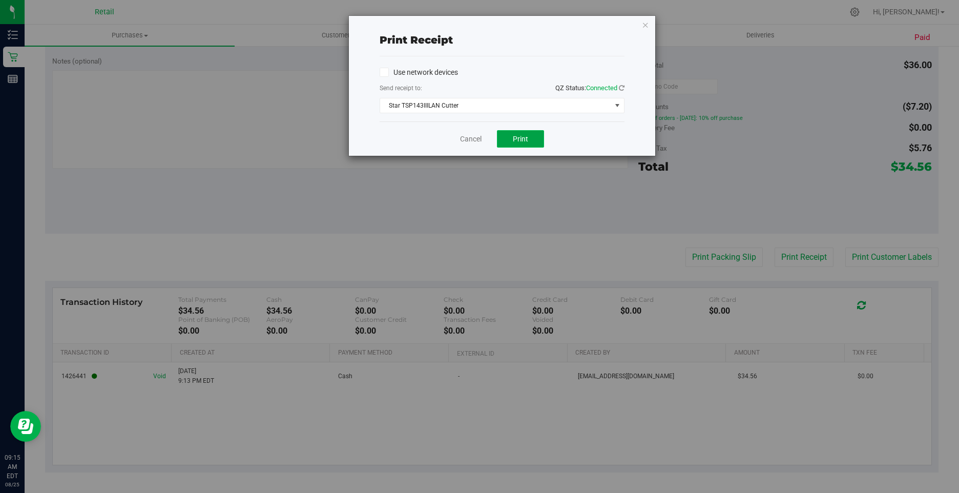
click at [522, 133] on button "Print" at bounding box center [520, 138] width 47 height 17
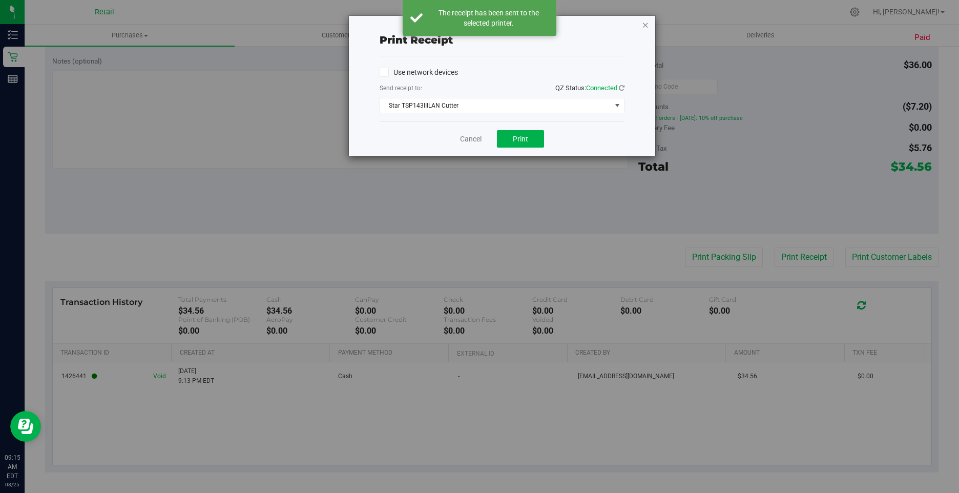
click at [645, 28] on icon "button" at bounding box center [645, 24] width 7 height 12
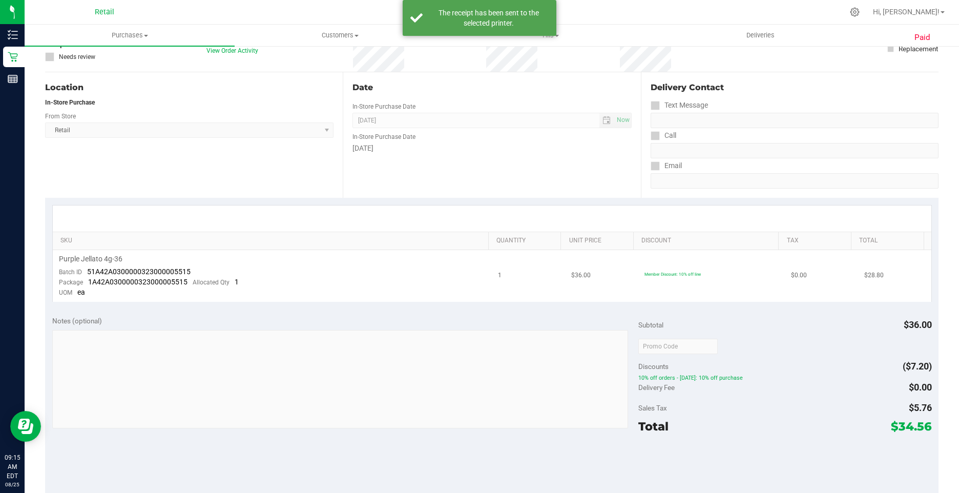
scroll to position [0, 0]
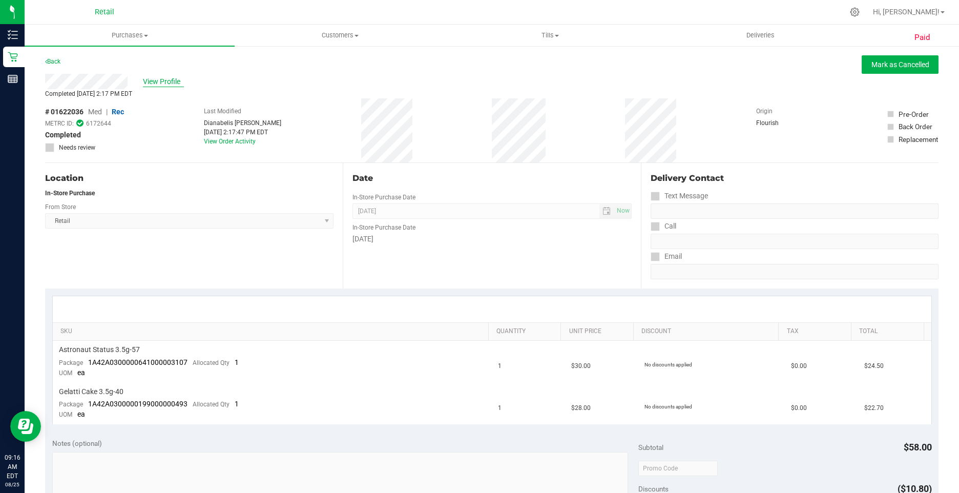
click at [160, 83] on span "View Profile" at bounding box center [163, 81] width 41 height 11
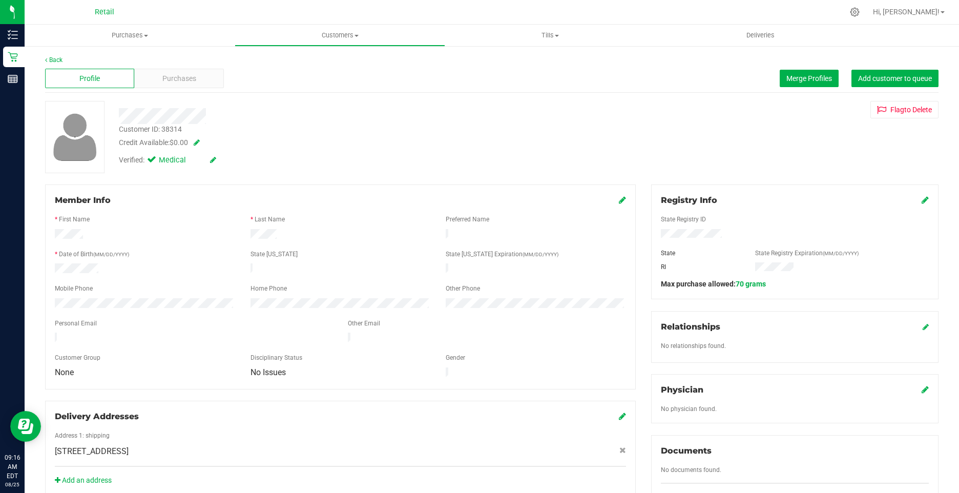
click at [216, 161] on icon at bounding box center [213, 159] width 6 height 7
click at [157, 161] on span at bounding box center [153, 161] width 9 height 9
click at [0, 0] on input "Medical" at bounding box center [0, 0] width 0 height 0
click at [244, 164] on div "Verified: Medical" at bounding box center [187, 161] width 152 height 13
click at [236, 162] on div "Verified: Medical" at bounding box center [187, 161] width 152 height 13
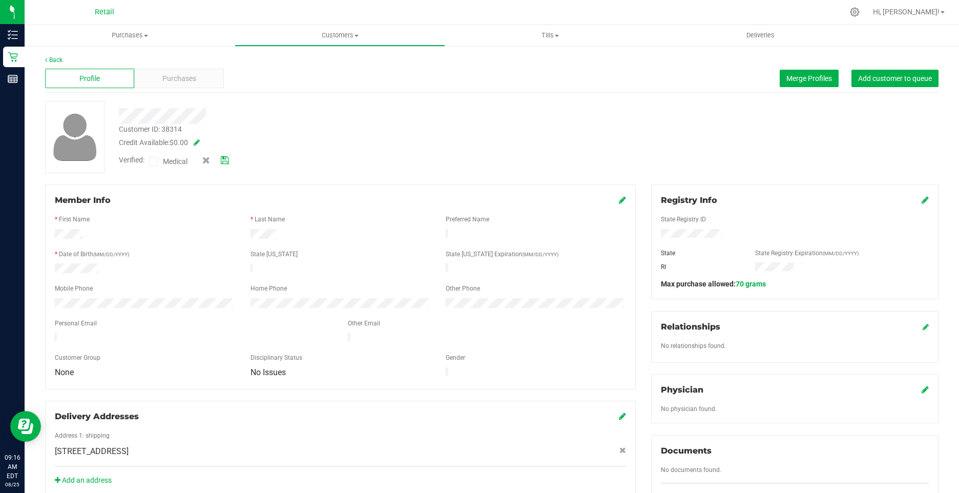
click at [228, 160] on icon at bounding box center [225, 160] width 8 height 7
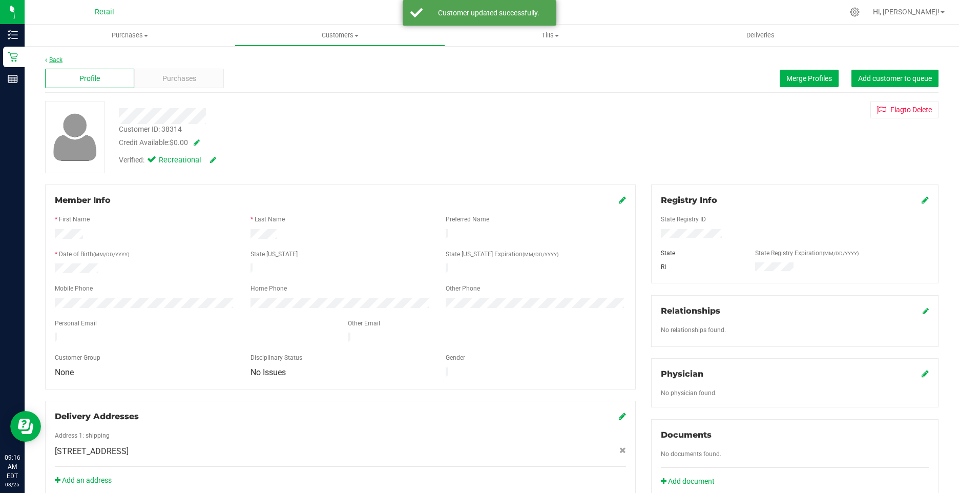
click at [51, 63] on link "Back" at bounding box center [53, 59] width 17 height 7
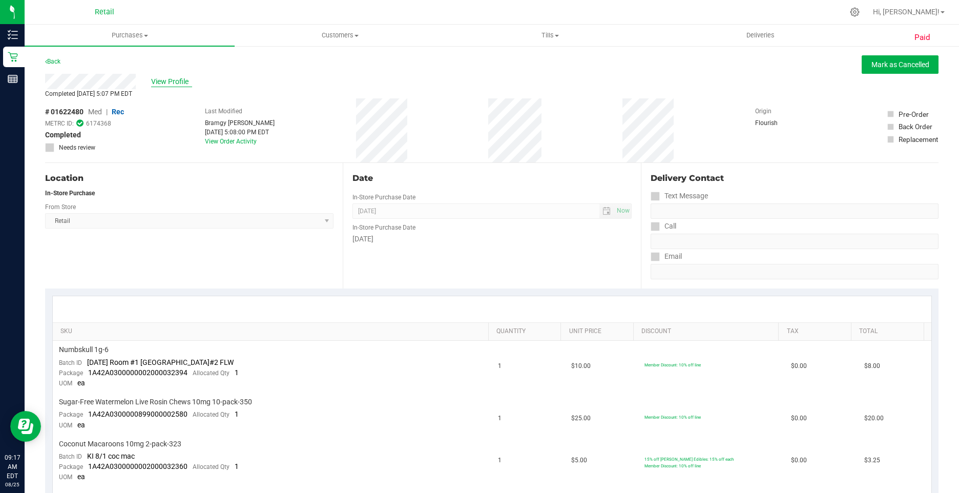
click at [173, 77] on span "View Profile" at bounding box center [171, 81] width 41 height 11
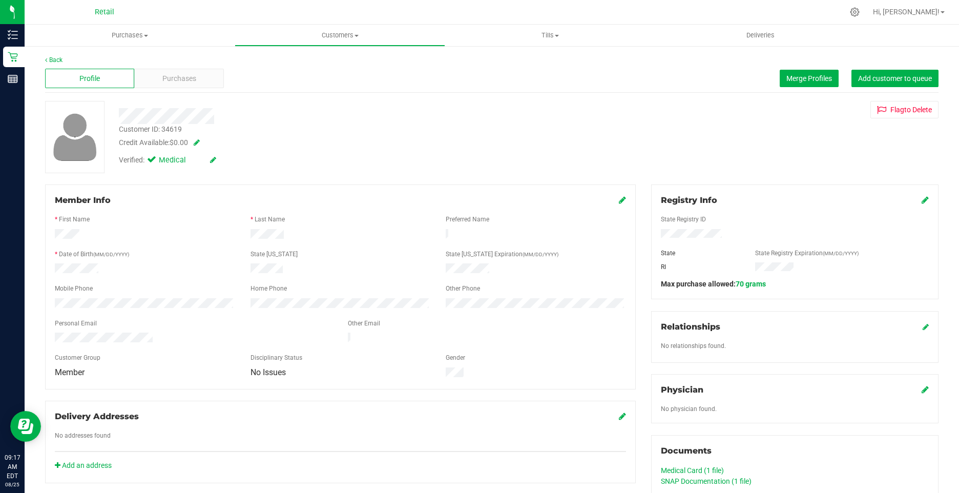
click at [619, 200] on icon at bounding box center [622, 200] width 7 height 8
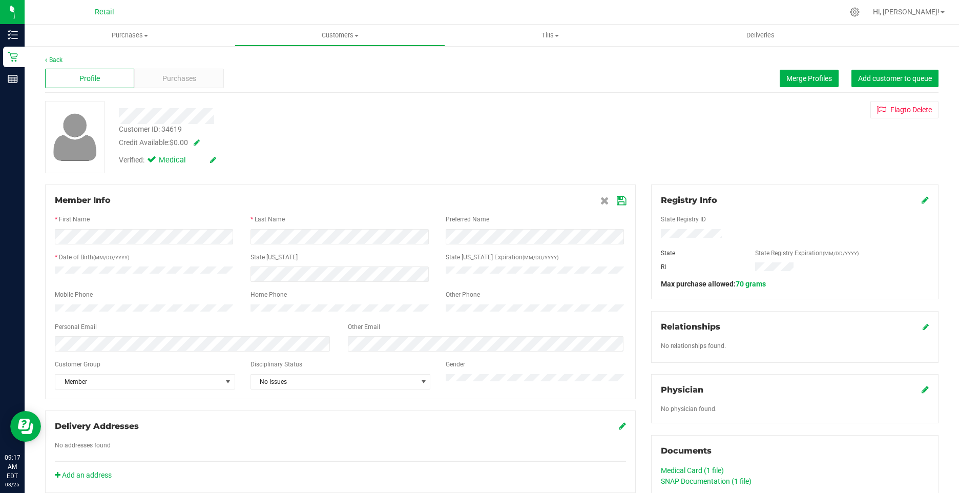
click at [89, 396] on div "Member Info * First Name * Last Name Preferred Name * Date of Birth (MM/DD/YYYY…" at bounding box center [340, 291] width 591 height 215
click at [89, 389] on span "Member" at bounding box center [138, 382] width 167 height 14
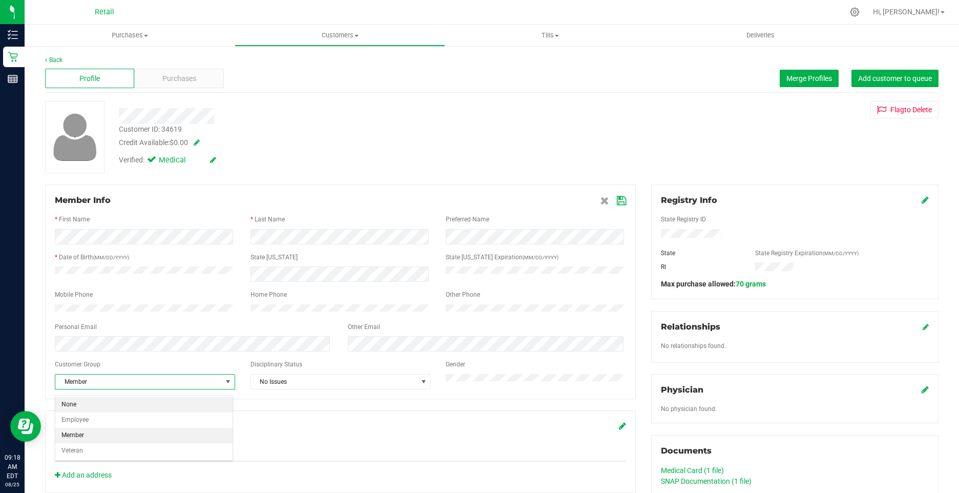
click at [90, 400] on li "None" at bounding box center [143, 404] width 177 height 15
click at [618, 206] on span at bounding box center [614, 200] width 26 height 12
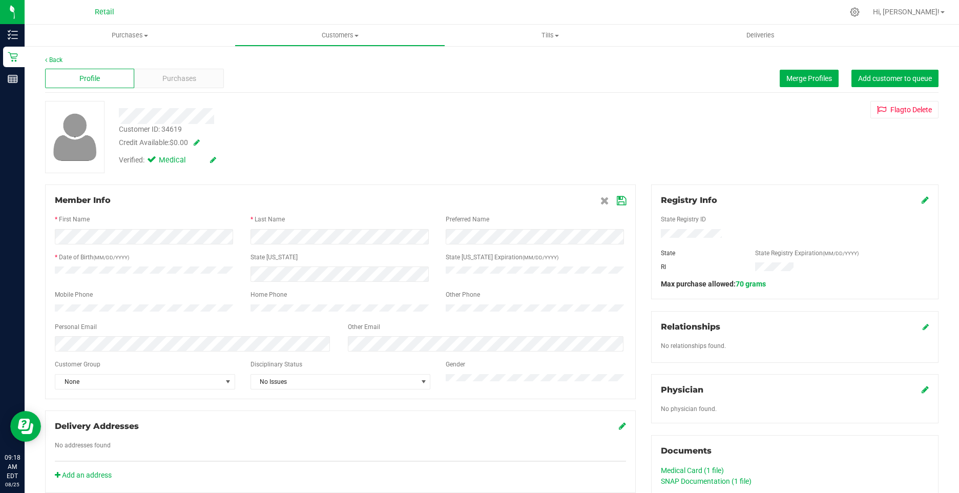
click at [617, 201] on icon at bounding box center [621, 201] width 9 height 8
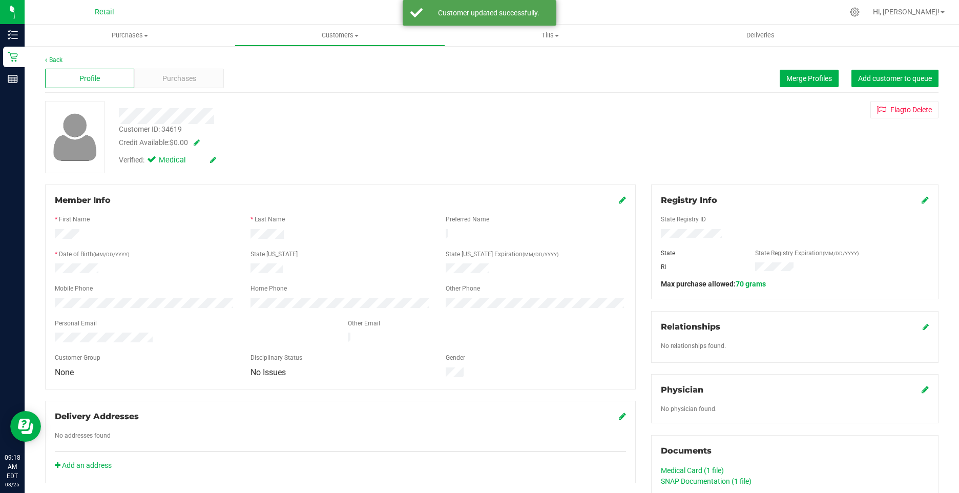
click at [209, 162] on div "Verified: Medical" at bounding box center [167, 160] width 97 height 11
click at [214, 158] on icon at bounding box center [213, 159] width 6 height 7
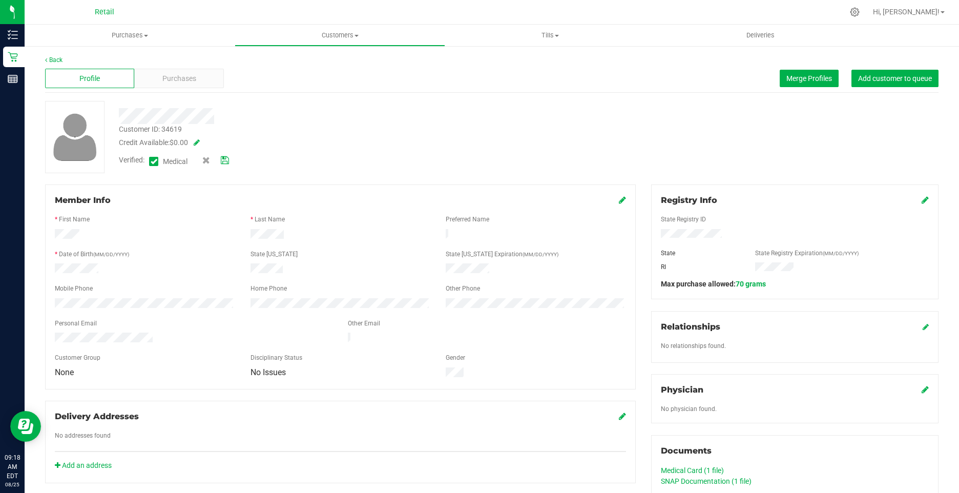
click at [151, 165] on span at bounding box center [153, 161] width 9 height 9
click at [152, 161] on icon at bounding box center [154, 161] width 7 height 0
click at [0, 0] on input "Medical" at bounding box center [0, 0] width 0 height 0
click at [227, 163] on icon at bounding box center [225, 160] width 8 height 7
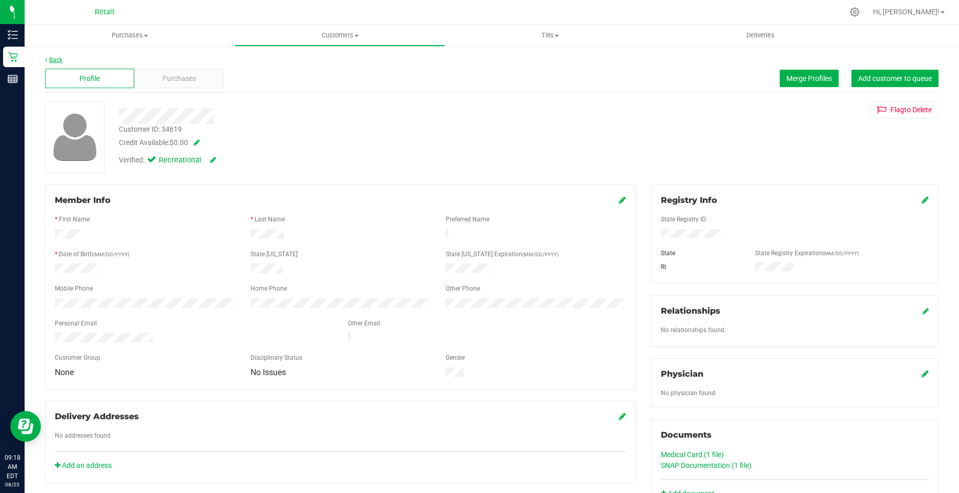
click at [54, 58] on link "Back" at bounding box center [53, 59] width 17 height 7
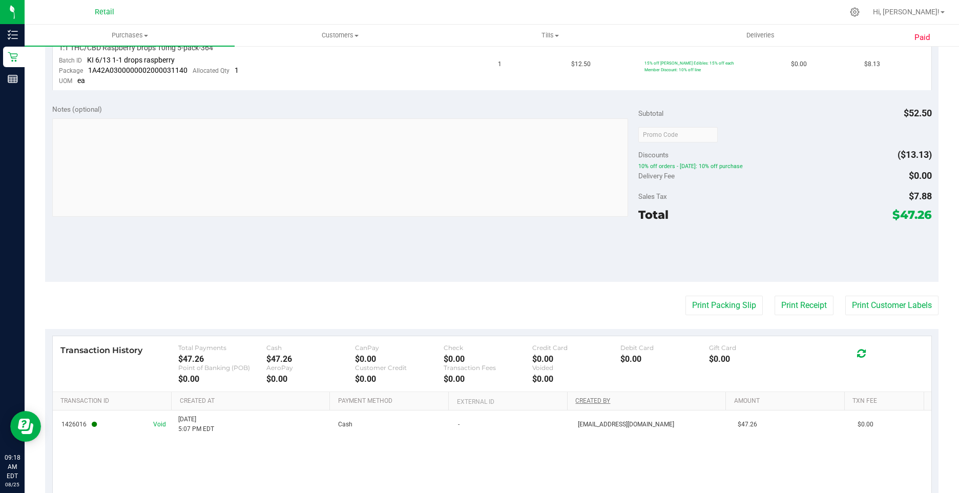
scroll to position [497, 0]
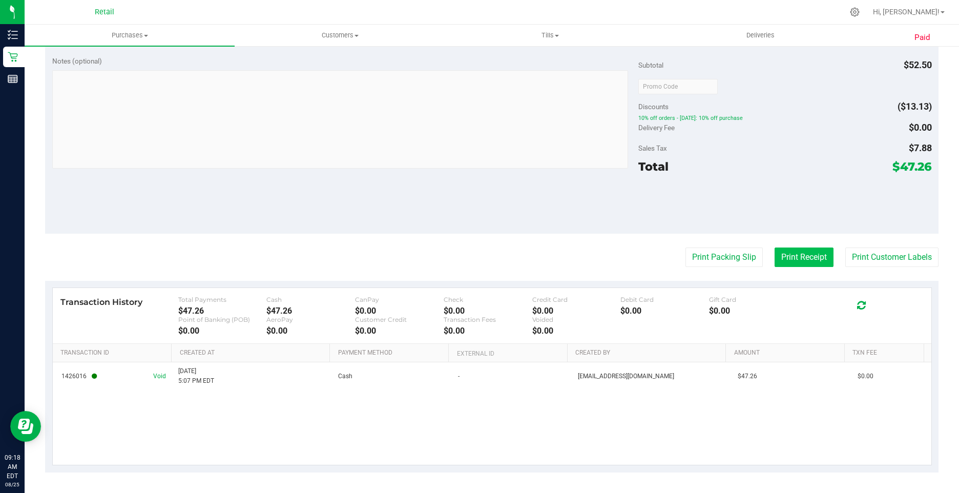
click at [775, 263] on button "Print Receipt" at bounding box center [804, 257] width 59 height 19
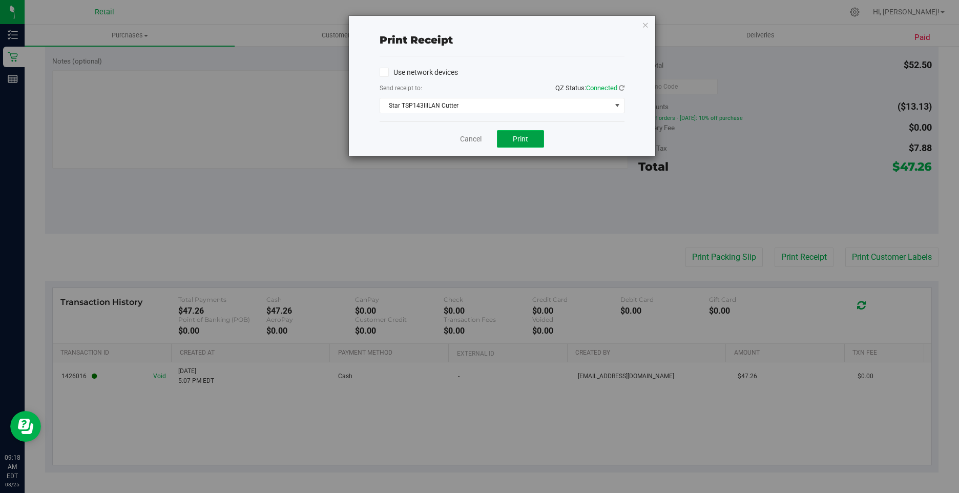
click at [541, 139] on button "Print" at bounding box center [520, 138] width 47 height 17
click at [645, 24] on icon "button" at bounding box center [645, 24] width 7 height 12
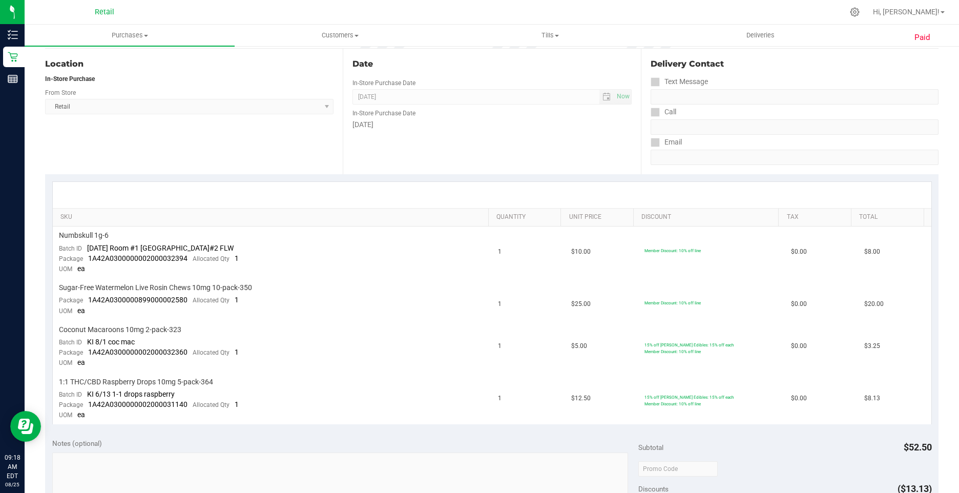
scroll to position [0, 0]
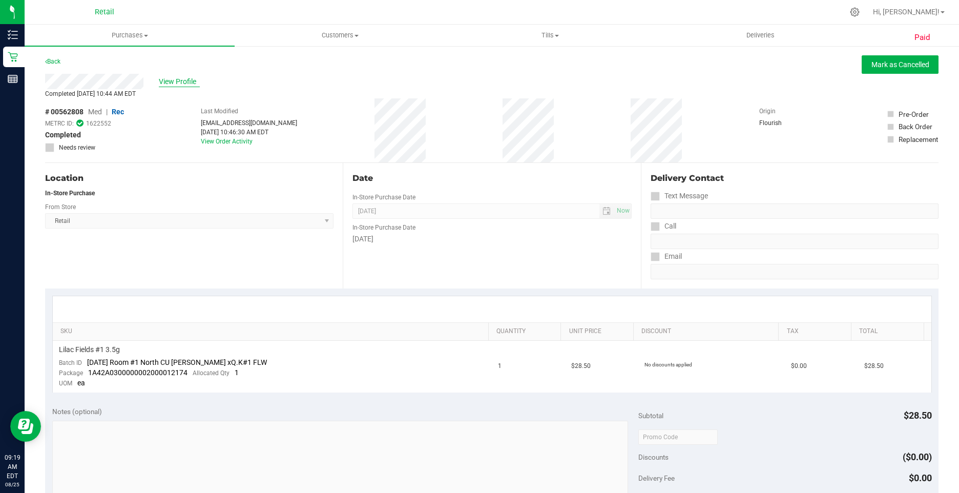
click at [184, 84] on span "View Profile" at bounding box center [179, 81] width 41 height 11
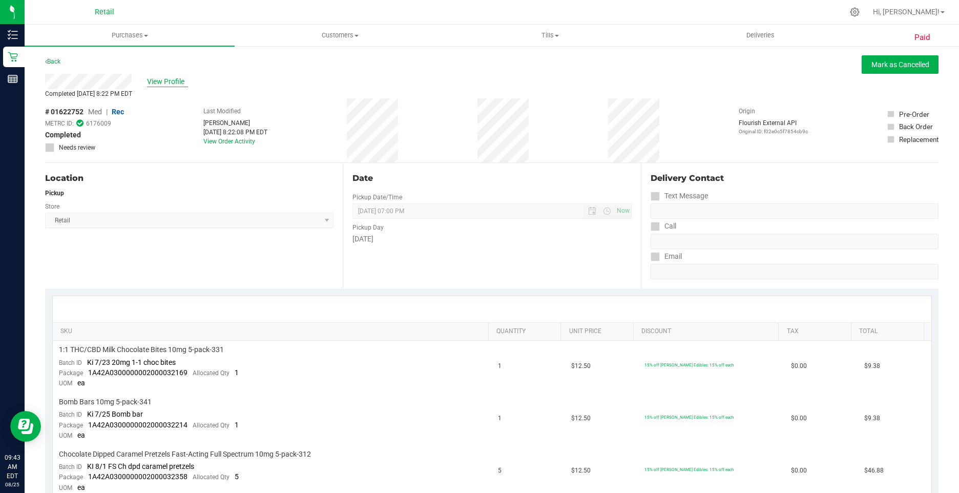
click at [170, 80] on span "View Profile" at bounding box center [167, 81] width 41 height 11
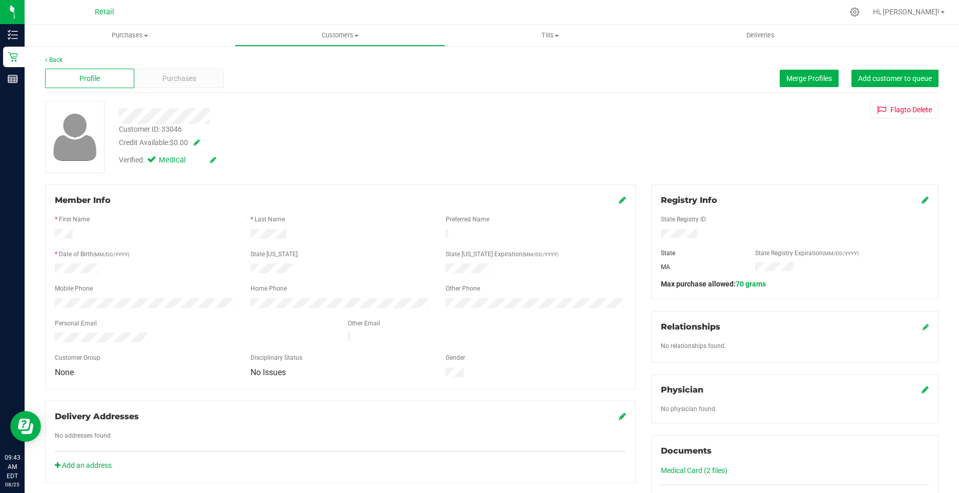
click at [212, 162] on icon at bounding box center [213, 159] width 6 height 7
click at [153, 165] on span at bounding box center [153, 161] width 9 height 9
click at [0, 0] on input "Medical" at bounding box center [0, 0] width 0 height 0
click at [223, 165] on link at bounding box center [225, 160] width 8 height 11
